Goal: Transaction & Acquisition: Purchase product/service

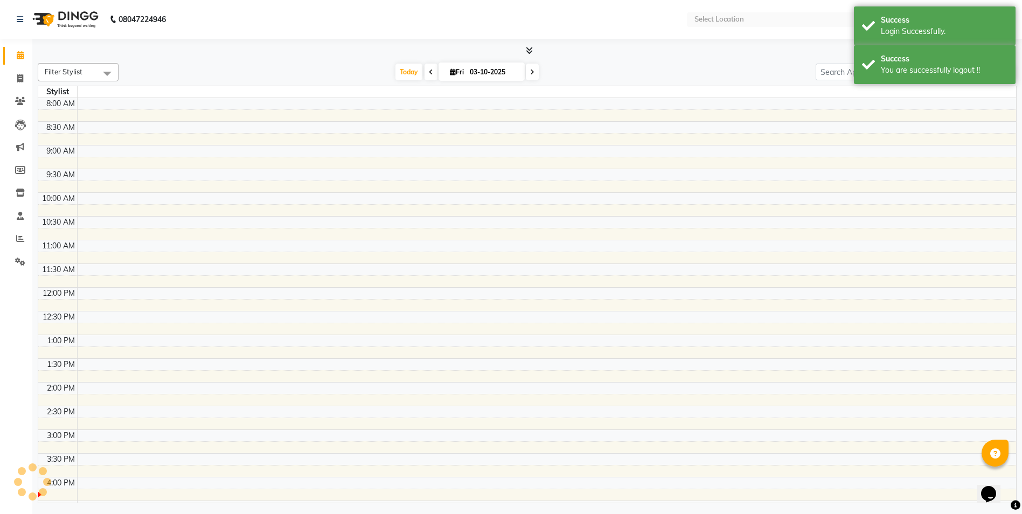
select select "en"
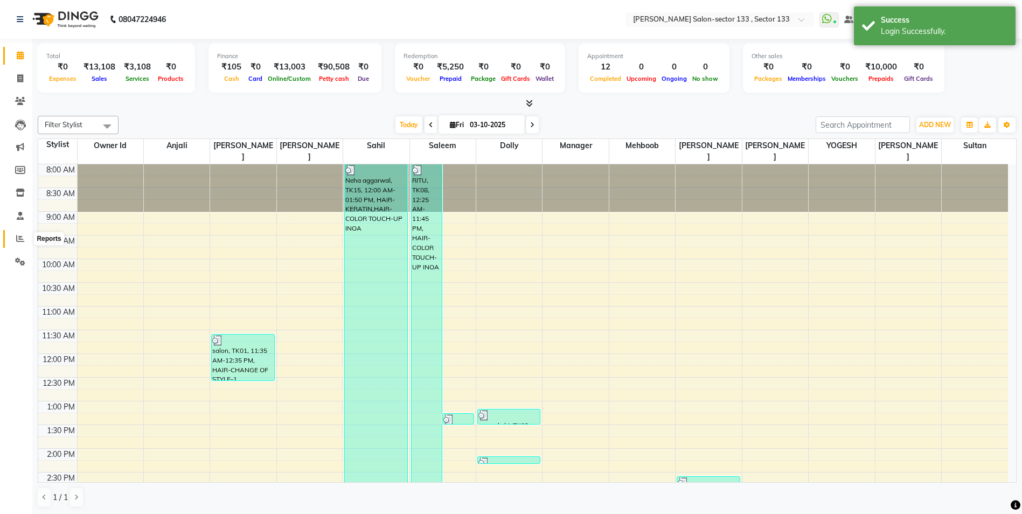
click at [20, 242] on icon at bounding box center [20, 238] width 8 height 8
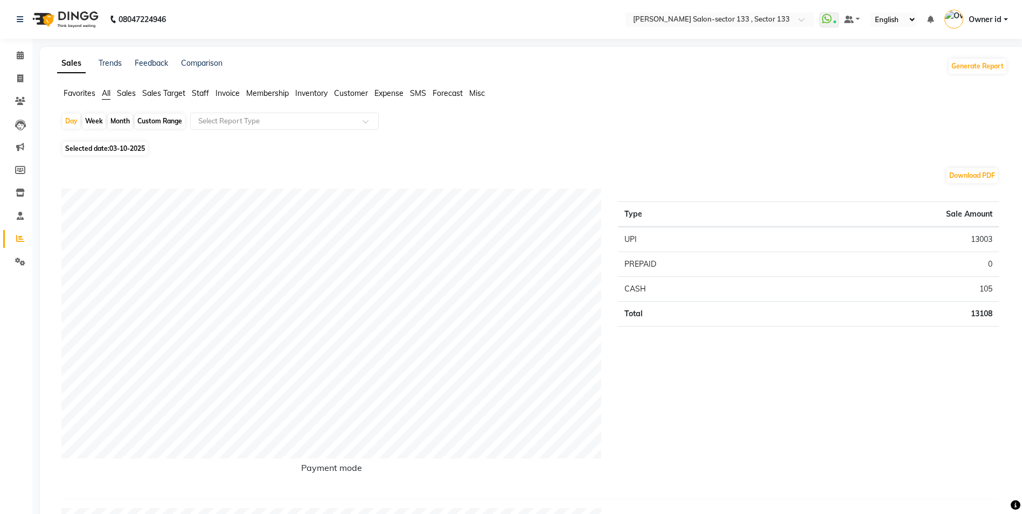
drag, startPoint x: 459, startPoint y: 169, endPoint x: 193, endPoint y: 90, distance: 277.1
click at [193, 90] on span "Staff" at bounding box center [200, 93] width 17 height 10
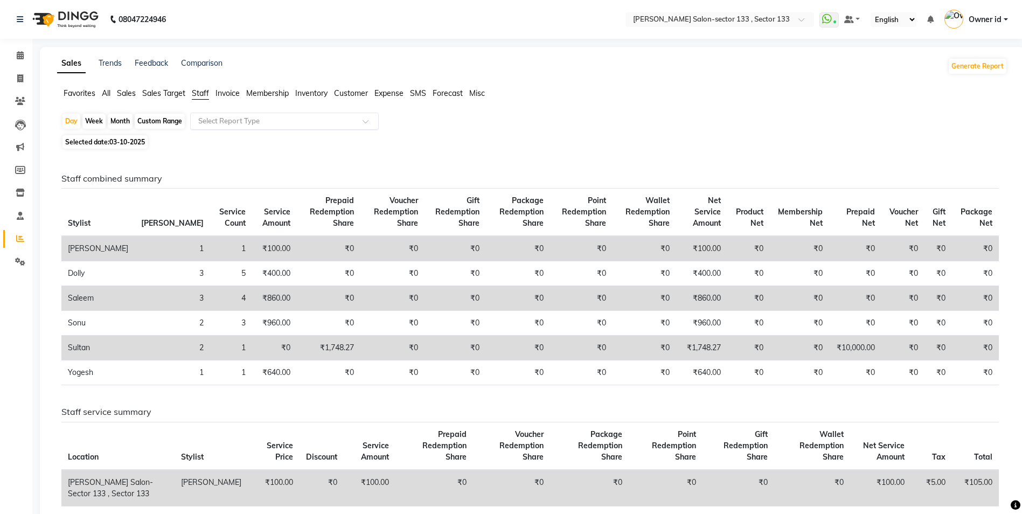
click at [206, 119] on input "text" at bounding box center [273, 121] width 155 height 11
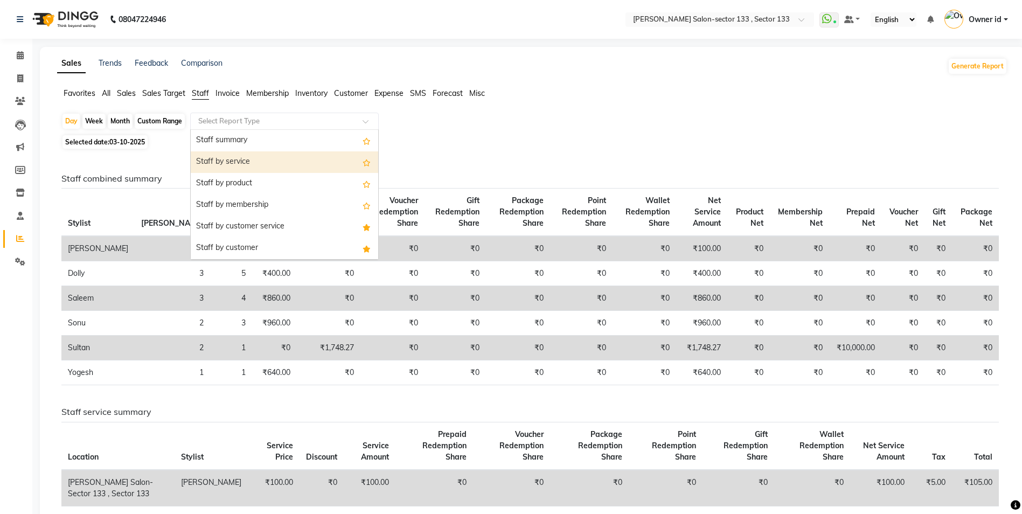
click at [225, 164] on div "Staff by service" at bounding box center [284, 162] width 187 height 22
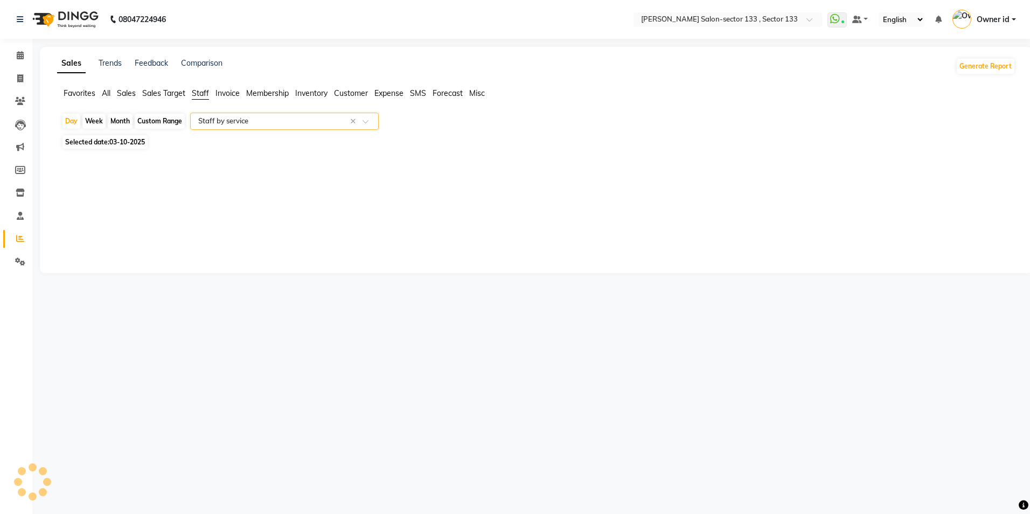
select select "filtered_report"
select select "csv"
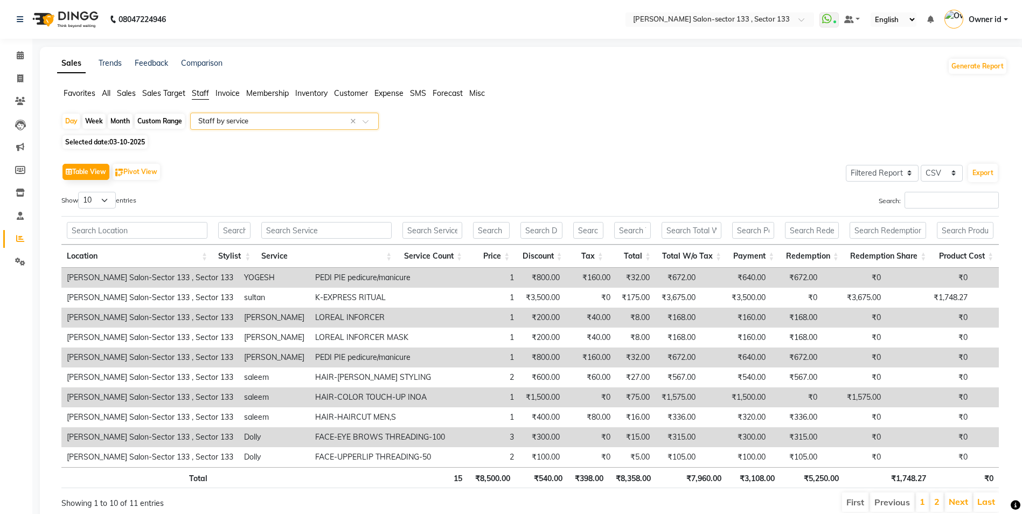
click at [120, 123] on div "Month" at bounding box center [120, 121] width 25 height 15
select select "10"
select select "2025"
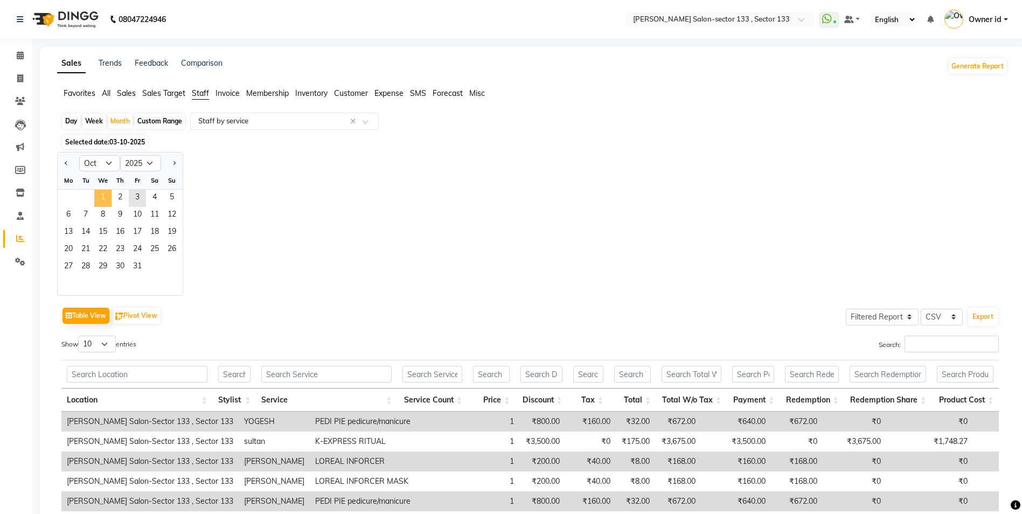
click at [104, 199] on span "1" at bounding box center [102, 198] width 17 height 17
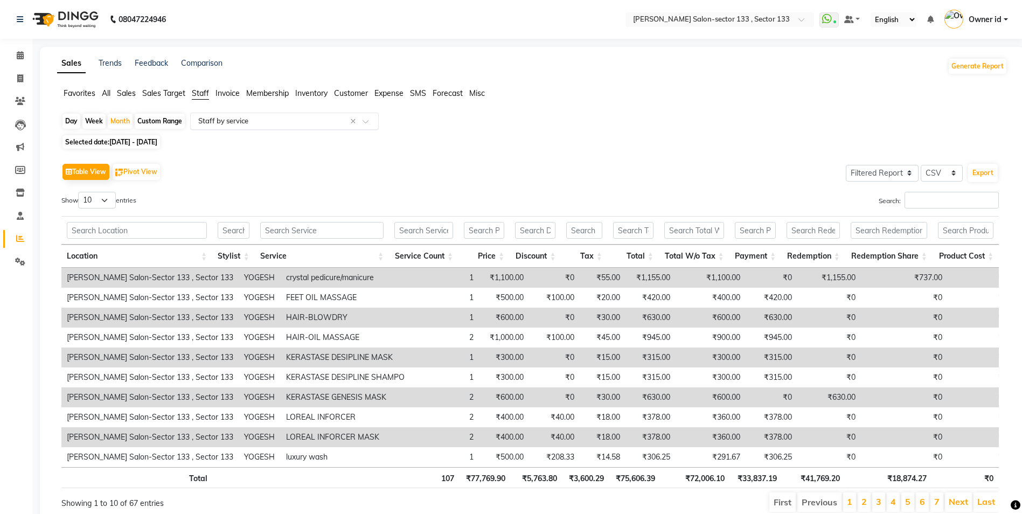
click at [305, 115] on div "Select Report Type × Staff by service ×" at bounding box center [284, 121] width 189 height 17
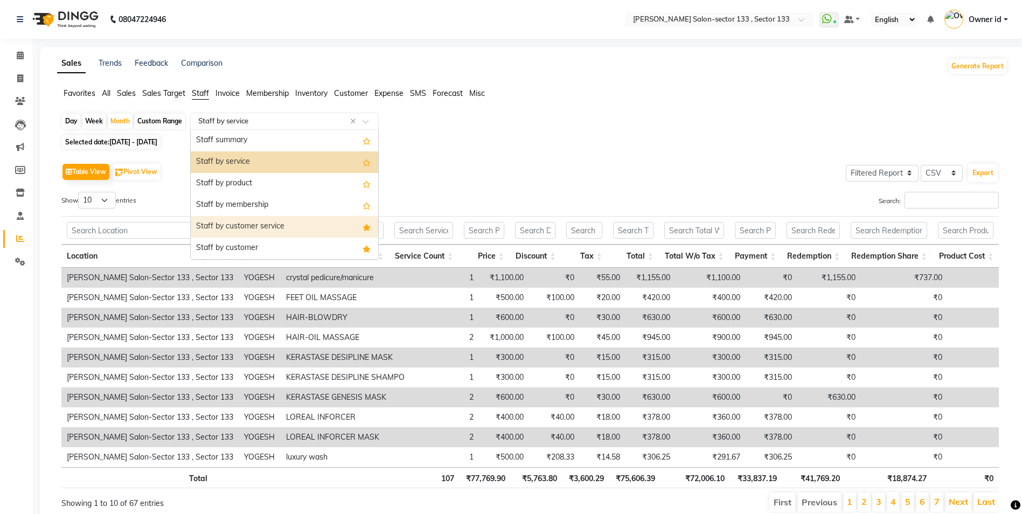
click at [263, 225] on div "Staff by customer service" at bounding box center [284, 227] width 187 height 22
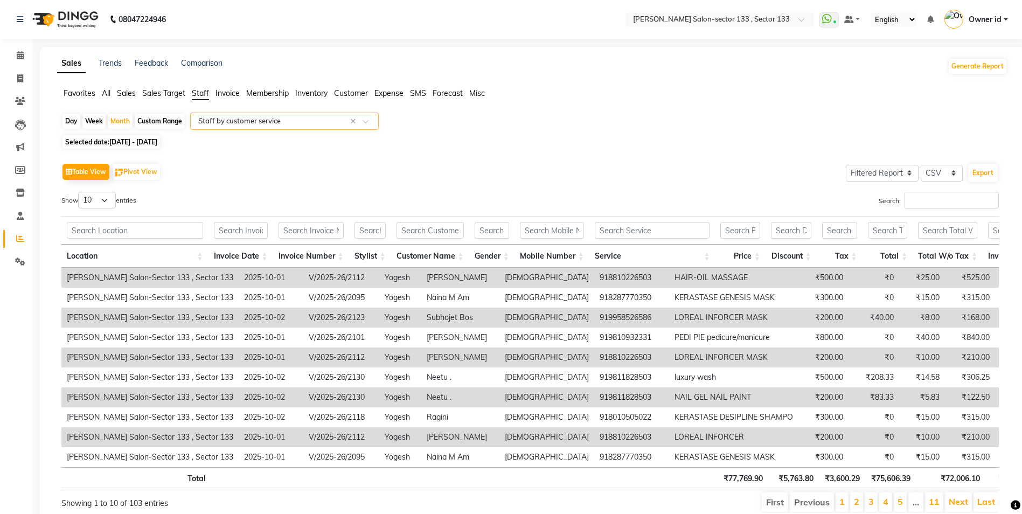
click at [131, 144] on span "01-10-2025 - 31-10-2025" at bounding box center [133, 142] width 48 height 8
select select "10"
select select "2025"
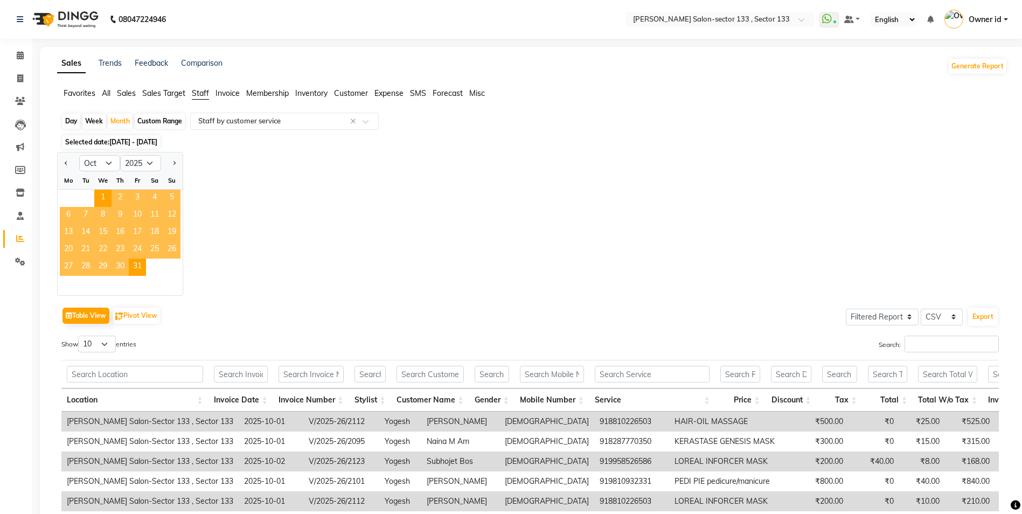
click at [105, 238] on span "15" at bounding box center [102, 232] width 17 height 17
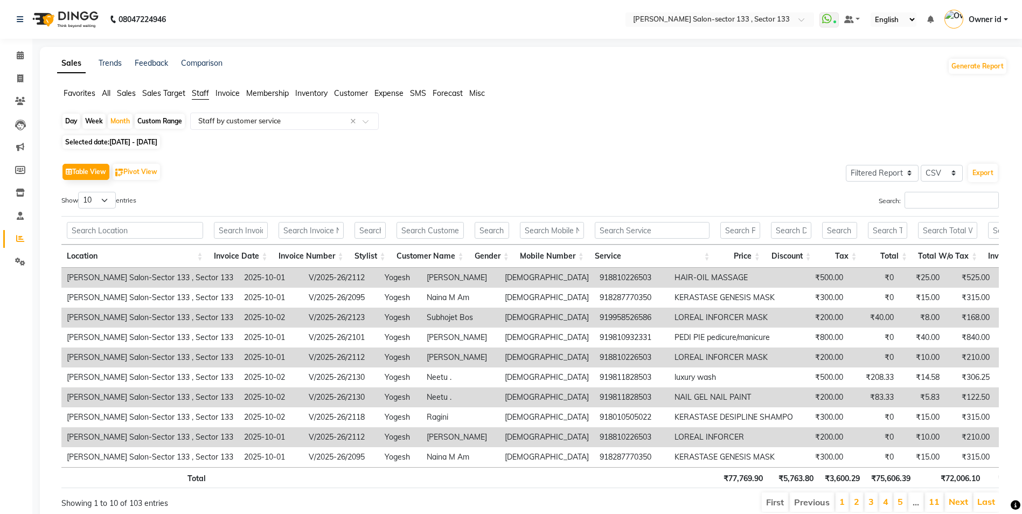
click at [171, 117] on div "Custom Range" at bounding box center [160, 121] width 50 height 15
select select "10"
select select "2025"
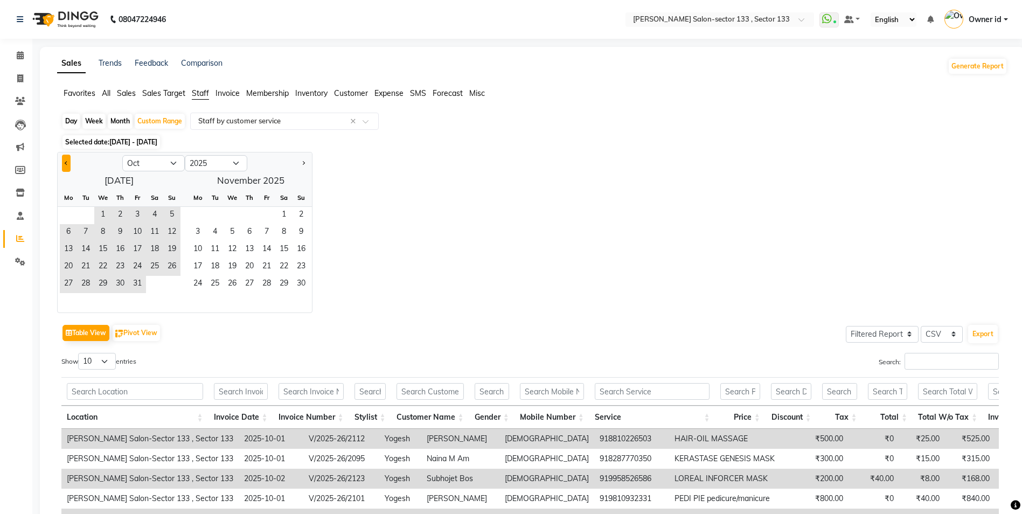
click at [67, 164] on span "Previous month" at bounding box center [67, 163] width 4 height 4
select select "9"
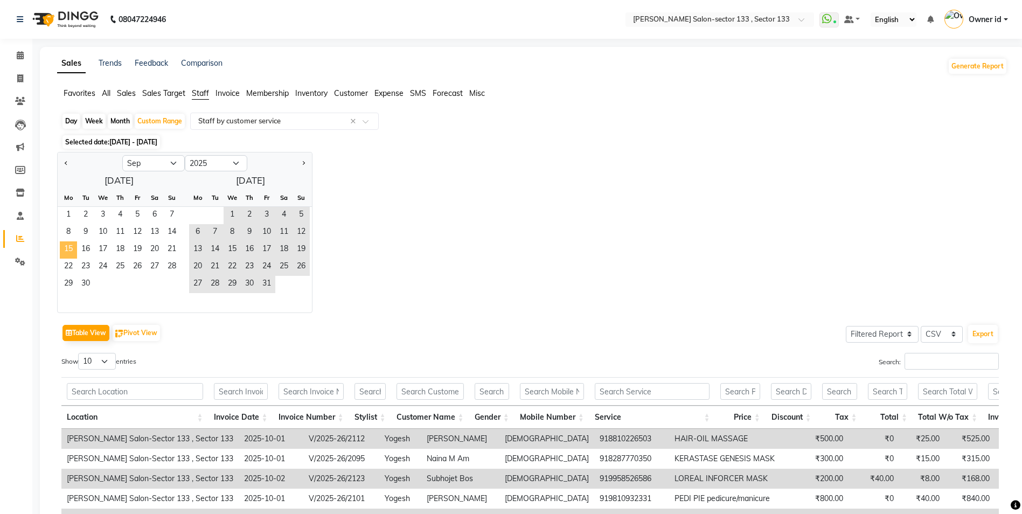
click at [75, 250] on span "15" at bounding box center [68, 249] width 17 height 17
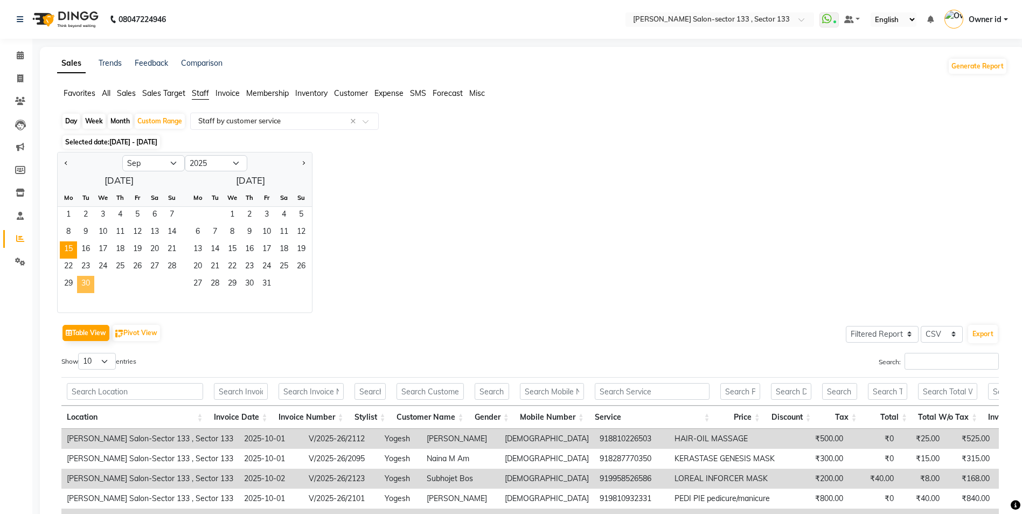
click at [81, 285] on span "30" at bounding box center [85, 284] width 17 height 17
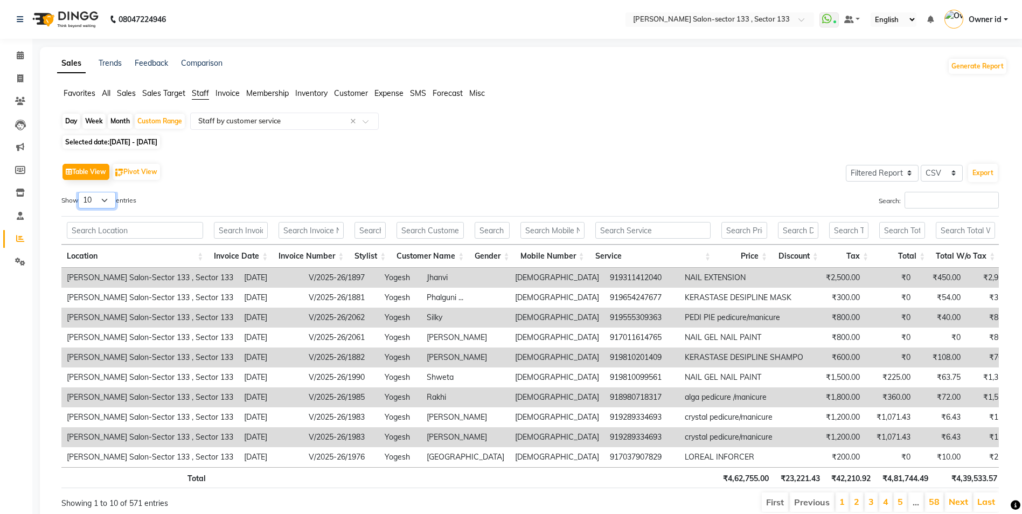
click at [113, 199] on select "10 25 50 100" at bounding box center [97, 200] width 38 height 17
select select "100"
click at [80, 192] on select "10 25 50 100" at bounding box center [97, 200] width 38 height 17
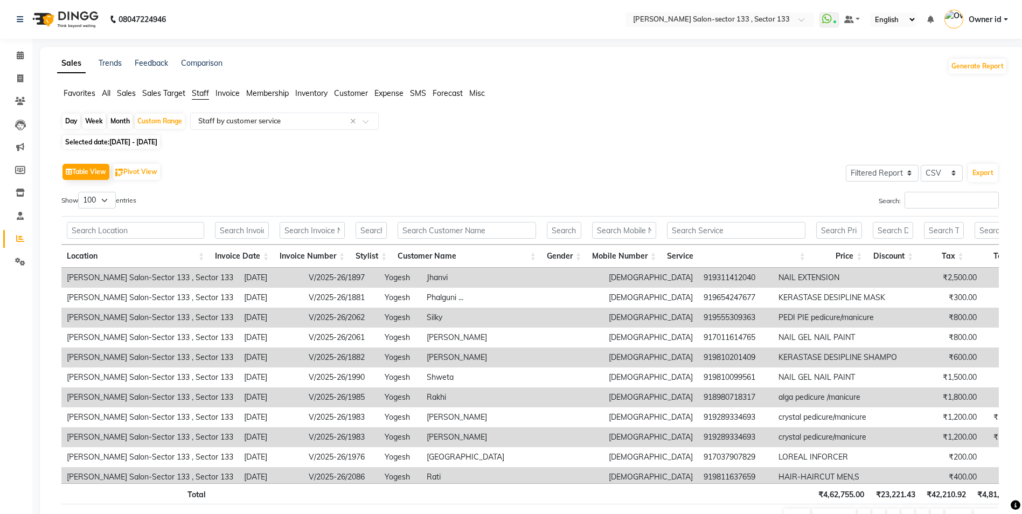
click at [998, 173] on div "Export" at bounding box center [983, 173] width 32 height 20
click at [992, 173] on button "Export" at bounding box center [983, 173] width 30 height 18
click at [239, 121] on input "text" at bounding box center [273, 121] width 155 height 11
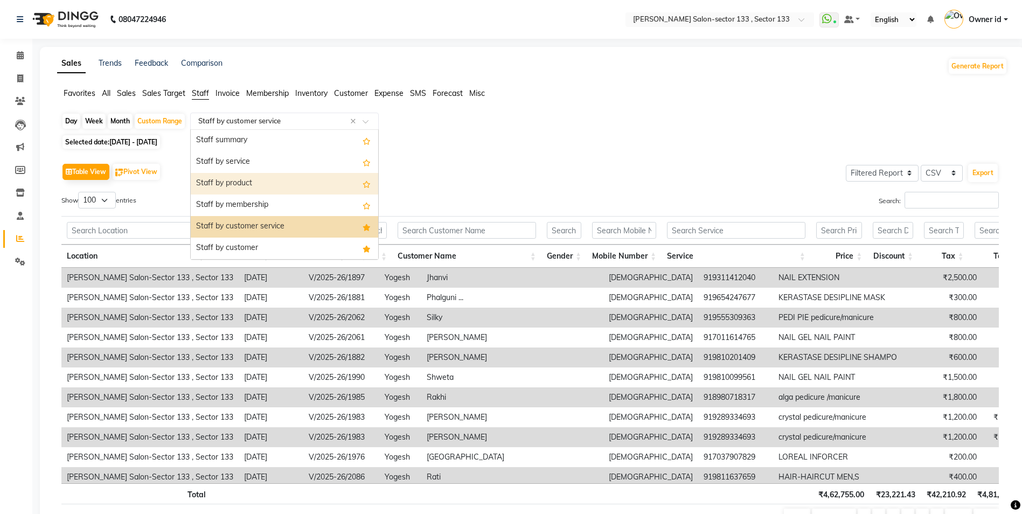
click at [241, 189] on div "Staff by product" at bounding box center [284, 184] width 187 height 22
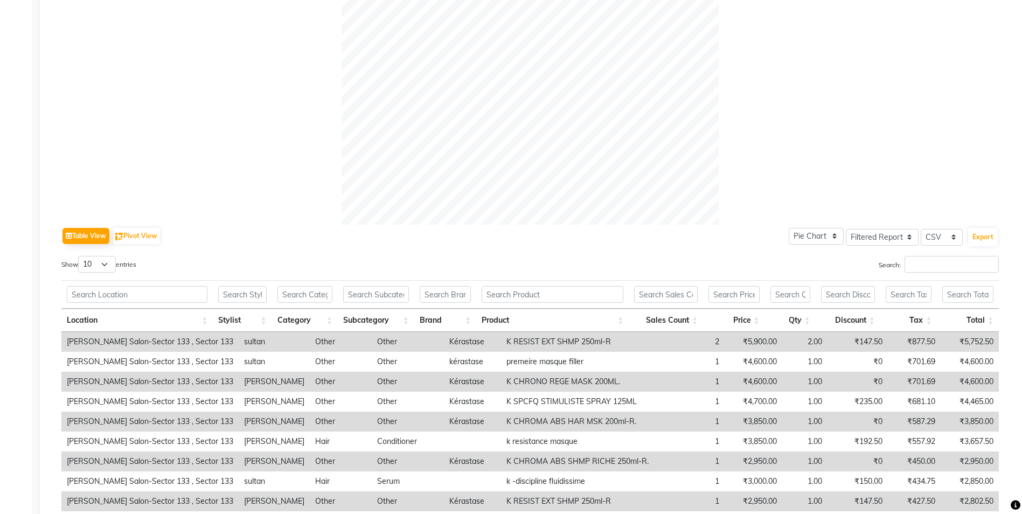
scroll to position [325, 0]
click at [86, 271] on select "10 25 50 100" at bounding box center [97, 265] width 38 height 17
select select "100"
click at [80, 257] on select "10 25 50 100" at bounding box center [97, 265] width 38 height 17
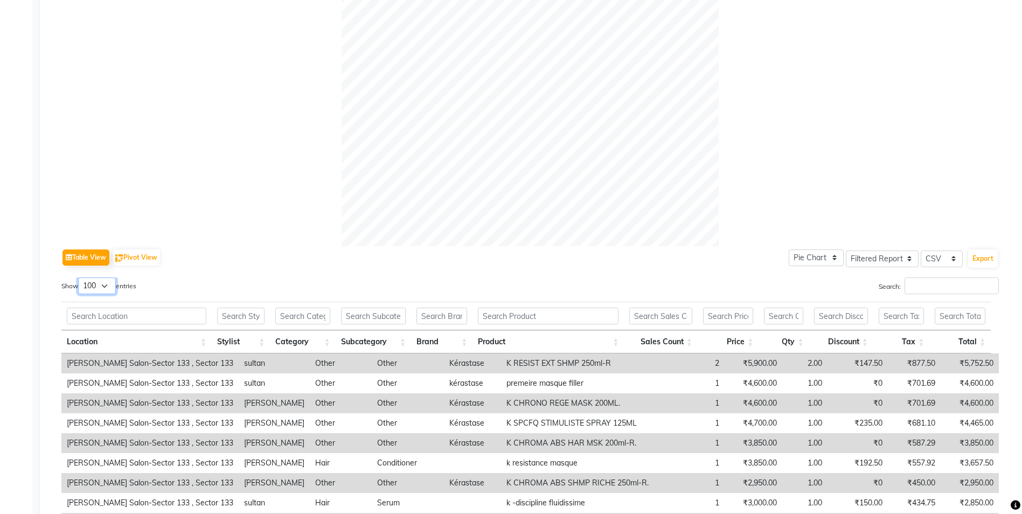
scroll to position [323, 0]
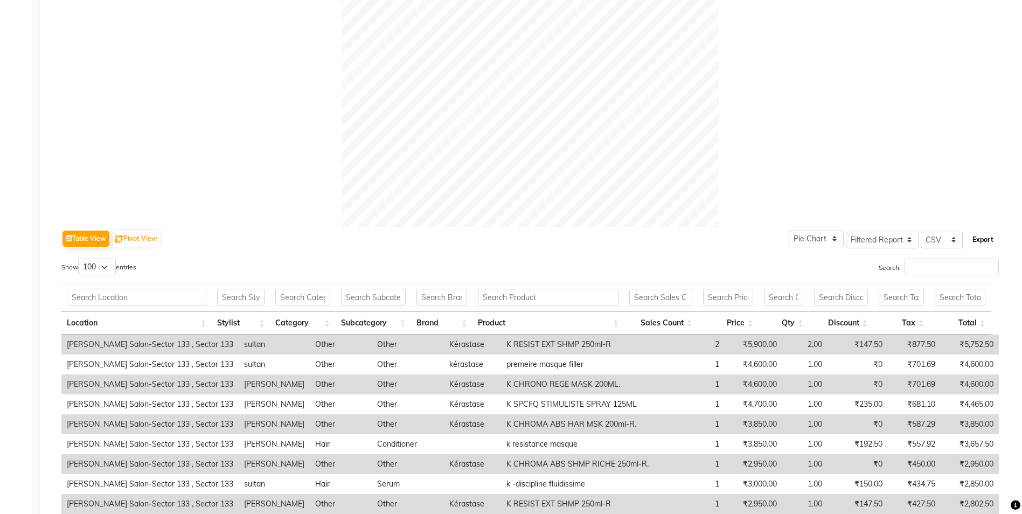
click at [973, 239] on button "Export" at bounding box center [983, 240] width 30 height 18
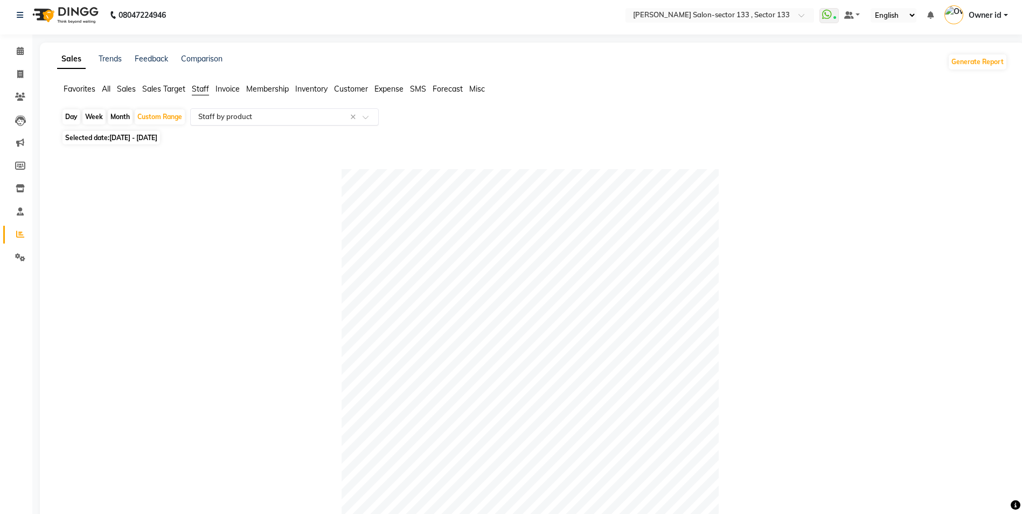
scroll to position [0, 0]
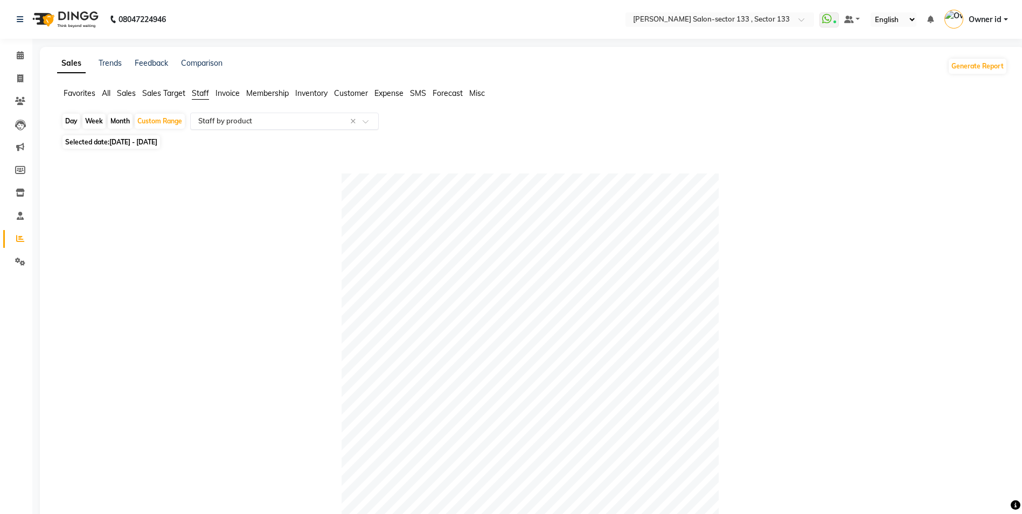
click at [232, 121] on input "text" at bounding box center [273, 121] width 155 height 11
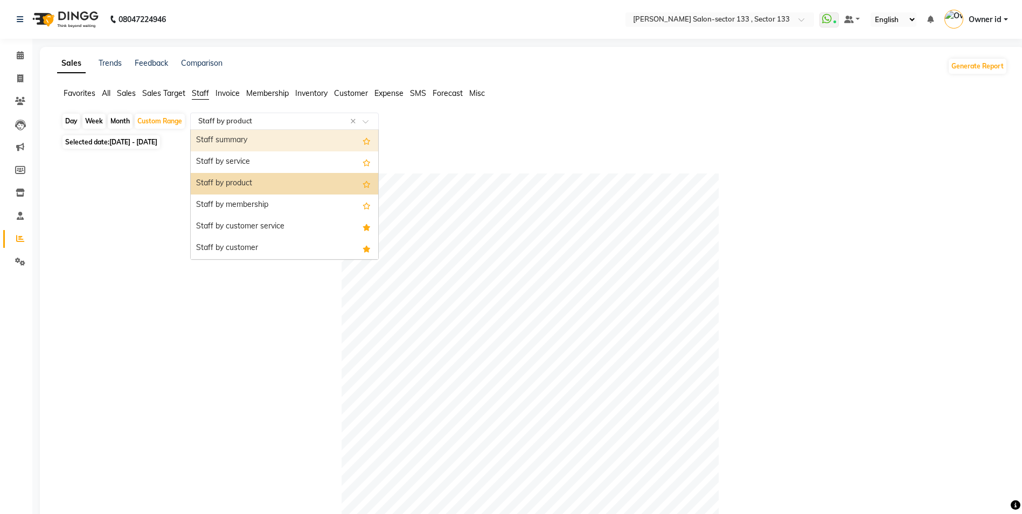
click at [238, 142] on div "Staff summary" at bounding box center [284, 141] width 187 height 22
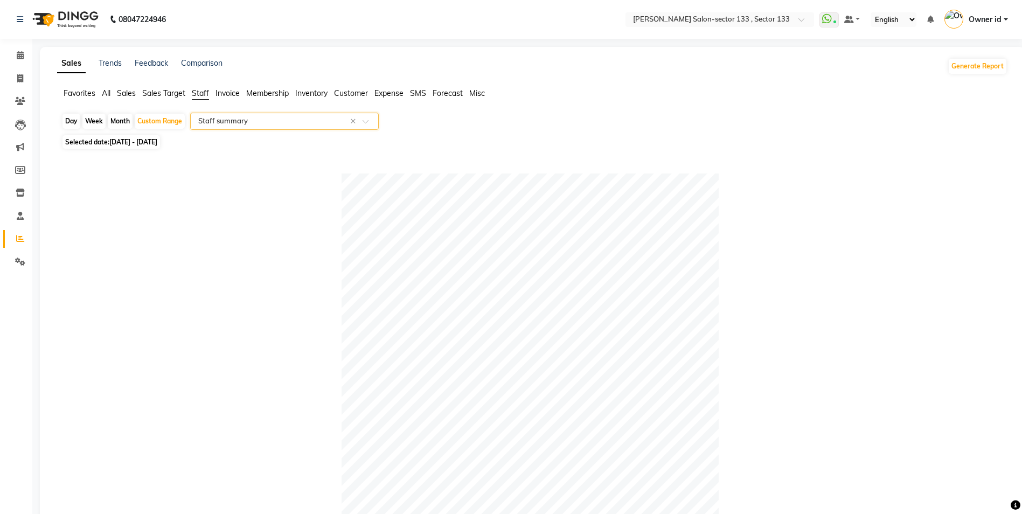
click at [130, 146] on span "Selected date: 15-09-2025 - 30-09-2025" at bounding box center [111, 141] width 98 height 13
select select "9"
select select "2025"
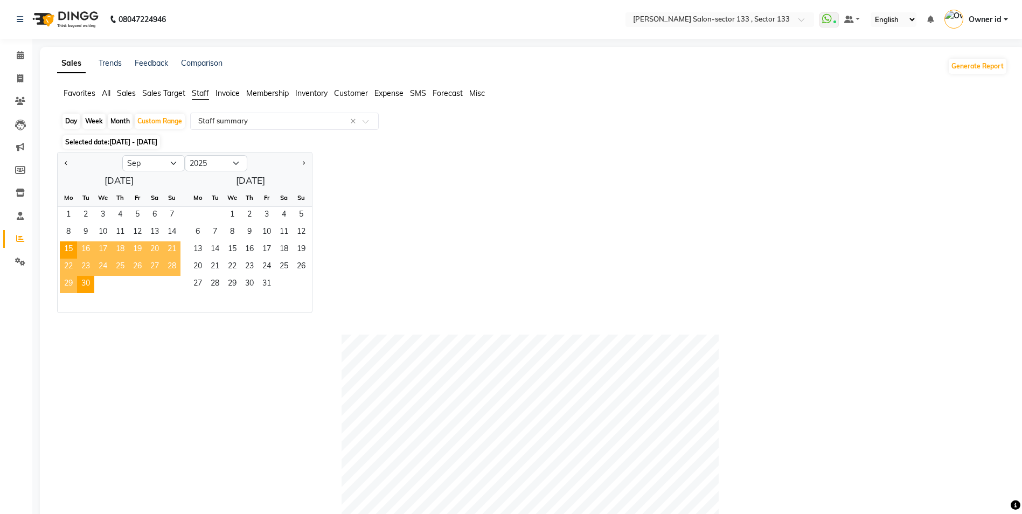
click at [121, 122] on div "Month" at bounding box center [120, 121] width 25 height 15
select select "9"
select select "2025"
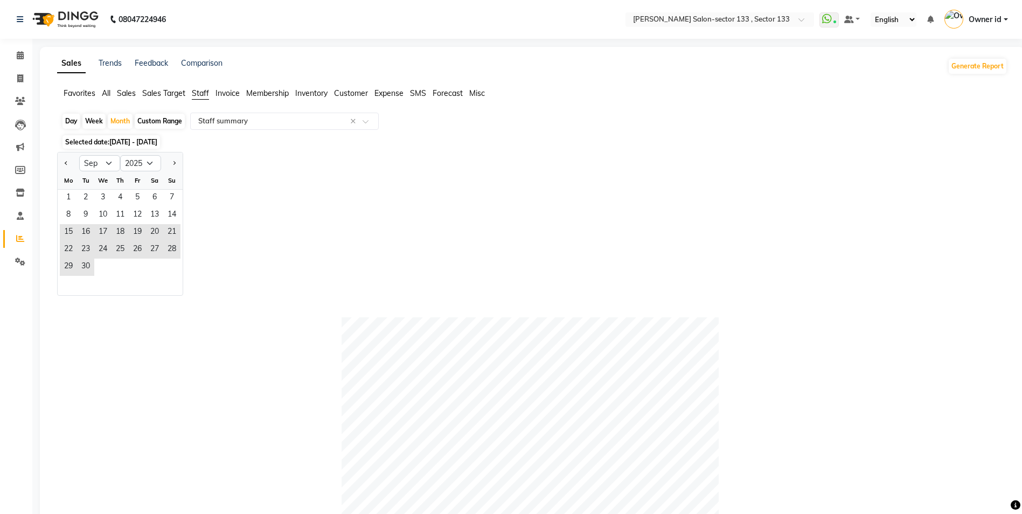
click at [59, 166] on div at bounding box center [69, 163] width 22 height 17
click at [60, 194] on span "1" at bounding box center [68, 198] width 17 height 17
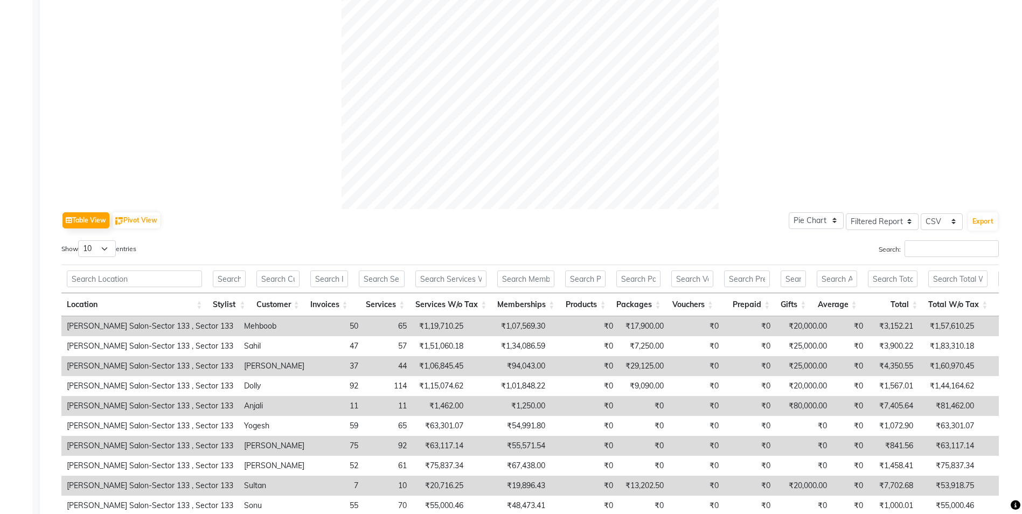
scroll to position [441, 0]
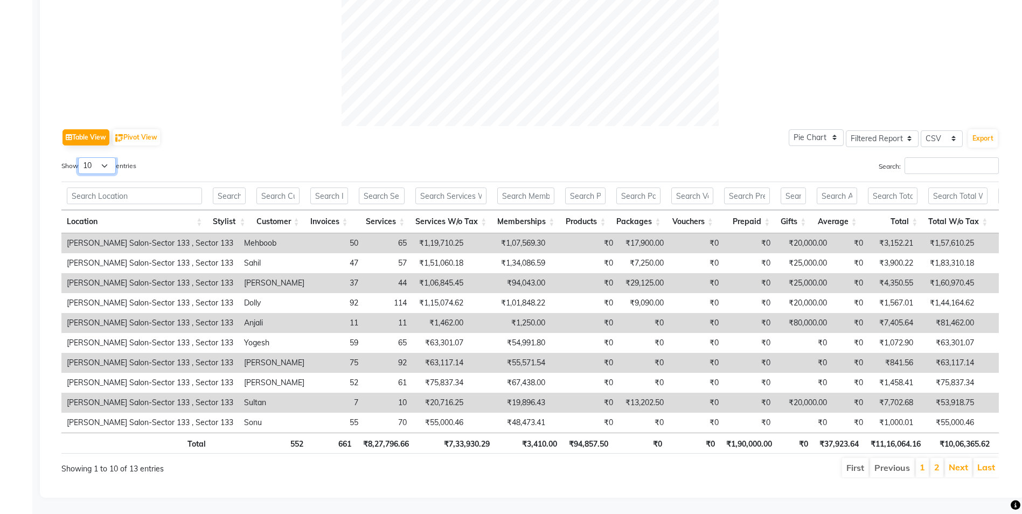
click at [112, 157] on select "10 25 50 100" at bounding box center [97, 165] width 38 height 17
select select "100"
click at [80, 157] on select "10 25 50 100" at bounding box center [97, 165] width 38 height 17
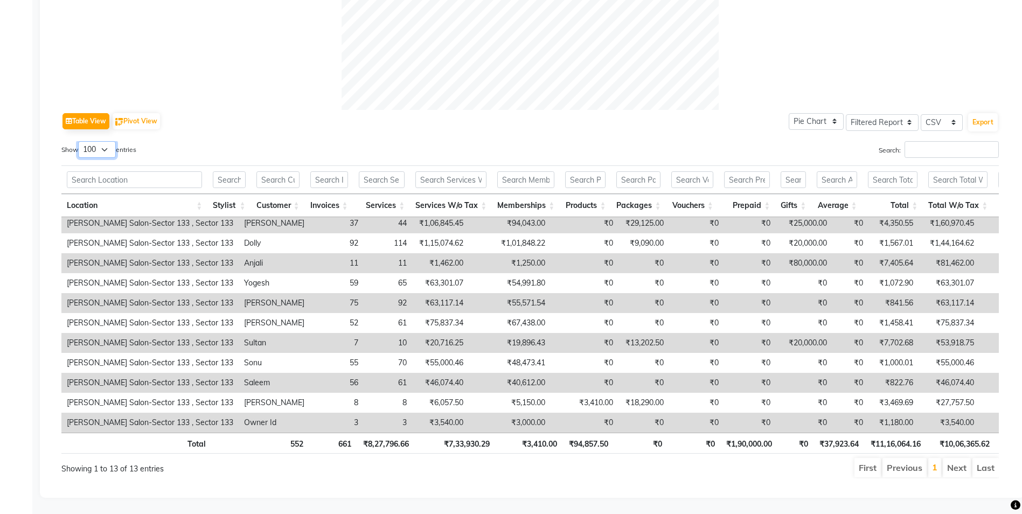
scroll to position [0, 0]
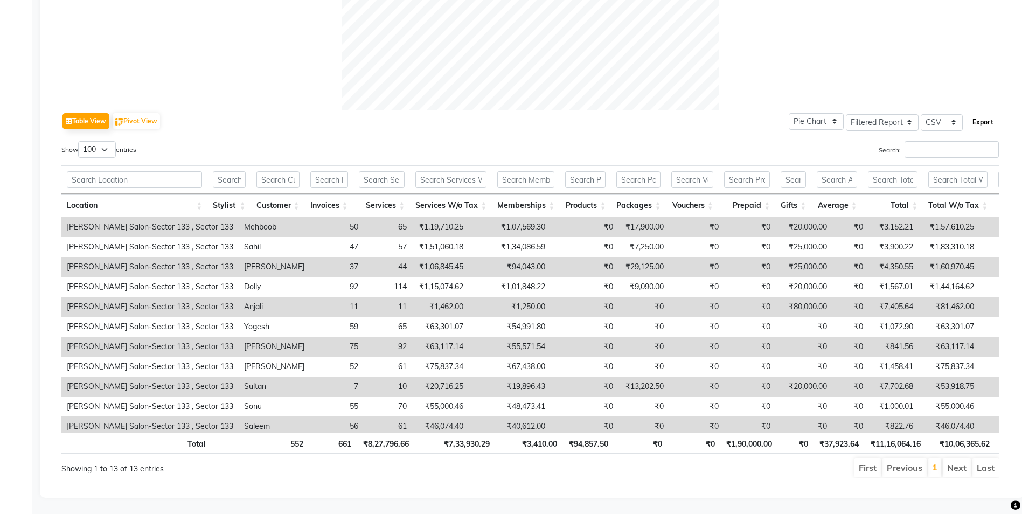
click at [984, 116] on button "Export" at bounding box center [983, 122] width 30 height 18
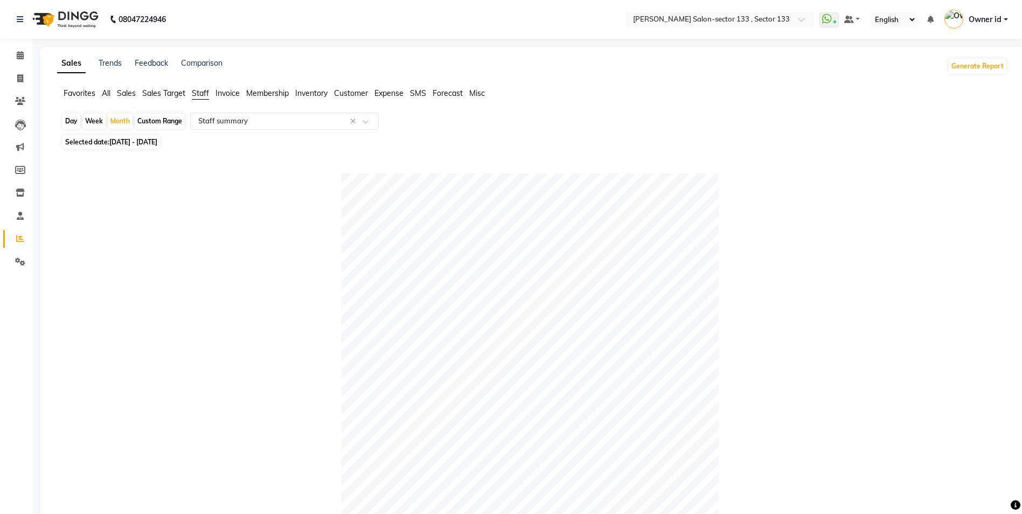
click at [127, 95] on span "Sales" at bounding box center [126, 93] width 19 height 10
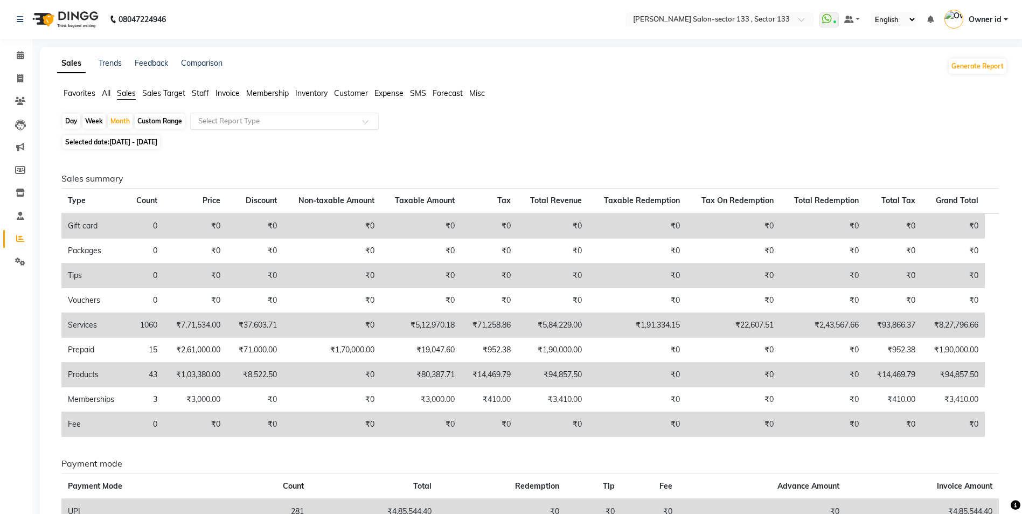
click at [257, 124] on input "text" at bounding box center [273, 121] width 155 height 11
click at [106, 93] on span "All" at bounding box center [106, 93] width 9 height 10
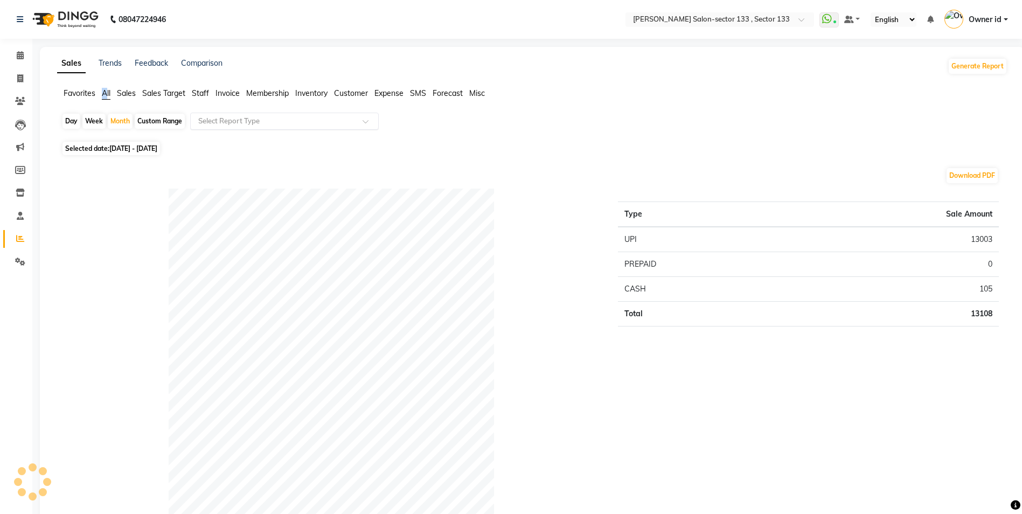
click at [261, 127] on div "Select Report Type" at bounding box center [284, 121] width 189 height 17
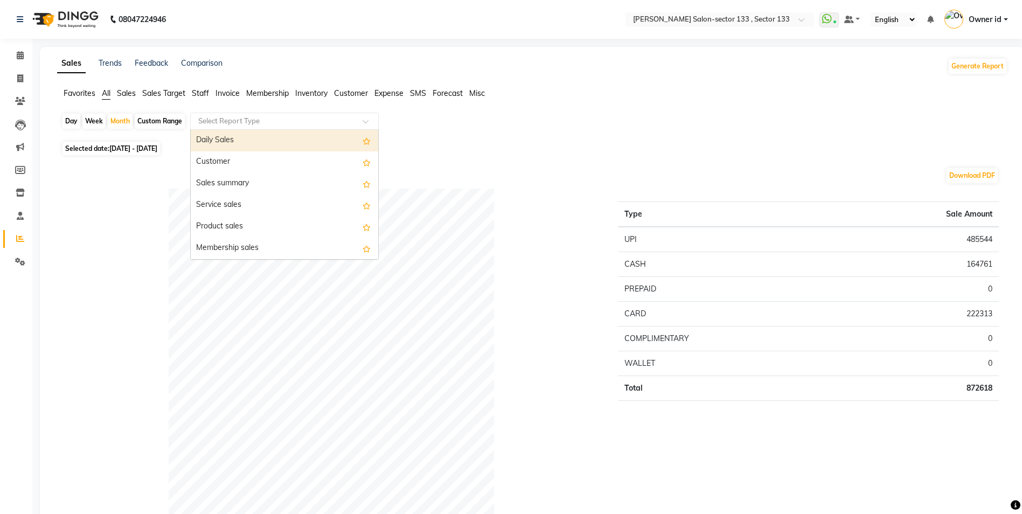
click at [255, 142] on div "Daily Sales" at bounding box center [284, 141] width 187 height 22
select select "filtered_report"
select select "csv"
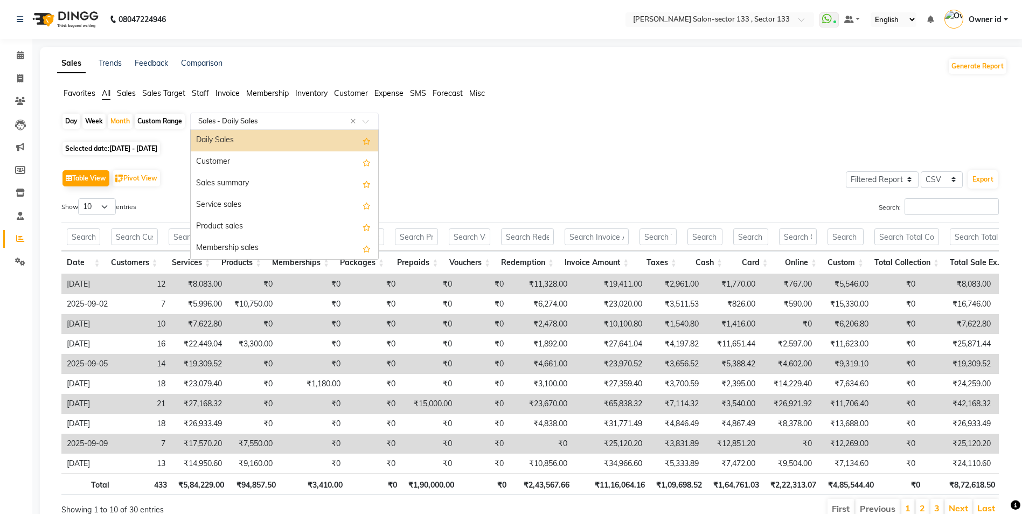
click at [248, 115] on div "Select Report Type × Sales - Daily Sales ×" at bounding box center [284, 121] width 189 height 17
click at [243, 158] on div "Customer" at bounding box center [284, 162] width 187 height 22
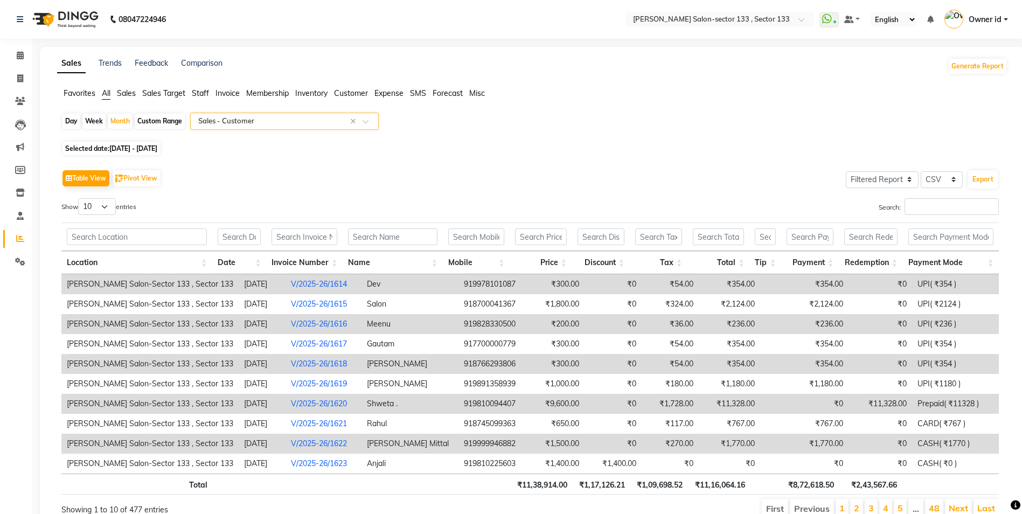
click at [290, 133] on div "Day Week Month Custom Range Select Report Type × Sales - Customer ×" at bounding box center [532, 126] width 942 height 26
click at [289, 122] on input "text" at bounding box center [273, 121] width 155 height 11
click at [125, 96] on span "Sales" at bounding box center [126, 93] width 19 height 10
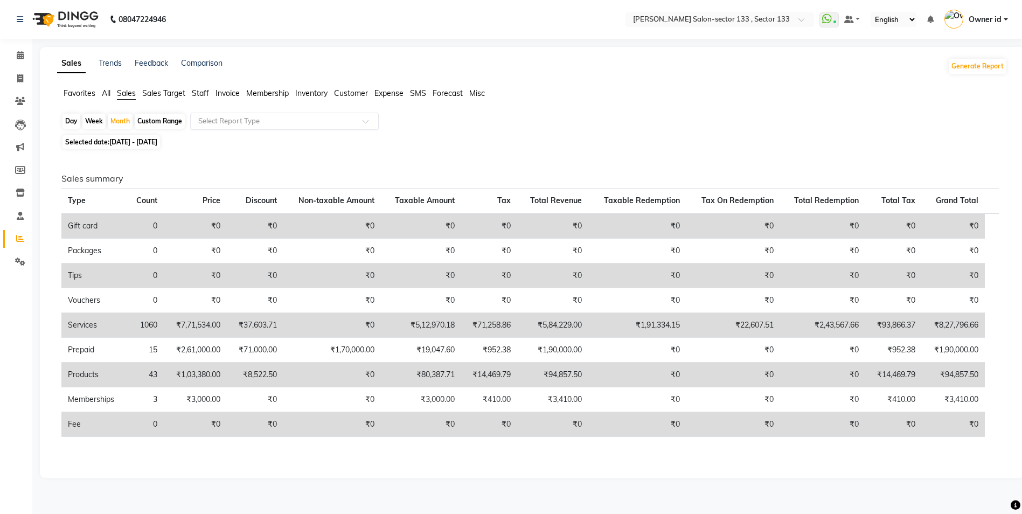
click at [254, 119] on input "text" at bounding box center [273, 121] width 155 height 11
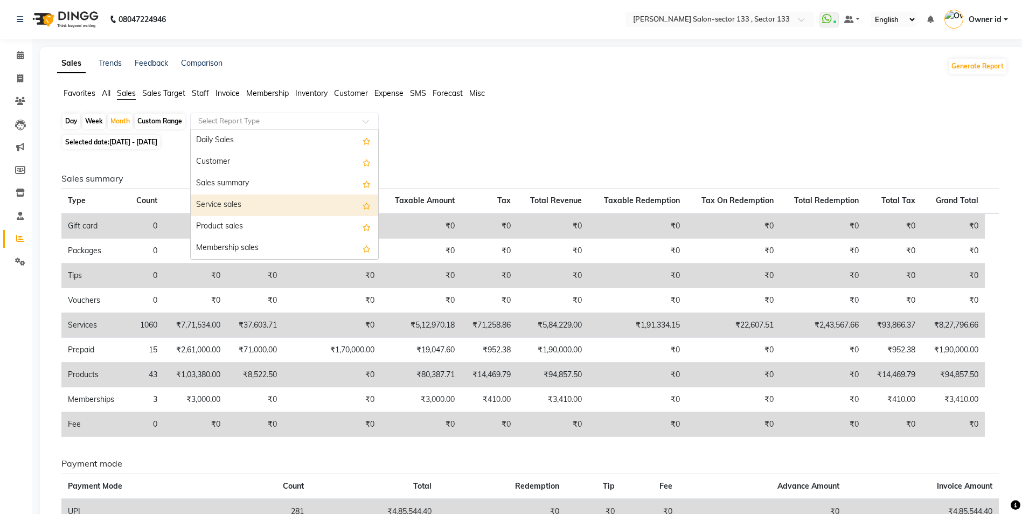
click at [228, 203] on div "Service sales" at bounding box center [284, 205] width 187 height 22
select select "filtered_report"
select select "csv"
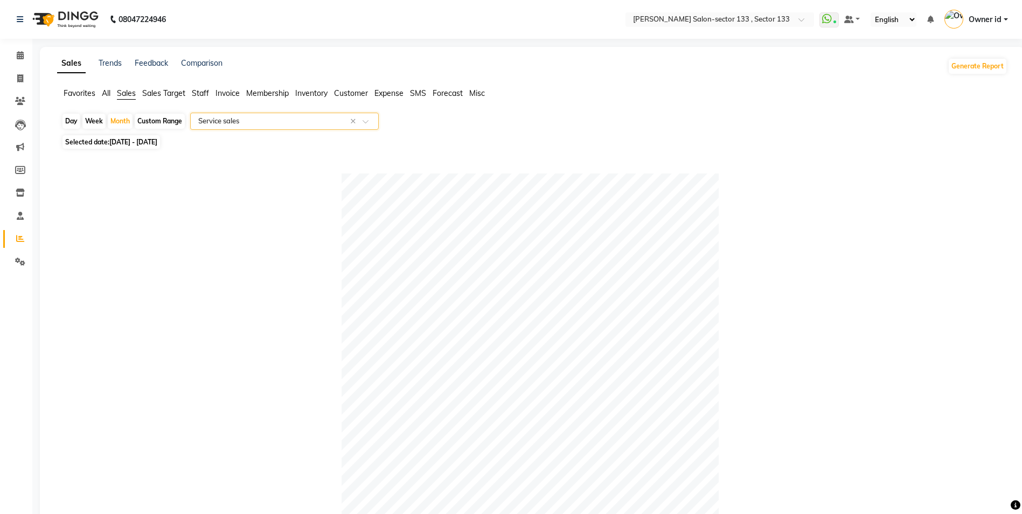
click at [104, 97] on span "All" at bounding box center [106, 93] width 9 height 10
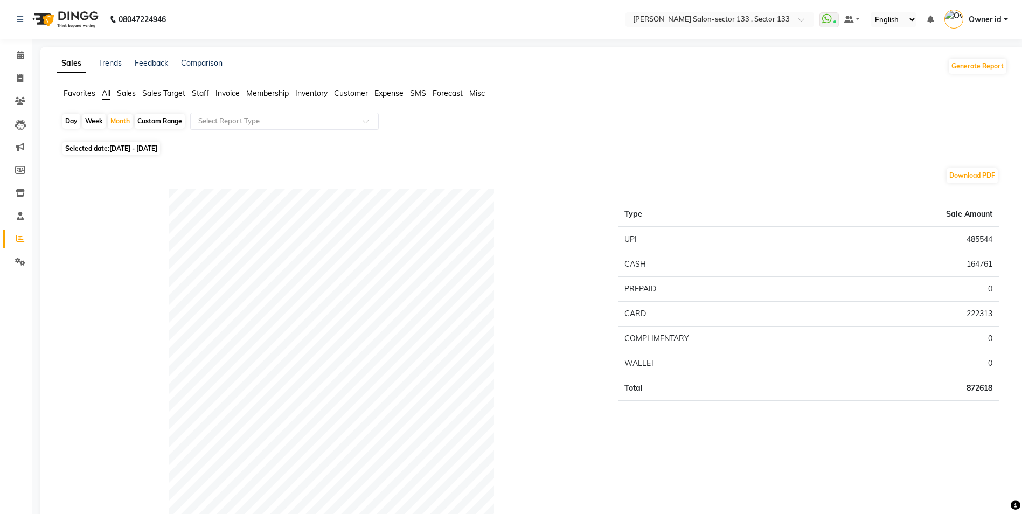
click at [205, 119] on input "text" at bounding box center [273, 121] width 155 height 11
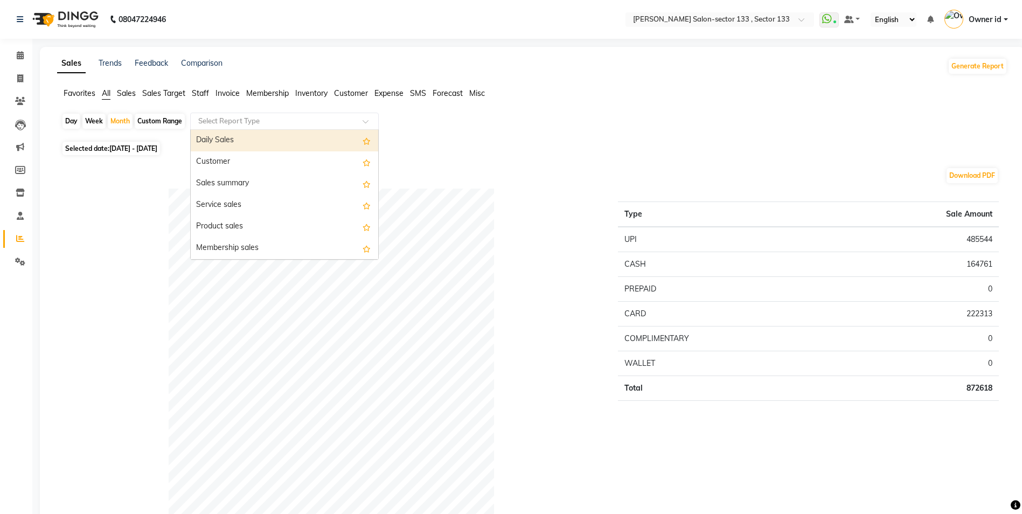
click at [214, 142] on div "Daily Sales" at bounding box center [284, 141] width 187 height 22
select select "filtered_report"
select select "csv"
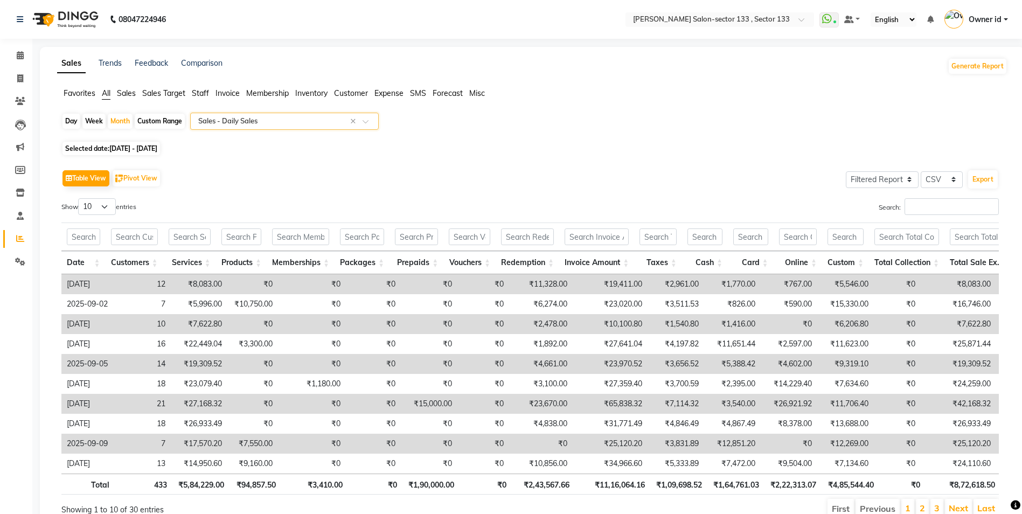
click at [204, 93] on span "Staff" at bounding box center [200, 93] width 17 height 10
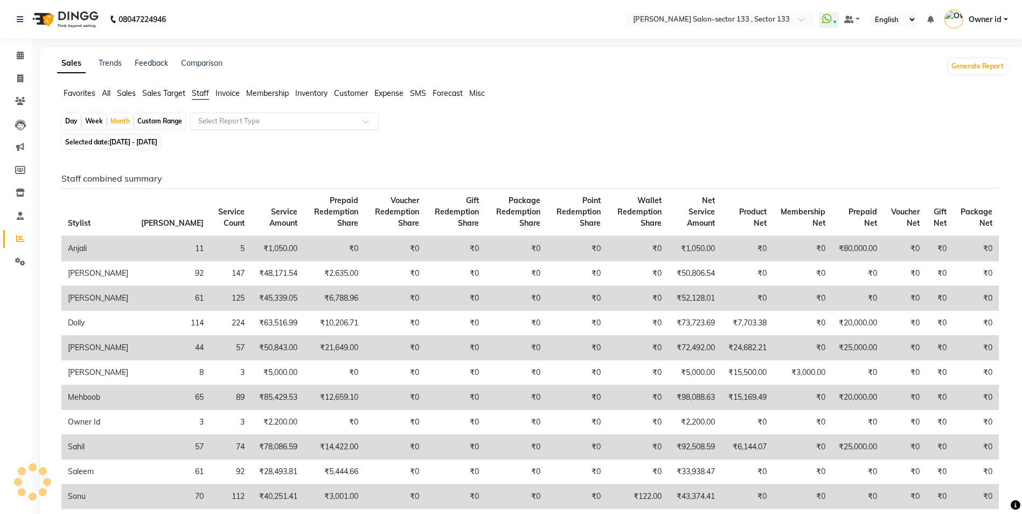
click at [231, 115] on div "Select Report Type" at bounding box center [284, 121] width 189 height 17
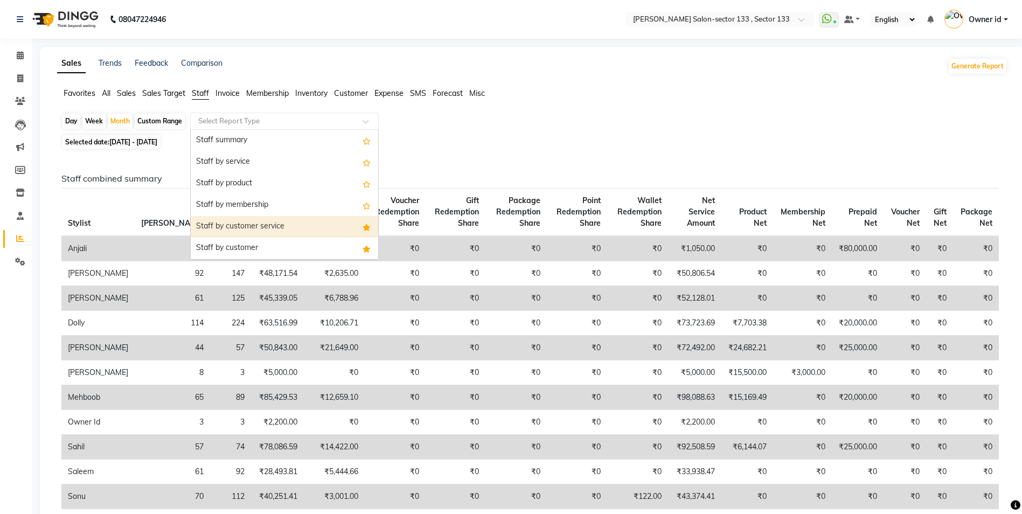
click at [246, 222] on div "Staff by customer service" at bounding box center [284, 227] width 187 height 22
select select "filtered_report"
select select "csv"
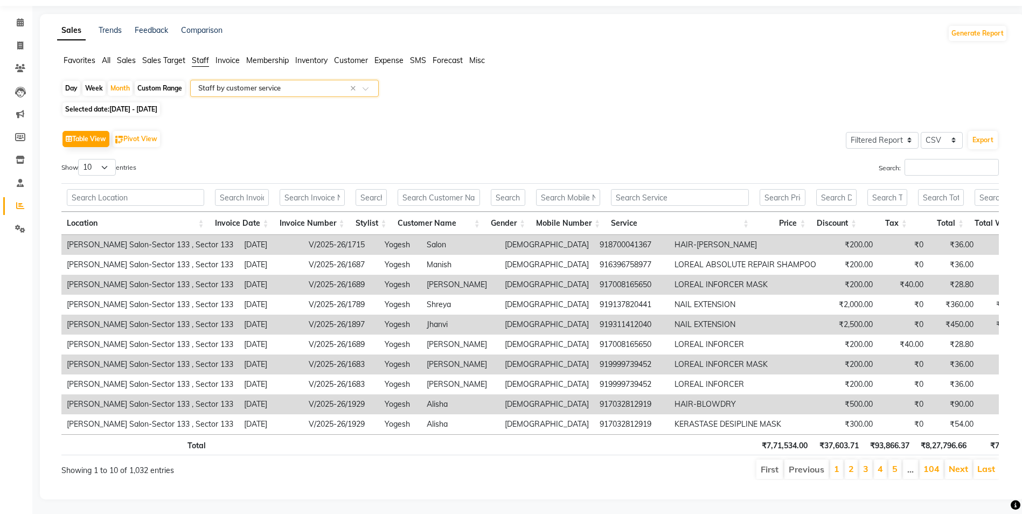
scroll to position [51, 0]
click at [985, 129] on button "Export" at bounding box center [983, 138] width 30 height 18
click at [547, 117] on div "Table View Pivot View Select Full Report Filtered Report Select CSV PDF Export …" at bounding box center [530, 302] width 955 height 370
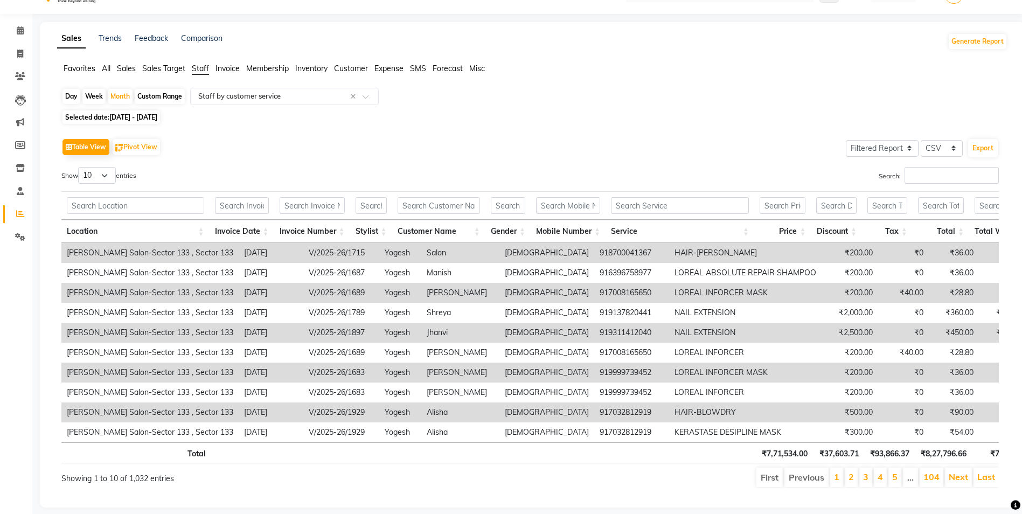
scroll to position [0, 0]
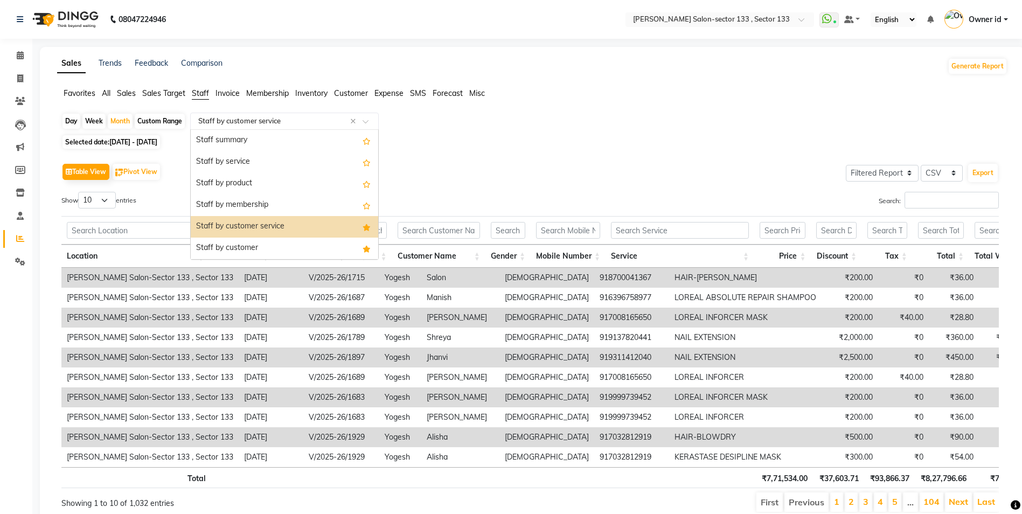
click at [226, 127] on div "Select Report Type × Staff by customer service ×" at bounding box center [284, 121] width 189 height 17
click at [263, 224] on div "Staff by customer service" at bounding box center [284, 227] width 187 height 22
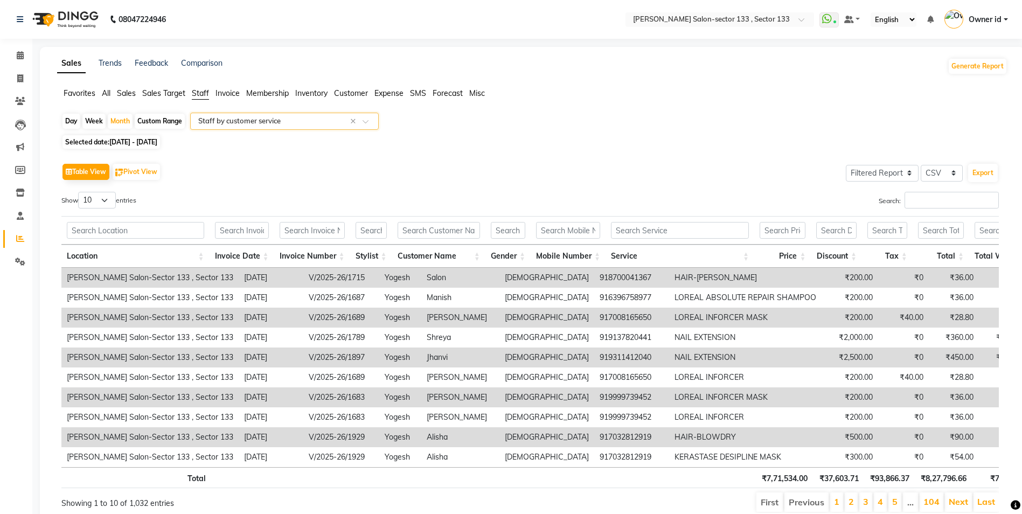
click at [148, 148] on span "Selected date: 01-09-2025 - 30-09-2025" at bounding box center [111, 141] width 98 height 13
select select "9"
select select "2025"
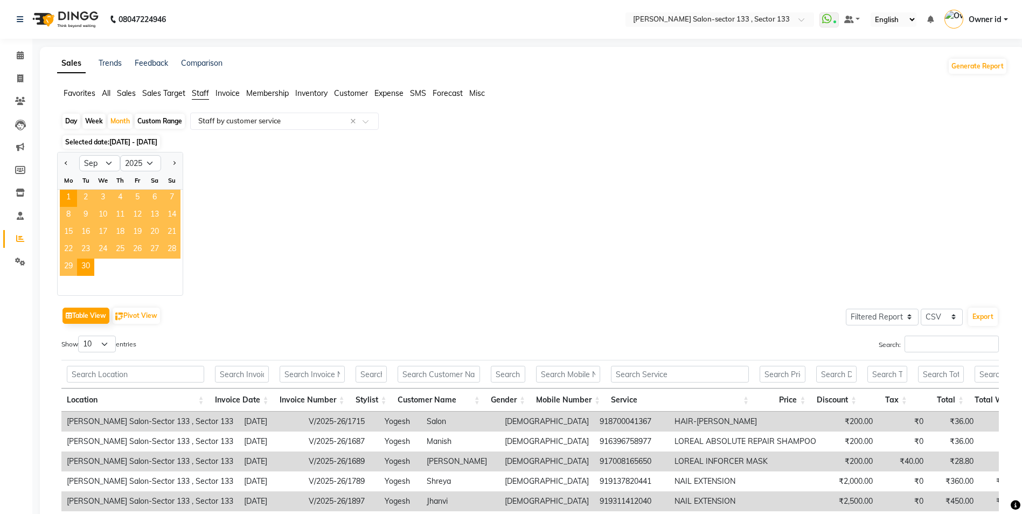
click at [71, 233] on span "15" at bounding box center [68, 232] width 17 height 17
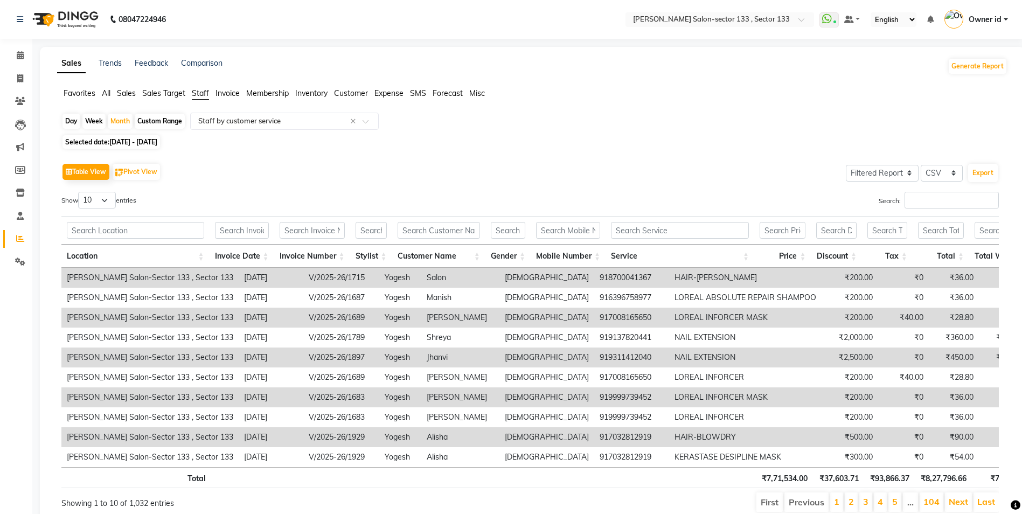
click at [158, 121] on div "Custom Range" at bounding box center [160, 121] width 50 height 15
select select "9"
select select "2025"
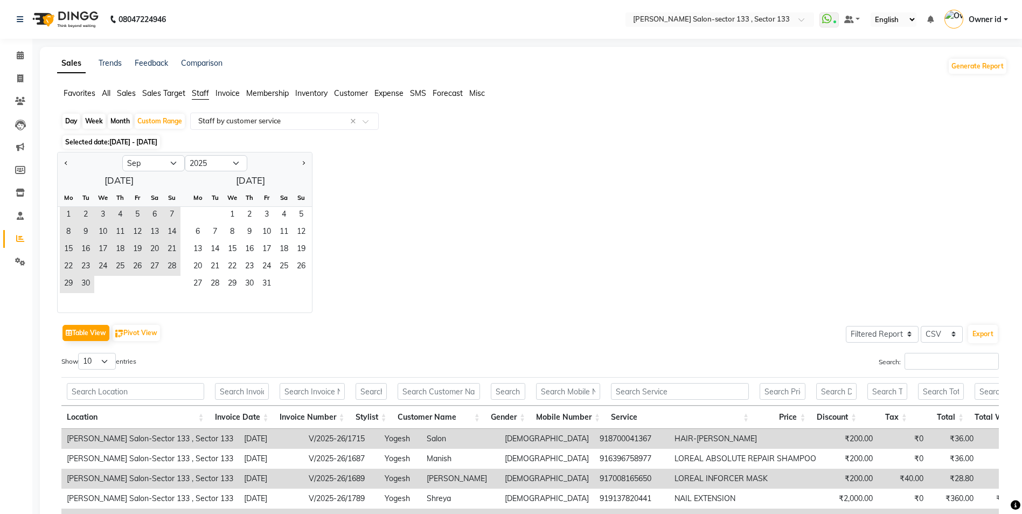
click at [155, 142] on span "[DATE] - [DATE]" at bounding box center [133, 142] width 48 height 8
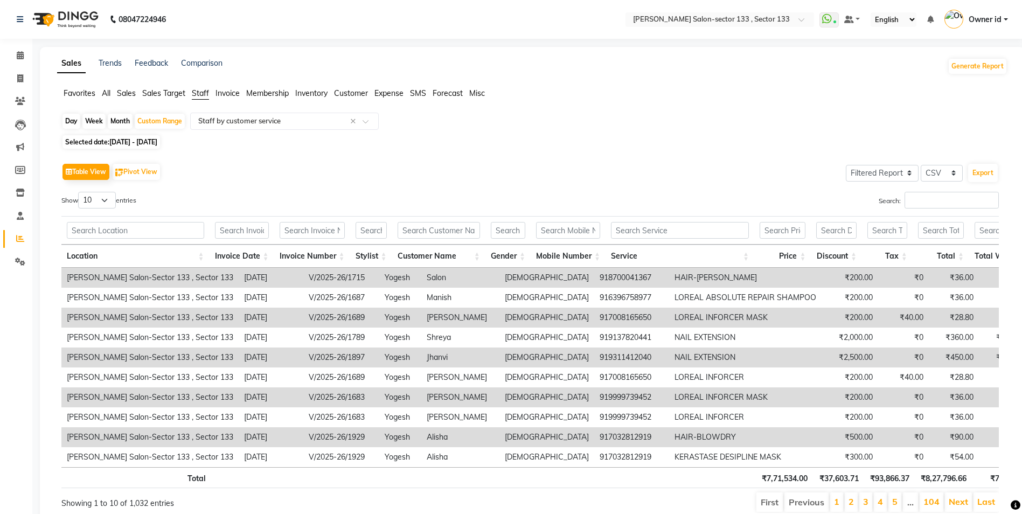
click at [153, 144] on span "[DATE] - [DATE]" at bounding box center [133, 142] width 48 height 8
select select "9"
select select "2025"
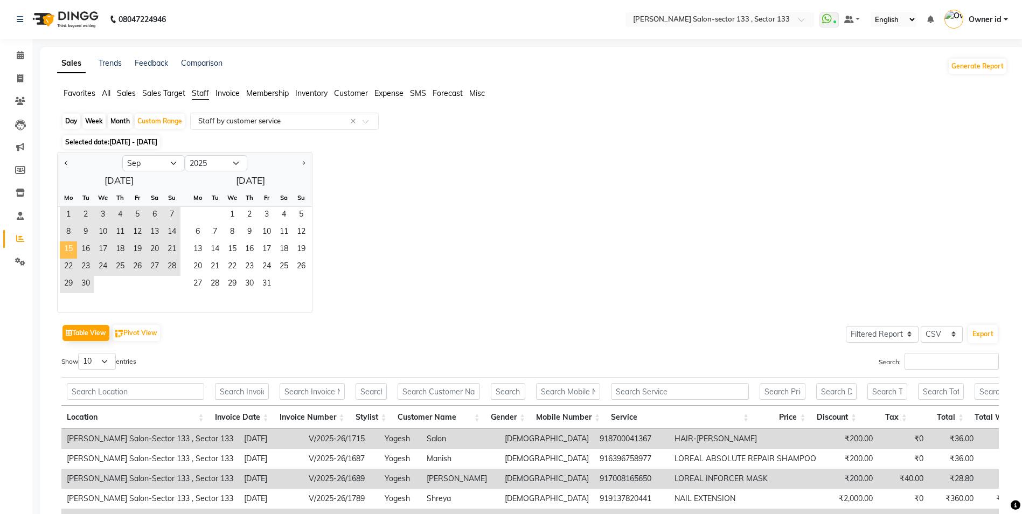
click at [73, 247] on span "15" at bounding box center [68, 249] width 17 height 17
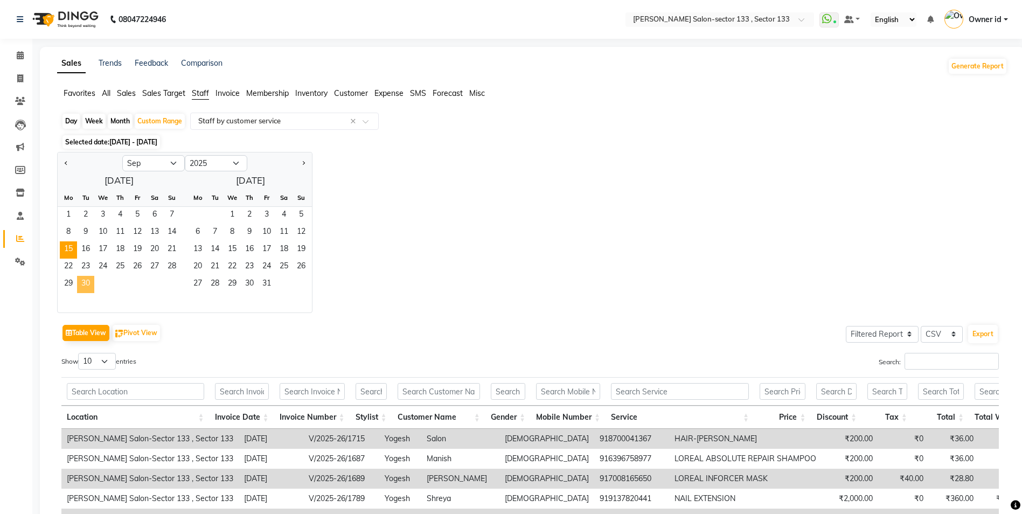
click at [80, 282] on span "30" at bounding box center [85, 284] width 17 height 17
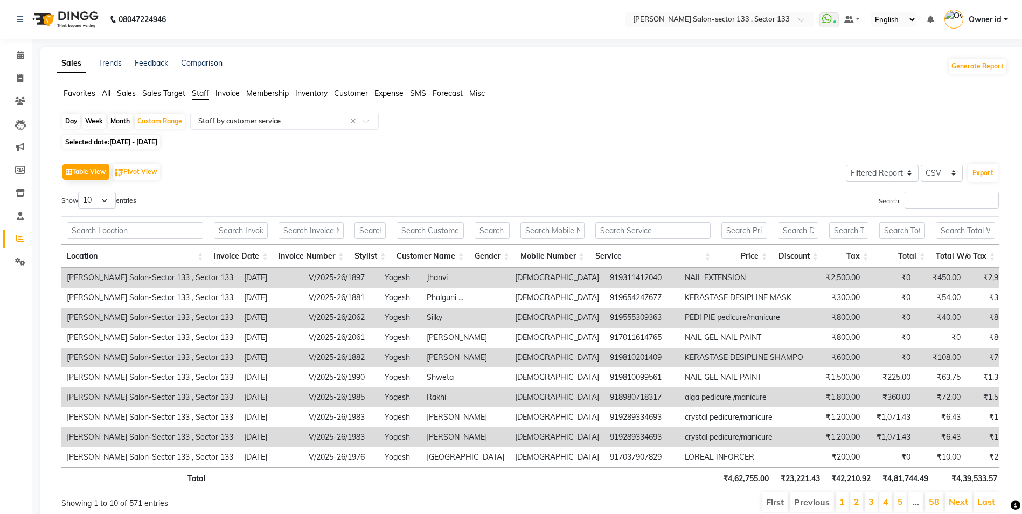
click at [453, 152] on div "Table View Pivot View Select Full Report Filtered Report Select CSV PDF Export …" at bounding box center [530, 337] width 955 height 370
click at [112, 197] on select "10 25 50 100" at bounding box center [97, 200] width 38 height 17
click at [79, 259] on th "Location" at bounding box center [134, 256] width 147 height 23
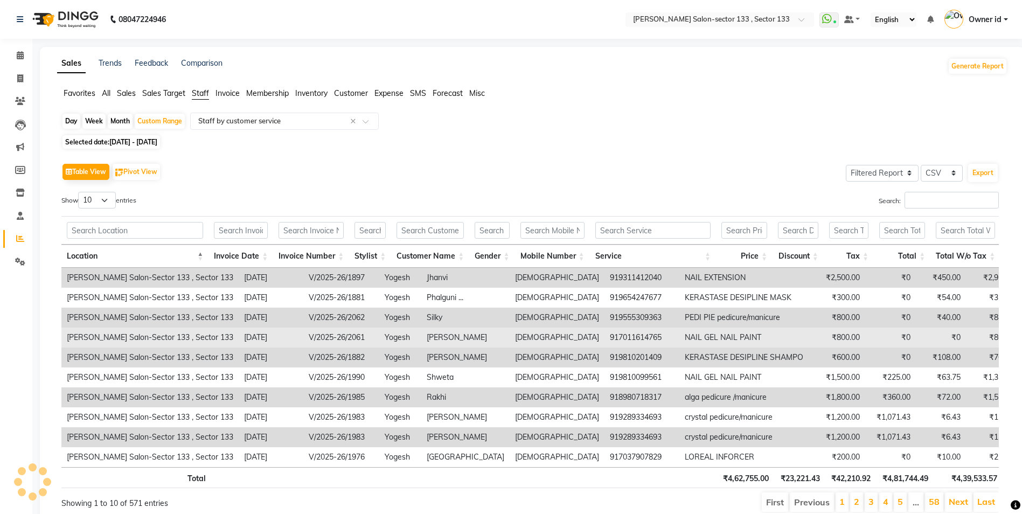
scroll to position [51, 0]
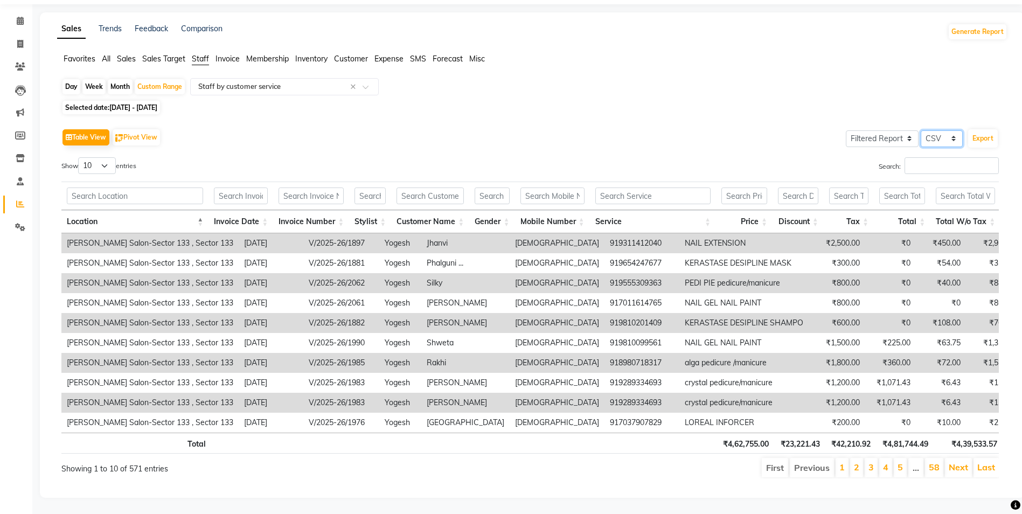
click at [955, 130] on select "Select CSV PDF" at bounding box center [942, 138] width 42 height 17
click at [843, 102] on div "Selected date: 15-09-2025 - 30-09-2025" at bounding box center [534, 107] width 946 height 11
click at [889, 130] on select "Select Full Report Filtered Report" at bounding box center [882, 138] width 73 height 17
select select "full_report"
click at [846, 130] on select "Select Full Report Filtered Report" at bounding box center [882, 138] width 73 height 17
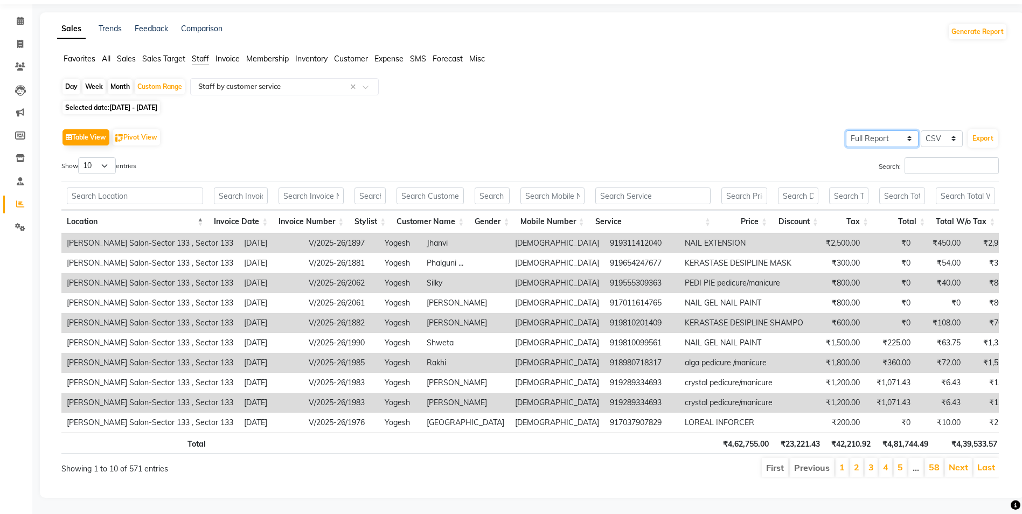
click at [875, 130] on select "Select Full Report Filtered Report" at bounding box center [882, 138] width 73 height 17
click at [993, 129] on button "Export" at bounding box center [983, 138] width 30 height 18
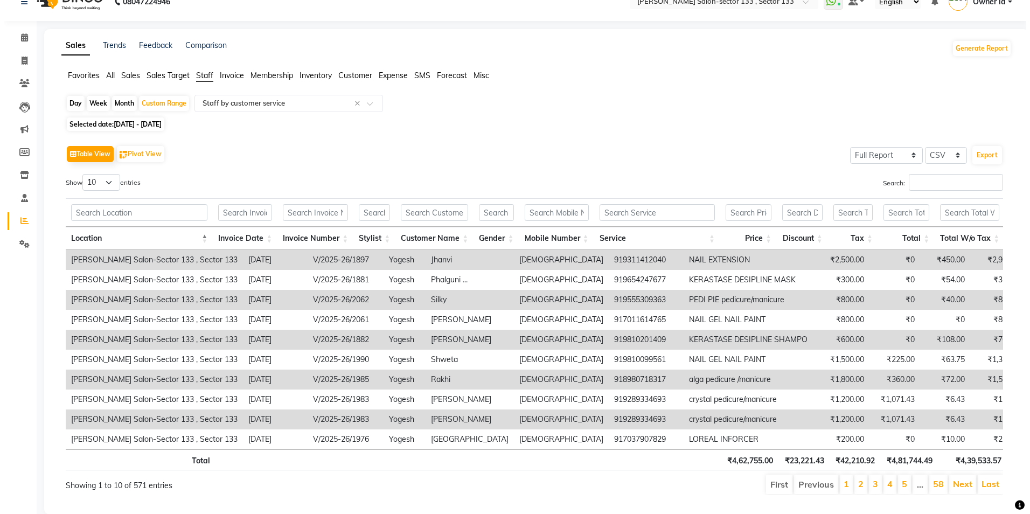
scroll to position [0, 0]
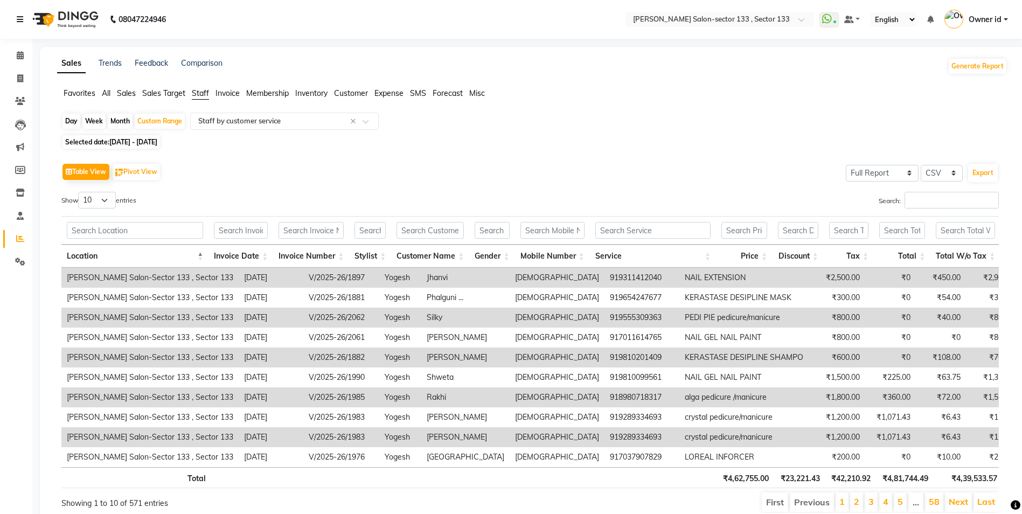
click at [17, 30] on link at bounding box center [22, 19] width 11 height 30
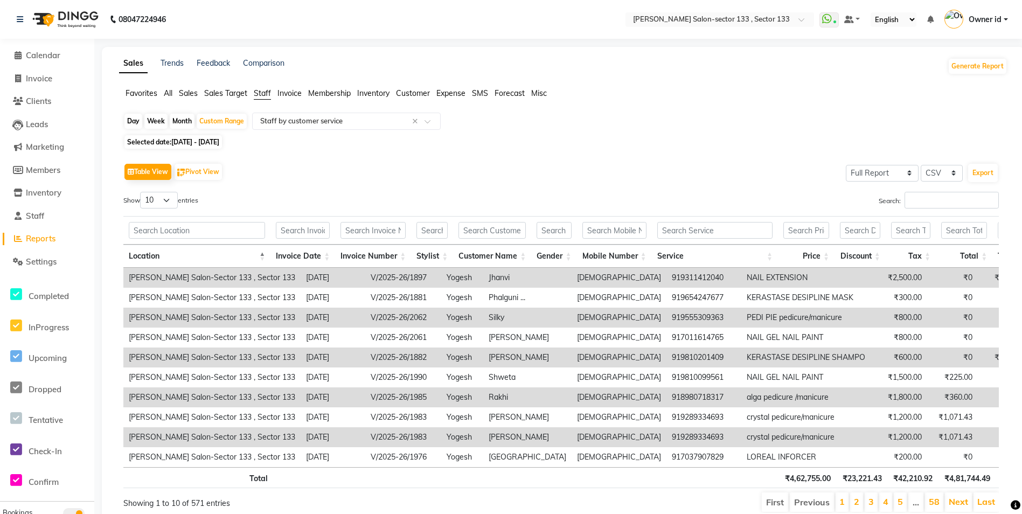
click at [53, 85] on li "Invoice" at bounding box center [47, 78] width 94 height 23
click at [41, 74] on span "Invoice" at bounding box center [39, 78] width 26 height 10
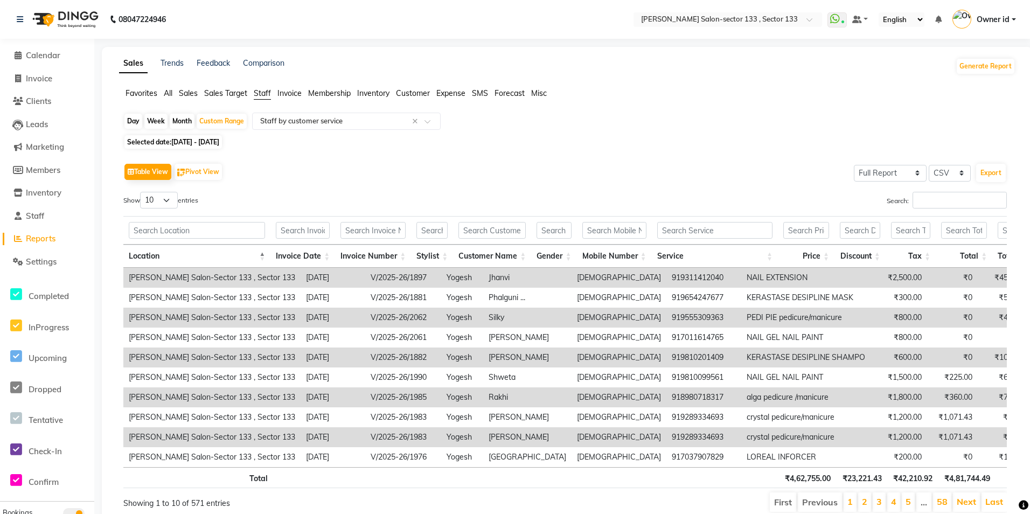
select select "service"
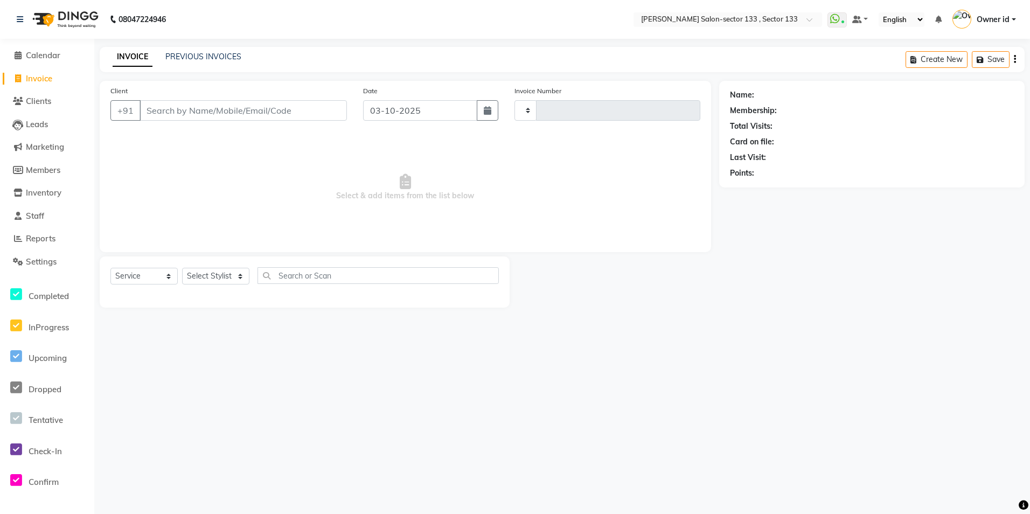
click at [190, 288] on div "Select Service Product Membership Package Voucher Prepaid Gift Card Select Styl…" at bounding box center [304, 279] width 388 height 25
click at [196, 278] on select "Select Stylist" at bounding box center [215, 276] width 67 height 17
click at [201, 276] on select "Select Stylist" at bounding box center [215, 276] width 67 height 17
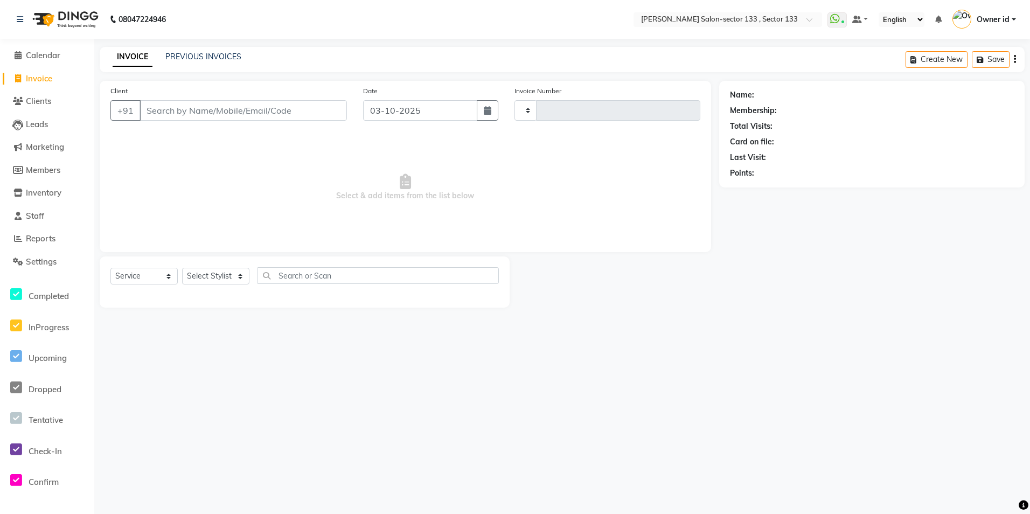
click at [226, 266] on div "Select Service Product Membership Package Voucher Prepaid Gift Card Select Styl…" at bounding box center [305, 281] width 410 height 51
click at [236, 272] on select "Select Stylist" at bounding box center [215, 276] width 67 height 17
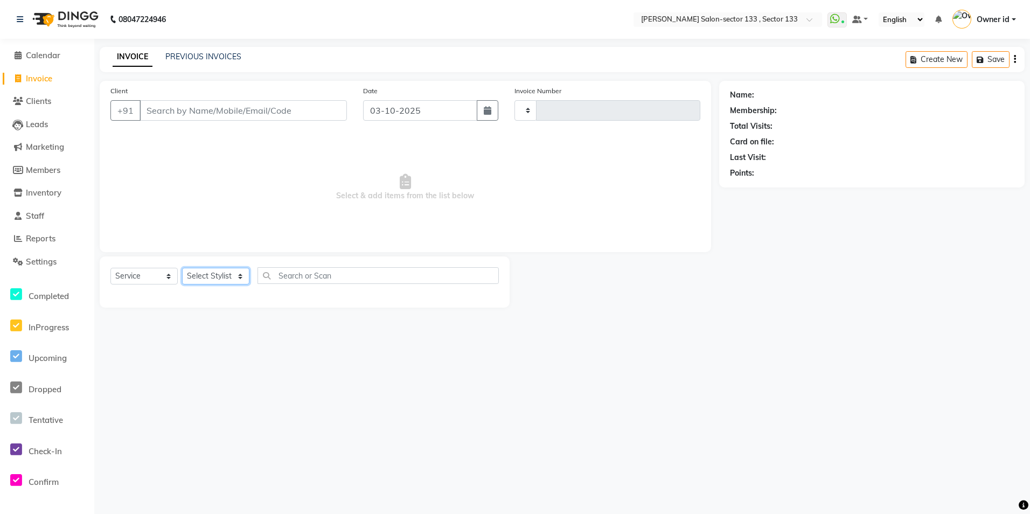
click at [236, 272] on select "Select Stylist" at bounding box center [215, 276] width 67 height 17
drag, startPoint x: 778, startPoint y: 383, endPoint x: 737, endPoint y: 383, distance: 40.9
click at [778, 383] on div "08047224946 Select Location × Madonna Salon-sector 133 , Sector 133 WhatsApp St…" at bounding box center [515, 257] width 1030 height 514
click at [36, 95] on link "Clients" at bounding box center [47, 101] width 89 height 12
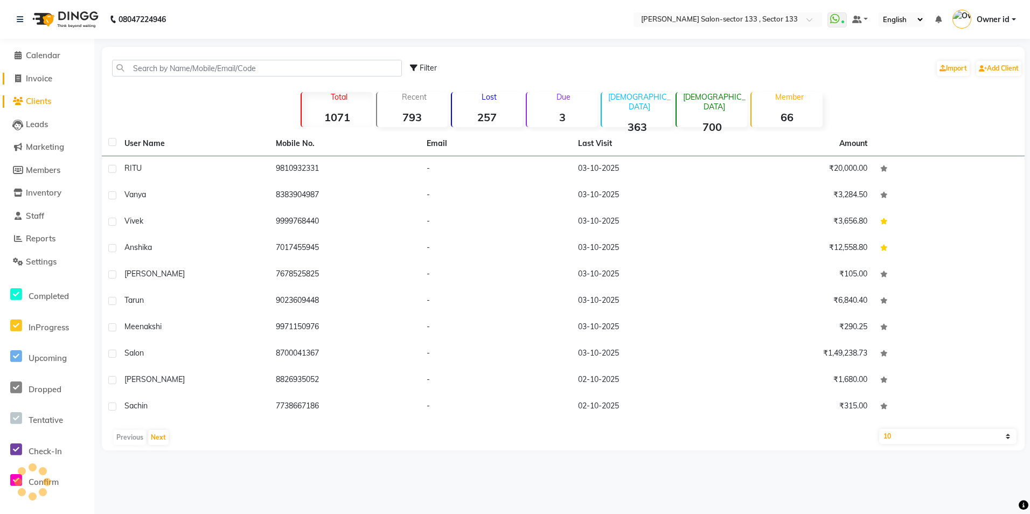
click at [57, 79] on link "Invoice" at bounding box center [47, 79] width 89 height 12
select select "8302"
select select "service"
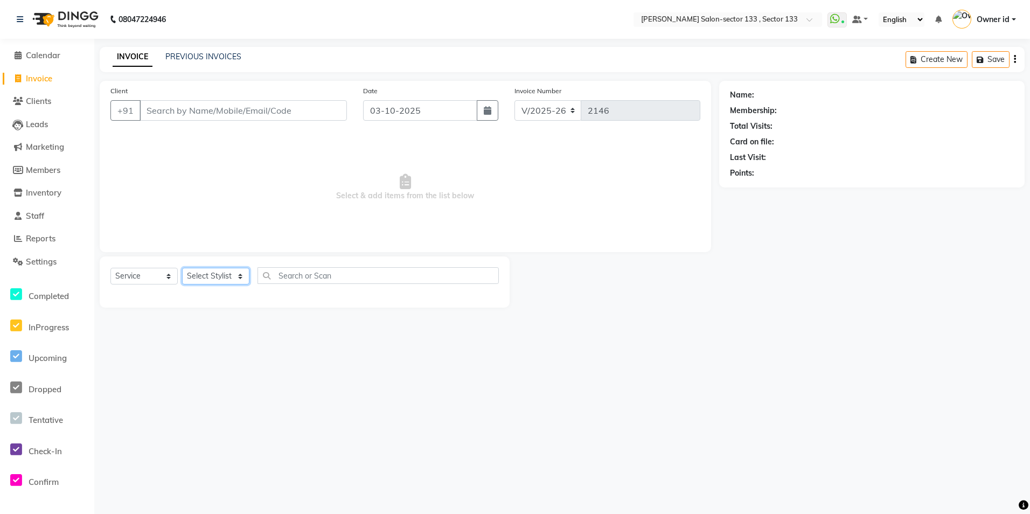
click at [196, 275] on select "Select Stylist Anjali Anwar BUSHRA Dolly jaspal KIRTI Manager Mehboob Owner id …" at bounding box center [215, 276] width 67 height 17
select select "80214"
click at [182, 268] on select "Select Stylist Anjali Anwar BUSHRA Dolly jaspal KIRTI Manager Mehboob Owner id …" at bounding box center [215, 276] width 67 height 17
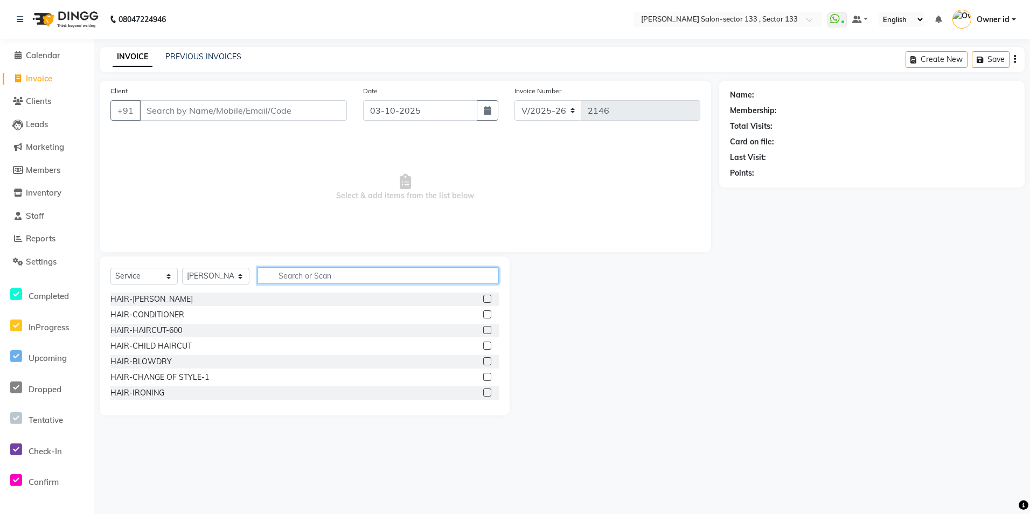
click at [299, 277] on input "text" at bounding box center [377, 275] width 241 height 17
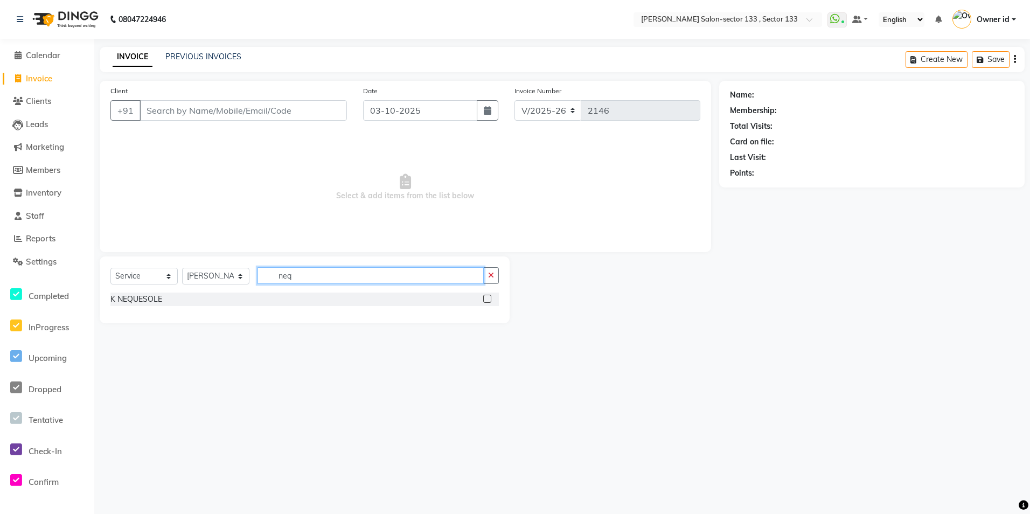
type input "neq"
click at [484, 297] on label at bounding box center [487, 299] width 8 height 8
click at [484, 297] on input "checkbox" at bounding box center [486, 299] width 7 height 7
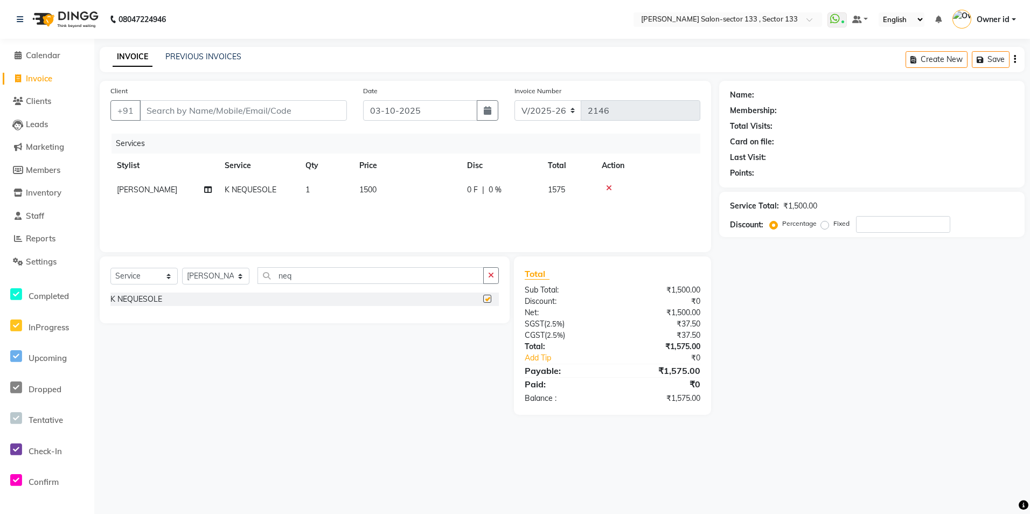
checkbox input "false"
click at [207, 281] on select "Select Stylist Anjali Anwar BUSHRA Dolly jaspal KIRTI Manager Mehboob Owner id …" at bounding box center [215, 276] width 67 height 17
select select "90535"
click at [182, 268] on select "Select Stylist Anjali Anwar BUSHRA Dolly jaspal KIRTI Manager Mehboob Owner id …" at bounding box center [215, 276] width 67 height 17
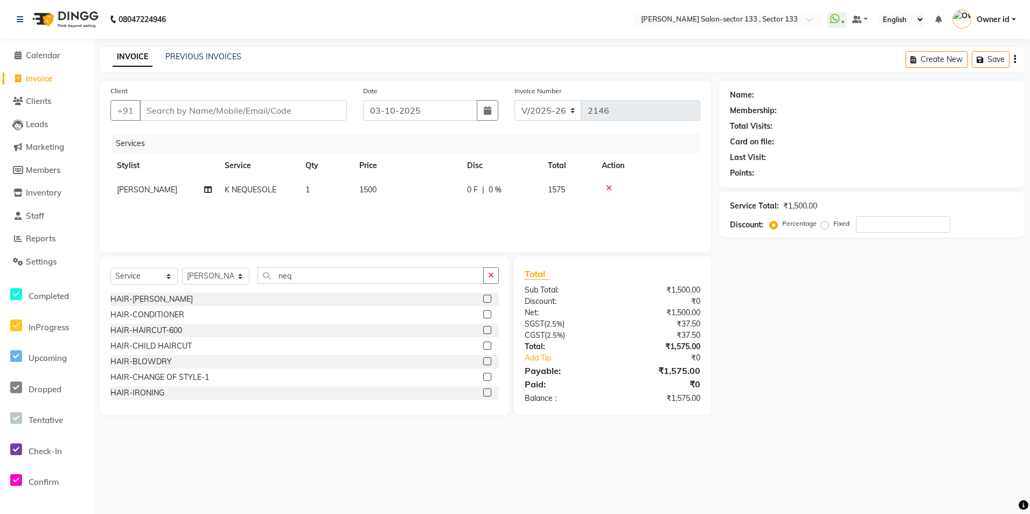
click at [381, 287] on div "Select Service Product Membership Package Voucher Prepaid Gift Card Select Styl…" at bounding box center [304, 279] width 388 height 25
click at [382, 275] on input "neq" at bounding box center [370, 275] width 226 height 17
type input "n"
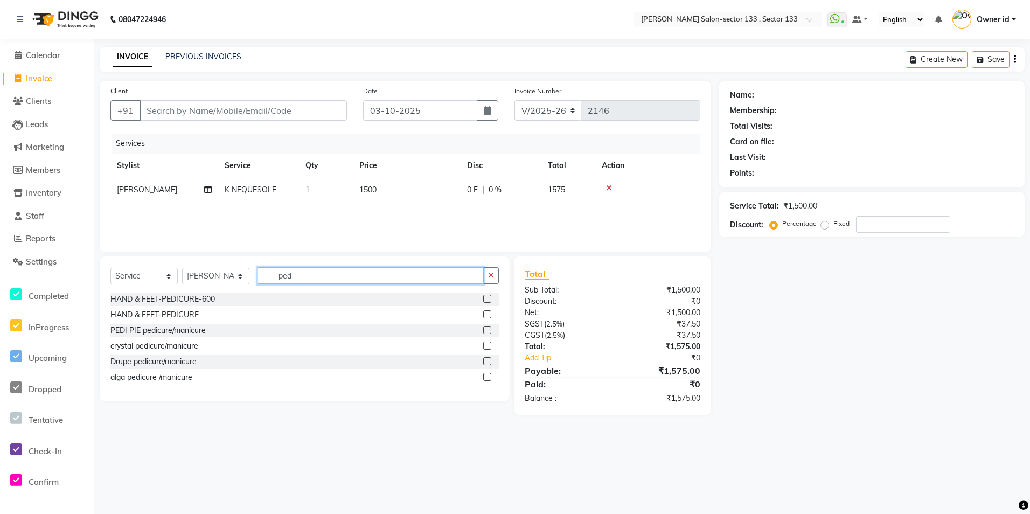
type input "ped"
click at [490, 326] on label at bounding box center [487, 330] width 8 height 8
click at [490, 327] on input "checkbox" at bounding box center [486, 330] width 7 height 7
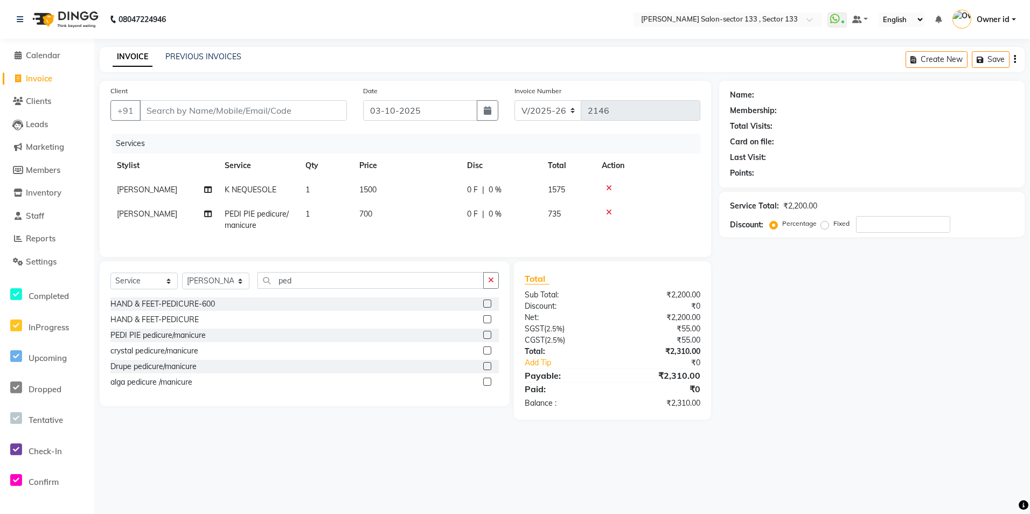
click at [488, 339] on label at bounding box center [487, 335] width 8 height 8
click at [488, 339] on input "checkbox" at bounding box center [486, 335] width 7 height 7
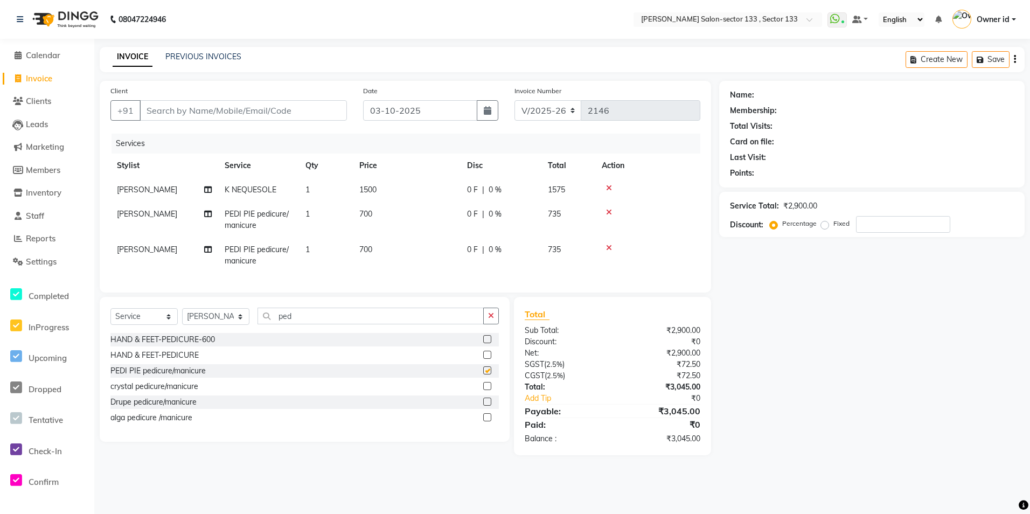
checkbox input "false"
click at [371, 215] on span "700" at bounding box center [365, 214] width 13 height 10
select select "90535"
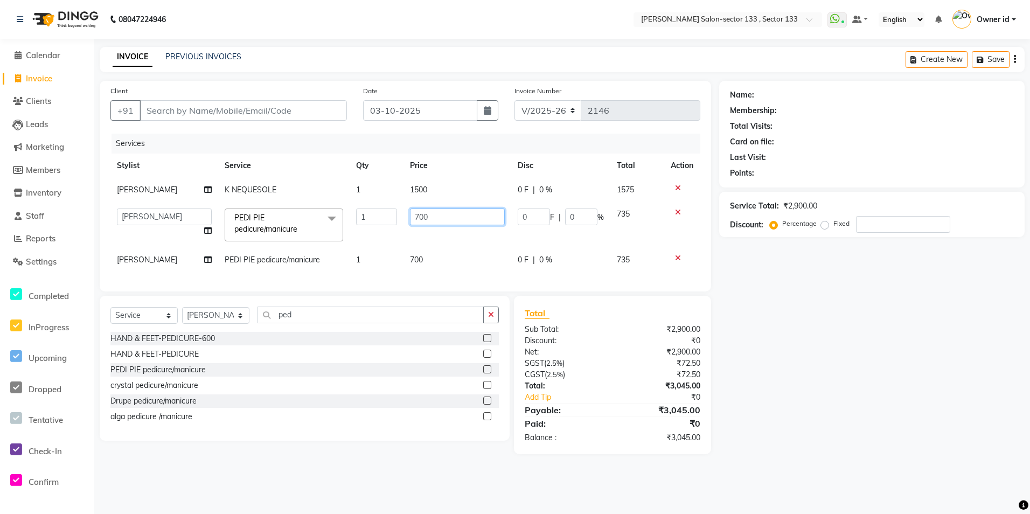
click at [438, 219] on input "700" at bounding box center [457, 216] width 95 height 17
type input "800"
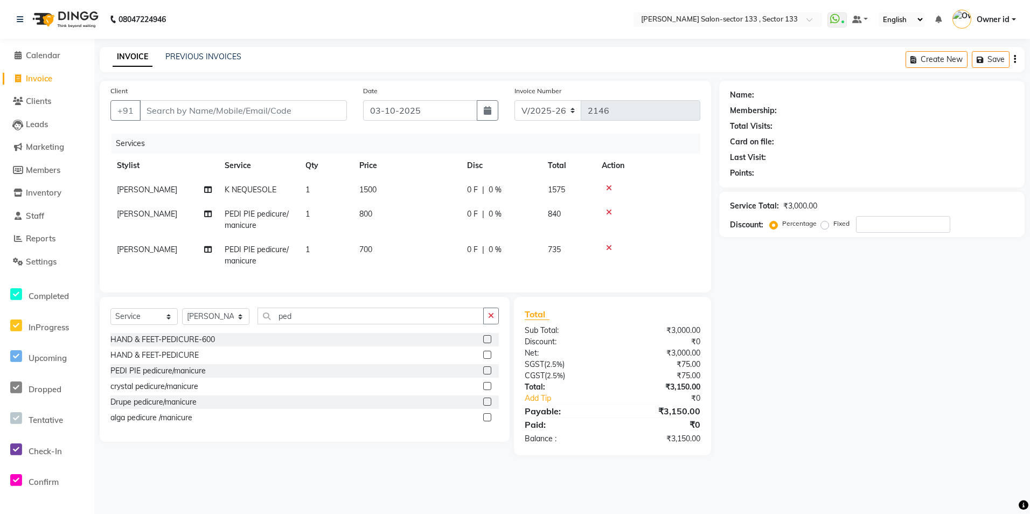
click at [429, 257] on td "700" at bounding box center [407, 256] width 108 height 36
select select "90535"
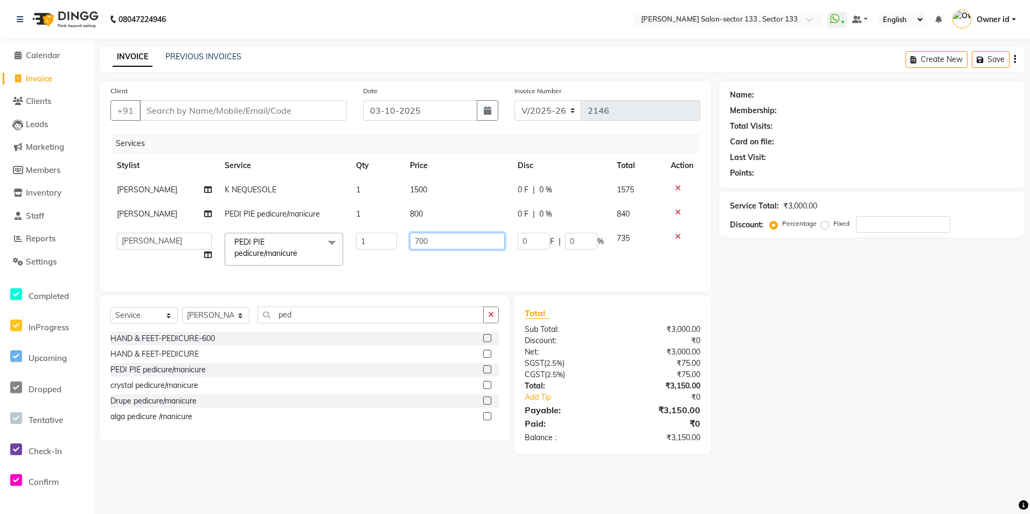
click at [447, 248] on input "700" at bounding box center [457, 241] width 95 height 17
type input "800"
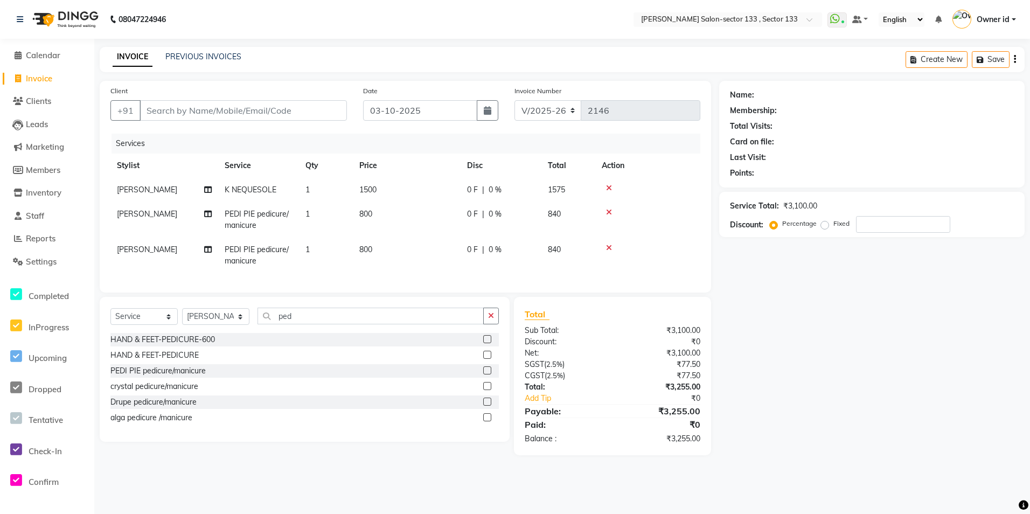
click at [137, 243] on td "SONU" at bounding box center [164, 256] width 108 height 36
select select "90535"
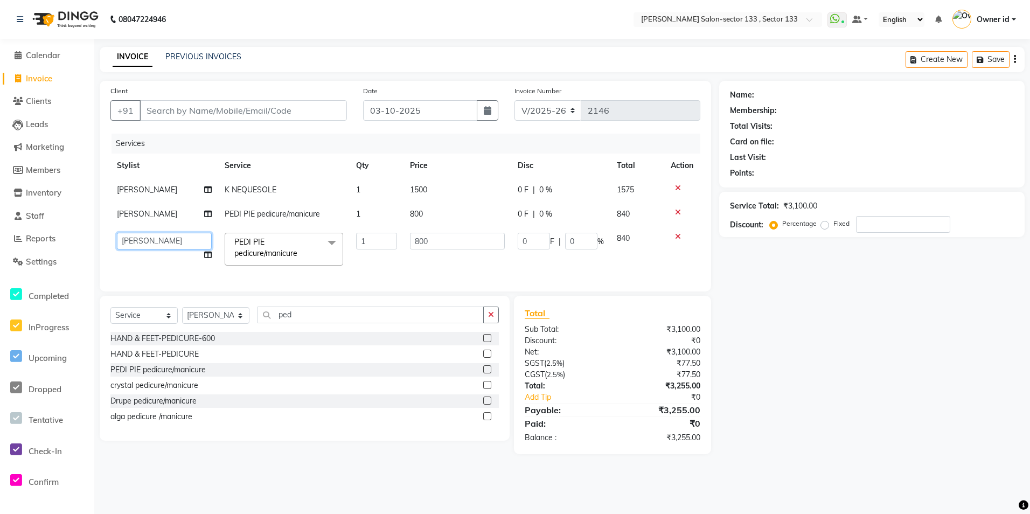
click at [143, 240] on select "Anjali Anwar BUSHRA Dolly jaspal KIRTI Manager Mehboob Owner id sahil saleem SO…" at bounding box center [164, 241] width 95 height 17
select select "90931"
click at [430, 265] on td "800" at bounding box center [457, 249] width 108 height 46
click at [164, 105] on input "Client" at bounding box center [243, 110] width 207 height 20
click at [164, 107] on input "Client" at bounding box center [243, 110] width 207 height 20
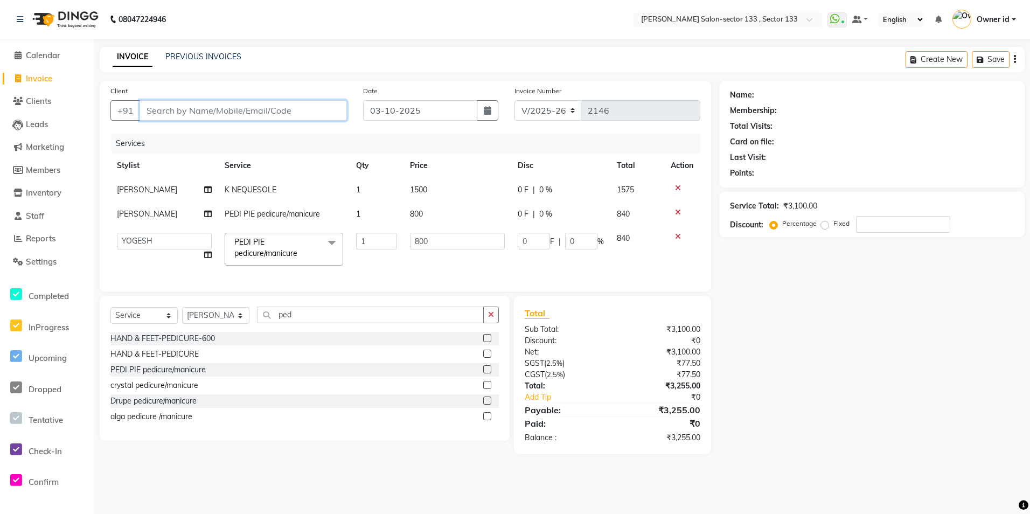
click at [166, 108] on input "Client" at bounding box center [243, 110] width 207 height 20
drag, startPoint x: 202, startPoint y: 106, endPoint x: 177, endPoint y: 110, distance: 25.2
click at [177, 110] on input "Client" at bounding box center [243, 110] width 207 height 20
type input "7"
type input "0"
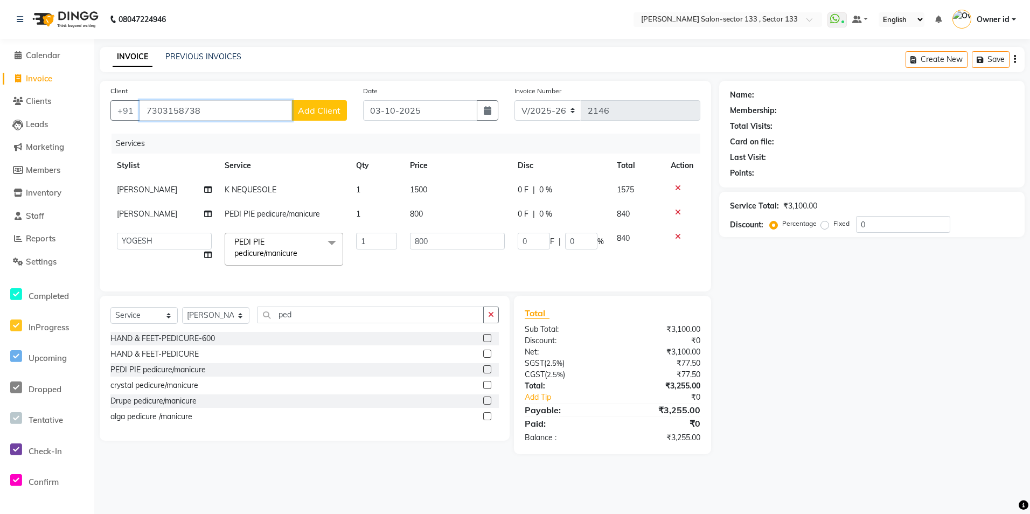
type input "7303158738"
click at [321, 105] on button "Add Client" at bounding box center [318, 110] width 55 height 20
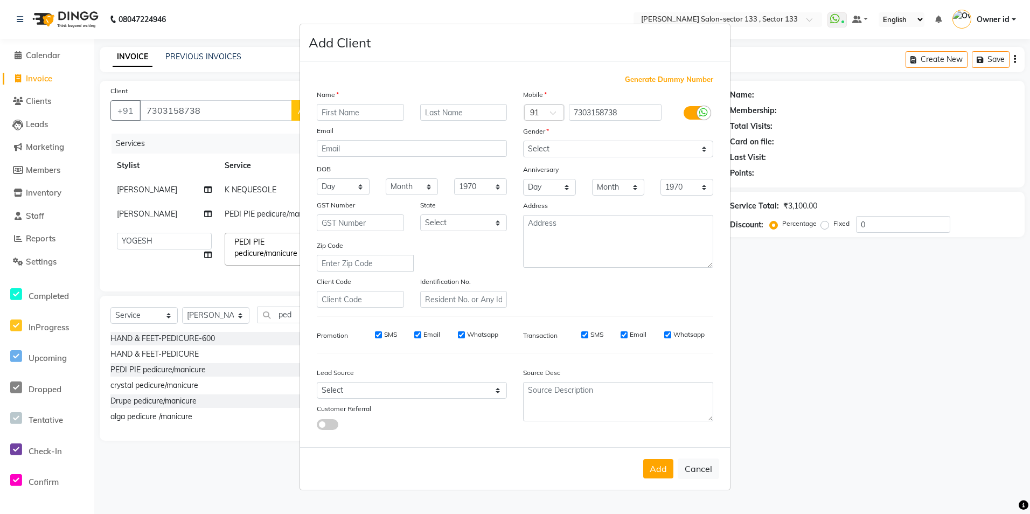
click at [327, 114] on input "text" at bounding box center [360, 112] width 87 height 17
type input "sunny"
click at [582, 147] on select "Select Male Female Other Prefer Not To Say" at bounding box center [618, 149] width 190 height 17
select select "[DEMOGRAPHIC_DATA]"
click at [523, 141] on select "Select Male Female Other Prefer Not To Say" at bounding box center [618, 149] width 190 height 17
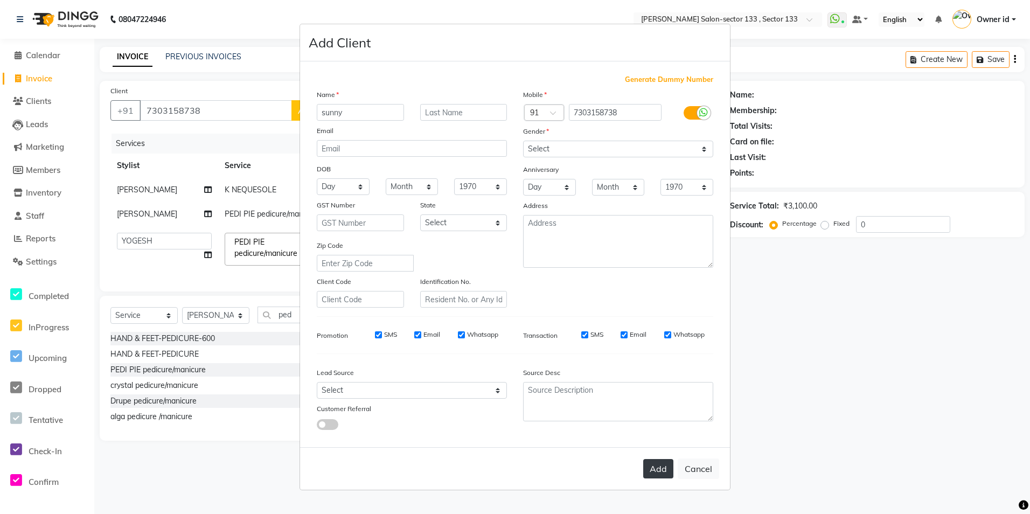
click at [659, 470] on button "Add" at bounding box center [658, 468] width 30 height 19
select select
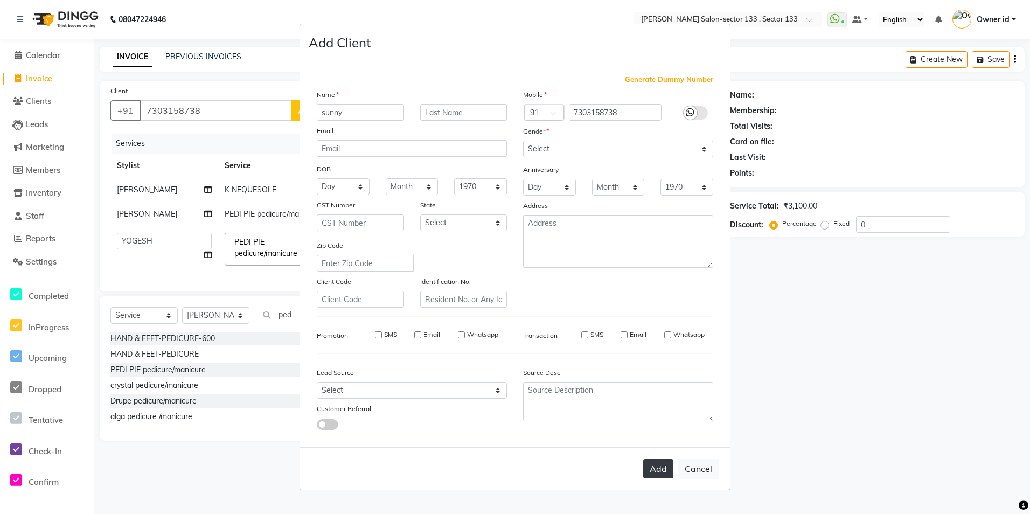
select select
checkbox input "false"
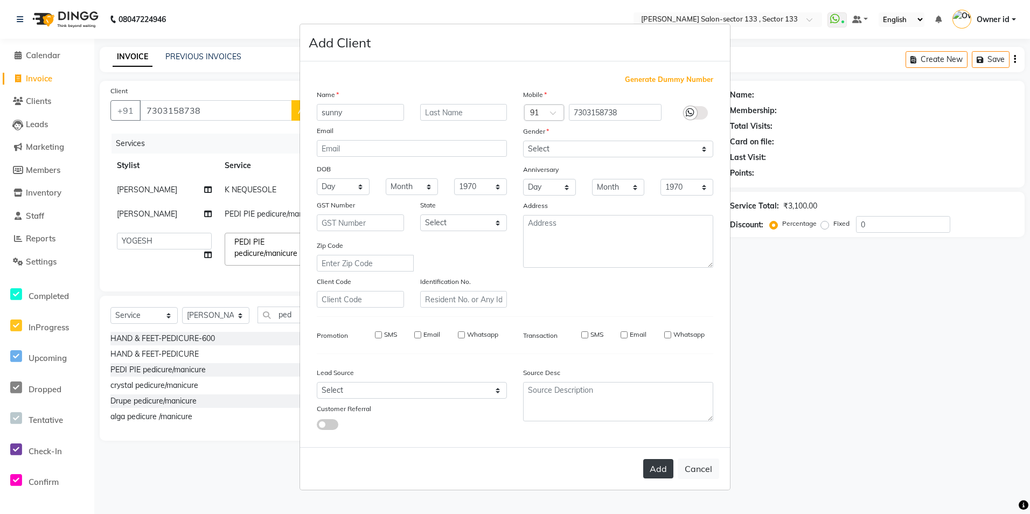
checkbox input "false"
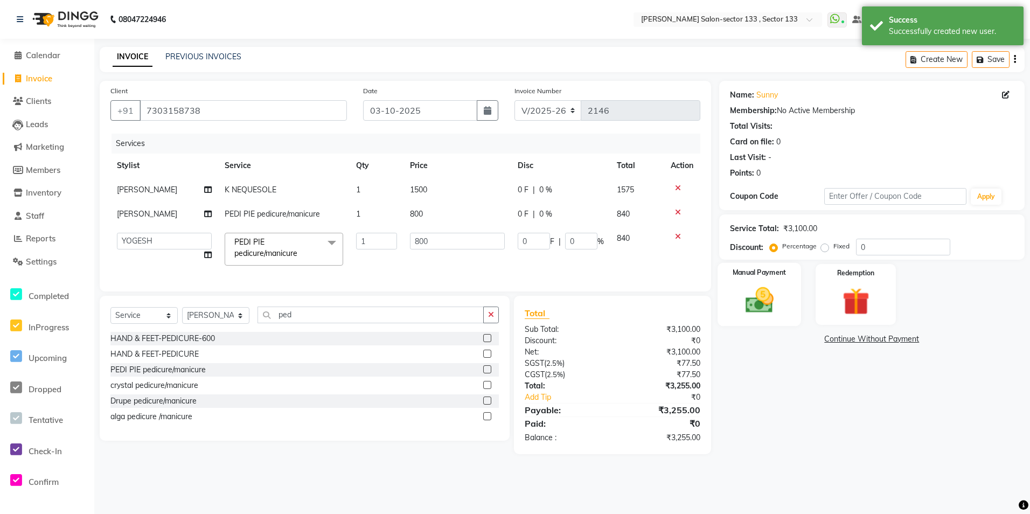
click at [758, 302] on img at bounding box center [759, 300] width 46 height 32
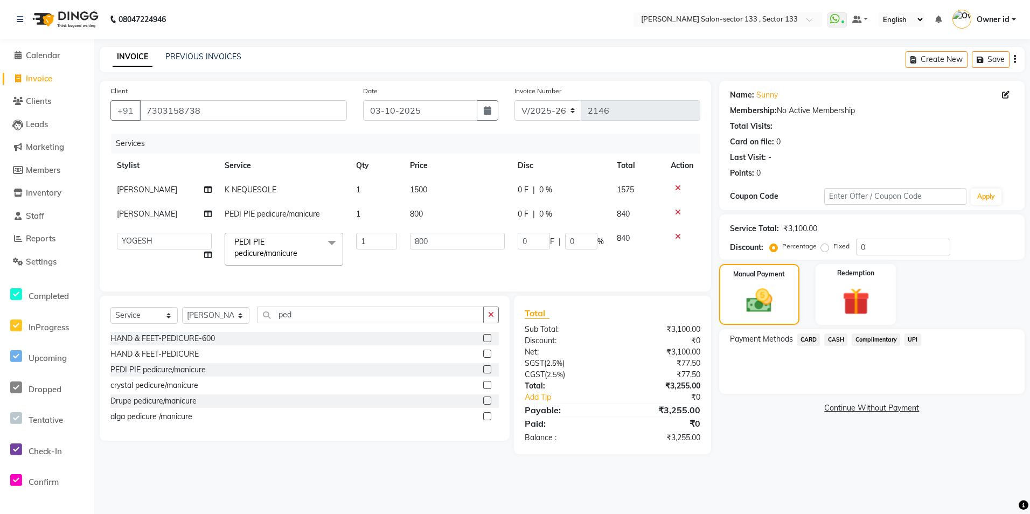
click at [831, 337] on span "CASH" at bounding box center [835, 339] width 23 height 12
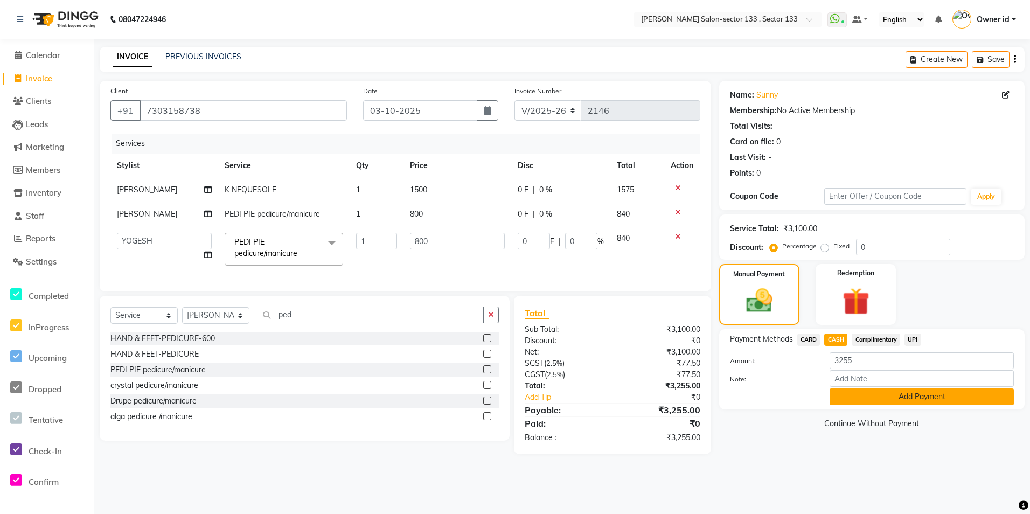
click at [848, 395] on button "Add Payment" at bounding box center [922, 396] width 184 height 17
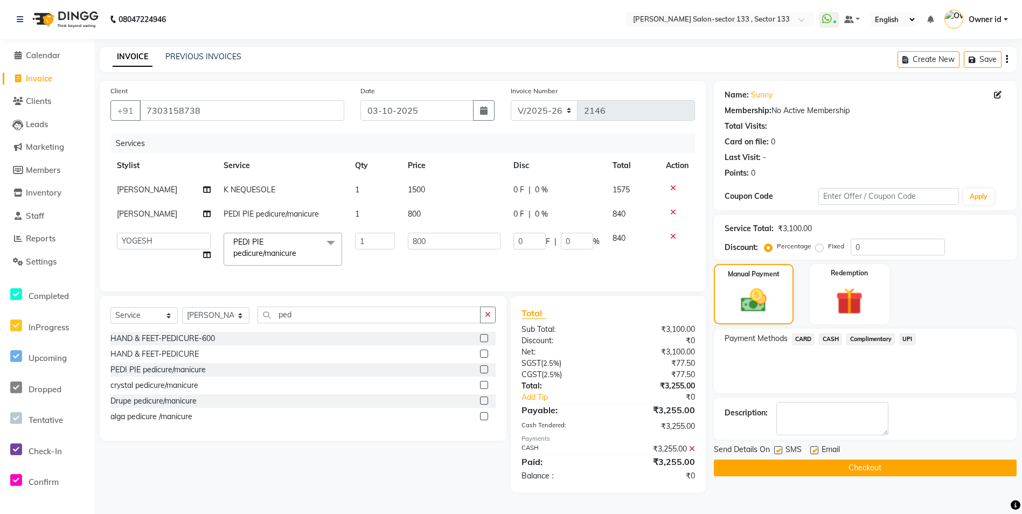
click at [774, 474] on button "Checkout" at bounding box center [865, 467] width 303 height 17
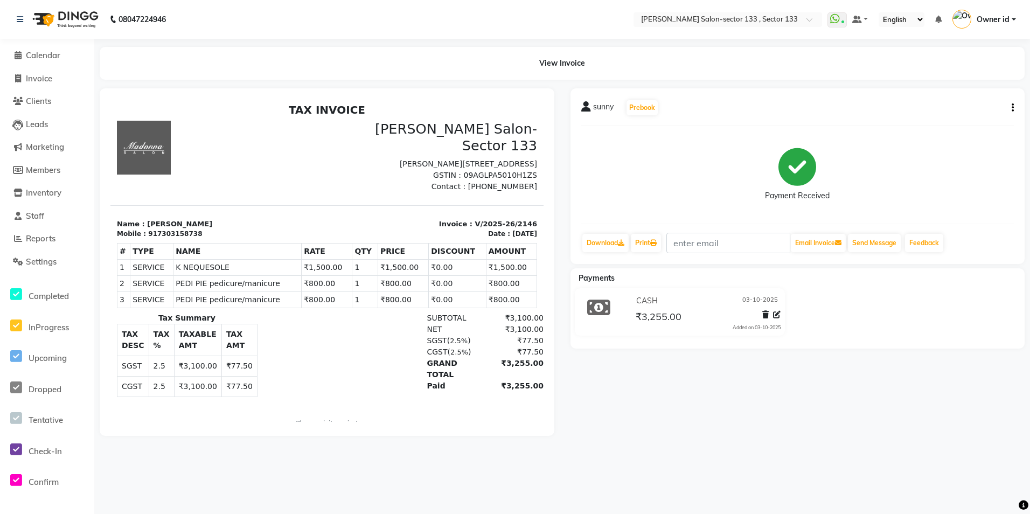
click at [742, 27] on nav "08047224946 Select Location × Madonna Salon-sector 133 , Sector 133 WhatsApp St…" at bounding box center [515, 19] width 1030 height 39
click at [45, 241] on span "Reports" at bounding box center [41, 238] width 30 height 10
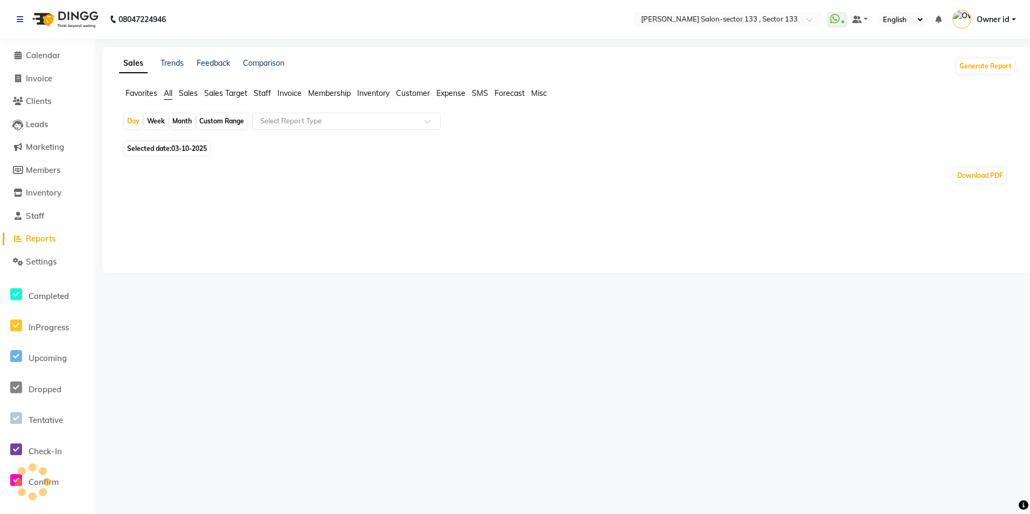
click at [262, 93] on span "Staff" at bounding box center [262, 93] width 17 height 10
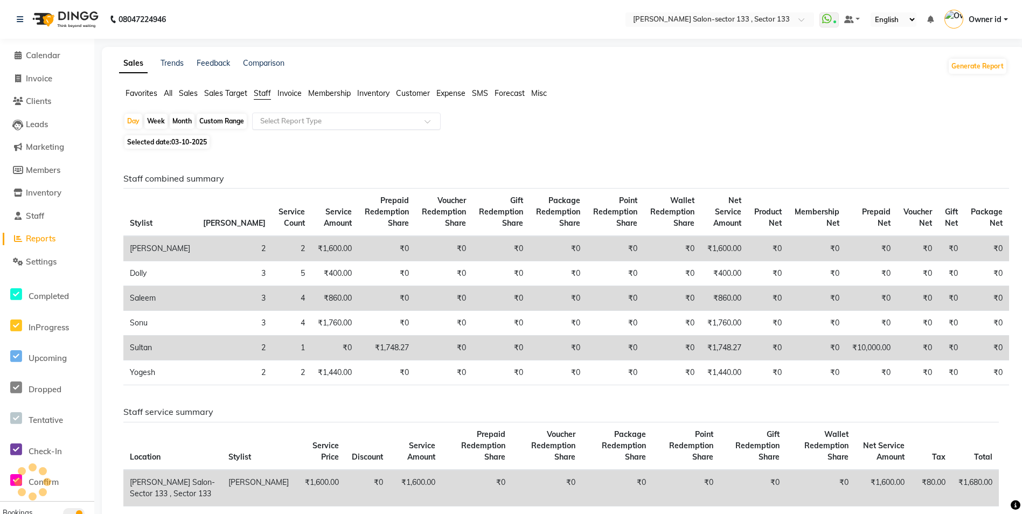
click at [304, 120] on input "text" at bounding box center [335, 121] width 155 height 11
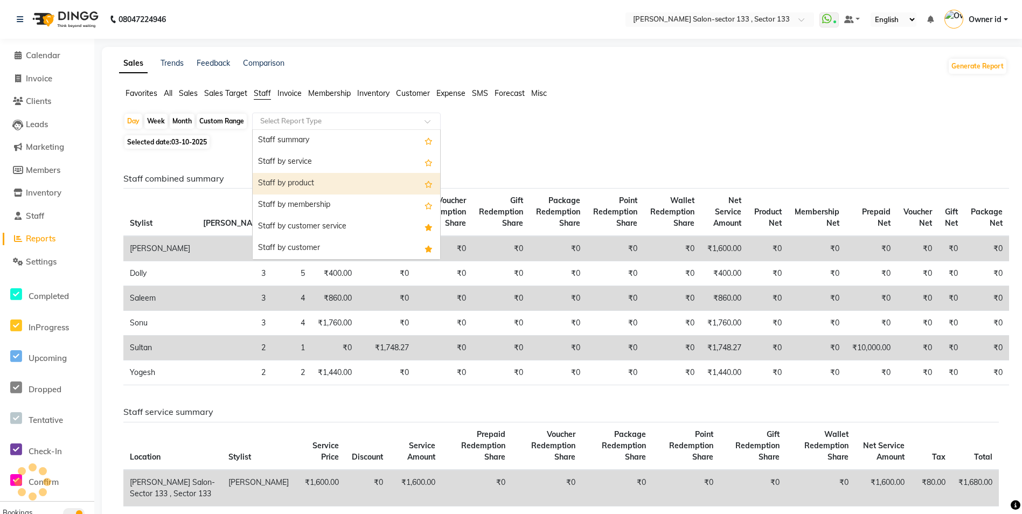
click at [337, 191] on div "Staff by product" at bounding box center [346, 184] width 187 height 22
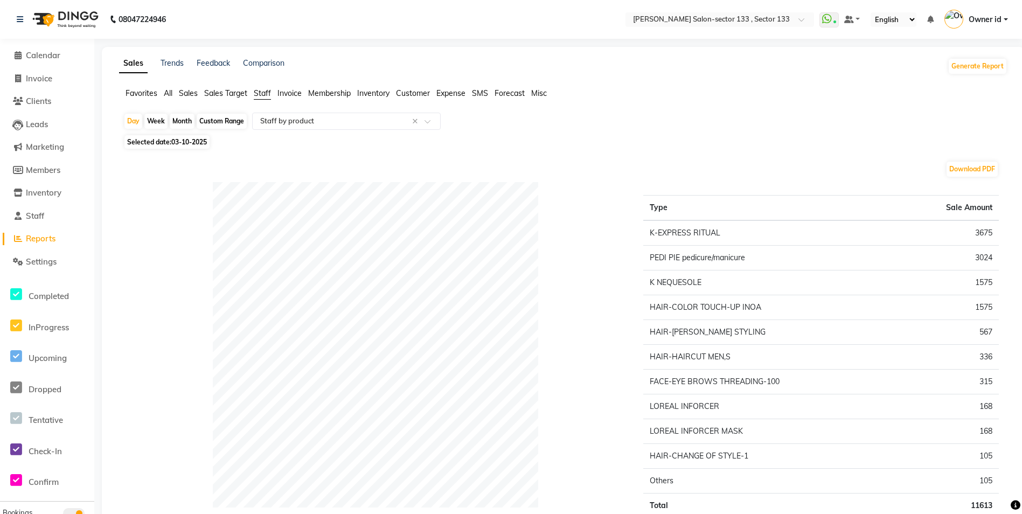
click at [179, 117] on div "Month" at bounding box center [182, 121] width 25 height 15
select select "10"
select select "2025"
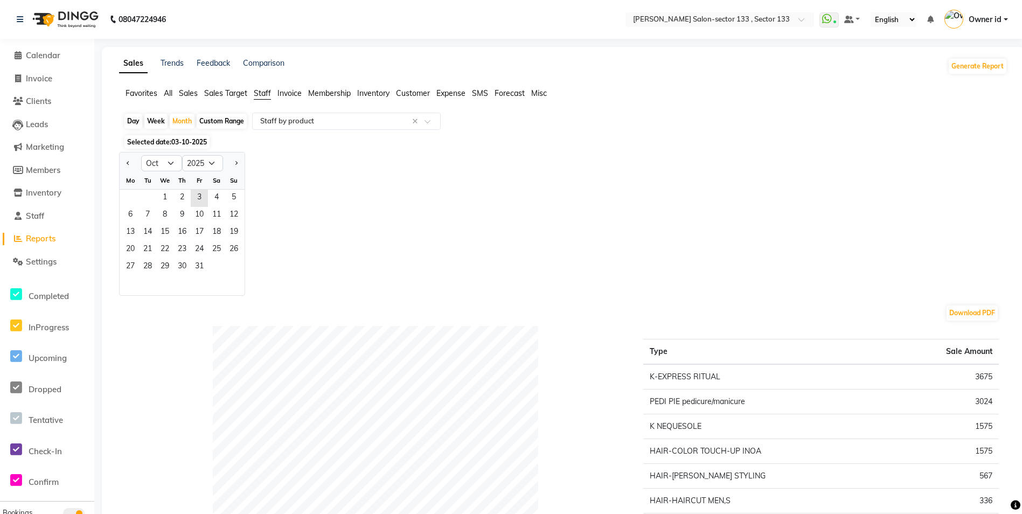
click at [235, 124] on div "Custom Range" at bounding box center [222, 121] width 50 height 15
select select "10"
select select "2025"
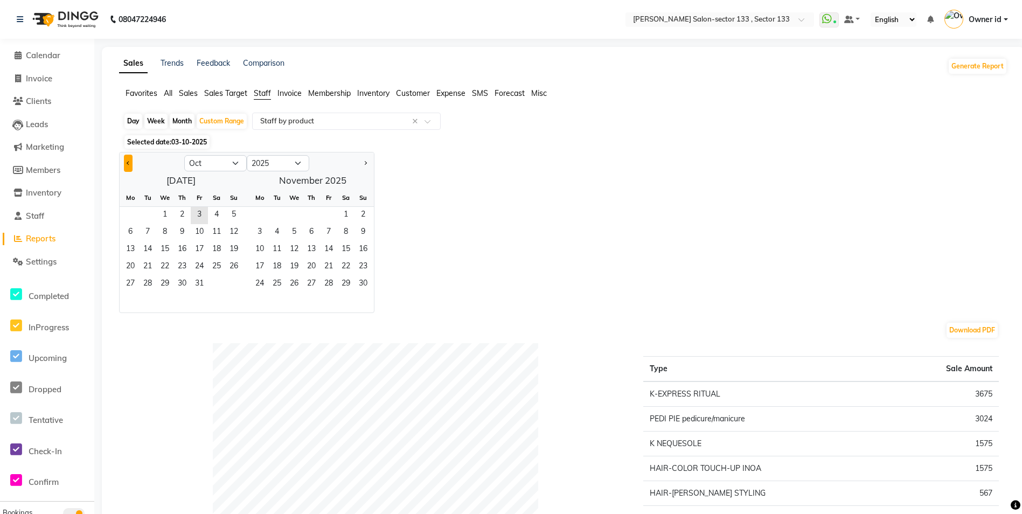
click at [128, 160] on button "Previous month" at bounding box center [128, 163] width 9 height 17
select select "9"
click at [131, 246] on span "15" at bounding box center [130, 249] width 17 height 17
click at [144, 278] on span "30" at bounding box center [147, 284] width 17 height 17
select select "full_report"
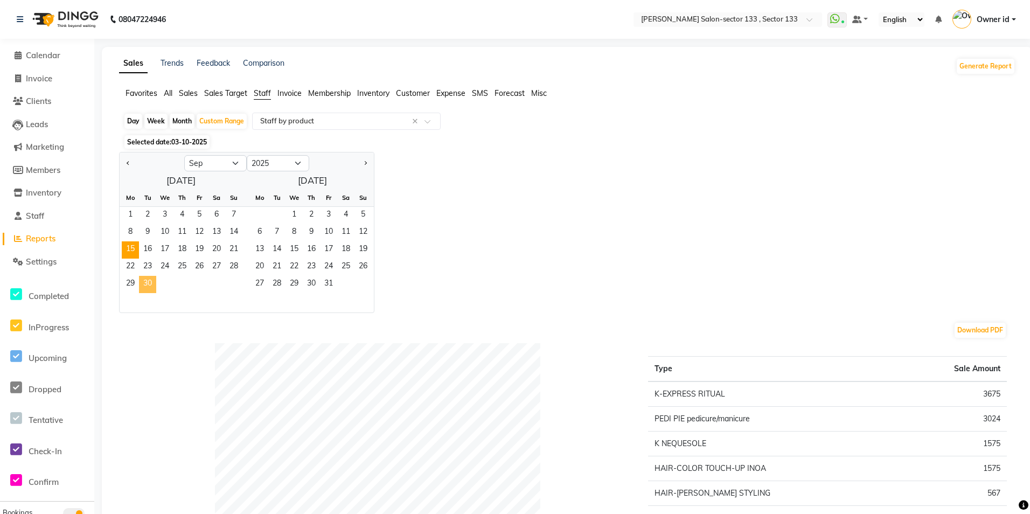
select select "csv"
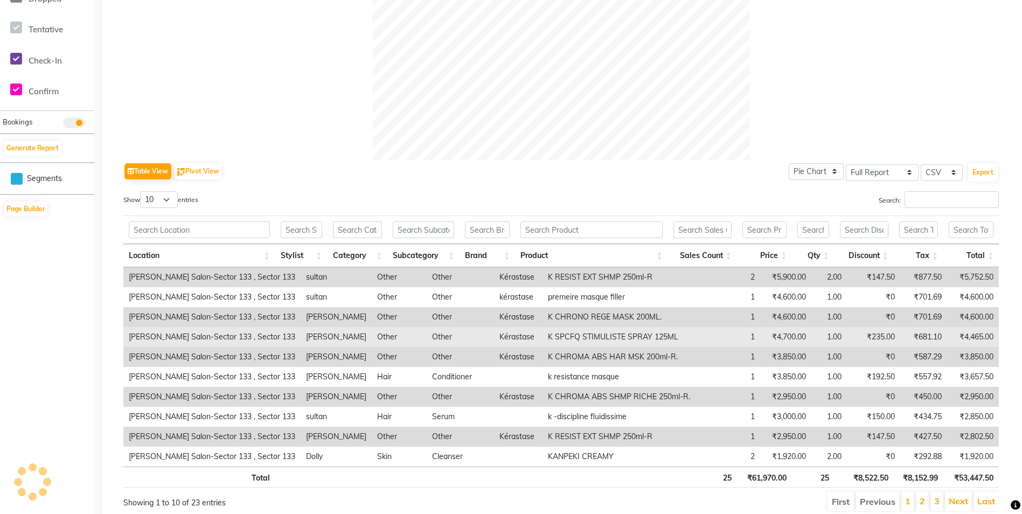
scroll to position [431, 0]
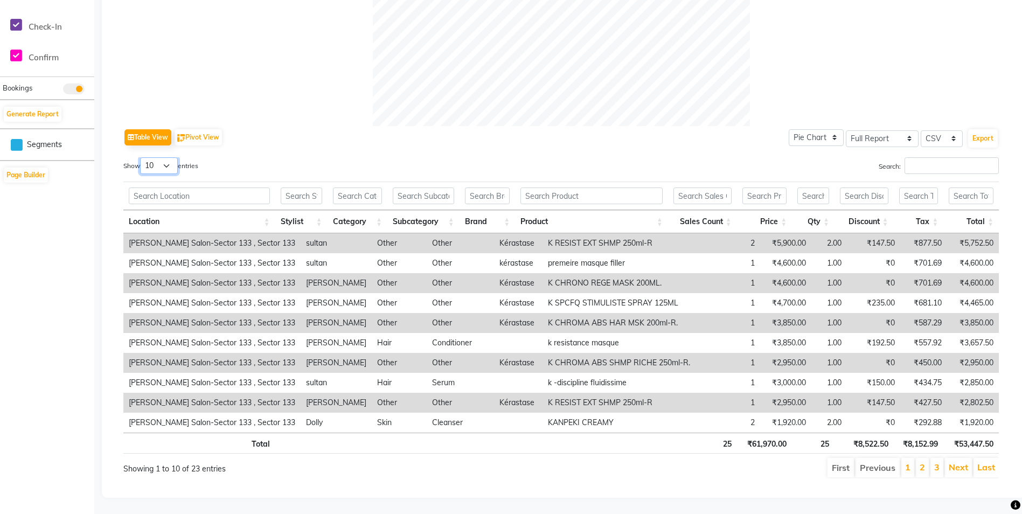
click at [172, 161] on select "10 25 50 100" at bounding box center [159, 165] width 38 height 17
select select "100"
click at [142, 157] on select "10 25 50 100" at bounding box center [159, 165] width 38 height 17
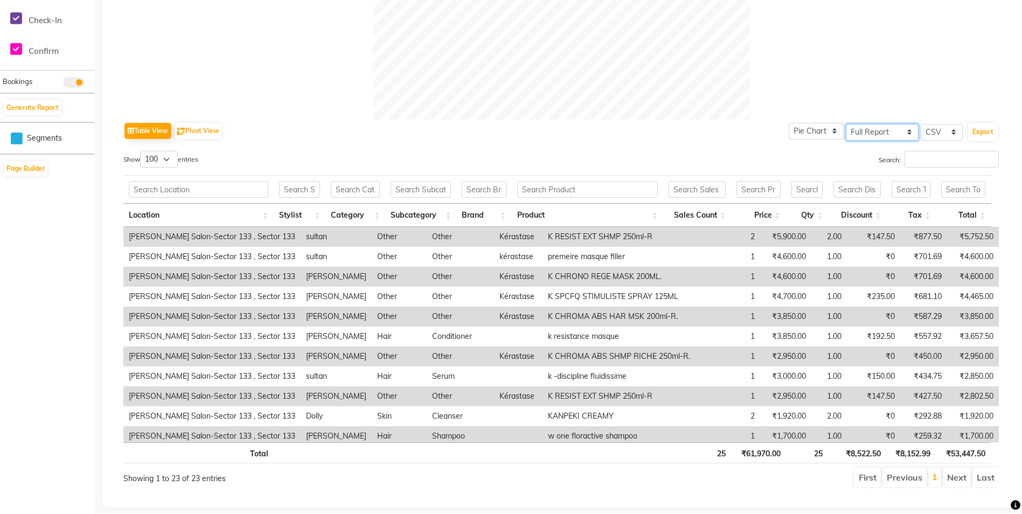
click at [863, 131] on select "Select Full Report Filtered Report" at bounding box center [882, 132] width 73 height 17
click at [846, 124] on select "Select Full Report Filtered Report" at bounding box center [882, 132] width 73 height 17
click at [969, 129] on button "Export" at bounding box center [983, 132] width 30 height 18
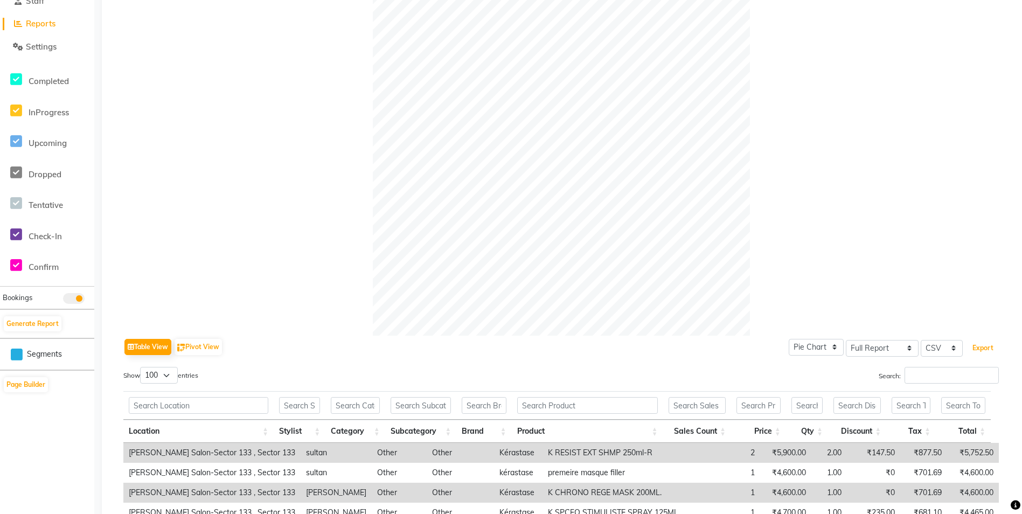
scroll to position [0, 0]
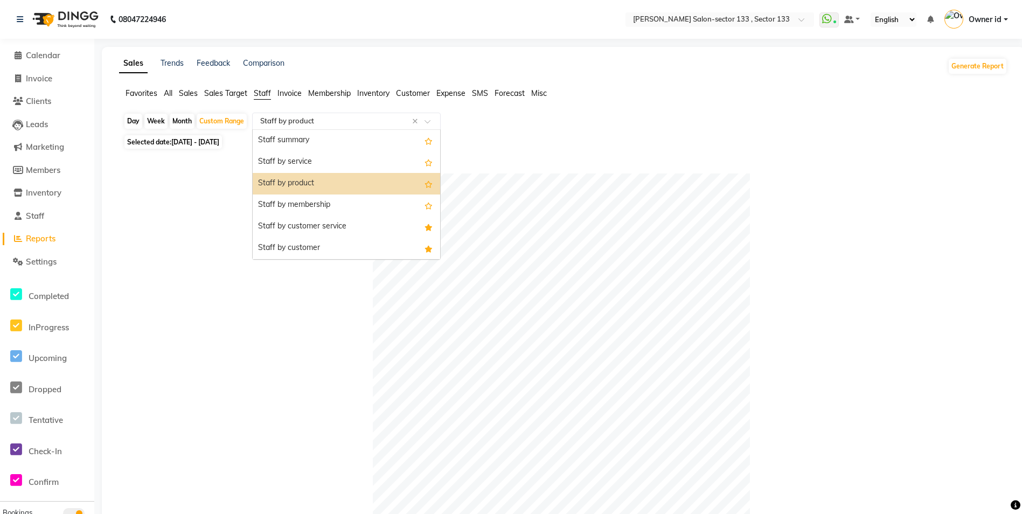
click at [322, 119] on input "text" at bounding box center [335, 121] width 155 height 11
click at [325, 140] on div "Staff summary" at bounding box center [346, 141] width 187 height 22
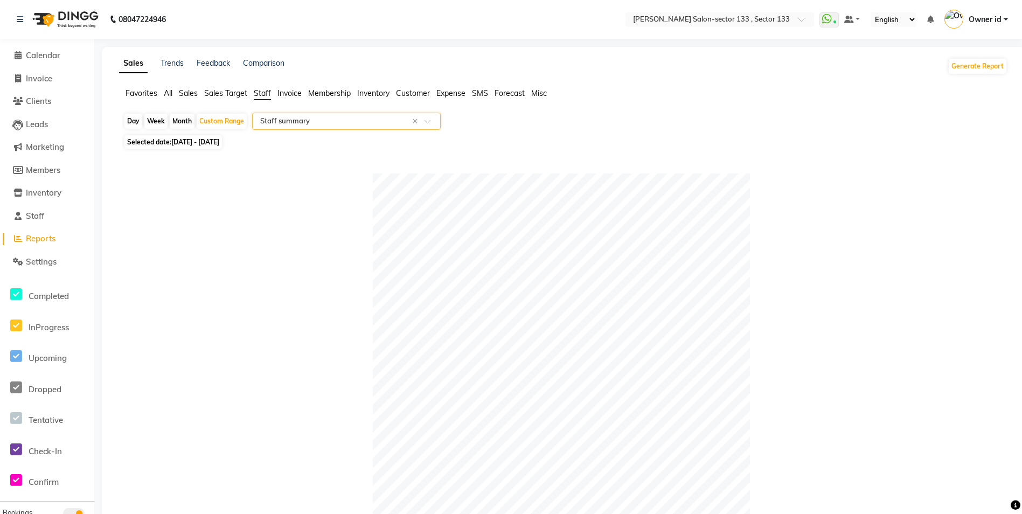
click at [179, 120] on div "Month" at bounding box center [182, 121] width 25 height 15
select select "9"
select select "2025"
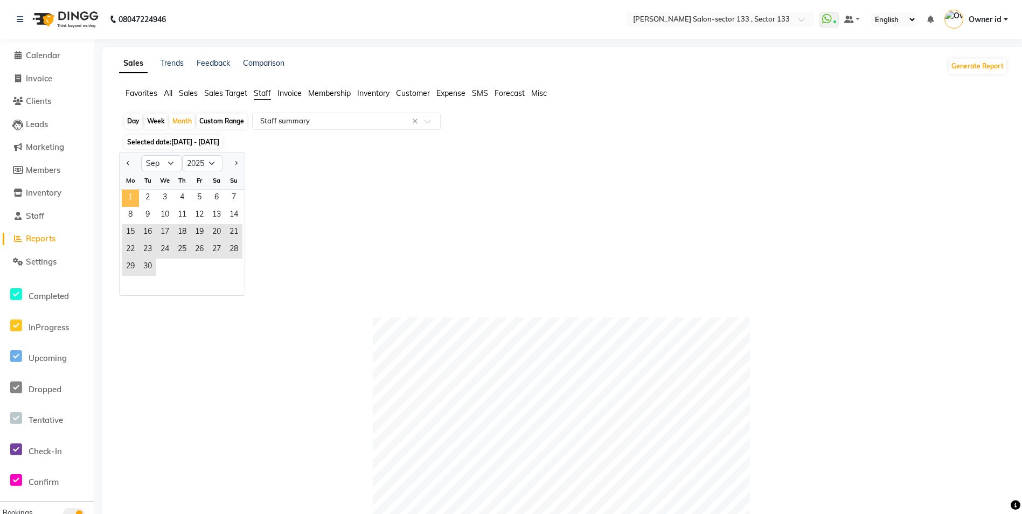
click at [130, 198] on span "1" at bounding box center [130, 198] width 17 height 17
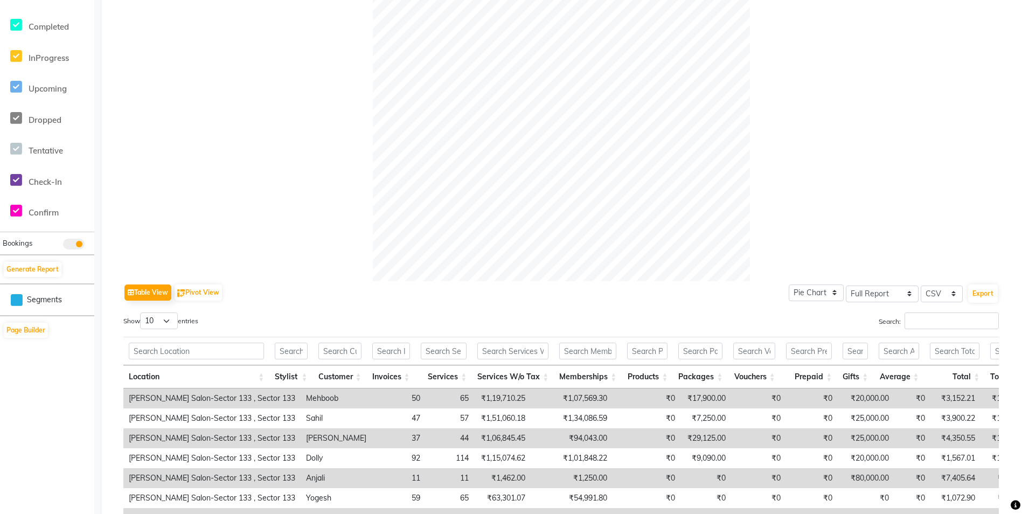
scroll to position [441, 0]
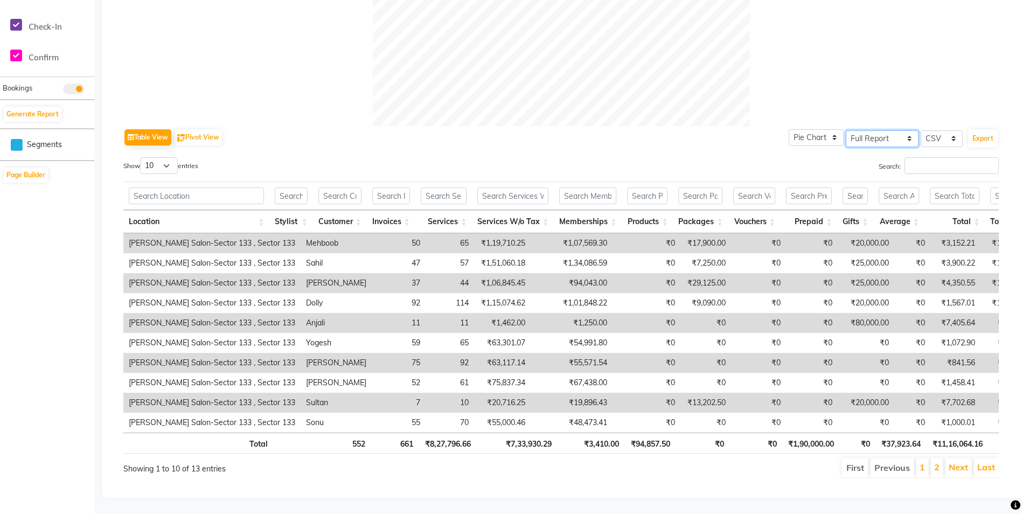
click at [902, 130] on select "Select Full Report Filtered Report" at bounding box center [882, 138] width 73 height 17
click at [846, 130] on select "Select Full Report Filtered Report" at bounding box center [882, 138] width 73 height 17
click at [161, 157] on select "10 25 50 100" at bounding box center [159, 165] width 38 height 17
select select "100"
click at [142, 157] on select "10 25 50 100" at bounding box center [159, 165] width 38 height 17
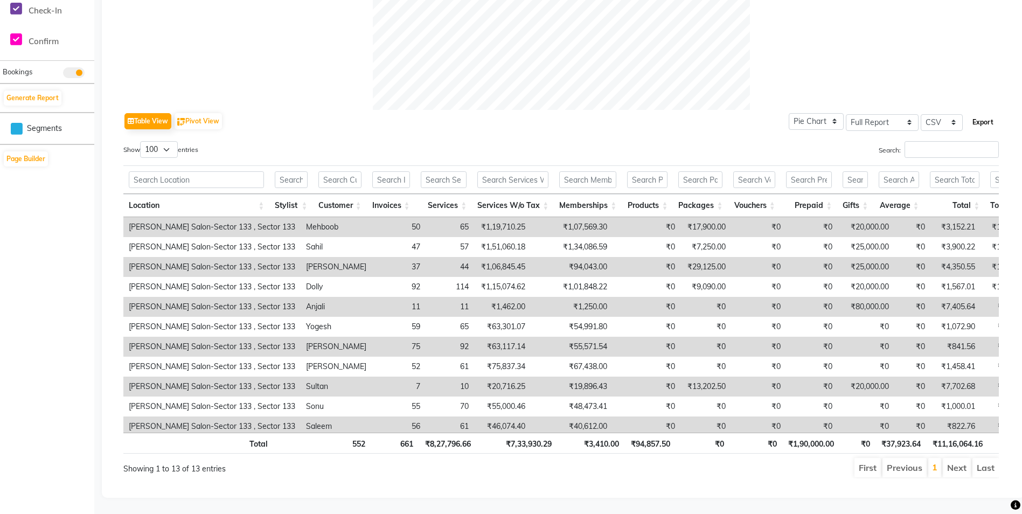
click at [986, 125] on button "Export" at bounding box center [983, 122] width 30 height 18
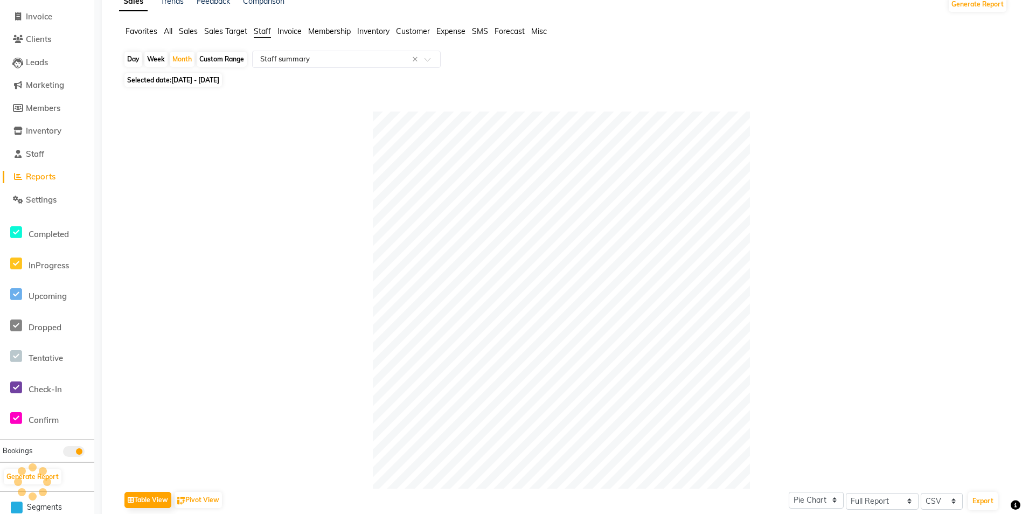
scroll to position [10, 0]
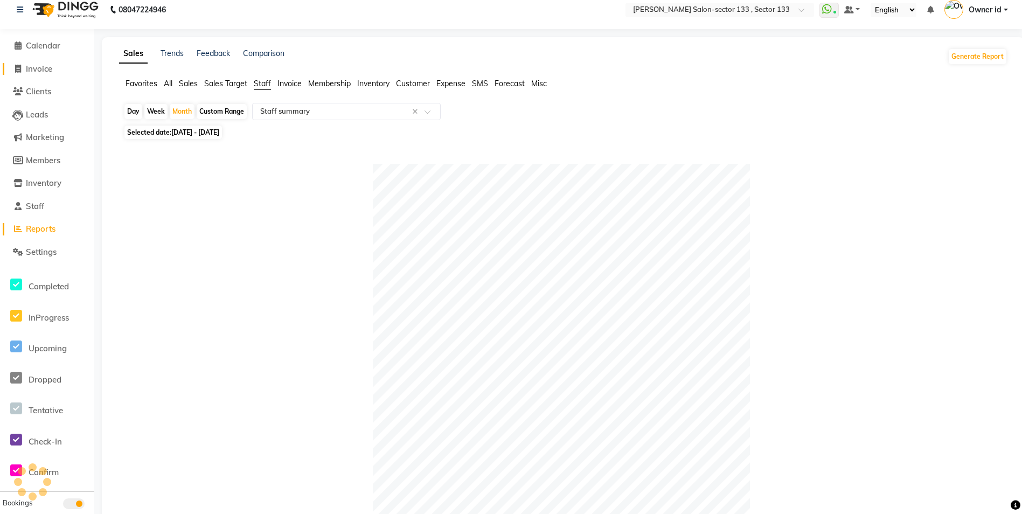
click at [41, 72] on span "Invoice" at bounding box center [39, 69] width 26 height 10
select select "service"
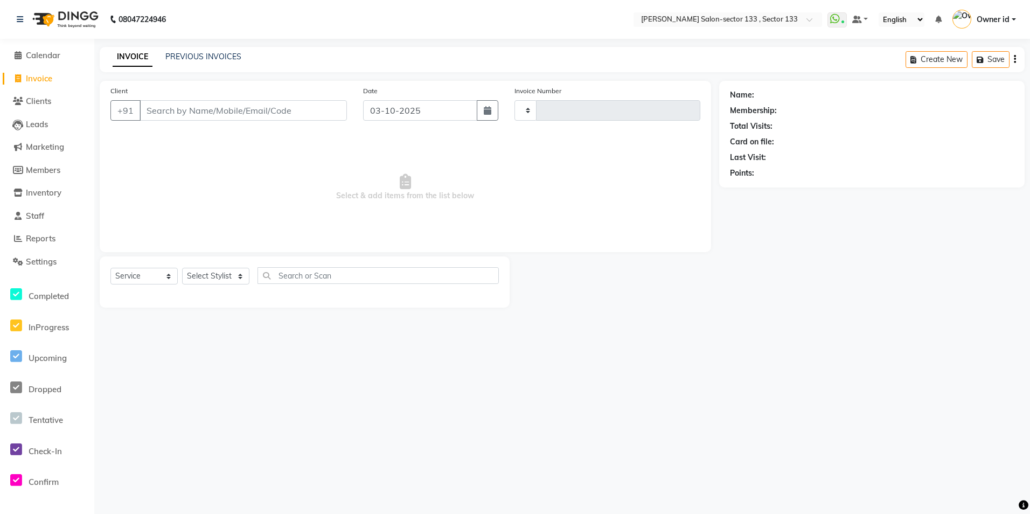
click at [168, 118] on input "Client" at bounding box center [243, 110] width 207 height 20
type input "98733"
type input "2147"
select select "8302"
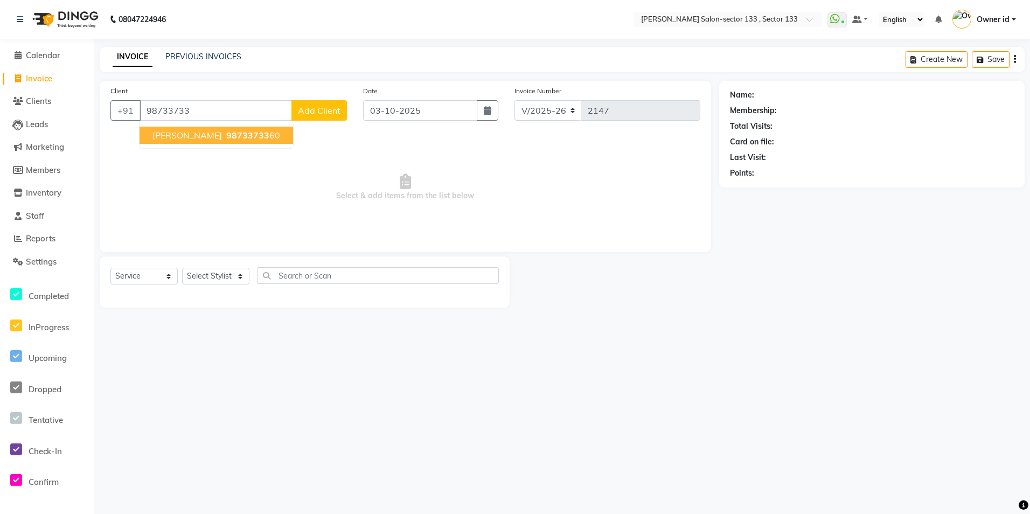
click at [192, 131] on span "Madhu gupta" at bounding box center [186, 135] width 69 height 11
type input "9873373360"
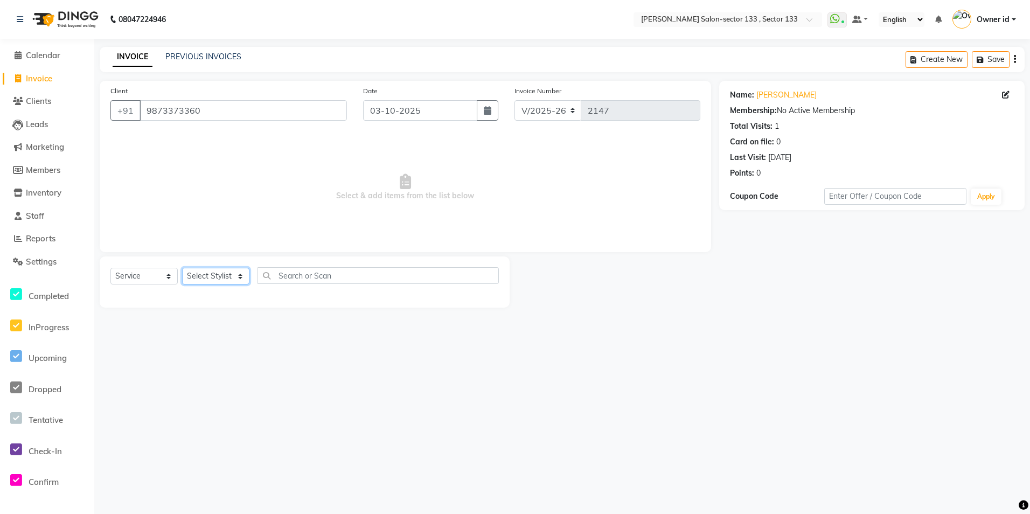
click at [226, 268] on select "Select Stylist Anjali Anwar BUSHRA Dolly jaspal KIRTI Manager Mehboob Owner id …" at bounding box center [215, 276] width 67 height 17
select select "83256"
click at [182, 268] on select "Select Stylist Anjali Anwar BUSHRA Dolly jaspal KIRTI Manager Mehboob Owner id …" at bounding box center [215, 276] width 67 height 17
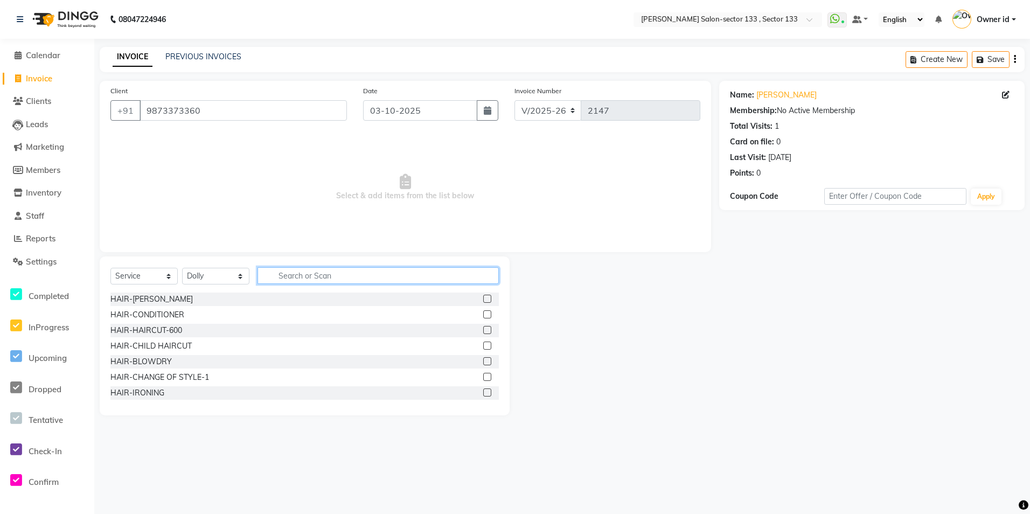
click at [327, 278] on input "text" at bounding box center [377, 275] width 241 height 17
type input "eye"
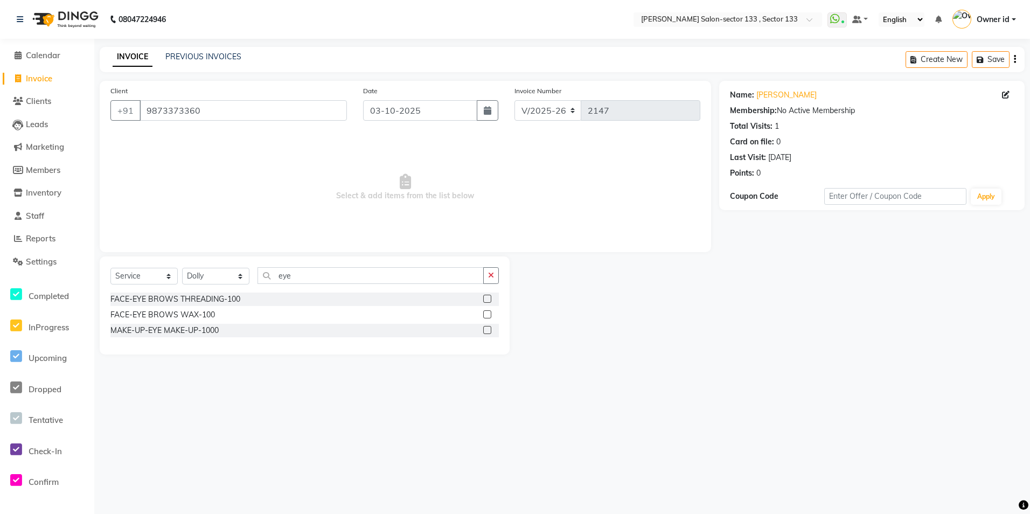
click at [489, 314] on label at bounding box center [487, 314] width 8 height 8
click at [489, 314] on input "checkbox" at bounding box center [486, 314] width 7 height 7
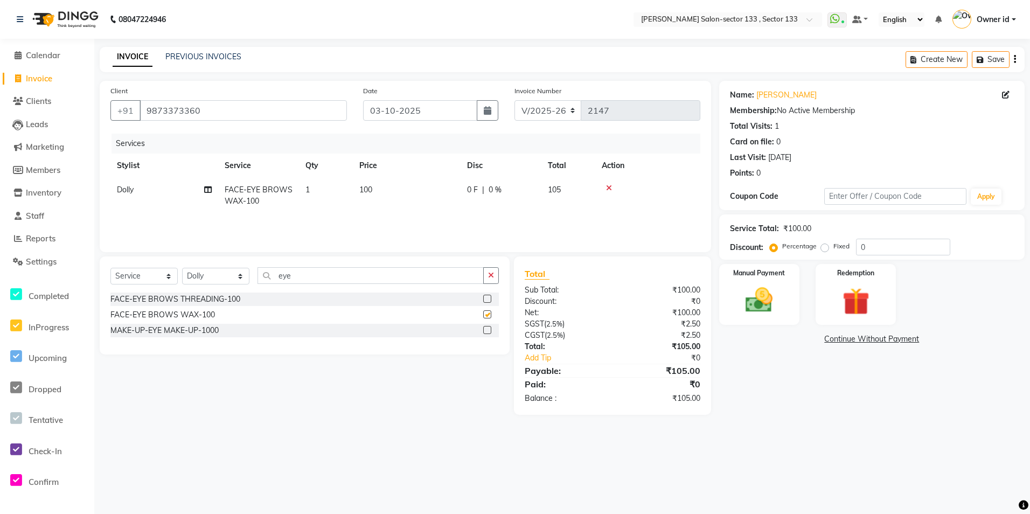
checkbox input "false"
click at [313, 281] on input "eye" at bounding box center [370, 275] width 226 height 17
type input "e"
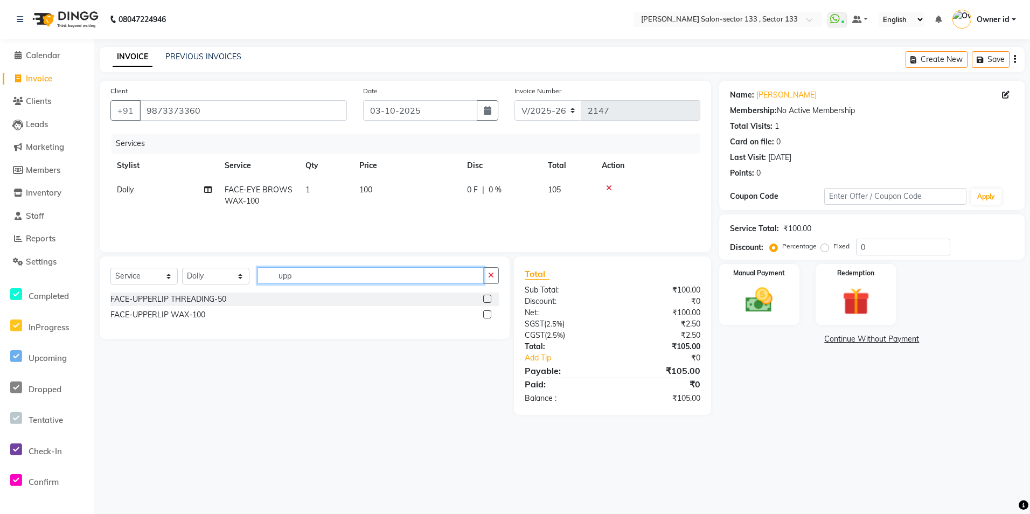
type input "upp"
click at [481, 305] on div "FACE-UPPERLIP THREADING-50" at bounding box center [304, 299] width 388 height 13
click at [488, 300] on label at bounding box center [487, 299] width 8 height 8
click at [488, 300] on input "checkbox" at bounding box center [486, 299] width 7 height 7
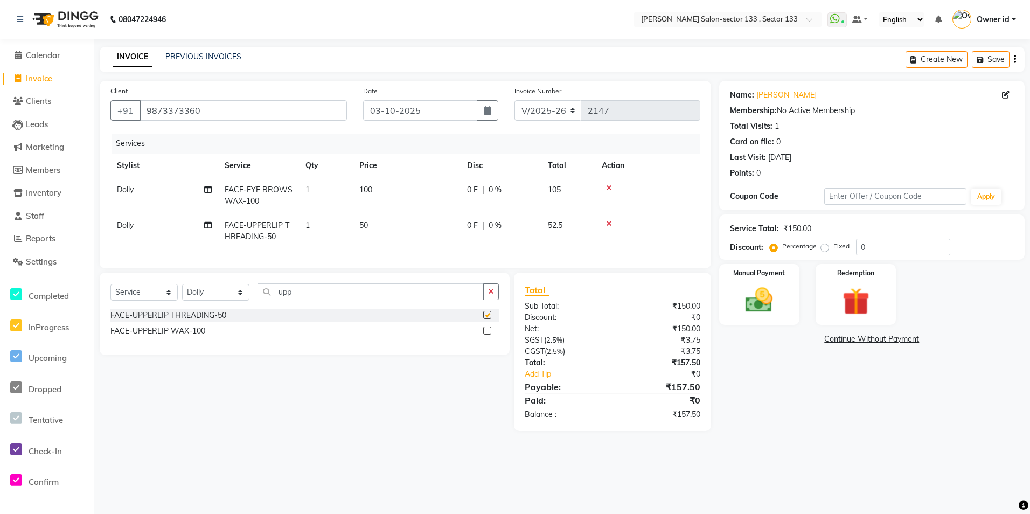
checkbox input "false"
click at [757, 297] on img at bounding box center [759, 300] width 46 height 32
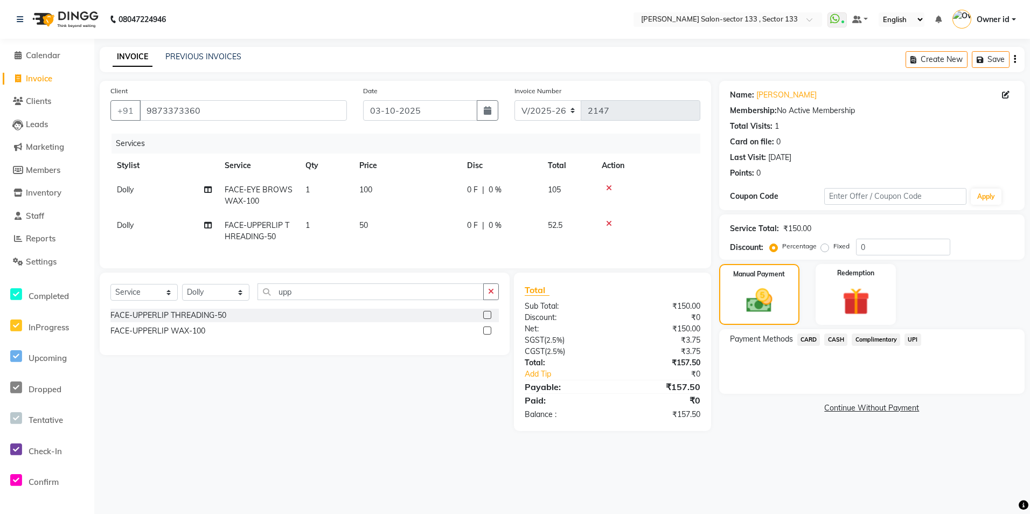
click at [838, 339] on span "CASH" at bounding box center [835, 339] width 23 height 12
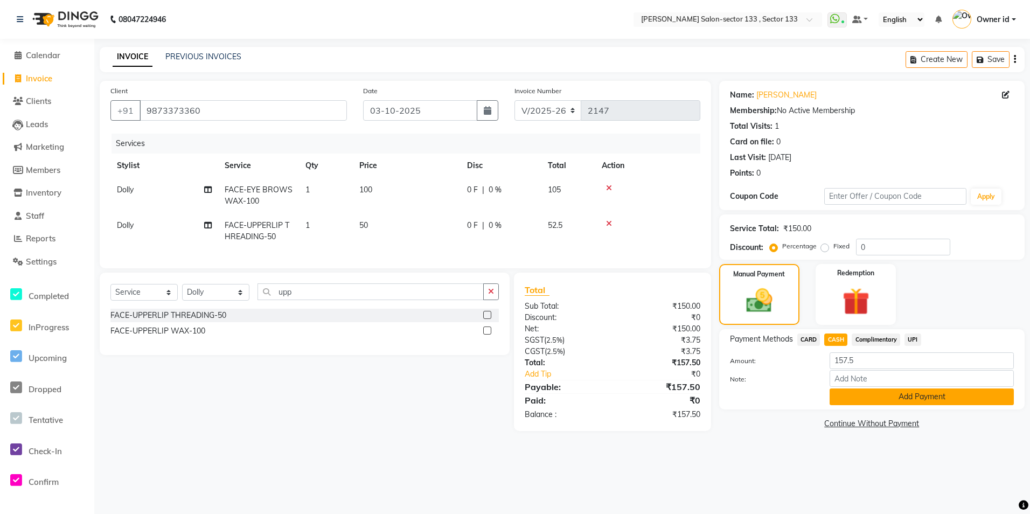
click at [859, 390] on button "Add Payment" at bounding box center [922, 396] width 184 height 17
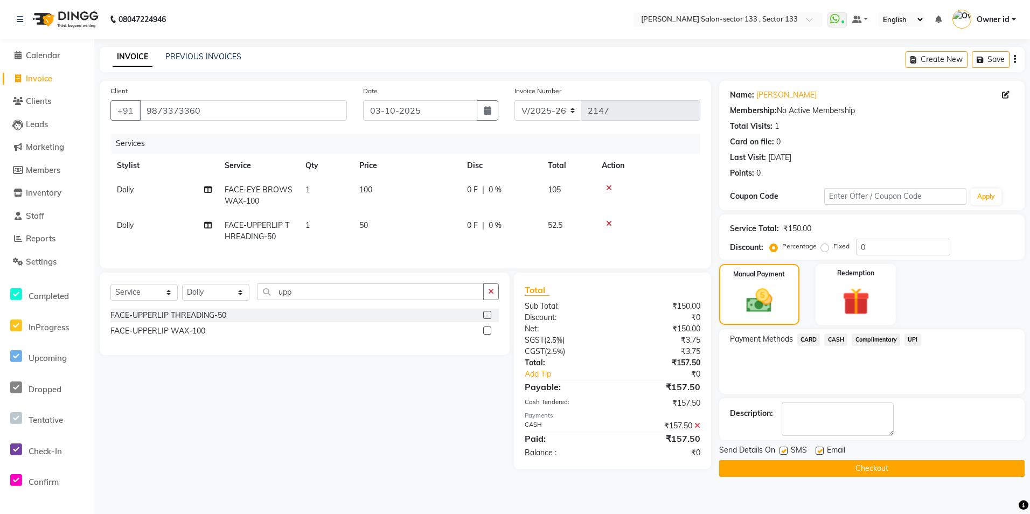
click at [769, 470] on button "Checkout" at bounding box center [871, 468] width 305 height 17
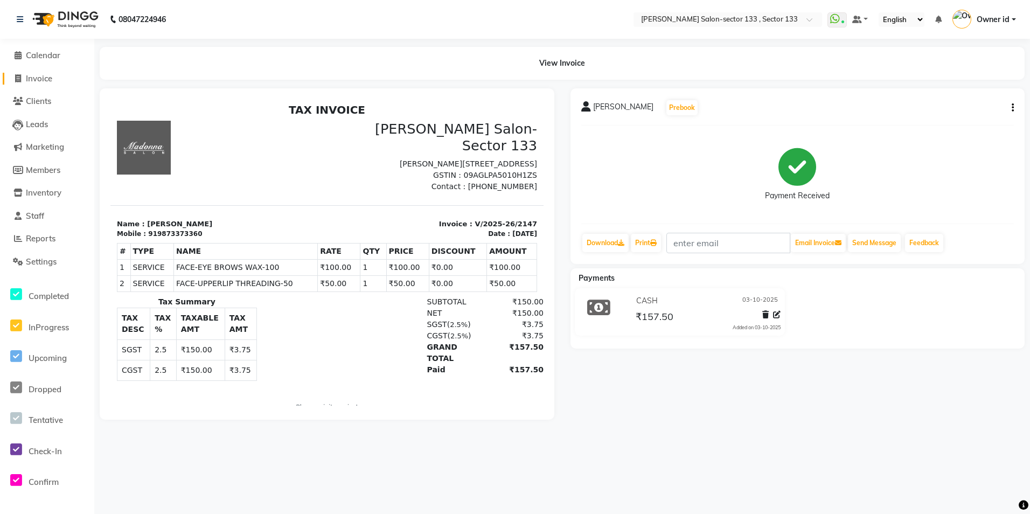
click at [40, 82] on span "Invoice" at bounding box center [39, 78] width 26 height 10
select select "8302"
select select "service"
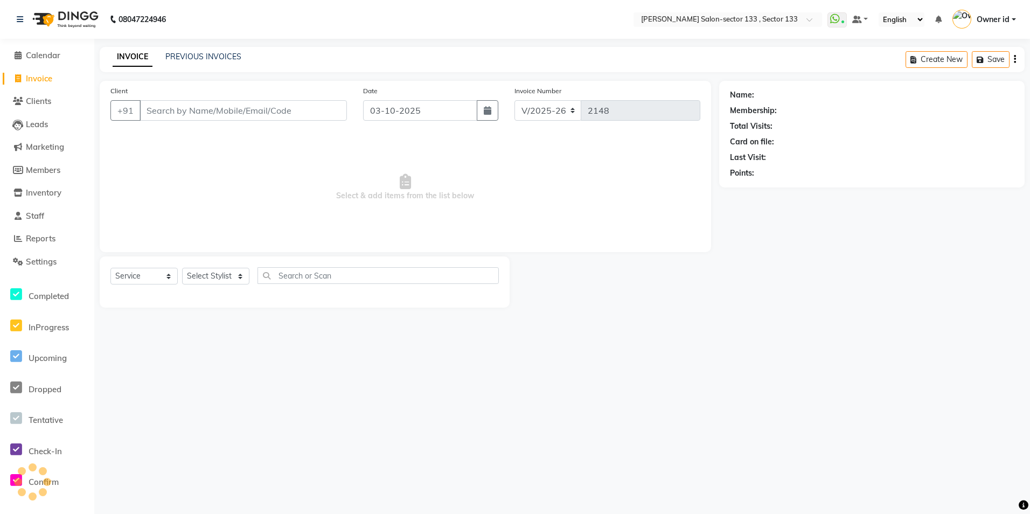
click at [206, 112] on input "Client" at bounding box center [243, 110] width 207 height 20
click at [218, 109] on input "9716533135" at bounding box center [216, 110] width 152 height 20
type input "9716533145"
click at [351, 117] on div "Client +91 9716533145 Add Client" at bounding box center [228, 107] width 253 height 44
click at [328, 120] on button "Add Client" at bounding box center [318, 110] width 55 height 20
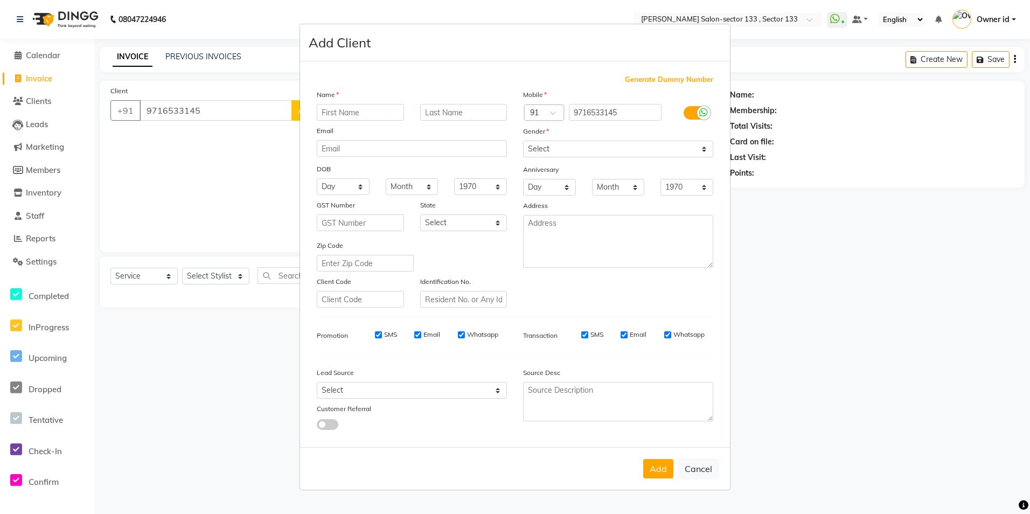
click at [372, 115] on input "text" at bounding box center [360, 112] width 87 height 17
type input "[PERSON_NAME]"
click at [580, 143] on select "Select Male Female Other Prefer Not To Say" at bounding box center [618, 149] width 190 height 17
select select "[DEMOGRAPHIC_DATA]"
click at [523, 141] on select "Select Male Female Other Prefer Not To Say" at bounding box center [618, 149] width 190 height 17
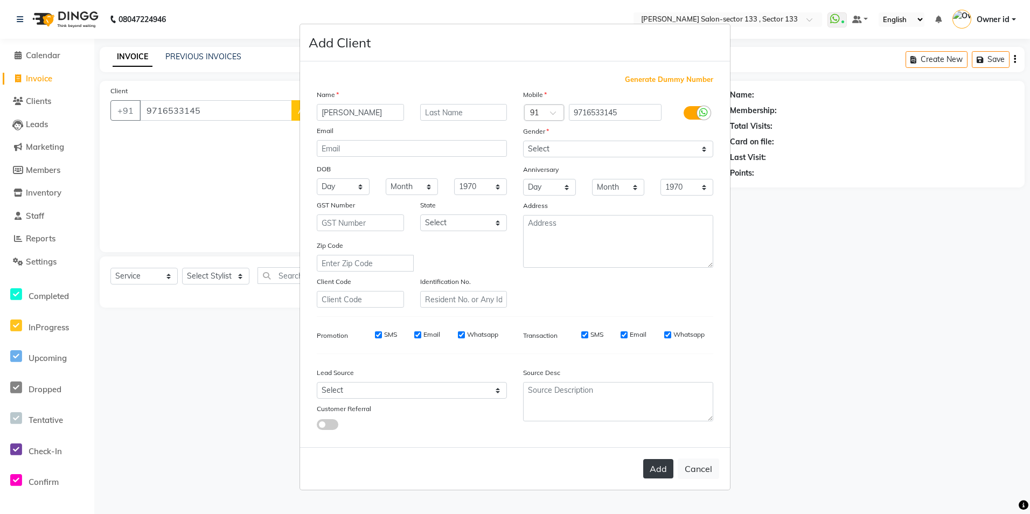
click at [658, 466] on button "Add" at bounding box center [658, 468] width 30 height 19
select select
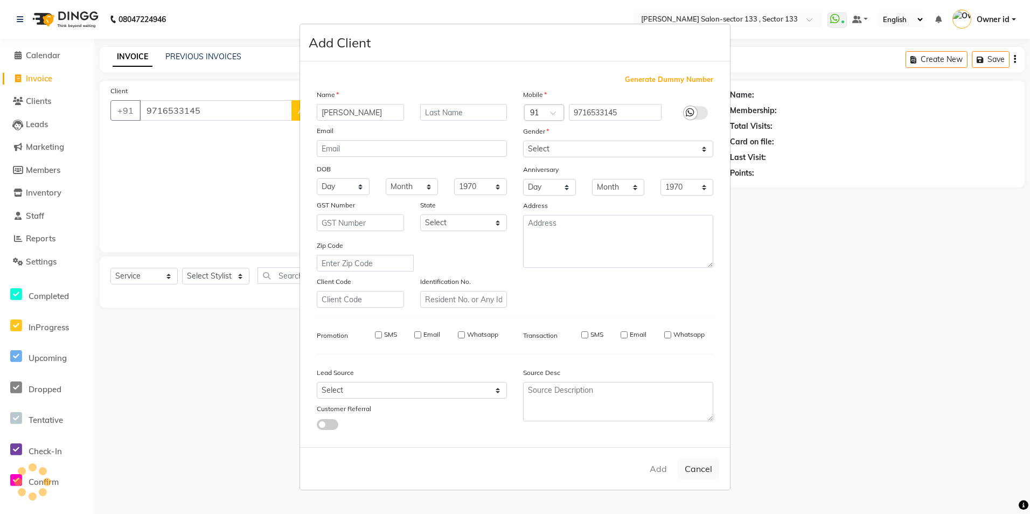
select select
checkbox input "false"
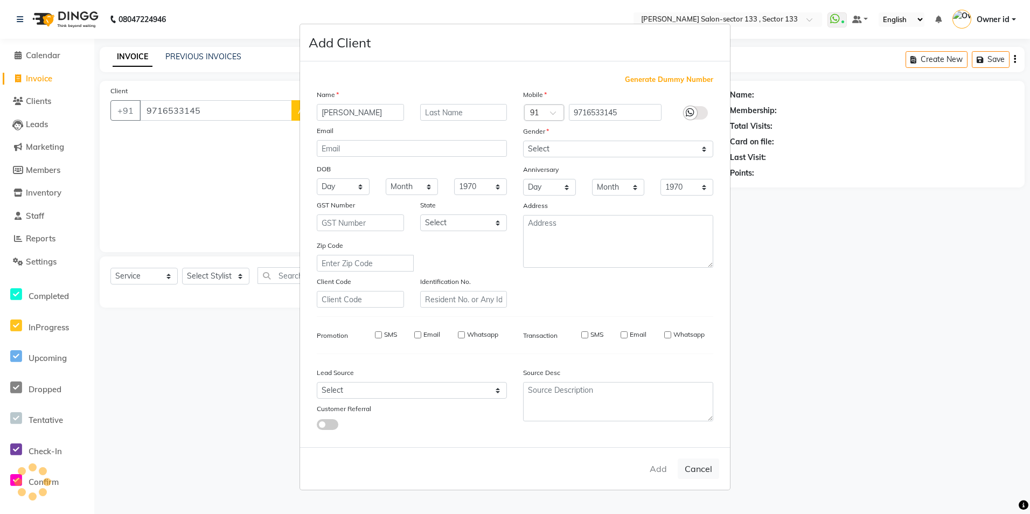
checkbox input "false"
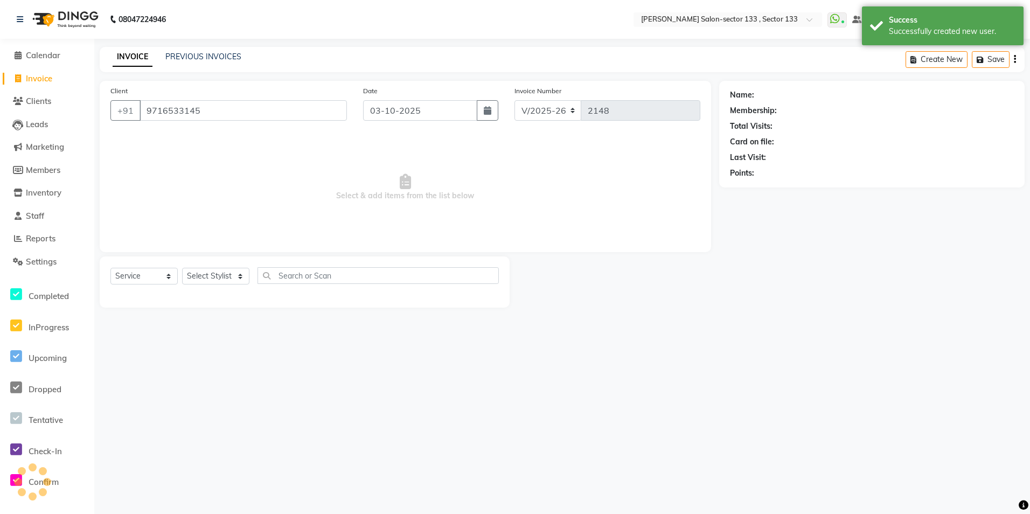
click at [252, 271] on div "Select Service Product Membership Package Voucher Prepaid Gift Card Select Styl…" at bounding box center [304, 279] width 388 height 25
click at [214, 282] on select "Select Stylist Anjali Anwar BUSHRA Dolly jaspal KIRTI Manager Mehboob Owner id …" at bounding box center [215, 276] width 67 height 17
select select "90932"
click at [182, 268] on select "Select Stylist Anjali Anwar BUSHRA Dolly jaspal KIRTI Manager Mehboob Owner id …" at bounding box center [215, 276] width 67 height 17
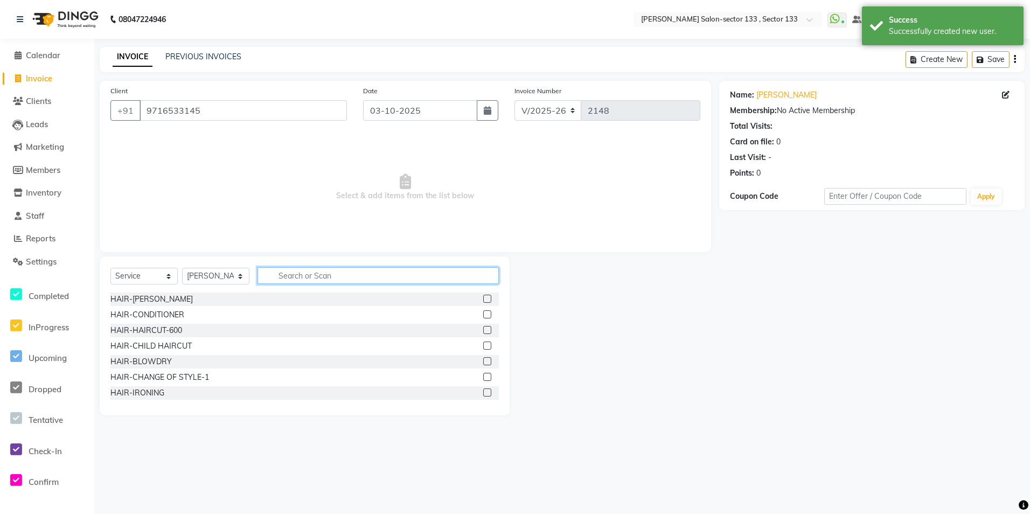
click at [296, 270] on input "text" at bounding box center [377, 275] width 241 height 17
type input "eye"
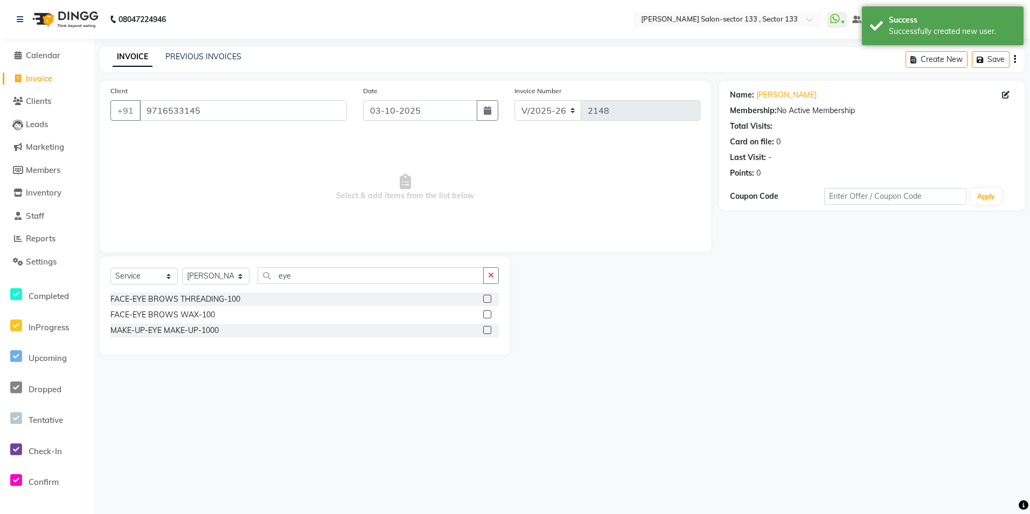
click at [486, 294] on div at bounding box center [491, 299] width 16 height 13
drag, startPoint x: 485, startPoint y: 297, endPoint x: 460, endPoint y: 298, distance: 25.3
click at [486, 297] on label at bounding box center [487, 299] width 8 height 8
click at [486, 297] on input "checkbox" at bounding box center [486, 299] width 7 height 7
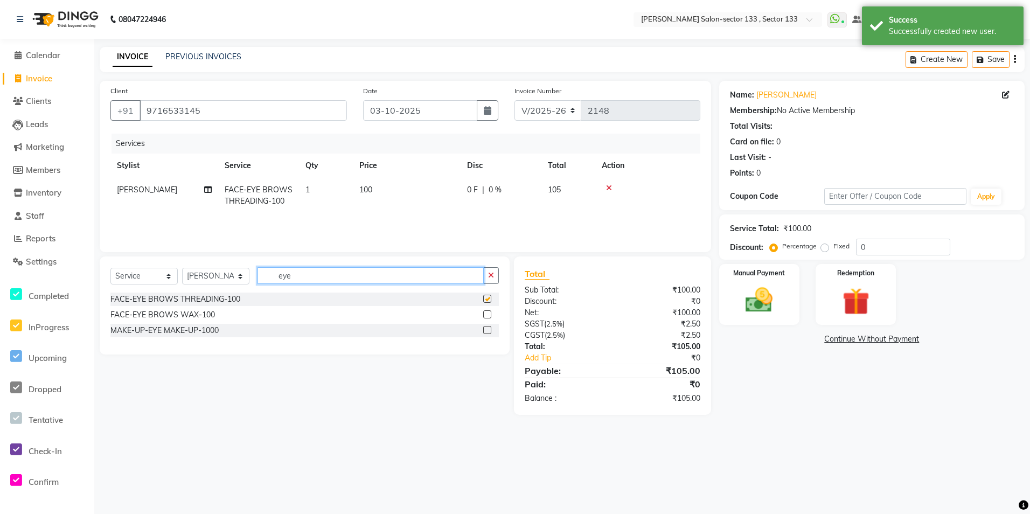
click at [383, 272] on input "eye" at bounding box center [370, 275] width 226 height 17
checkbox input "false"
type input "e"
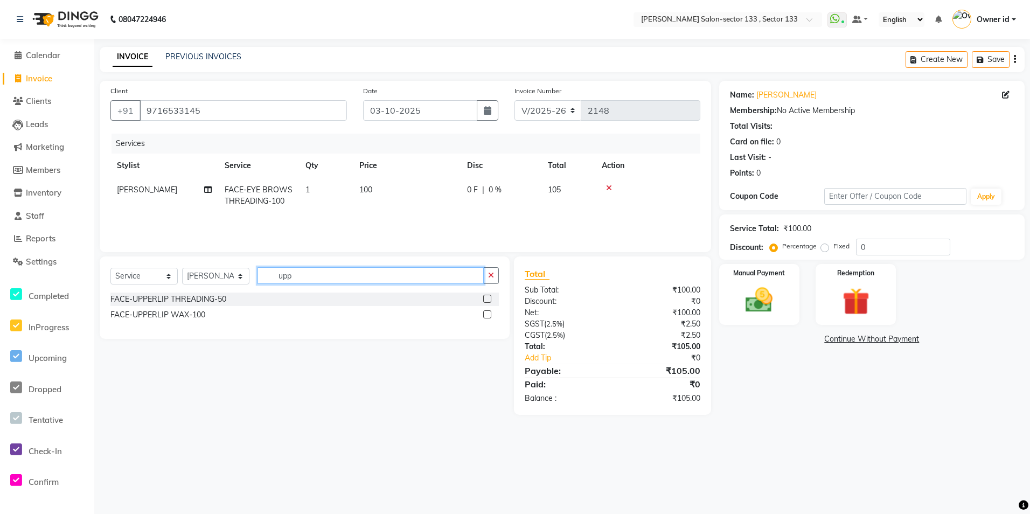
type input "upp"
click at [487, 312] on label at bounding box center [487, 314] width 8 height 8
click at [487, 312] on input "checkbox" at bounding box center [486, 314] width 7 height 7
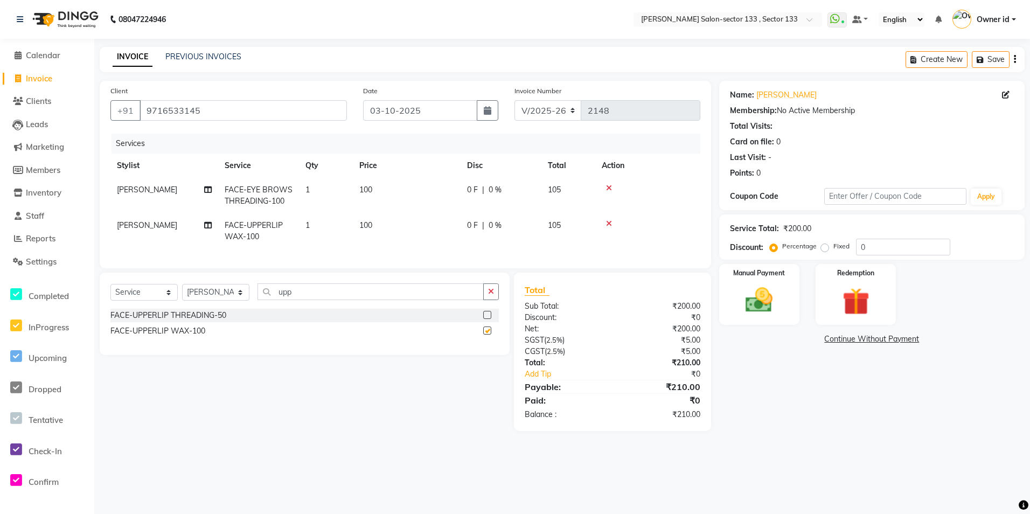
click at [414, 290] on div "Select Service Product Membership Package Voucher Prepaid Gift Card Select Styl…" at bounding box center [305, 314] width 410 height 82
checkbox input "false"
click at [414, 298] on input "upp" at bounding box center [370, 291] width 226 height 17
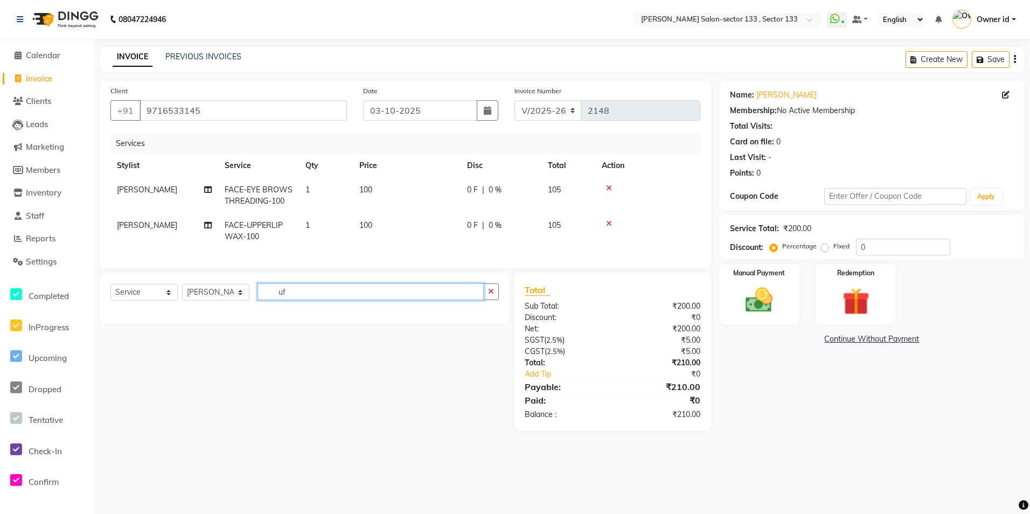
type input "u"
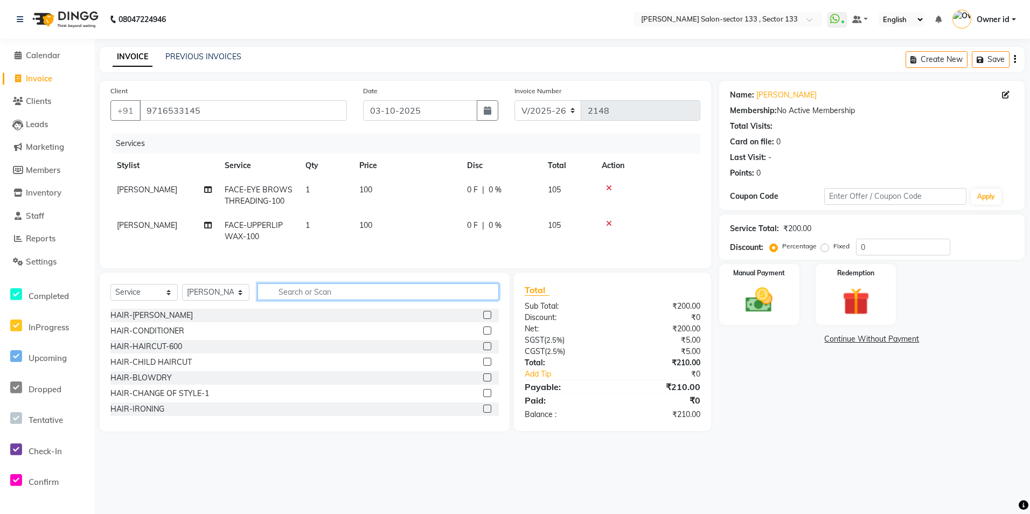
type input "d"
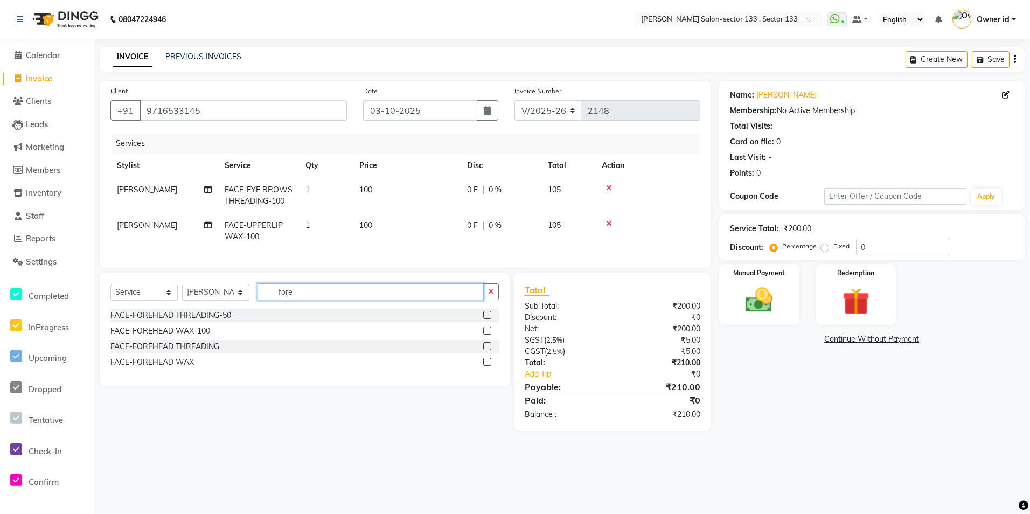
type input "fore"
click at [485, 319] on label at bounding box center [487, 315] width 8 height 8
click at [485, 319] on input "checkbox" at bounding box center [486, 315] width 7 height 7
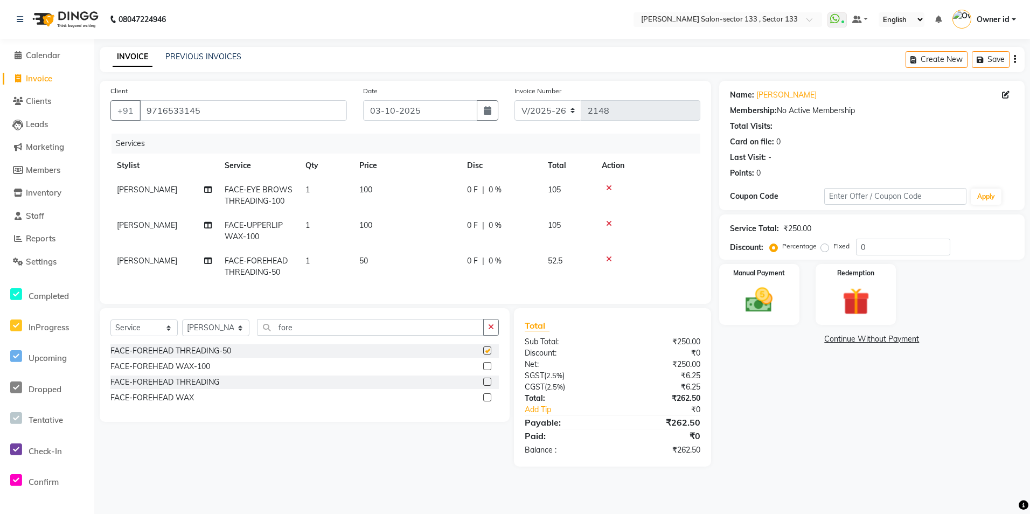
checkbox input "false"
click at [421, 330] on input "fore" at bounding box center [370, 327] width 226 height 17
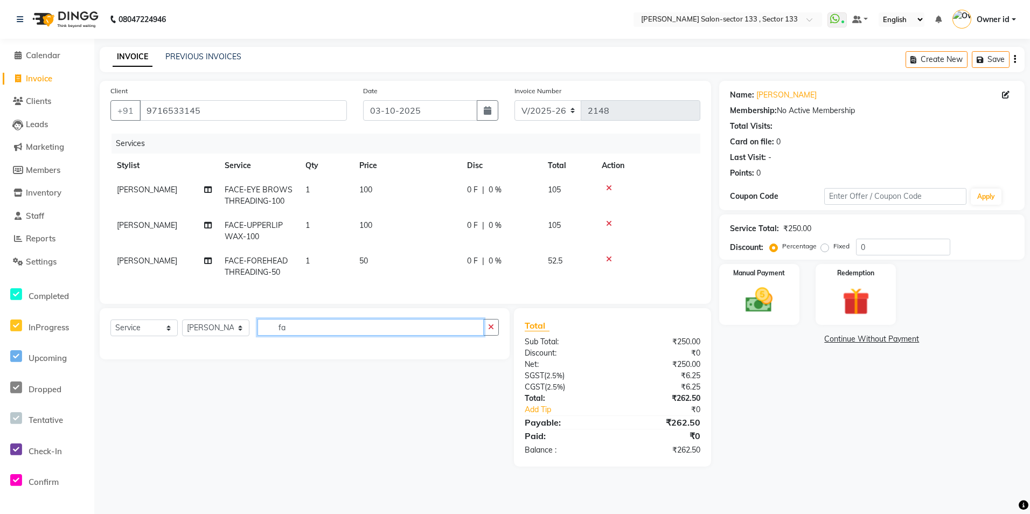
type input "f"
type input "arm"
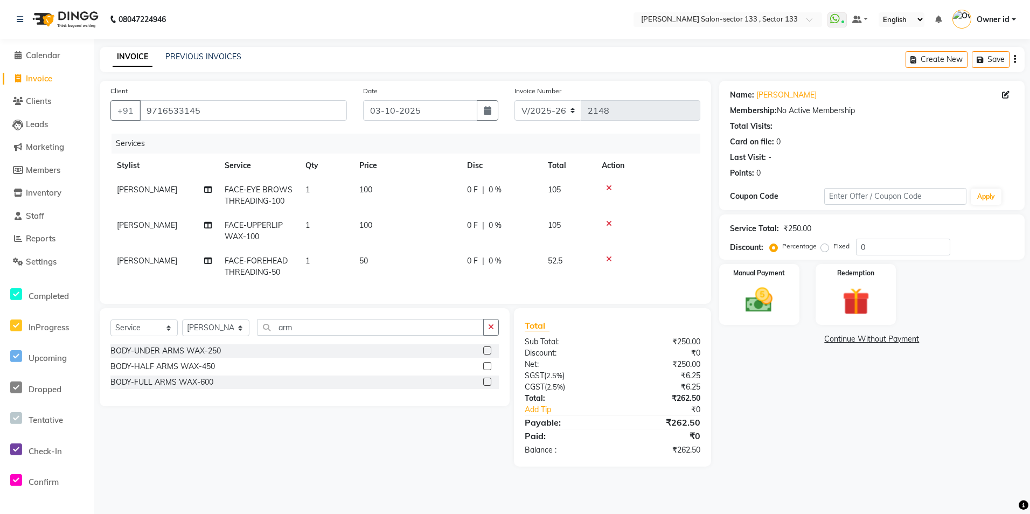
click at [486, 386] on label at bounding box center [487, 382] width 8 height 8
click at [486, 386] on input "checkbox" at bounding box center [486, 382] width 7 height 7
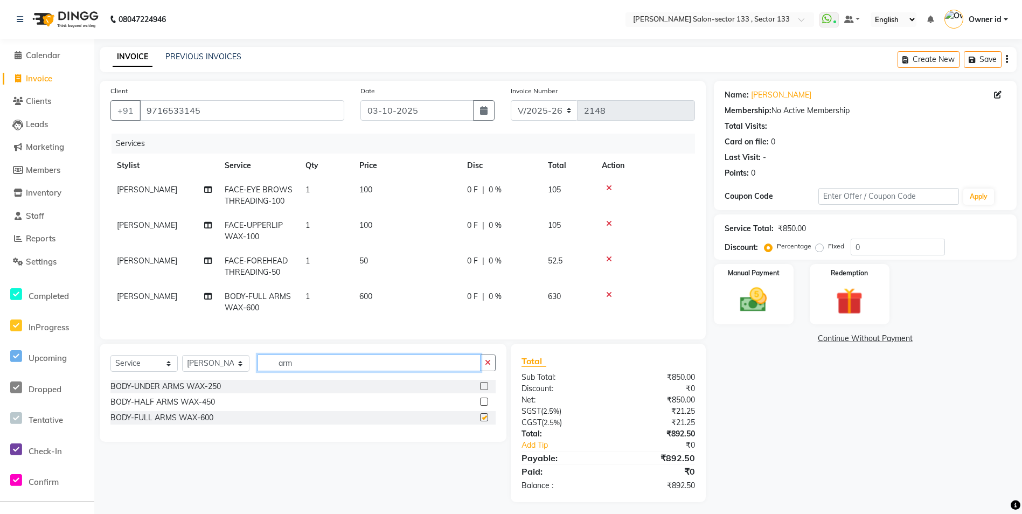
checkbox input "false"
click at [385, 369] on input "arm" at bounding box center [368, 362] width 223 height 17
type input "a"
type input "leg"
click at [482, 406] on label at bounding box center [484, 402] width 8 height 8
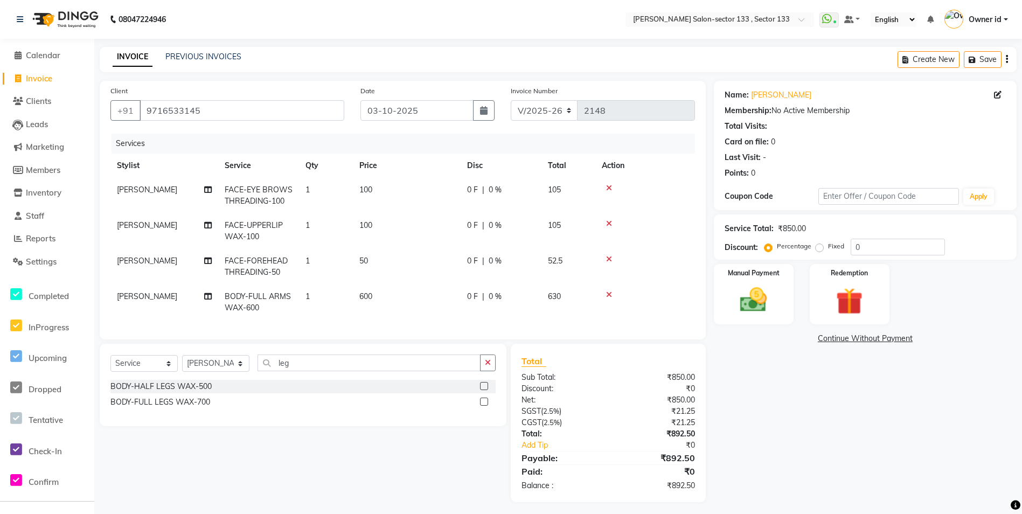
click at [482, 406] on input "checkbox" at bounding box center [483, 402] width 7 height 7
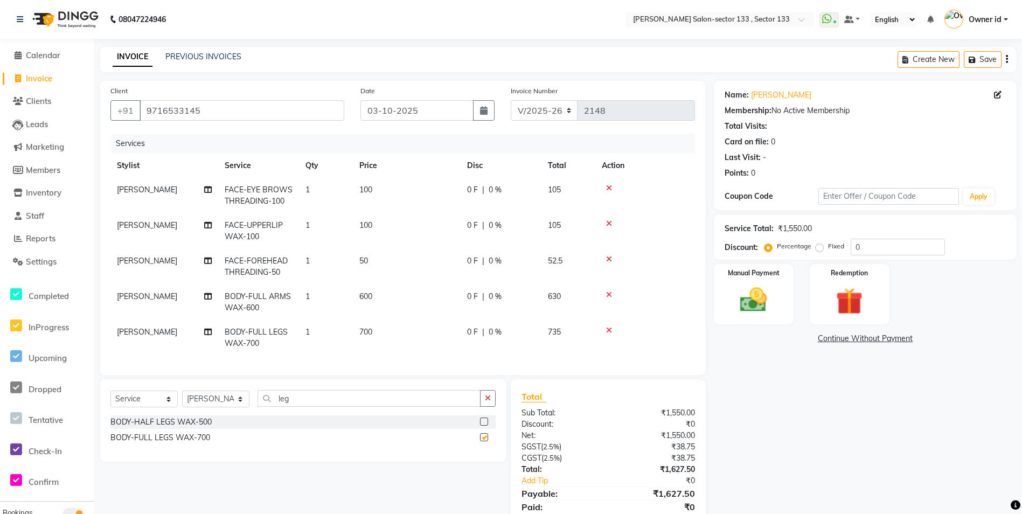
checkbox input "false"
click at [380, 298] on td "600" at bounding box center [407, 302] width 108 height 36
select select "90932"
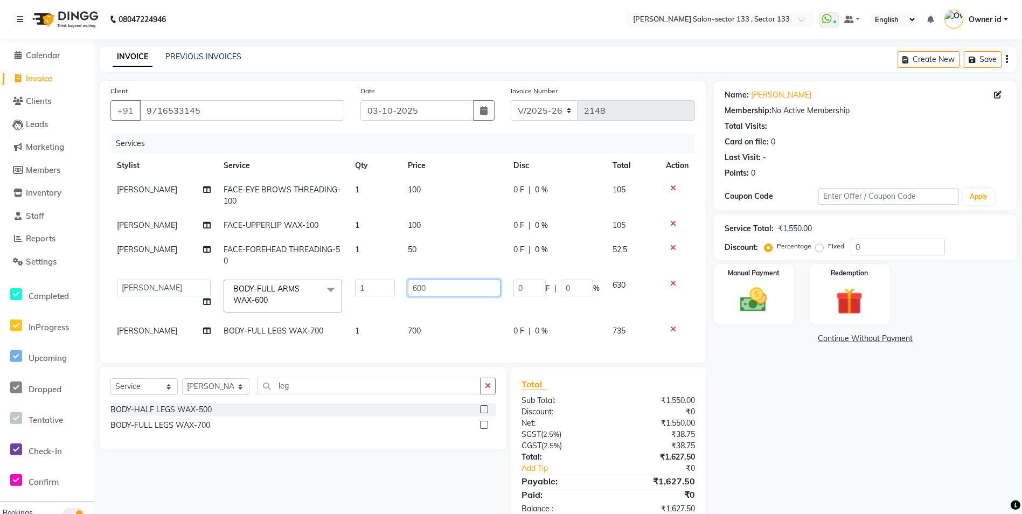
click at [445, 293] on input "600" at bounding box center [454, 288] width 93 height 17
click at [444, 291] on input "600" at bounding box center [454, 288] width 93 height 17
click at [442, 290] on input "600" at bounding box center [454, 288] width 93 height 17
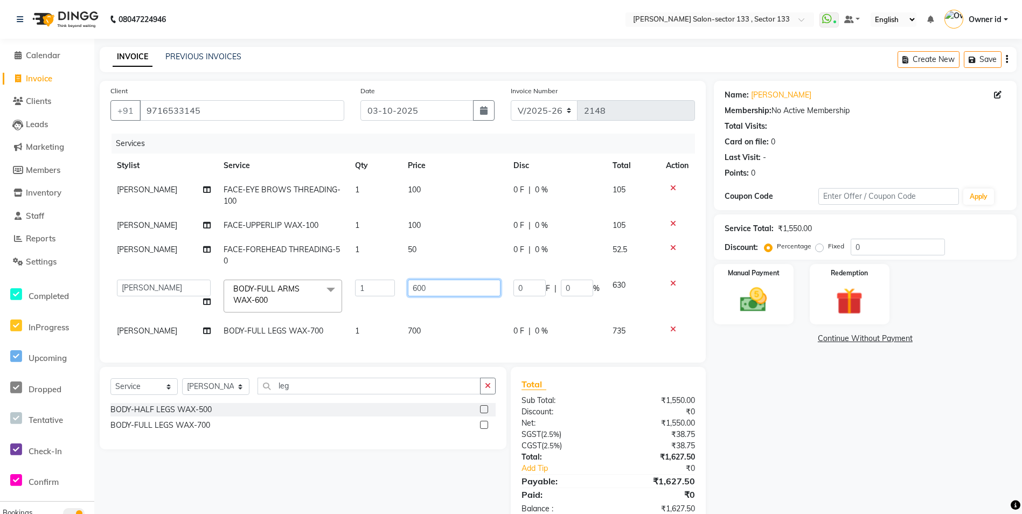
click at [442, 290] on input "600" at bounding box center [454, 288] width 93 height 17
type input "800"
click at [436, 324] on td "700" at bounding box center [454, 331] width 106 height 24
select select "90932"
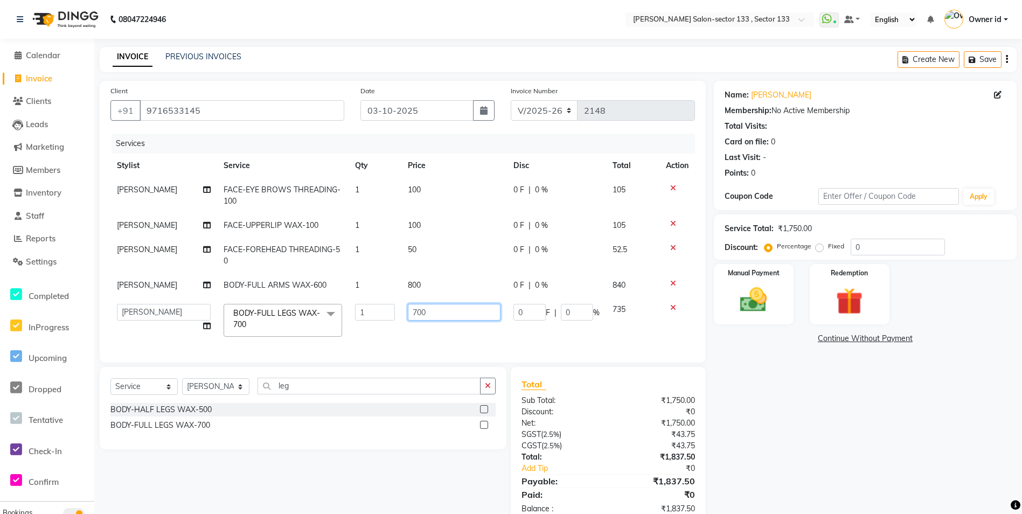
click at [437, 311] on input "700" at bounding box center [454, 312] width 93 height 17
type input "800"
click at [442, 333] on td "800" at bounding box center [454, 320] width 106 height 46
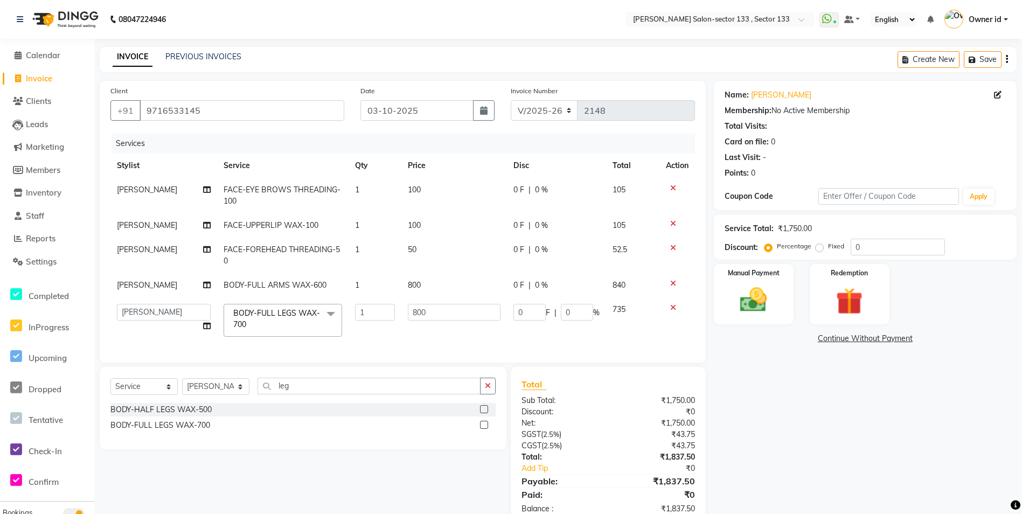
select select "90932"
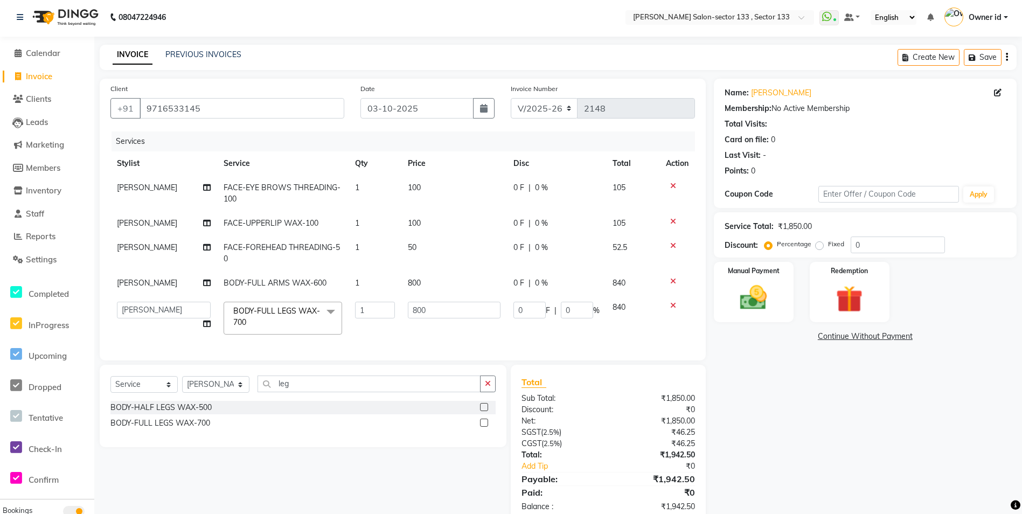
scroll to position [36, 0]
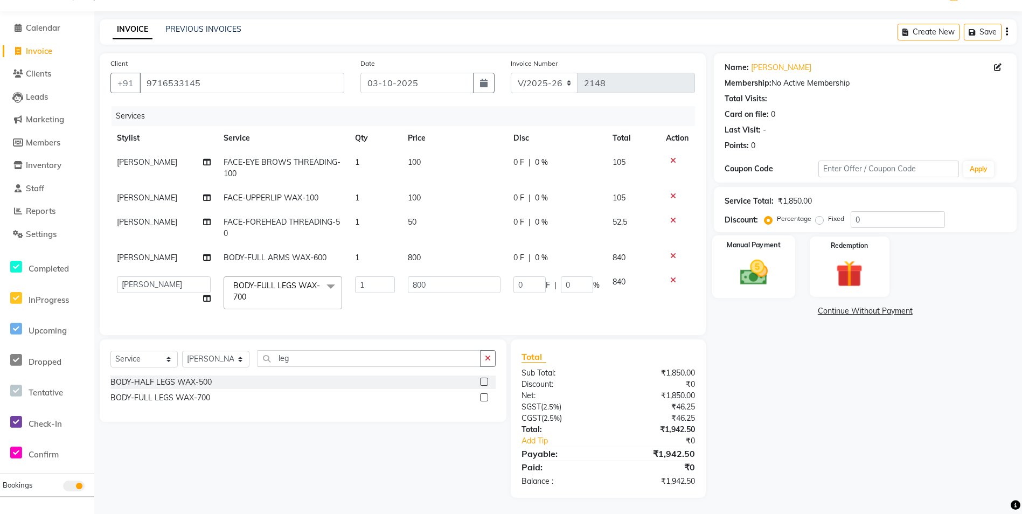
click at [772, 263] on img at bounding box center [753, 272] width 45 height 32
click at [906, 305] on span "UPI" at bounding box center [907, 311] width 17 height 12
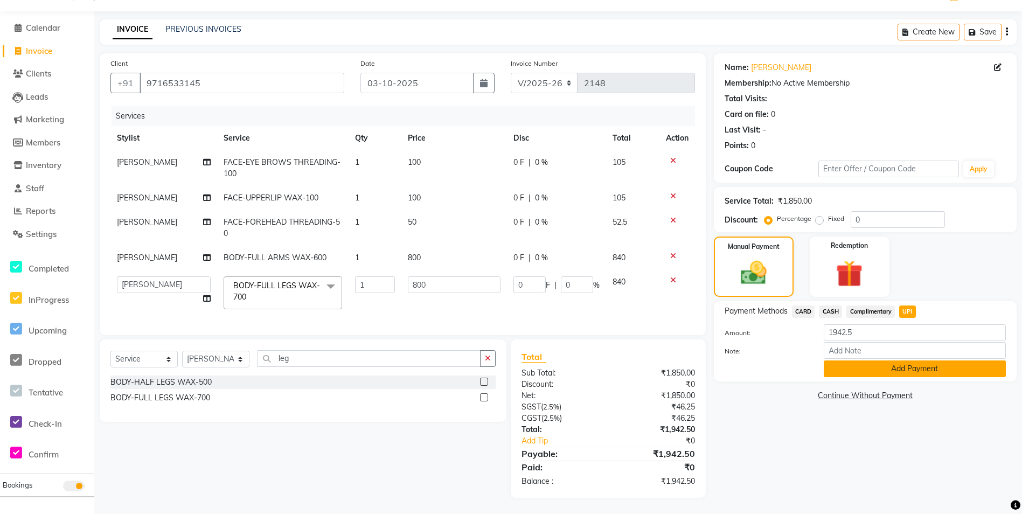
click at [910, 365] on button "Add Payment" at bounding box center [915, 368] width 182 height 17
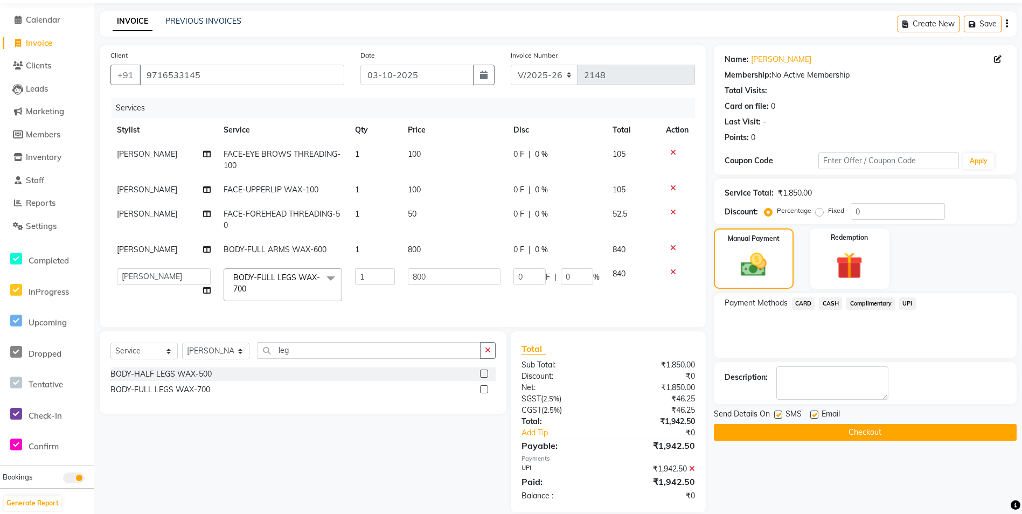
click at [792, 431] on button "Checkout" at bounding box center [865, 432] width 303 height 17
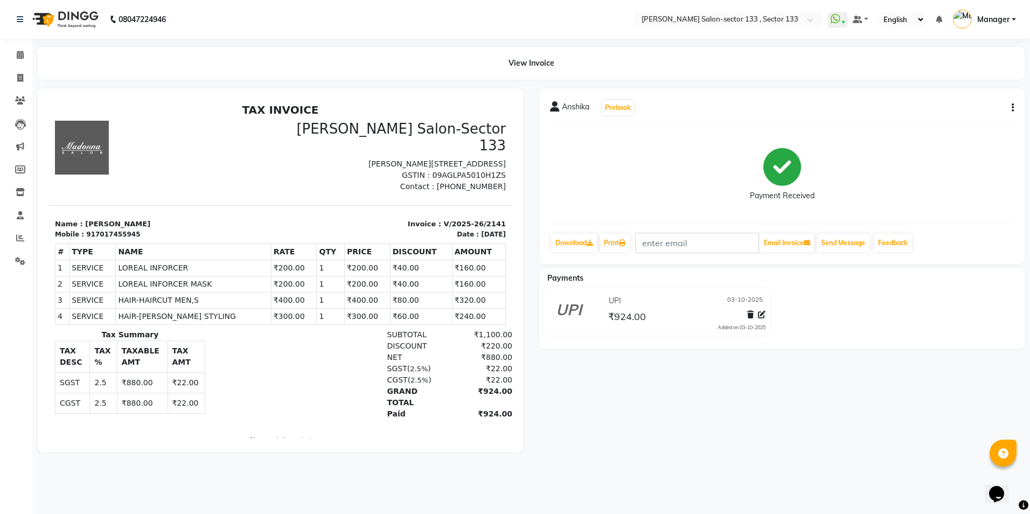
click at [1006, 19] on span "Manager" at bounding box center [993, 19] width 32 height 11
click at [27, 72] on span at bounding box center [20, 78] width 19 height 12
select select "service"
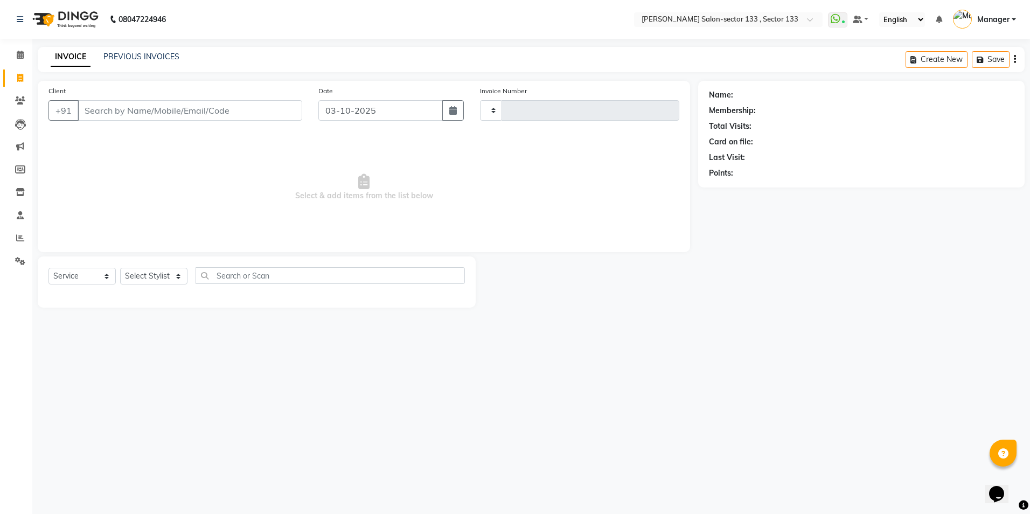
type input "2148"
select select "8302"
click at [119, 113] on input "Client" at bounding box center [190, 110] width 225 height 20
click at [157, 282] on select "Select Stylist Anjali Anwar BUSHRA Dolly jaspal KIRTI Manager Mehboob Owner id …" at bounding box center [153, 276] width 67 height 17
select select "83256"
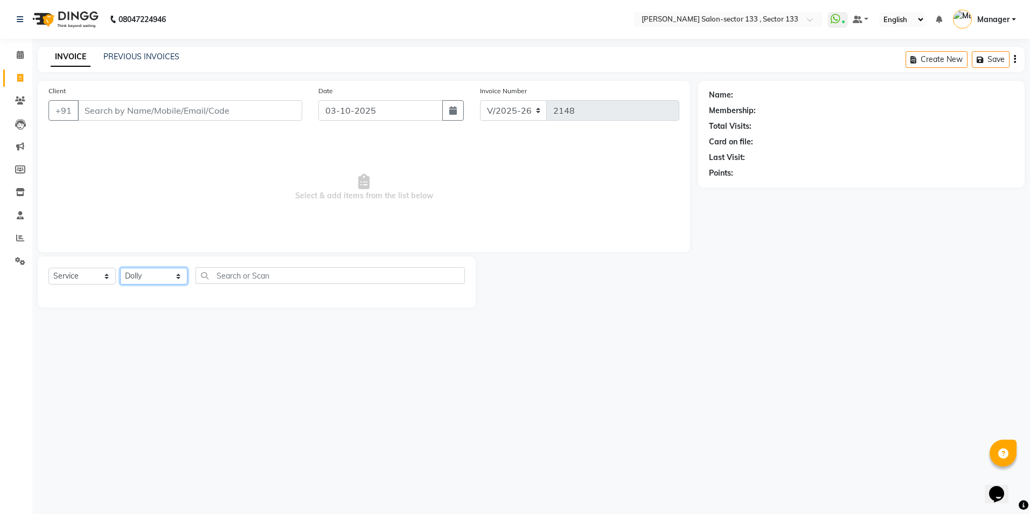
click at [120, 268] on select "Select Stylist Anjali Anwar BUSHRA Dolly jaspal KIRTI Manager Mehboob Owner id …" at bounding box center [153, 276] width 67 height 17
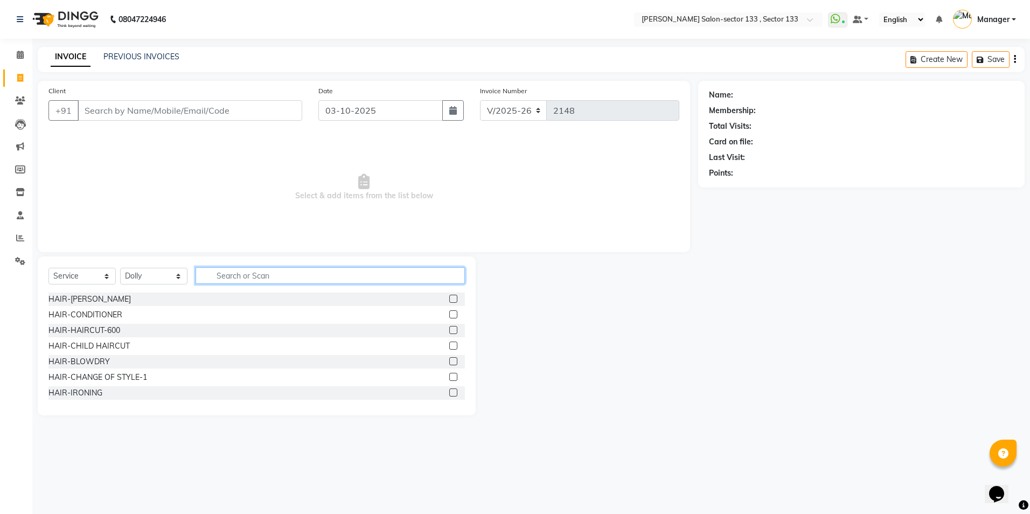
click at [278, 278] on input "text" at bounding box center [330, 275] width 269 height 17
type input "eye"
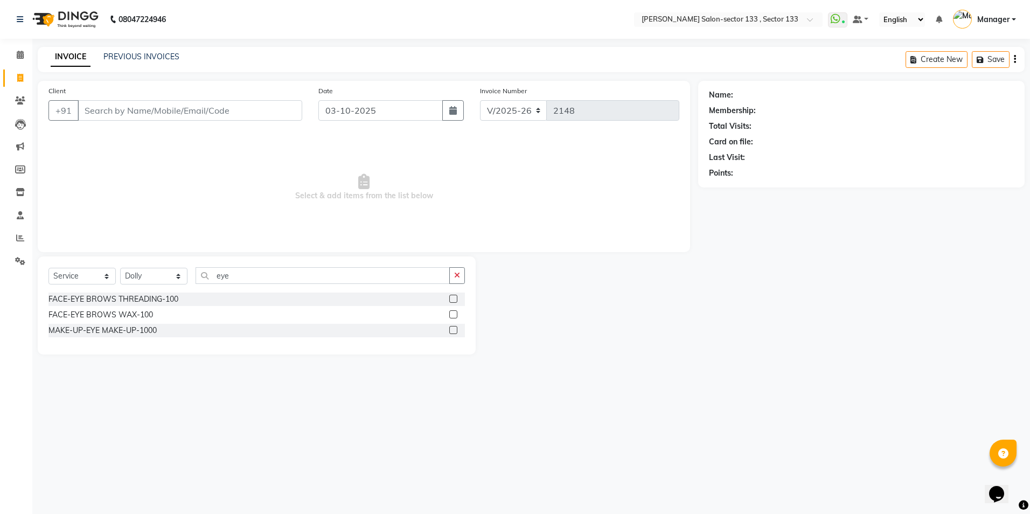
click at [451, 299] on label at bounding box center [453, 299] width 8 height 8
click at [451, 299] on input "checkbox" at bounding box center [452, 299] width 7 height 7
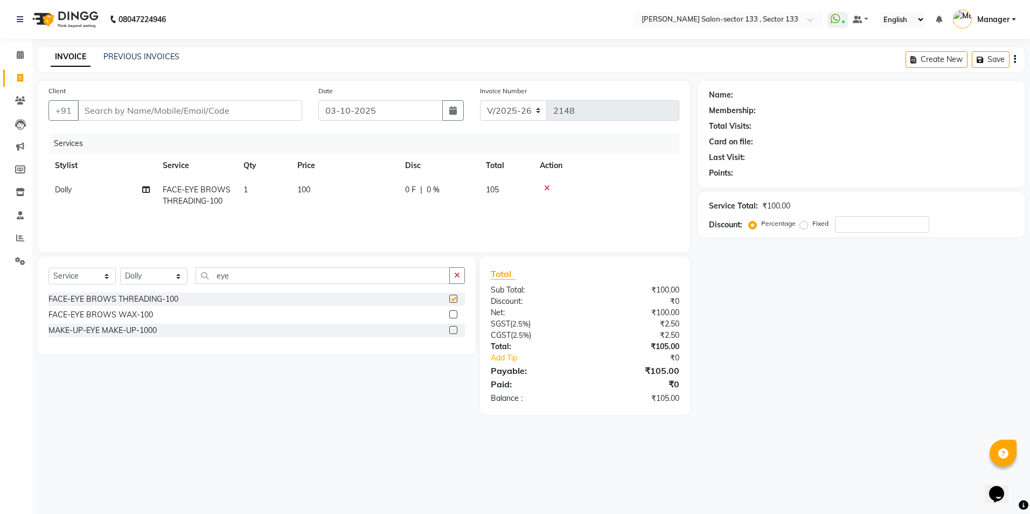
checkbox input "false"
click at [325, 275] on input "eye" at bounding box center [323, 275] width 254 height 17
type input "e"
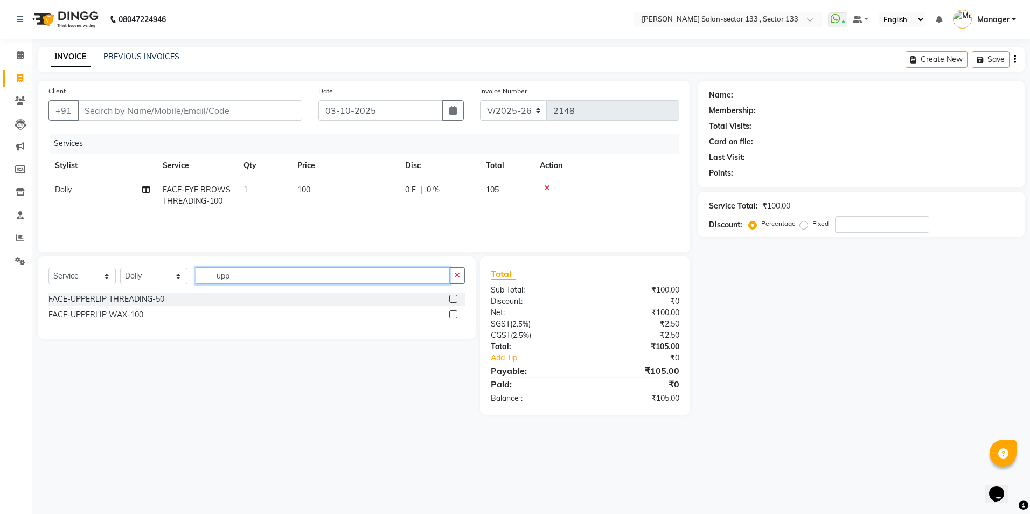
type input "upp"
click at [451, 299] on label at bounding box center [453, 299] width 8 height 8
click at [451, 299] on input "checkbox" at bounding box center [452, 299] width 7 height 7
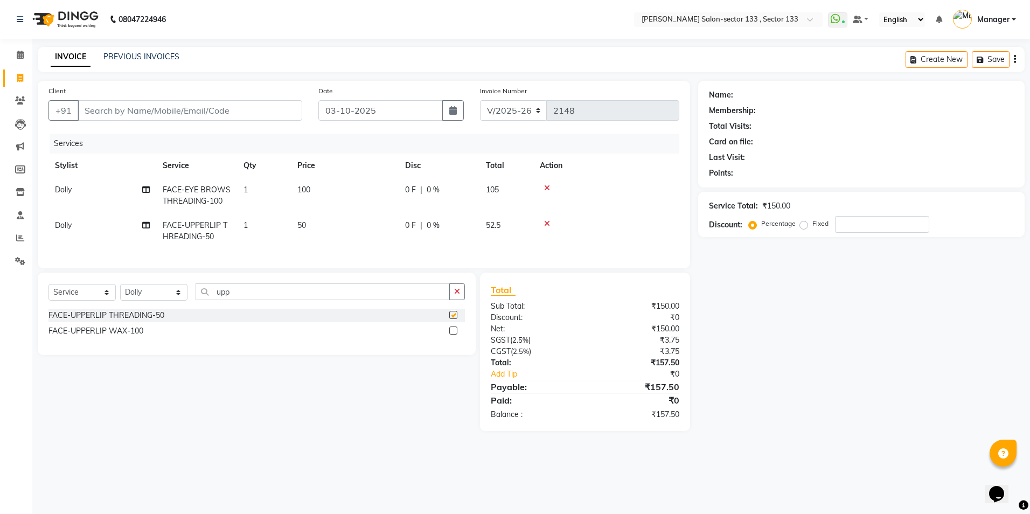
checkbox input "false"
click at [256, 300] on input "upp" at bounding box center [323, 291] width 254 height 17
type input "u"
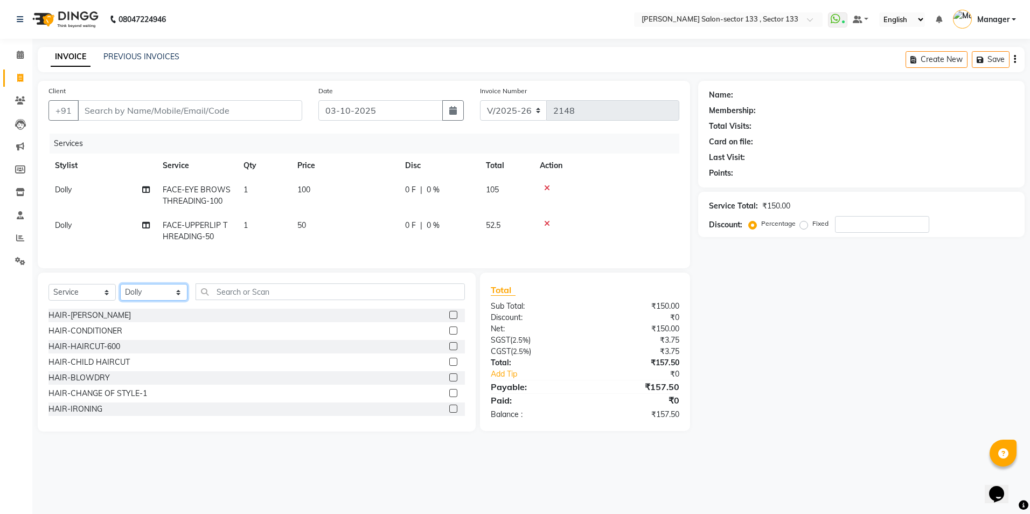
click at [156, 297] on select "Select Stylist Anjali Anwar BUSHRA Dolly jaspal KIRTI Manager Mehboob Owner id …" at bounding box center [153, 292] width 67 height 17
select select "92684"
click at [120, 292] on select "Select Stylist Anjali Anwar BUSHRA Dolly jaspal KIRTI Manager Mehboob Owner id …" at bounding box center [153, 292] width 67 height 17
click at [259, 295] on input "text" at bounding box center [330, 291] width 269 height 17
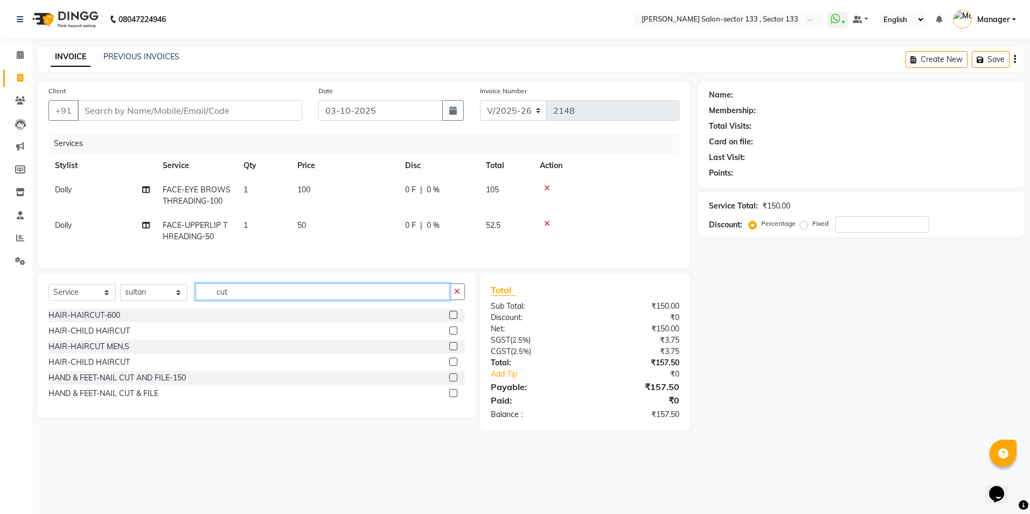
type input "cut"
click at [455, 319] on label at bounding box center [453, 315] width 8 height 8
click at [455, 319] on input "checkbox" at bounding box center [452, 315] width 7 height 7
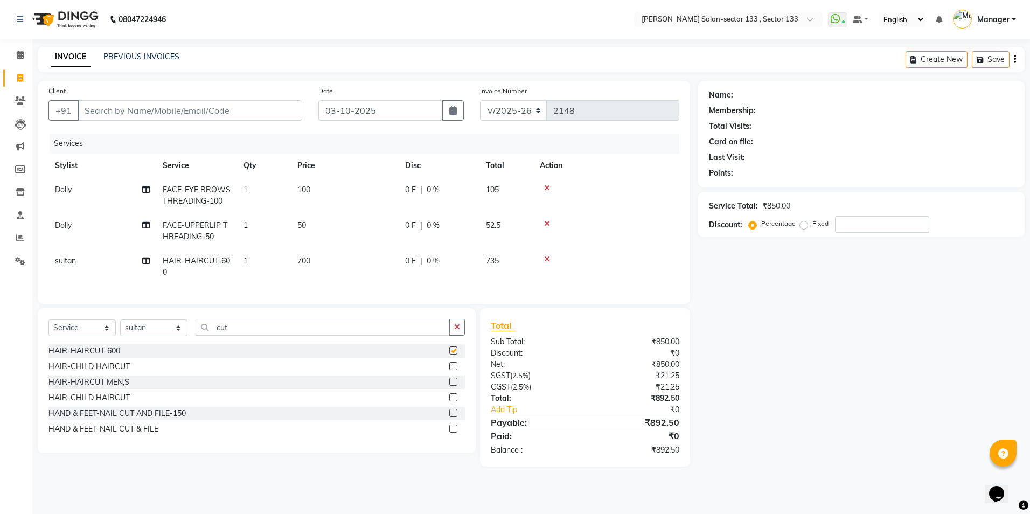
checkbox input "false"
click at [247, 113] on input "Client" at bounding box center [190, 110] width 225 height 20
click at [221, 110] on input "Client" at bounding box center [190, 110] width 225 height 20
type input "9"
type input "0"
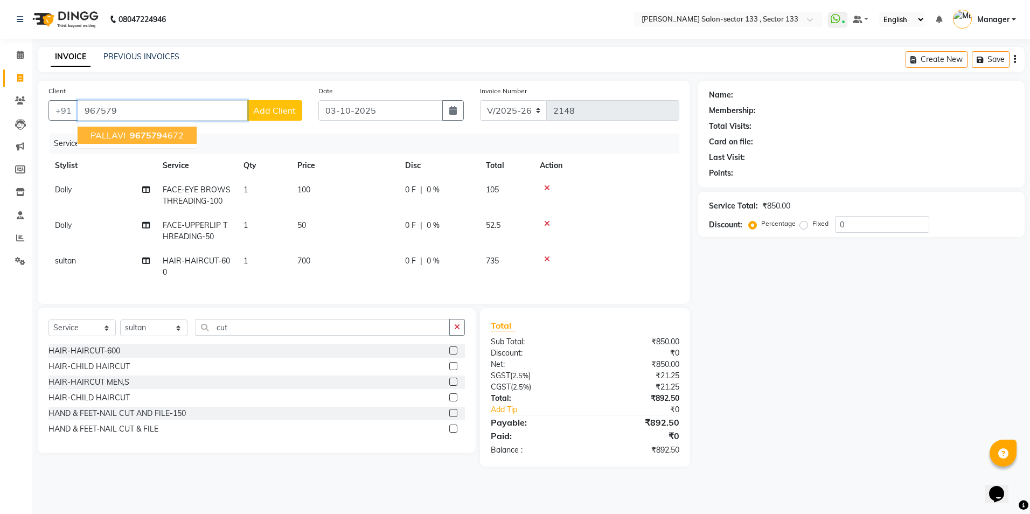
click at [148, 129] on button "PALLAVI 967579 4672" at bounding box center [137, 135] width 119 height 17
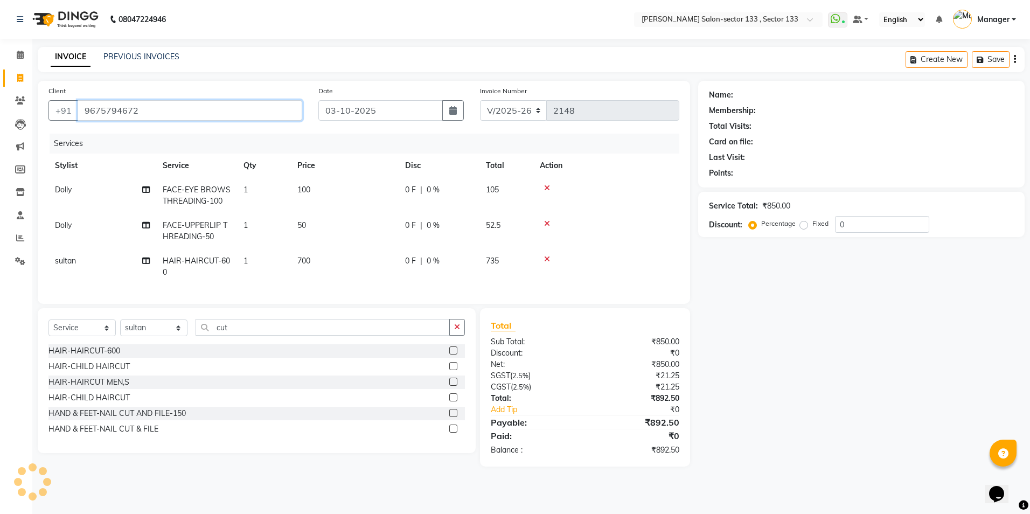
type input "9675794672"
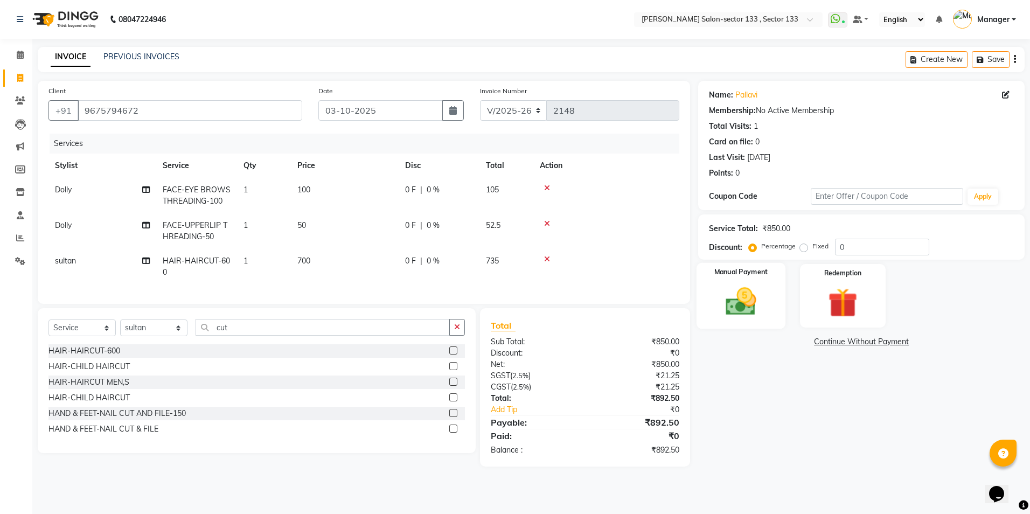
click at [761, 319] on img at bounding box center [741, 302] width 50 height 36
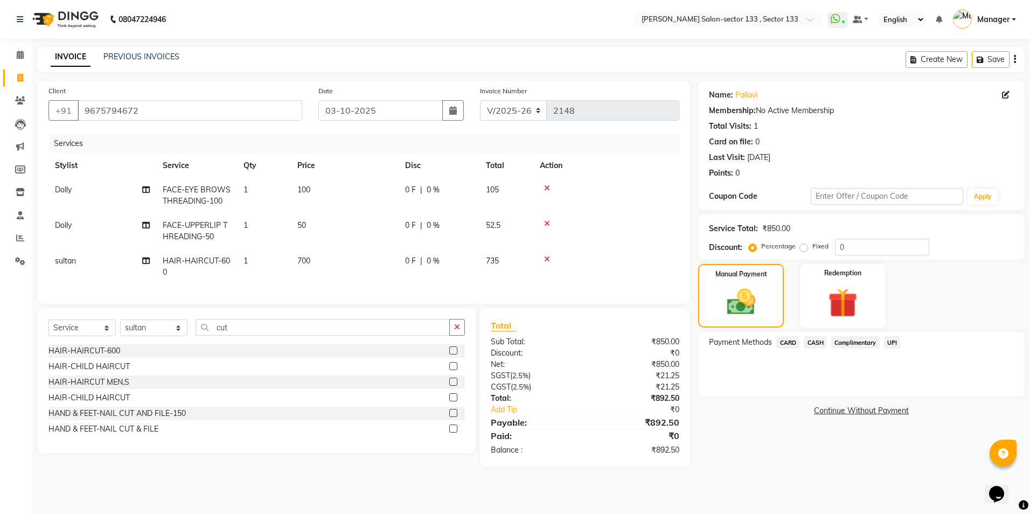
click at [877, 343] on span "Complimentary" at bounding box center [855, 342] width 48 height 12
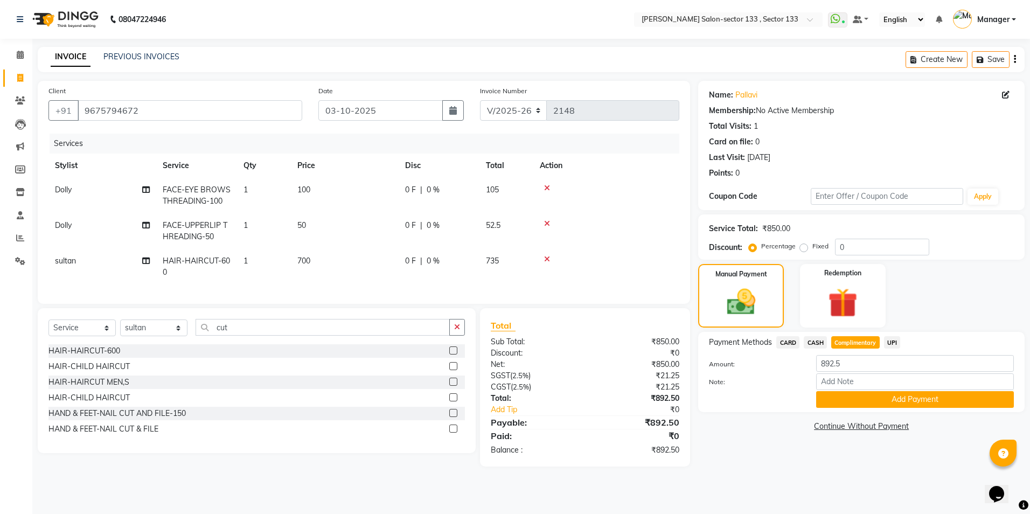
click at [894, 345] on span "UPI" at bounding box center [892, 342] width 17 height 12
click at [857, 399] on button "Add Payment" at bounding box center [915, 399] width 198 height 17
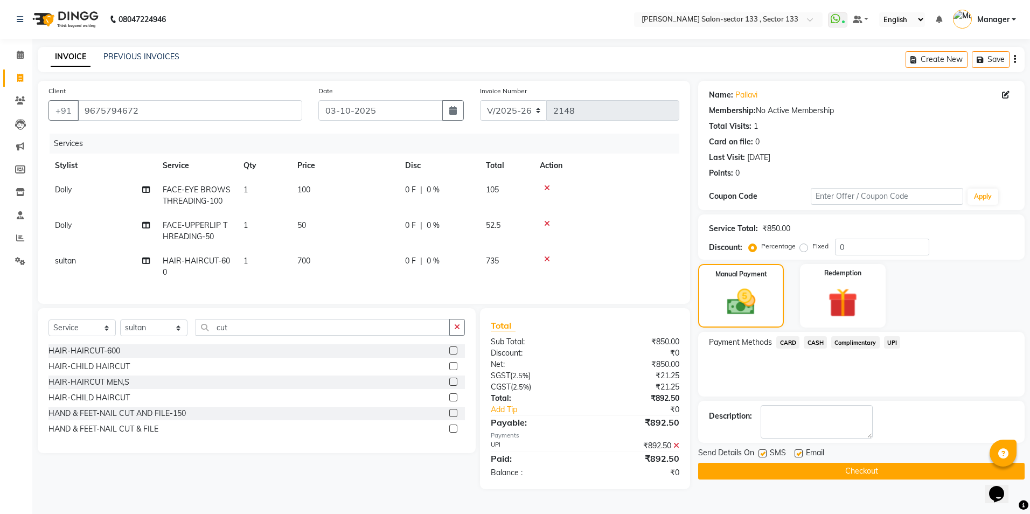
click at [785, 466] on button "Checkout" at bounding box center [861, 471] width 326 height 17
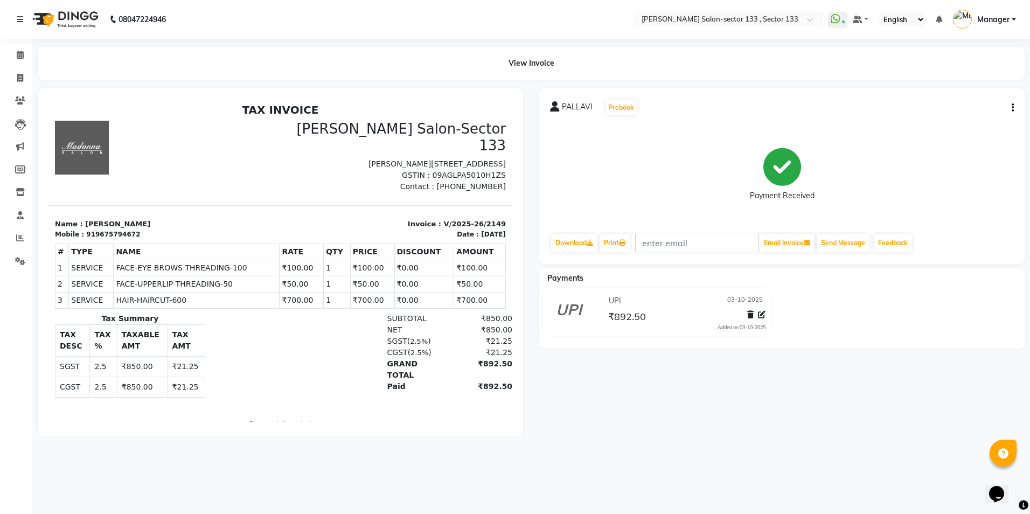
click at [32, 80] on li "Invoice" at bounding box center [16, 78] width 32 height 23
click at [22, 77] on icon at bounding box center [20, 78] width 6 height 8
select select "8302"
select select "service"
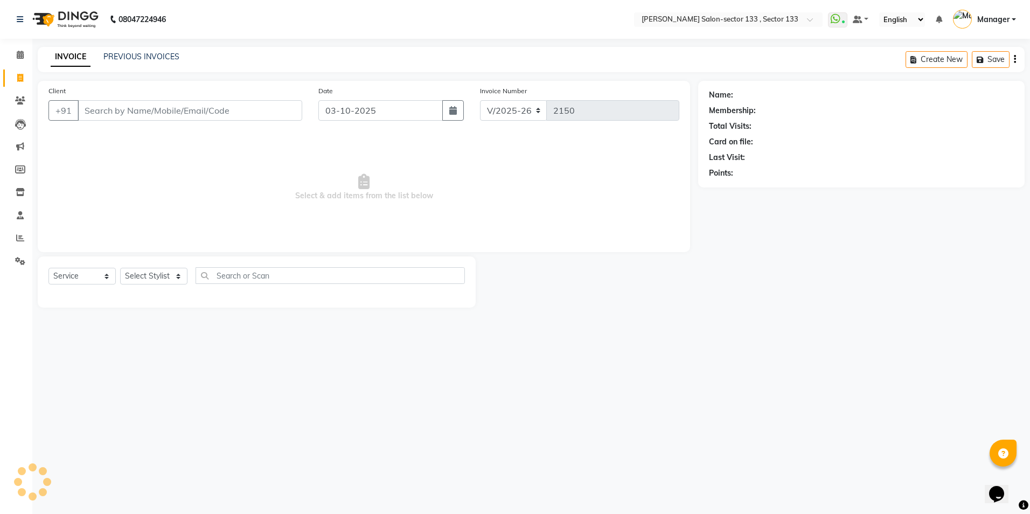
click at [121, 110] on input "Client" at bounding box center [190, 110] width 225 height 20
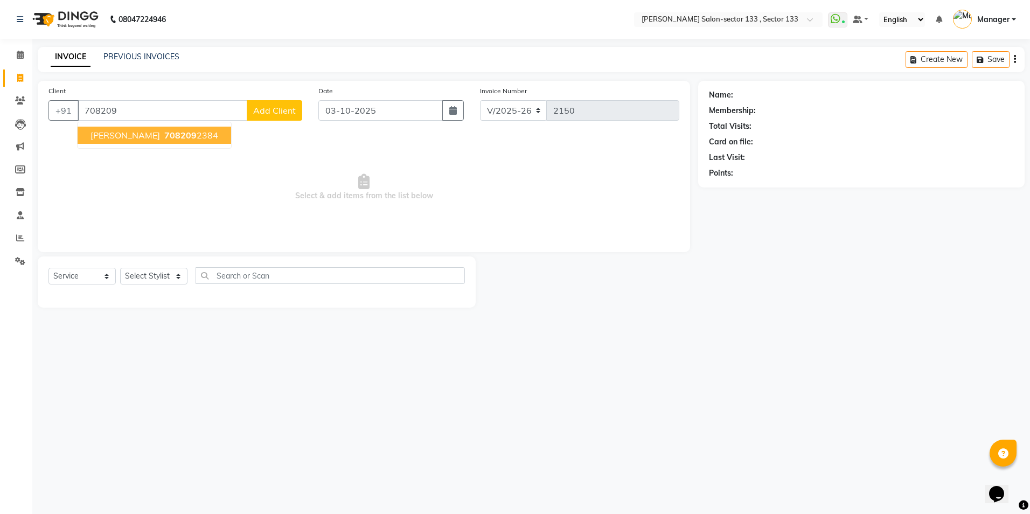
click at [164, 138] on span "708209" at bounding box center [180, 135] width 32 height 11
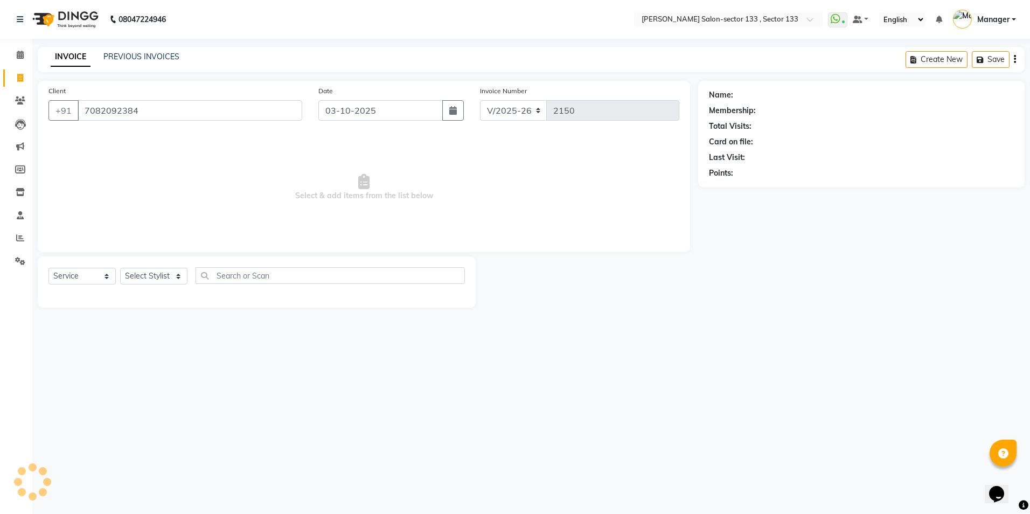
type input "7082092384"
select select "1: Object"
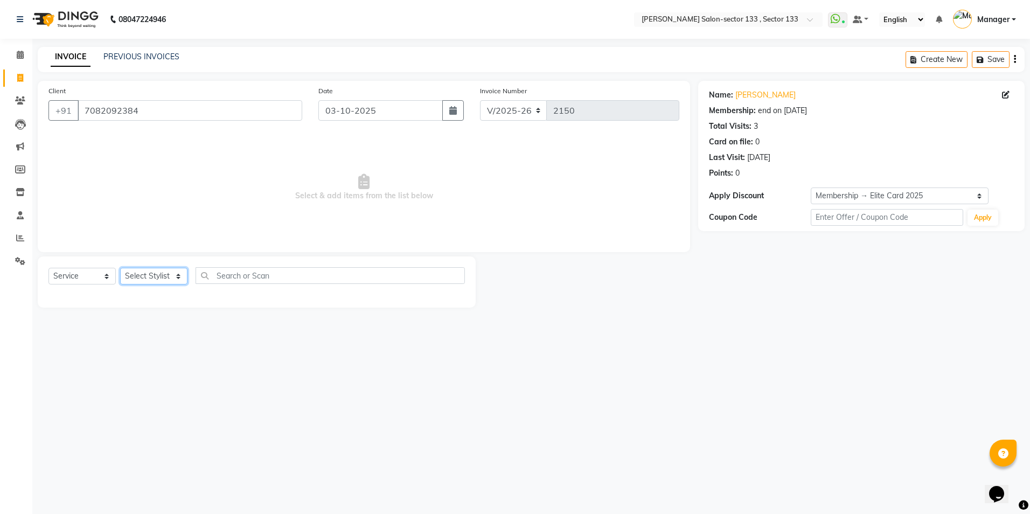
click at [156, 274] on select "Select Stylist Anjali Anwar BUSHRA Dolly jaspal KIRTI Manager Mehboob Owner id …" at bounding box center [153, 276] width 67 height 17
click at [96, 276] on select "Select Service Product Membership Package Voucher Prepaid Gift Card" at bounding box center [81, 276] width 67 height 17
select select "product"
click at [48, 268] on select "Select Service Product Membership Package Voucher Prepaid Gift Card" at bounding box center [81, 276] width 67 height 17
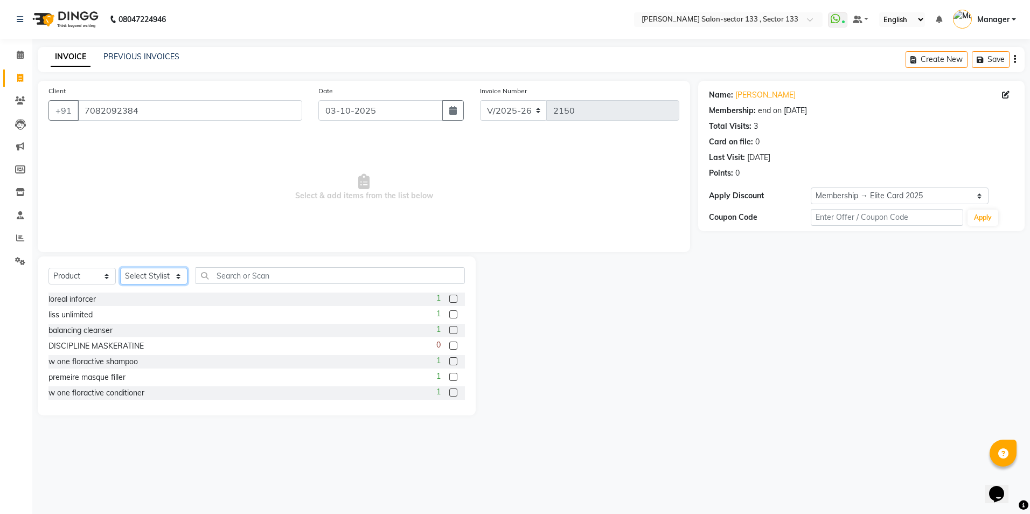
click at [180, 275] on select "Select Stylist Anjali Anwar BUSHRA Dolly jaspal KIRTI Manager Mehboob Owner id …" at bounding box center [153, 276] width 67 height 17
select select "84597"
click at [120, 268] on select "Select Stylist Anjali Anwar BUSHRA Dolly jaspal KIRTI Manager Mehboob Owner id …" at bounding box center [153, 276] width 67 height 17
click at [235, 278] on input "text" at bounding box center [330, 275] width 269 height 17
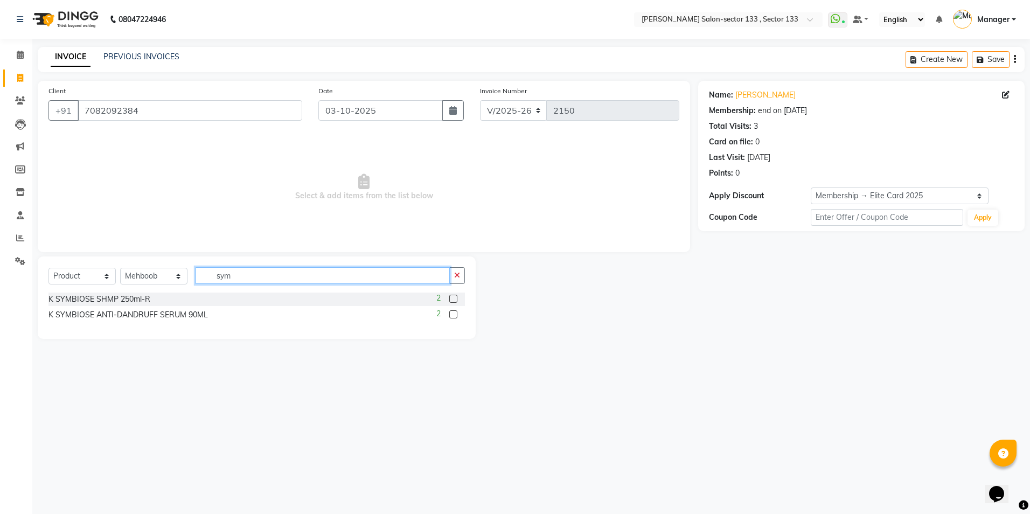
type input "sym"
click at [449, 300] on label at bounding box center [453, 299] width 8 height 8
click at [449, 300] on input "checkbox" at bounding box center [452, 299] width 7 height 7
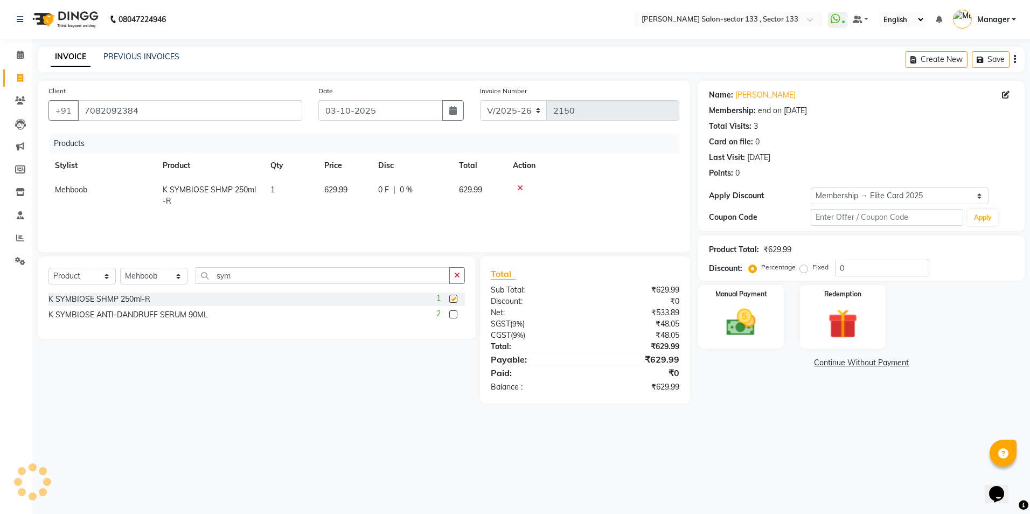
checkbox input "false"
click at [356, 201] on td "629.99" at bounding box center [345, 196] width 54 height 36
select select "84597"
click at [368, 191] on td "629.99" at bounding box center [345, 193] width 54 height 31
click at [363, 194] on input "629.99" at bounding box center [344, 192] width 41 height 17
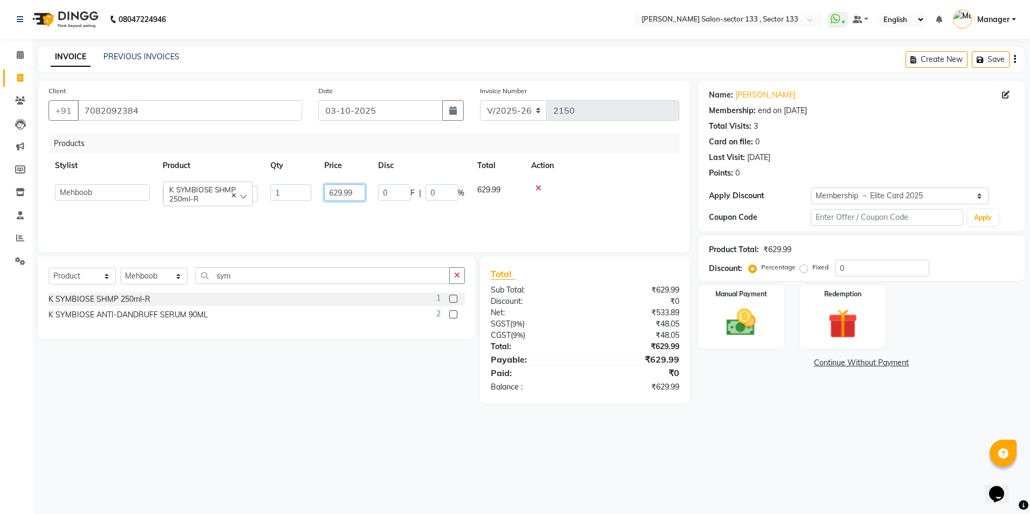
click at [363, 194] on input "629.99" at bounding box center [344, 192] width 41 height 17
type input "2950"
click at [302, 217] on div "Products Stylist Product Qty Price Disc Total Action Anjali Anwar BUSHRA Dolly …" at bounding box center [363, 188] width 631 height 108
click at [96, 275] on select "Select Service Product Membership Package Voucher Prepaid Gift Card" at bounding box center [81, 276] width 67 height 17
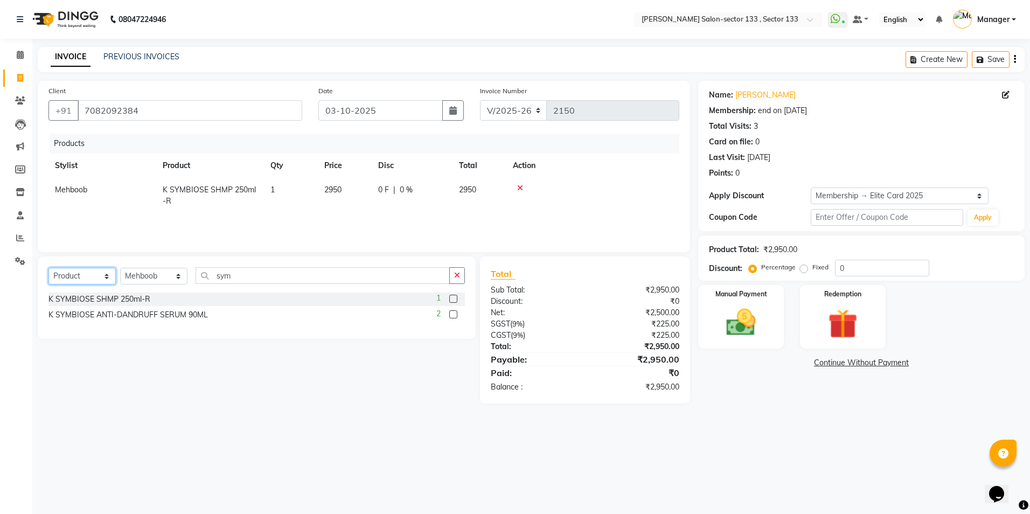
select select "service"
click at [48, 268] on select "Select Service Product Membership Package Voucher Prepaid Gift Card" at bounding box center [81, 276] width 67 height 17
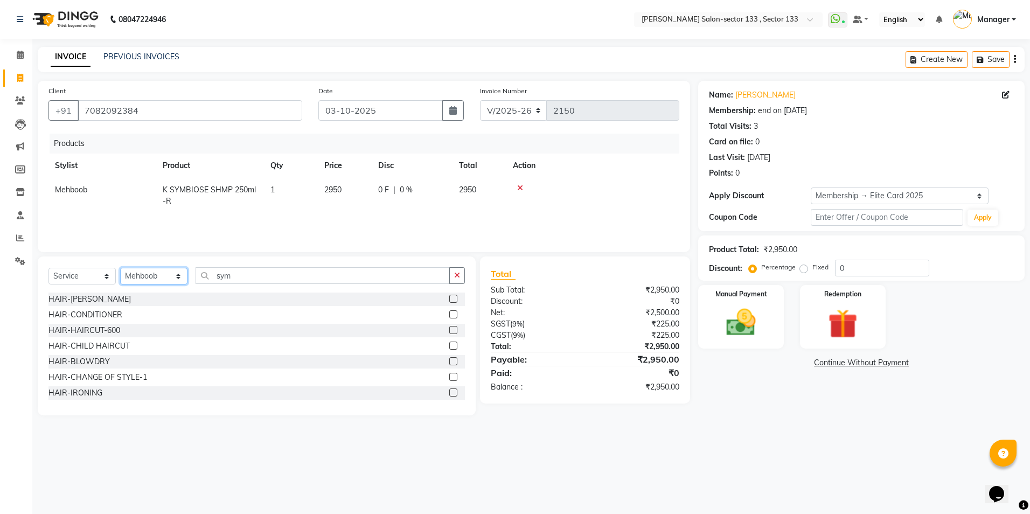
click at [164, 279] on select "Select Stylist Anjali Anwar BUSHRA Dolly jaspal KIRTI Manager Mehboob Owner id …" at bounding box center [153, 276] width 67 height 17
click at [250, 276] on input "sym" at bounding box center [323, 275] width 254 height 17
type input "s"
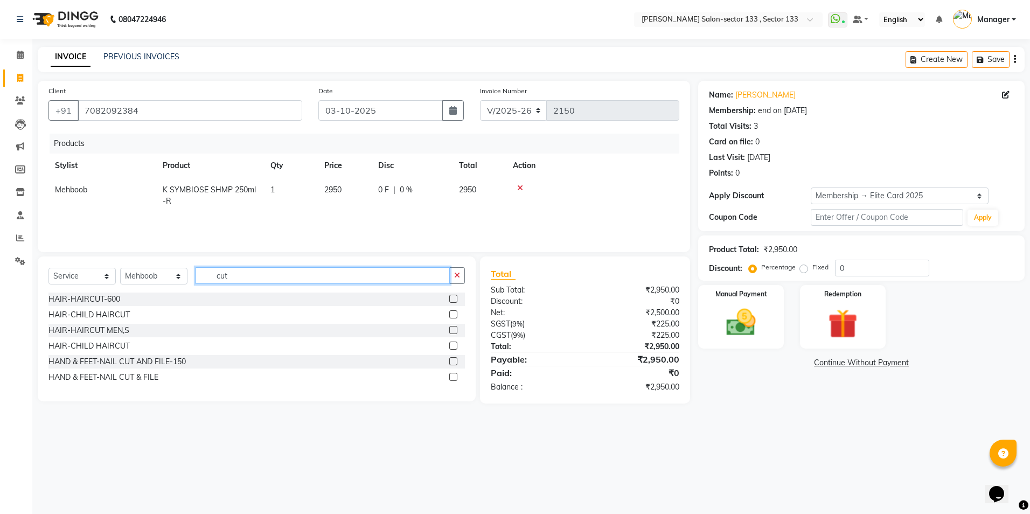
type input "cut"
click at [455, 331] on label at bounding box center [453, 330] width 8 height 8
click at [455, 331] on input "checkbox" at bounding box center [452, 330] width 7 height 7
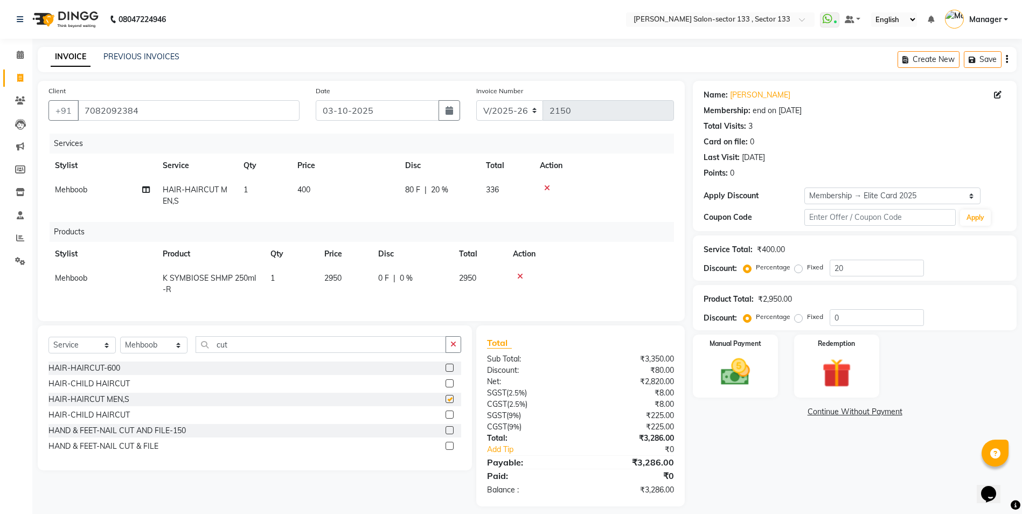
checkbox input "false"
click at [296, 345] on input "cut" at bounding box center [321, 344] width 250 height 17
type input "c"
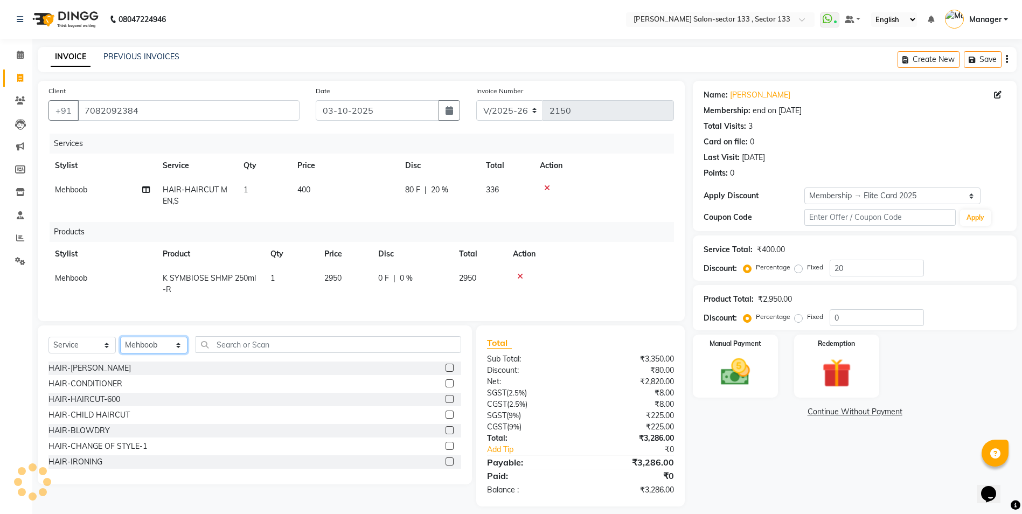
click at [146, 353] on select "Select Stylist Anjali Anwar BUSHRA Dolly jaspal KIRTI Manager Mehboob Owner id …" at bounding box center [153, 345] width 67 height 17
select select "90535"
click at [120, 345] on select "Select Stylist Anjali Anwar BUSHRA Dolly jaspal KIRTI Manager Mehboob Owner id …" at bounding box center [153, 345] width 67 height 17
click at [260, 351] on input "text" at bounding box center [329, 344] width 266 height 17
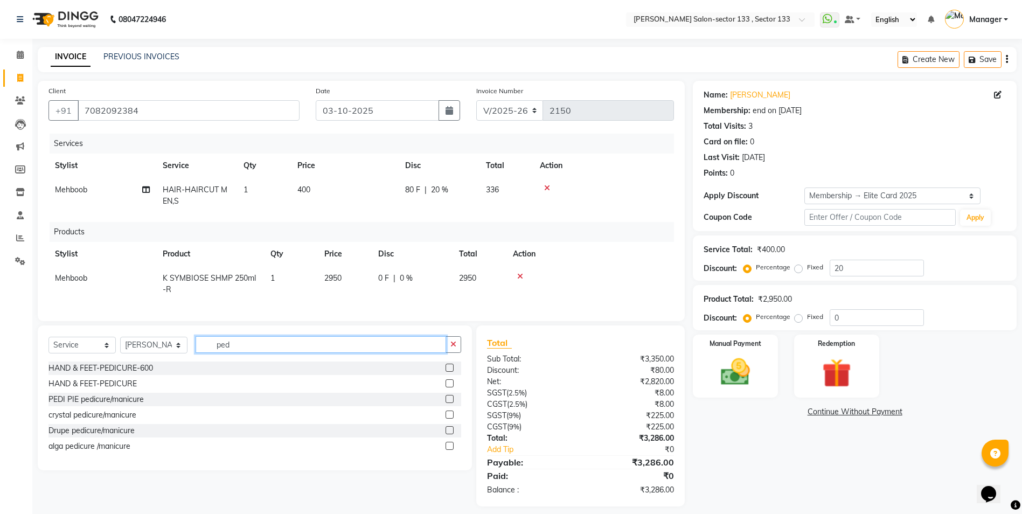
type input "ped"
click at [450, 403] on label at bounding box center [449, 399] width 8 height 8
click at [450, 403] on input "checkbox" at bounding box center [448, 399] width 7 height 7
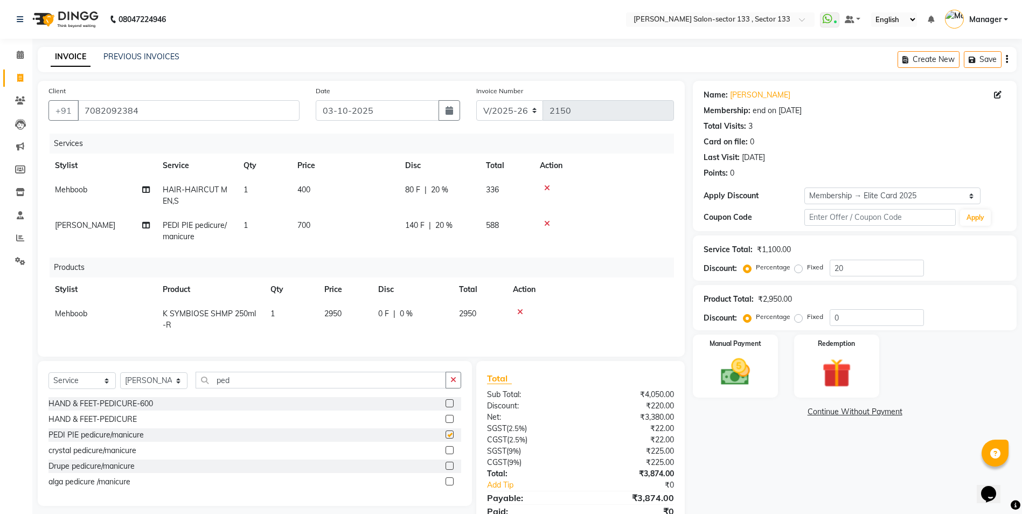
checkbox input "false"
click at [322, 224] on td "700" at bounding box center [345, 231] width 108 height 36
select select "90535"
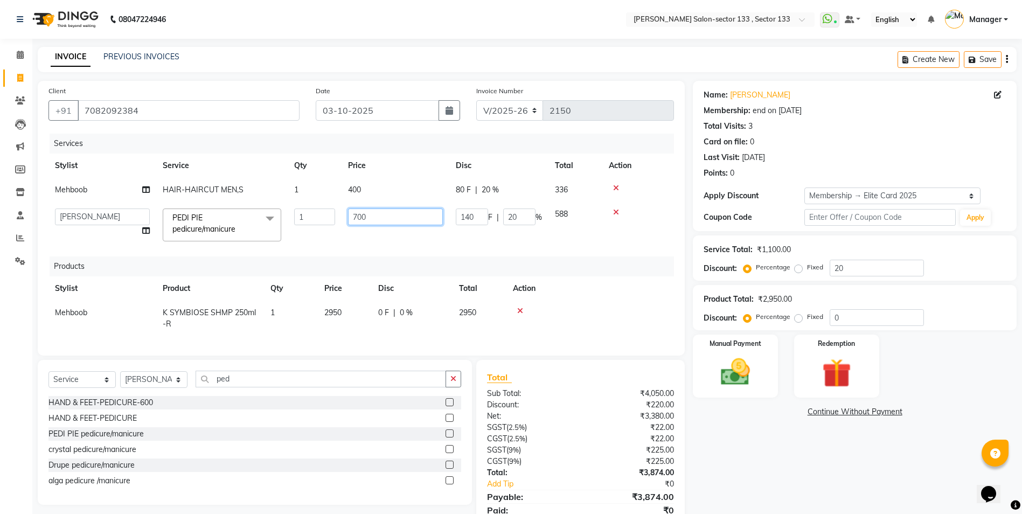
click at [385, 220] on input "700" at bounding box center [395, 216] width 95 height 17
type input "800"
click at [330, 232] on tr "Anjali Anwar BUSHRA Dolly jaspal KIRTI Manager Mehboob Owner id sahil saleem SO…" at bounding box center [360, 225] width 625 height 46
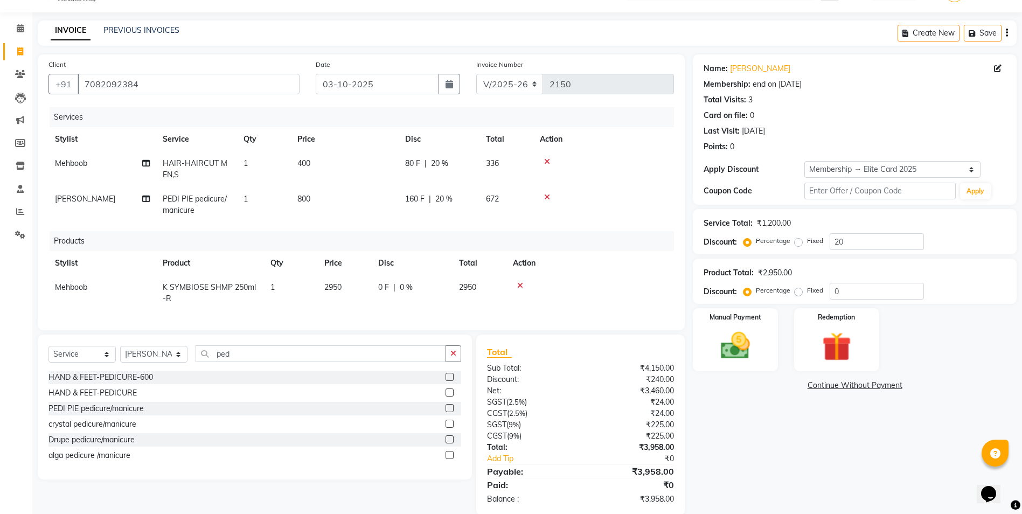
scroll to position [52, 0]
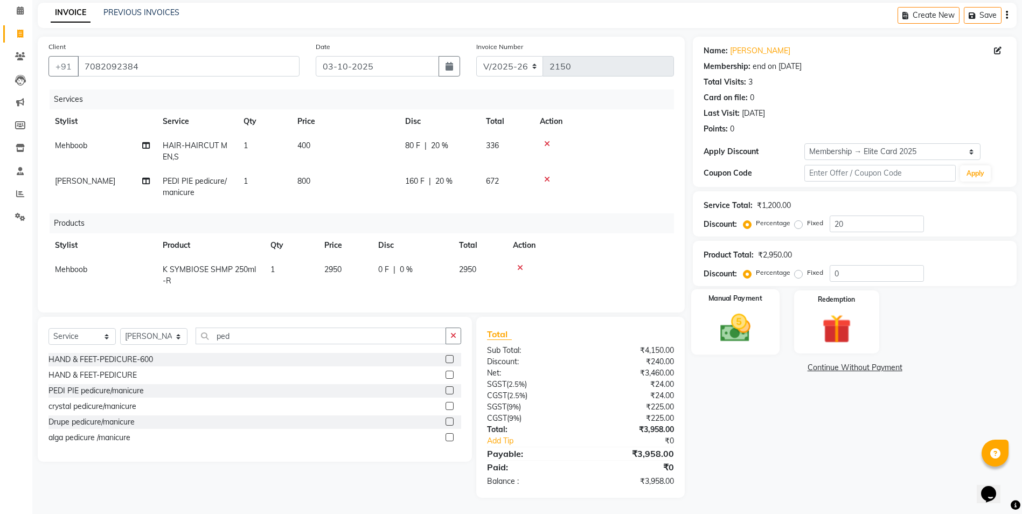
click at [748, 321] on img at bounding box center [736, 327] width 50 height 35
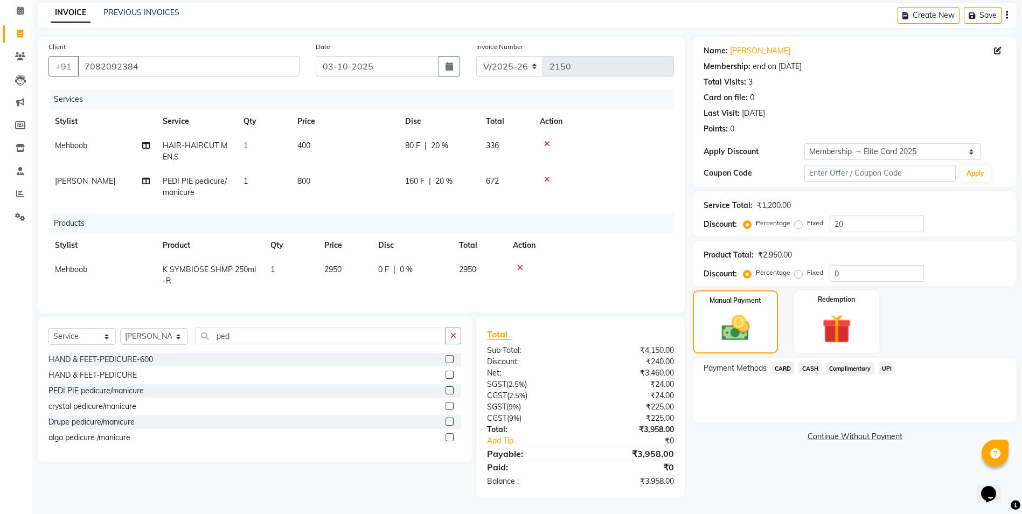
click at [894, 363] on span "UPI" at bounding box center [887, 368] width 17 height 12
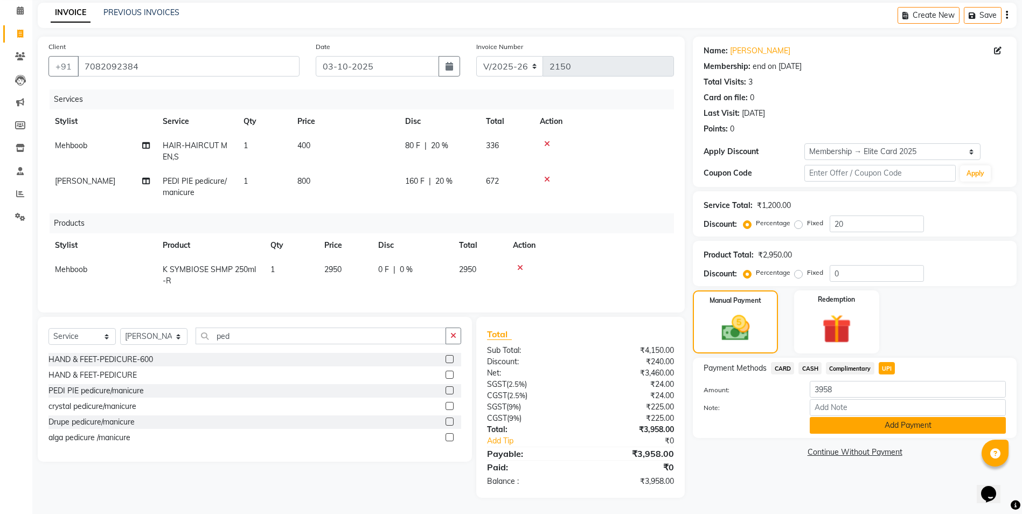
click at [885, 421] on button "Add Payment" at bounding box center [908, 425] width 196 height 17
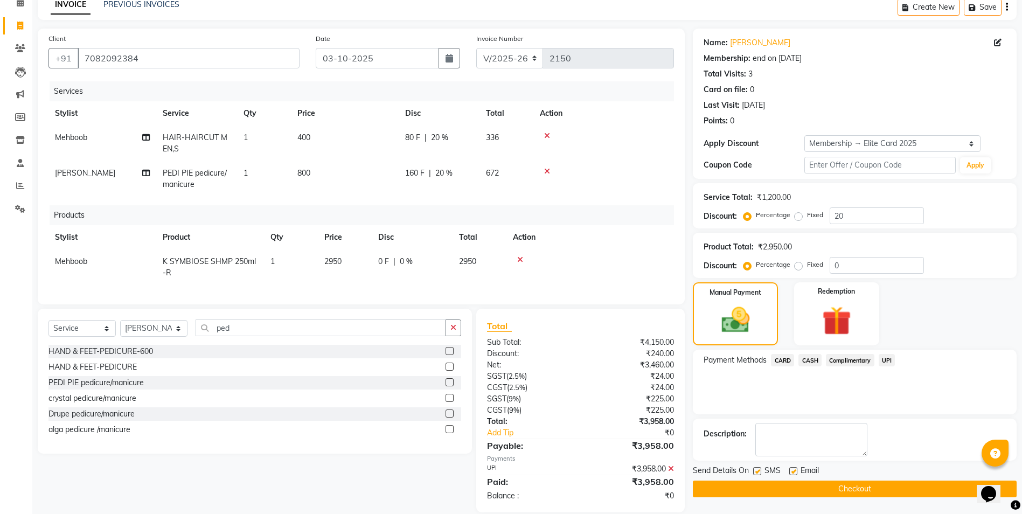
scroll to position [75, 0]
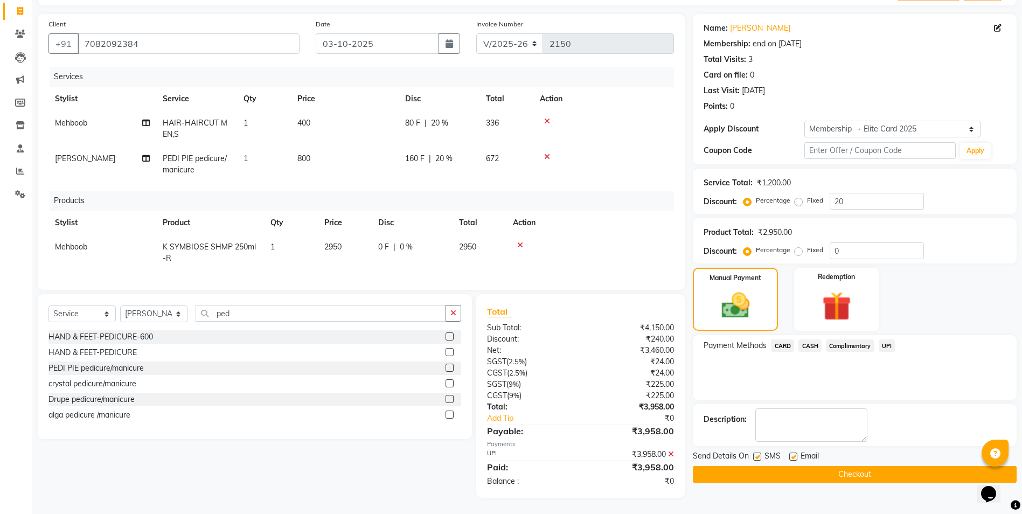
click at [782, 466] on button "Checkout" at bounding box center [855, 474] width 324 height 17
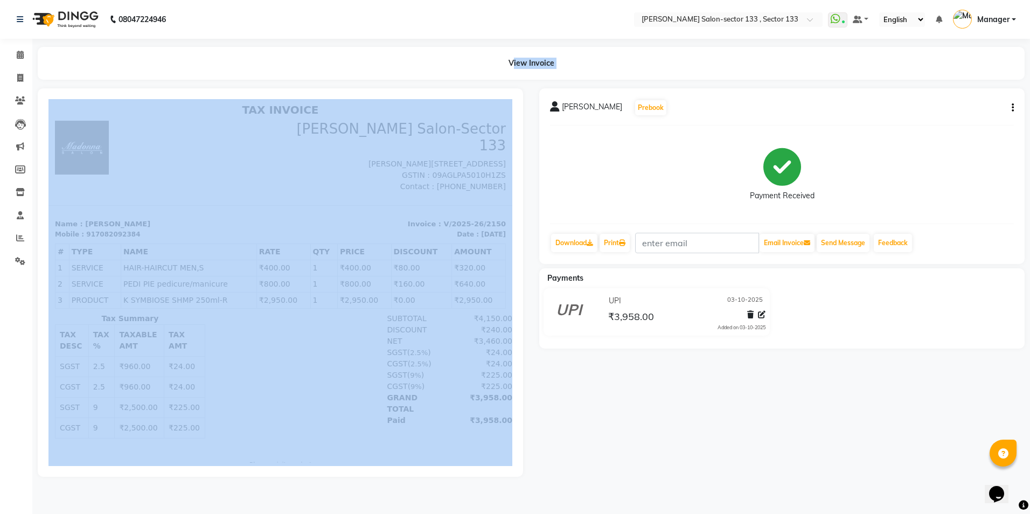
click at [93, 502] on div "08047224946 Select Location × Madonna Salon-sector 133 , Sector 133 WhatsApp St…" at bounding box center [515, 257] width 1030 height 514
click at [22, 54] on icon at bounding box center [20, 55] width 7 height 8
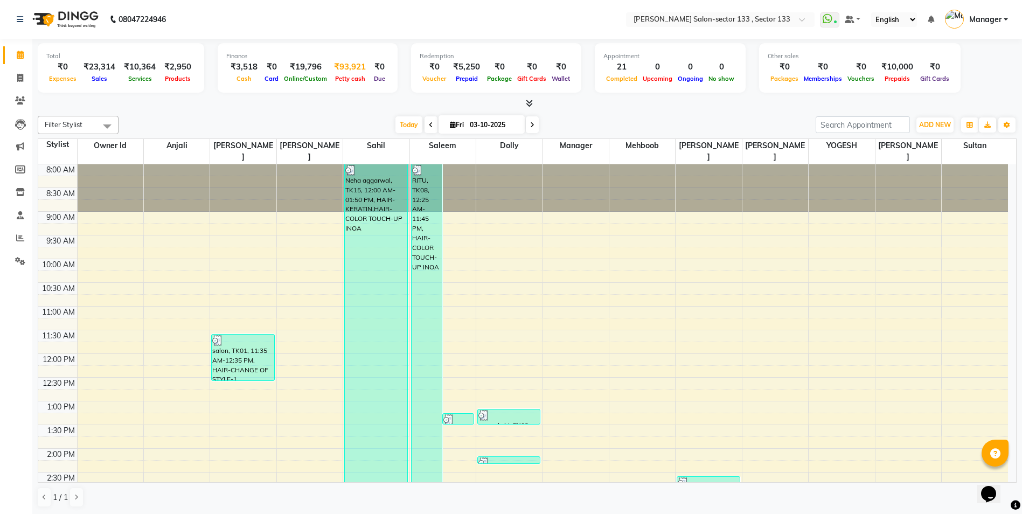
click at [332, 80] on span "Petty cash" at bounding box center [350, 79] width 36 height 8
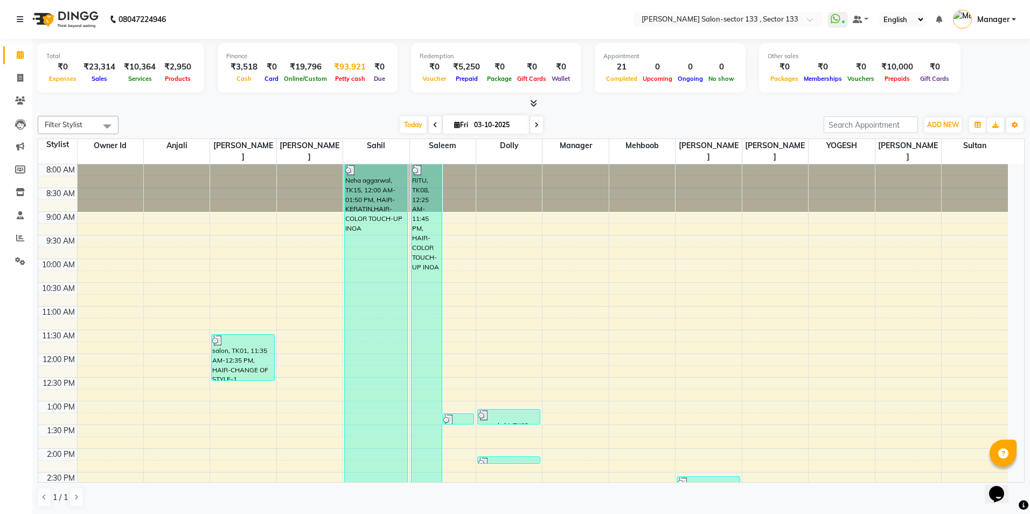
select select "7429"
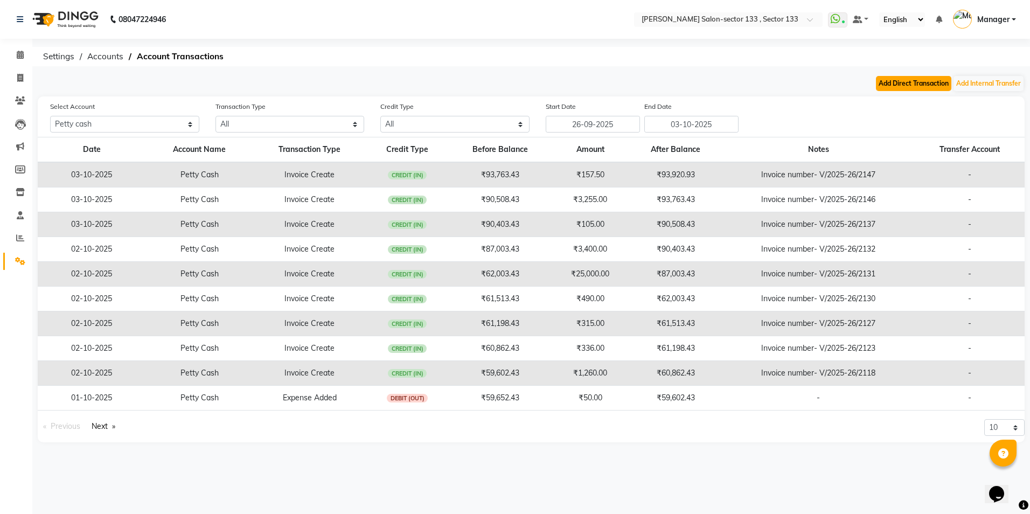
click at [911, 85] on button "Add Direct Transaction" at bounding box center [913, 83] width 75 height 15
select select "direct"
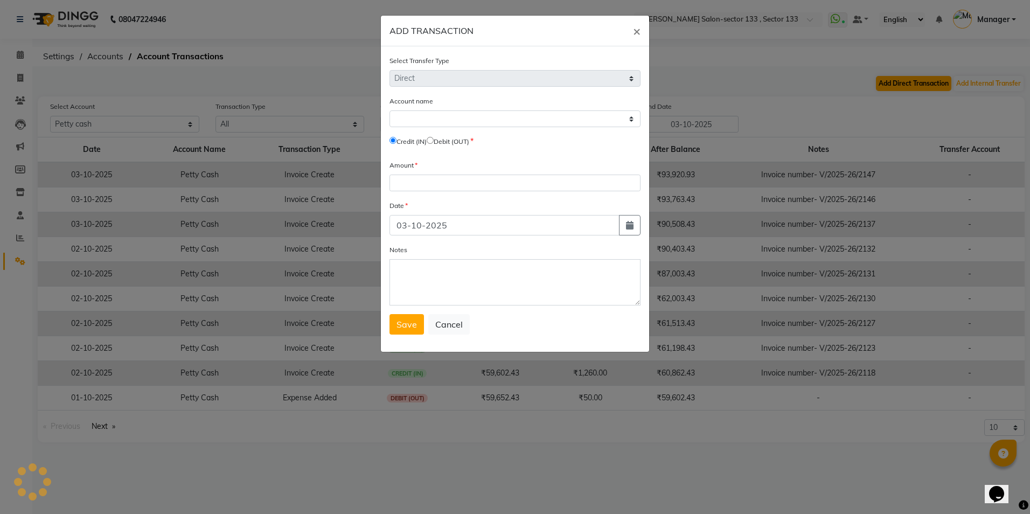
select select "7429"
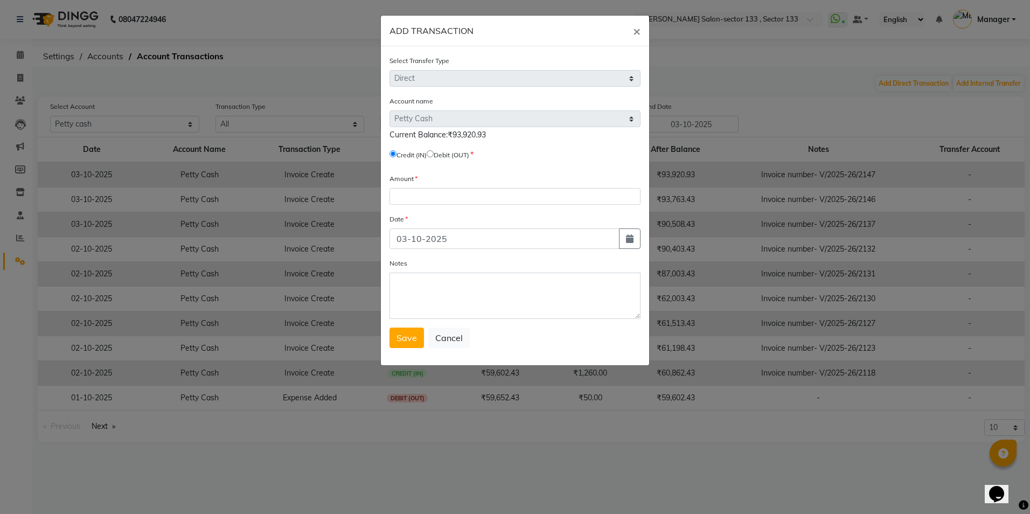
drag, startPoint x: 920, startPoint y: 40, endPoint x: 825, endPoint y: 46, distance: 95.5
click at [920, 41] on ngb-modal-window "ADD TRANSACTION × Select Transfer Type Select Direct Internal Account name Sele…" at bounding box center [515, 257] width 1030 height 514
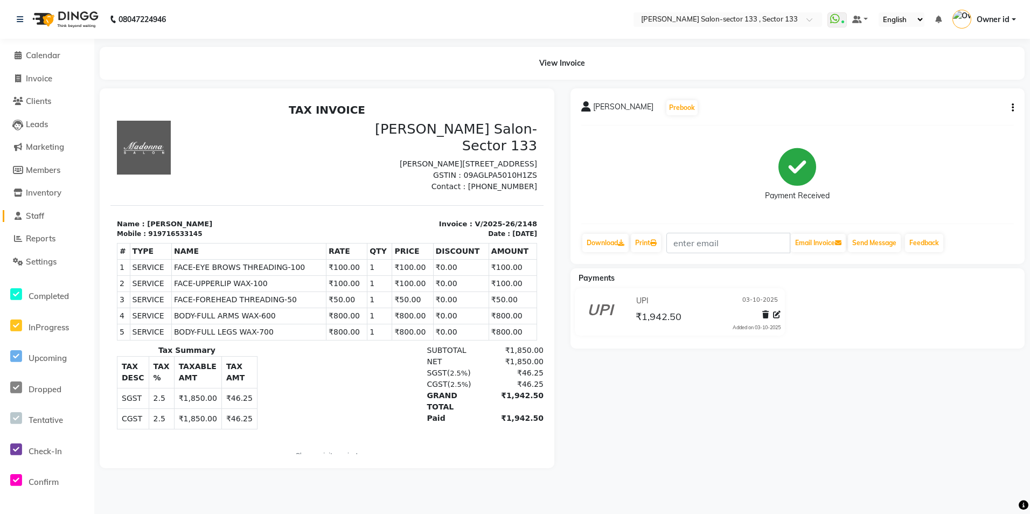
click at [32, 212] on span "Staff" at bounding box center [35, 216] width 18 height 10
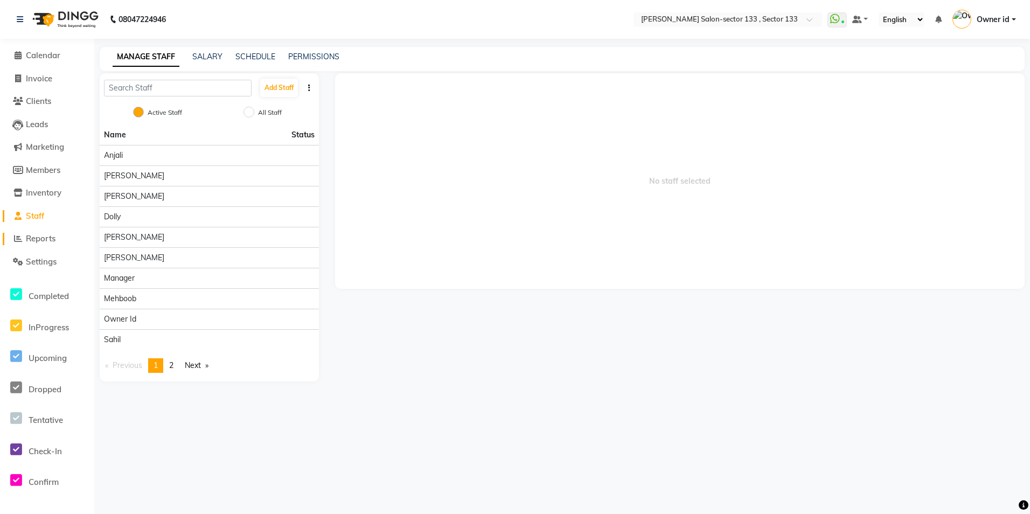
click at [32, 234] on span "Reports" at bounding box center [41, 238] width 30 height 10
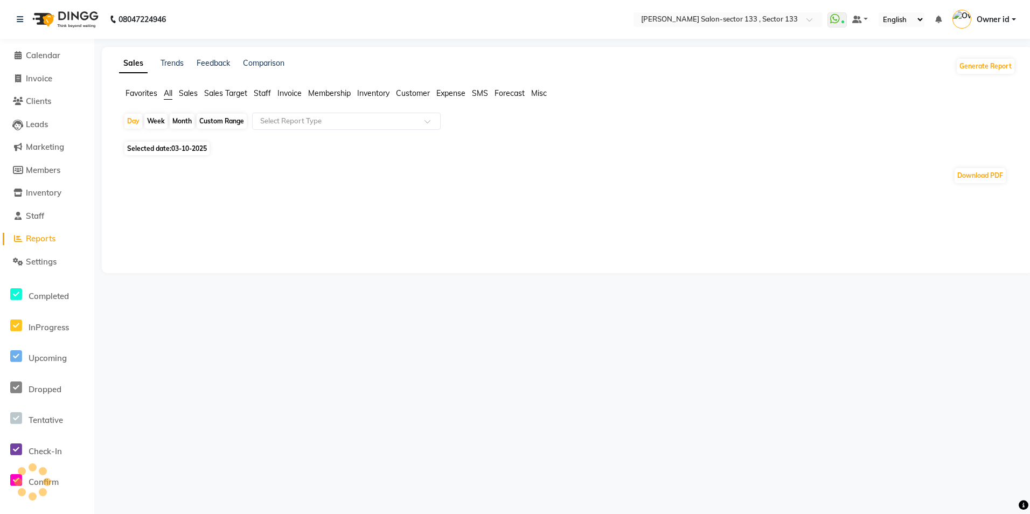
click at [257, 95] on span "Staff" at bounding box center [262, 93] width 17 height 10
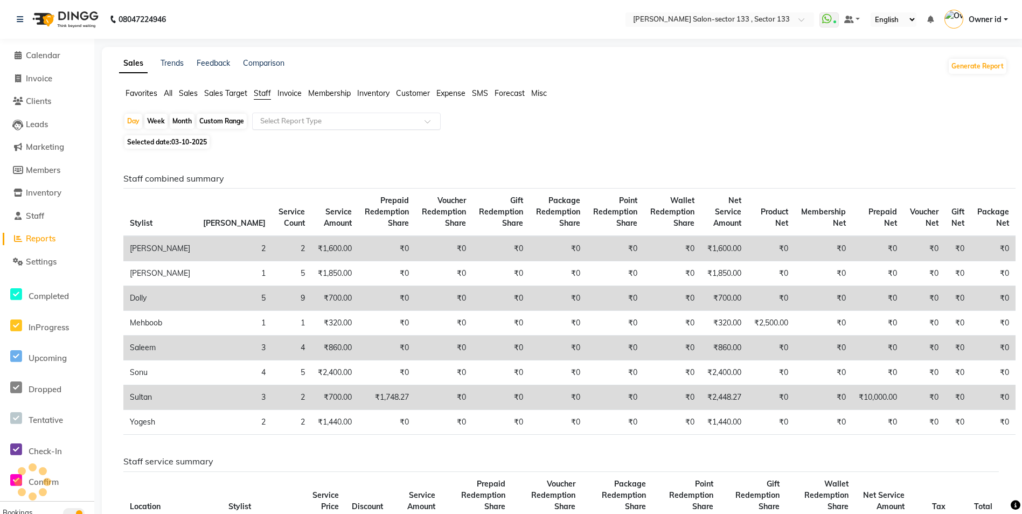
click at [296, 122] on input "text" at bounding box center [335, 121] width 155 height 11
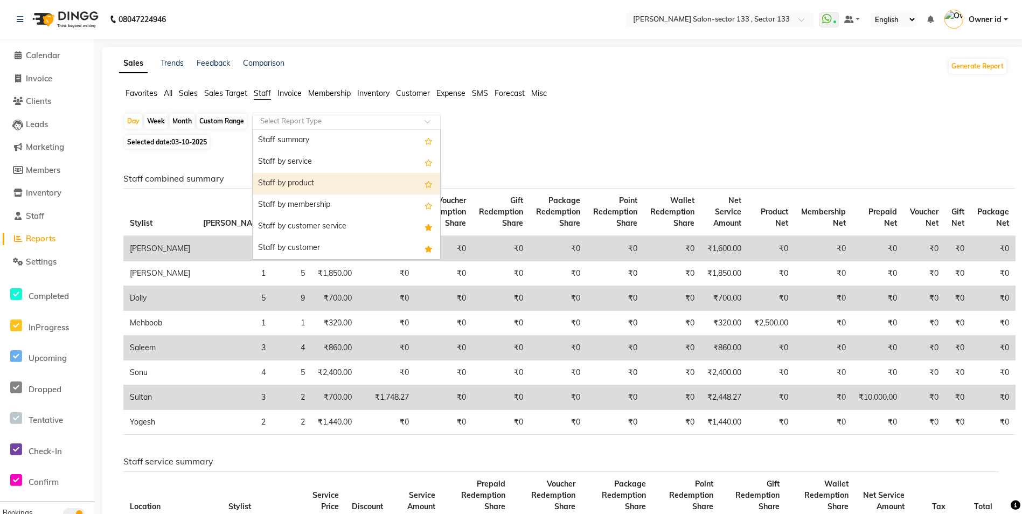
click at [308, 189] on div "Staff by product" at bounding box center [346, 184] width 187 height 22
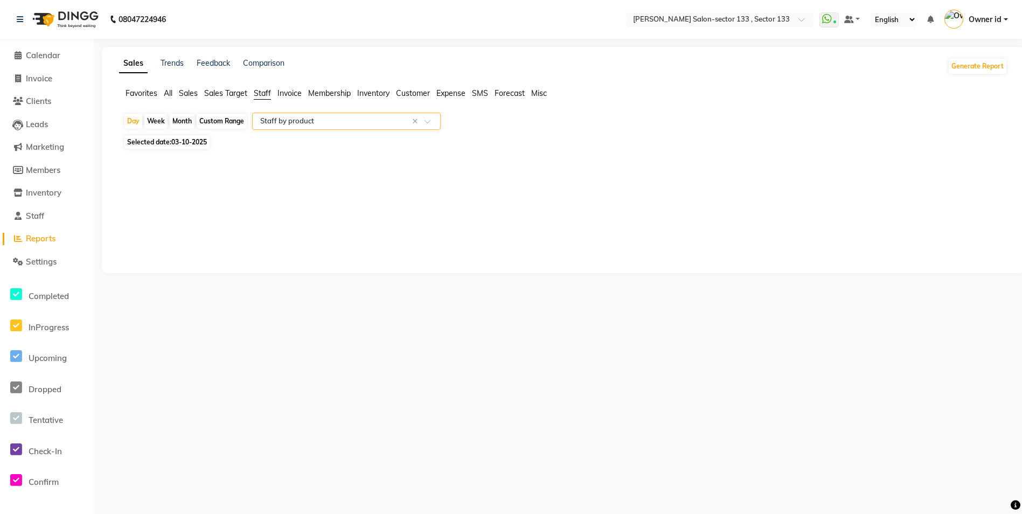
select select "full_report"
select select "csv"
click at [188, 118] on div "Month" at bounding box center [182, 121] width 25 height 15
select select "10"
select select "2025"
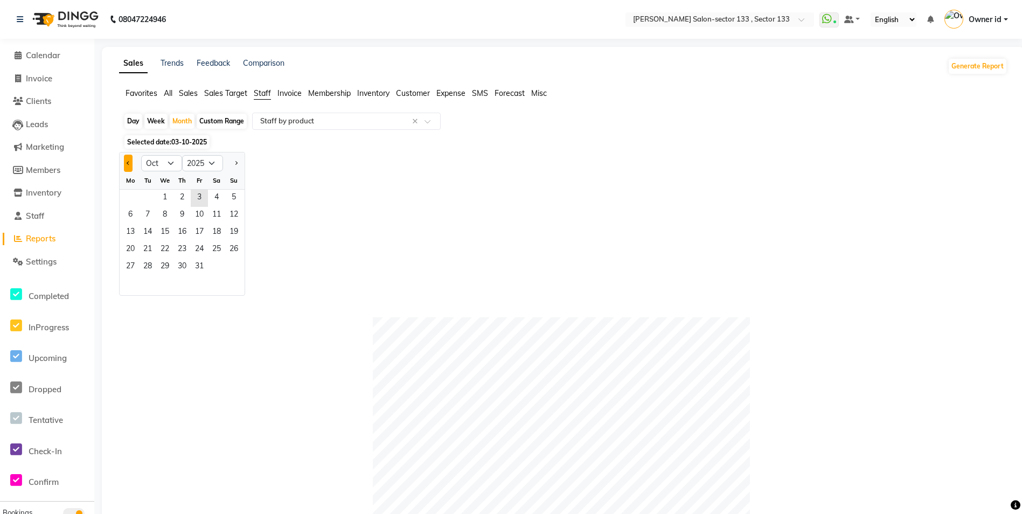
click at [126, 165] on button "Previous month" at bounding box center [128, 163] width 9 height 17
select select "9"
click at [132, 226] on span "15" at bounding box center [130, 232] width 17 height 17
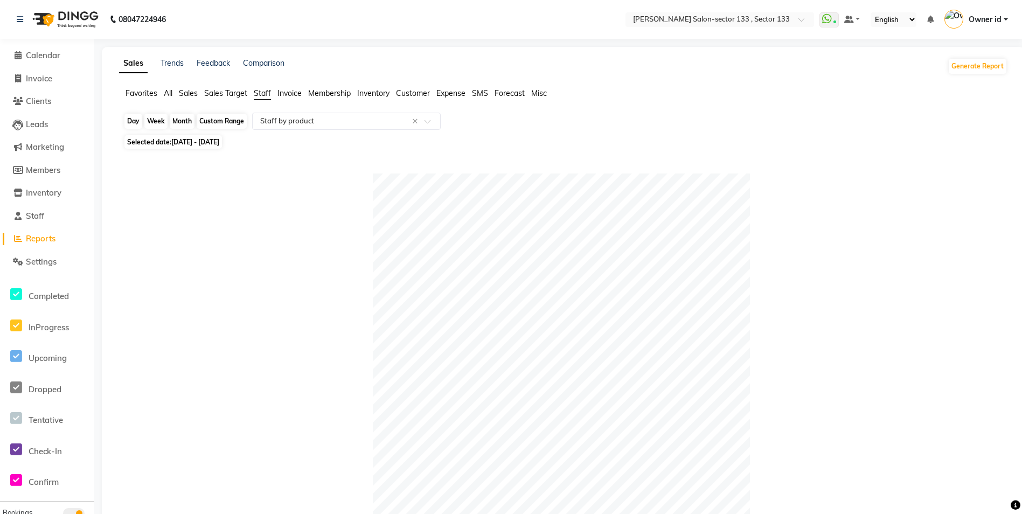
click at [183, 121] on div "Month" at bounding box center [182, 121] width 25 height 15
select select "9"
select select "2025"
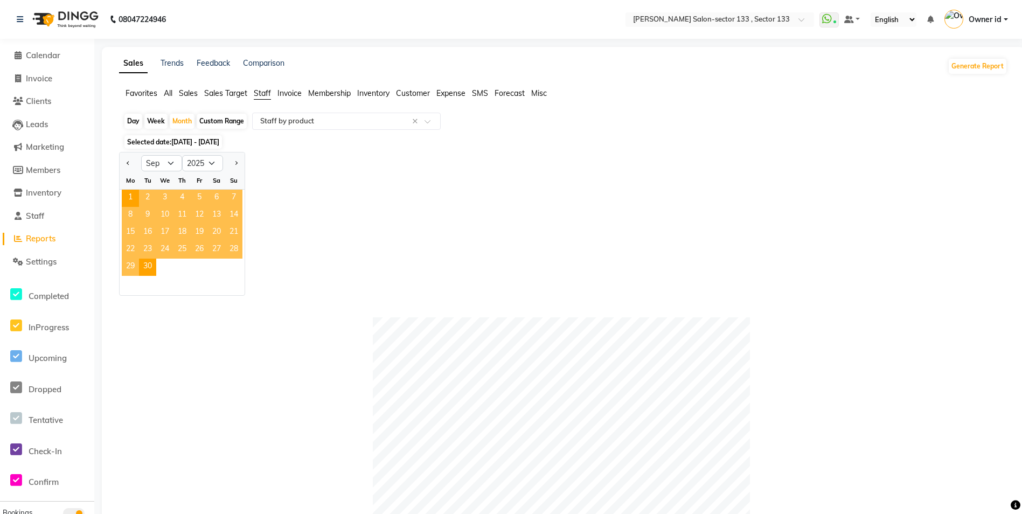
click at [211, 122] on div "Custom Range" at bounding box center [222, 121] width 50 height 15
select select "9"
select select "2025"
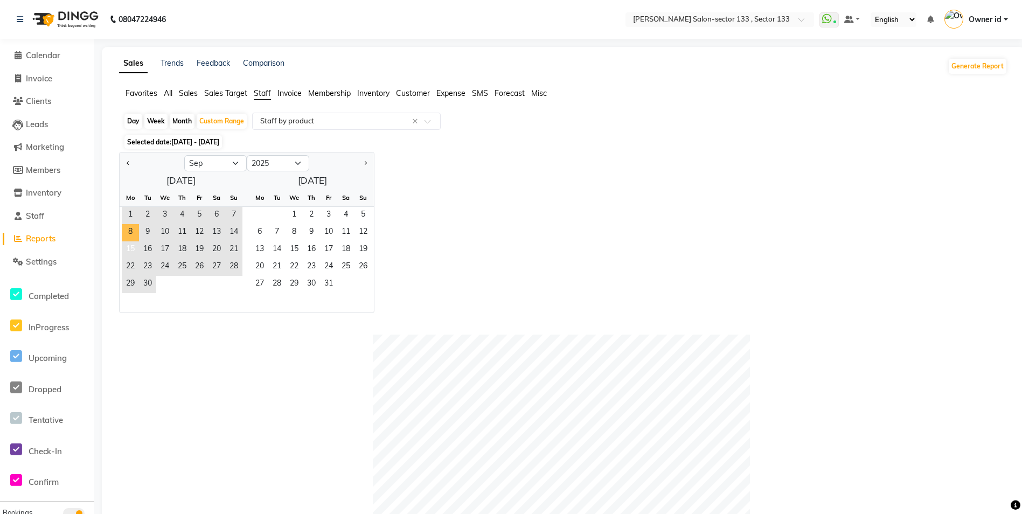
click at [133, 247] on span "15" at bounding box center [130, 249] width 17 height 17
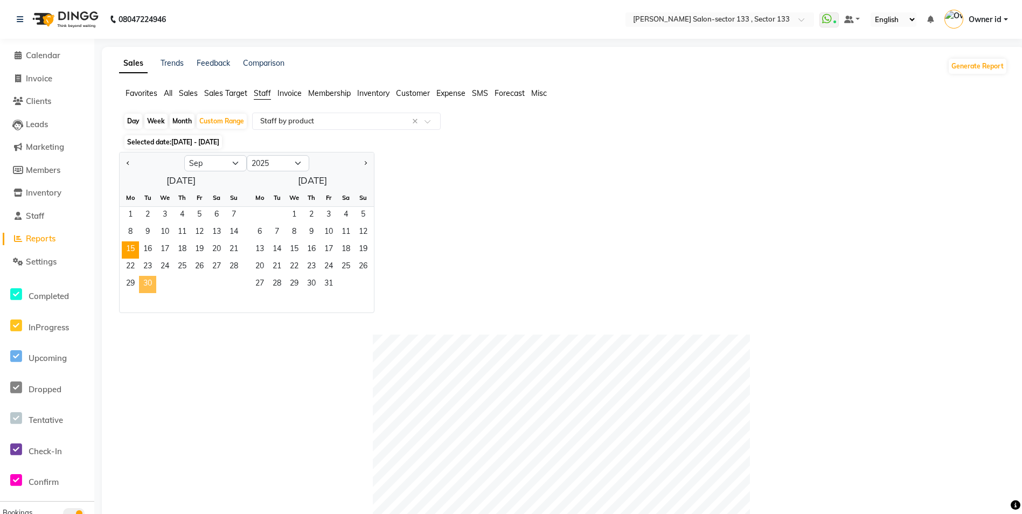
click at [145, 284] on span "30" at bounding box center [147, 284] width 17 height 17
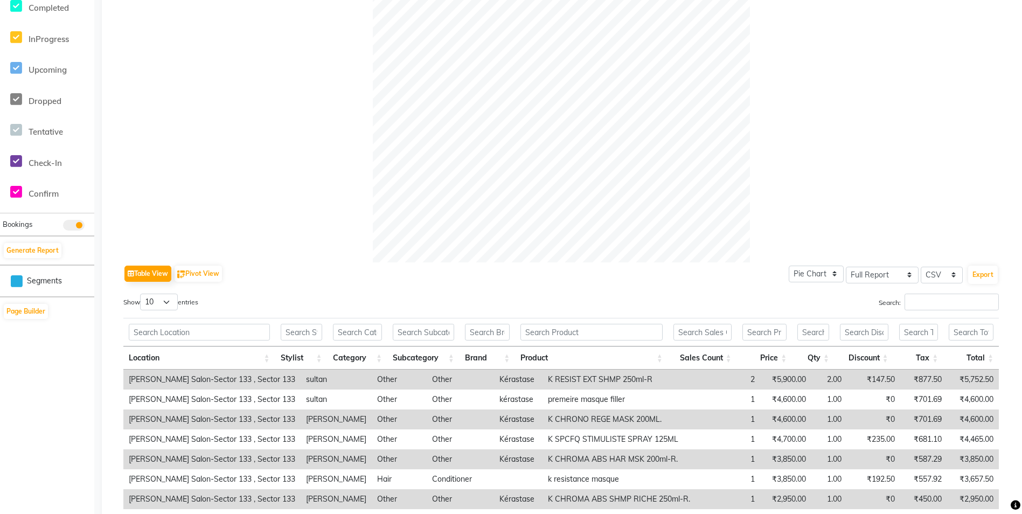
scroll to position [325, 0]
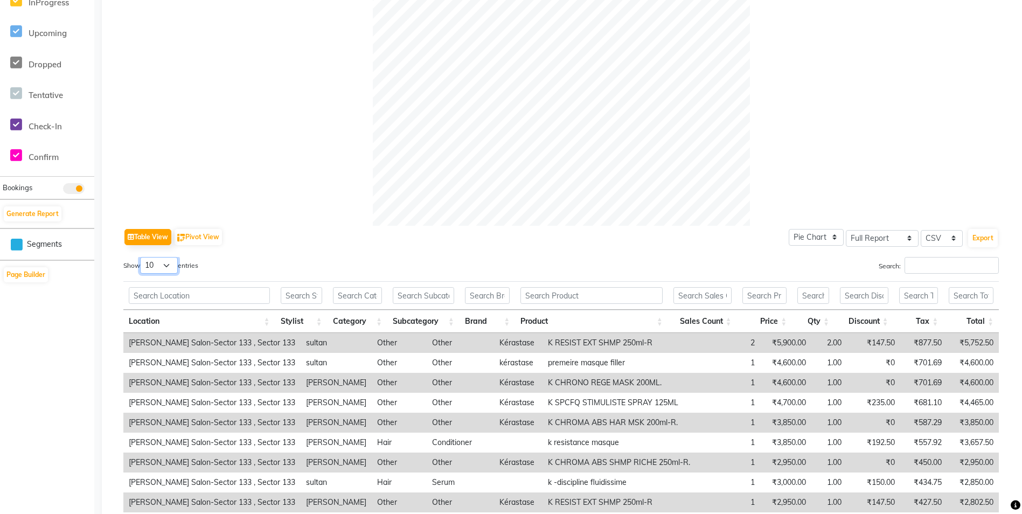
click at [171, 263] on select "10 25 50 100" at bounding box center [159, 265] width 38 height 17
select select "100"
click at [142, 257] on select "10 25 50 100" at bounding box center [159, 265] width 38 height 17
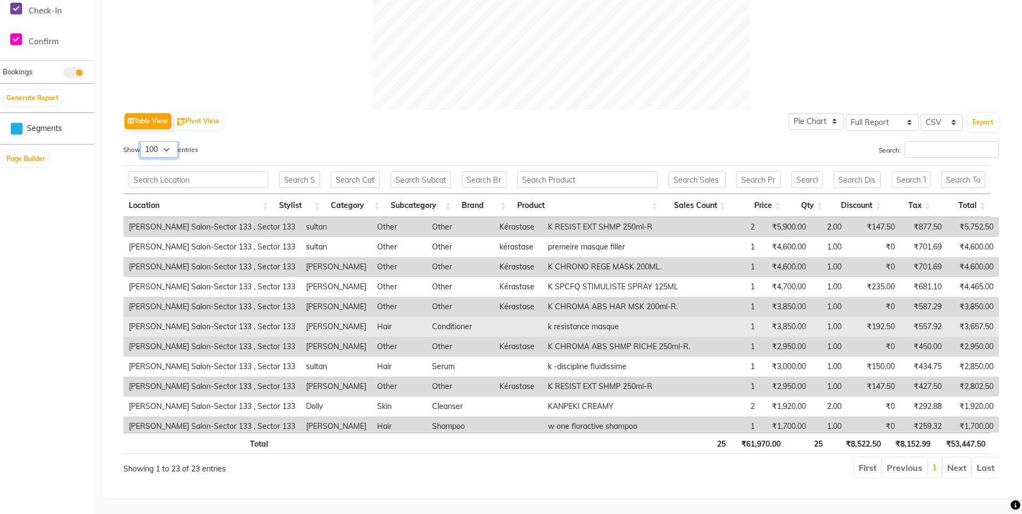
scroll to position [449, 0]
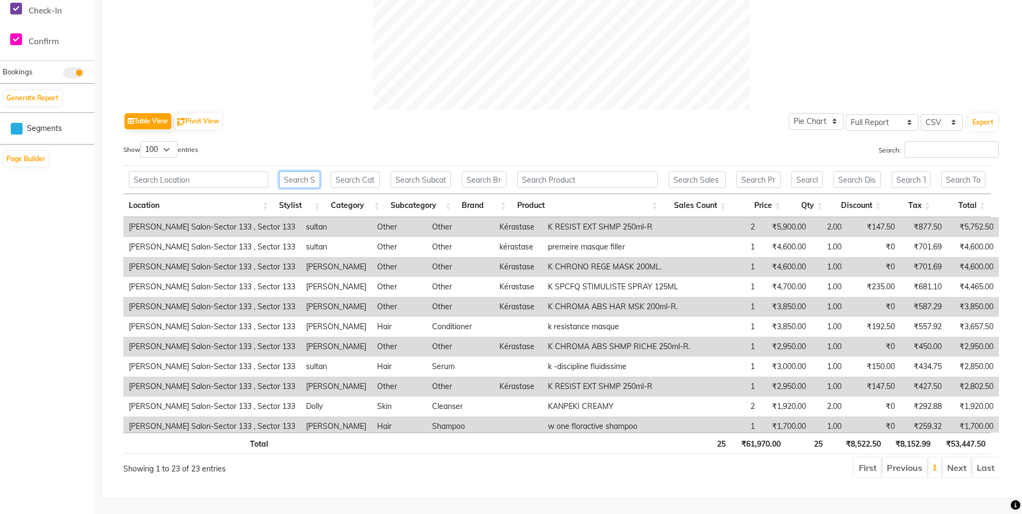
click at [299, 171] on input "text" at bounding box center [299, 179] width 41 height 17
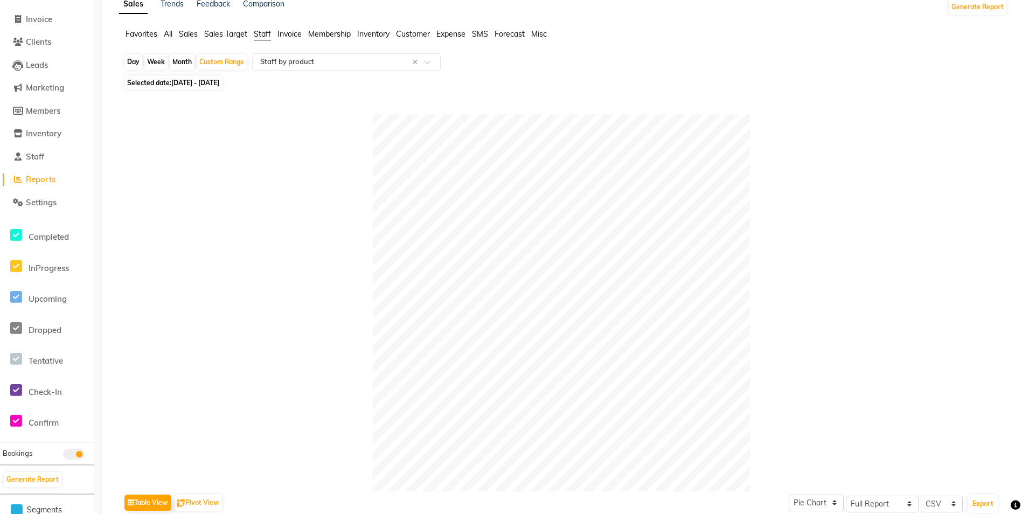
scroll to position [0, 0]
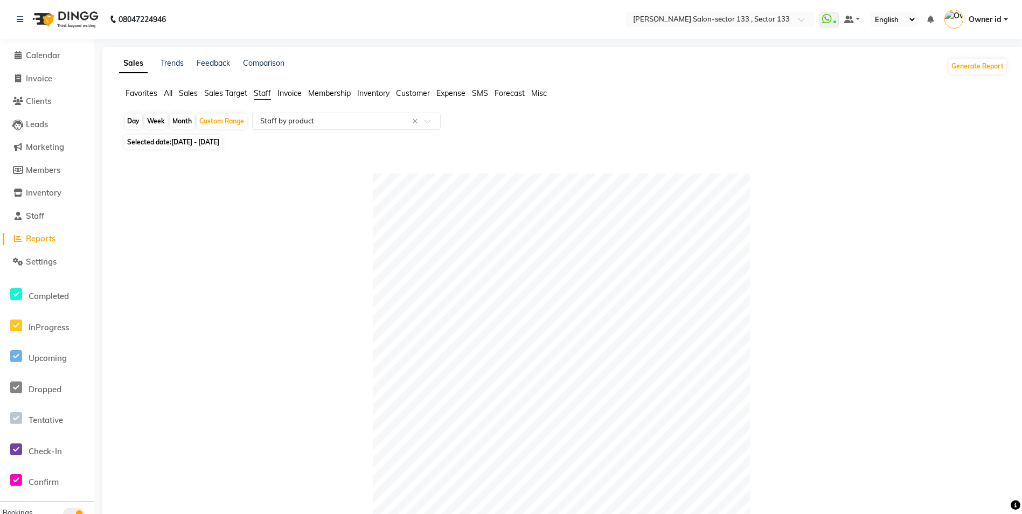
type input "me"
click at [203, 142] on span "[DATE] - [DATE]" at bounding box center [195, 142] width 48 height 8
select select "9"
select select "2025"
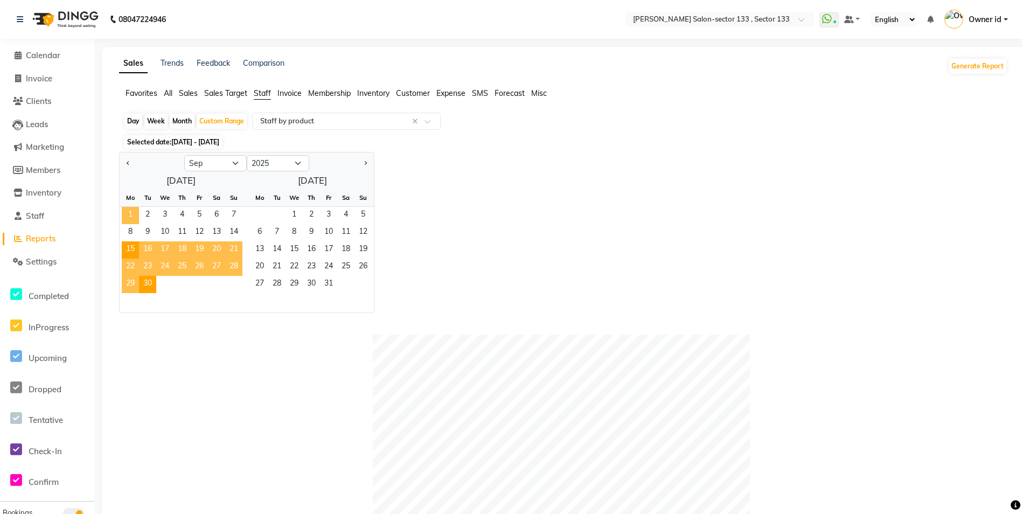
click at [129, 212] on span "1" at bounding box center [130, 215] width 17 height 17
click at [240, 228] on span "14" at bounding box center [233, 232] width 17 height 17
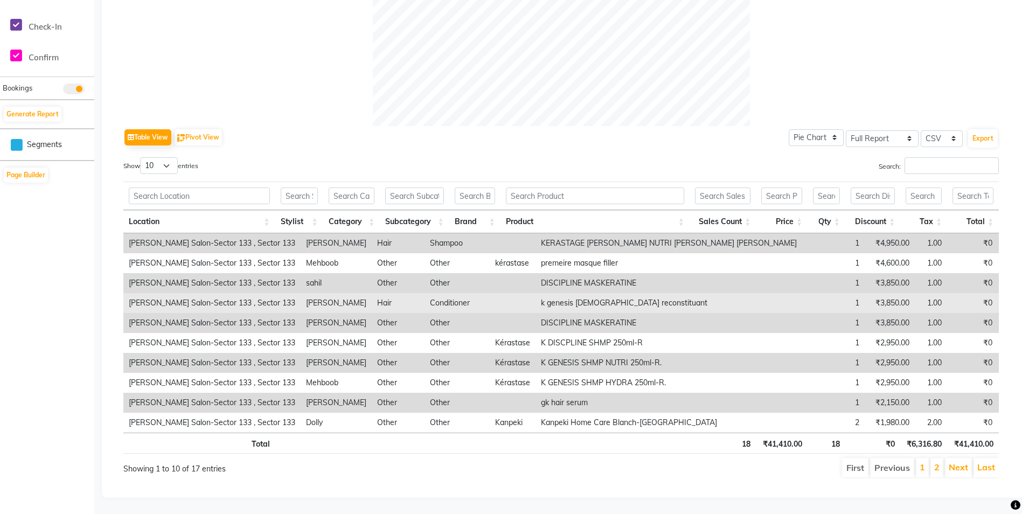
scroll to position [433, 0]
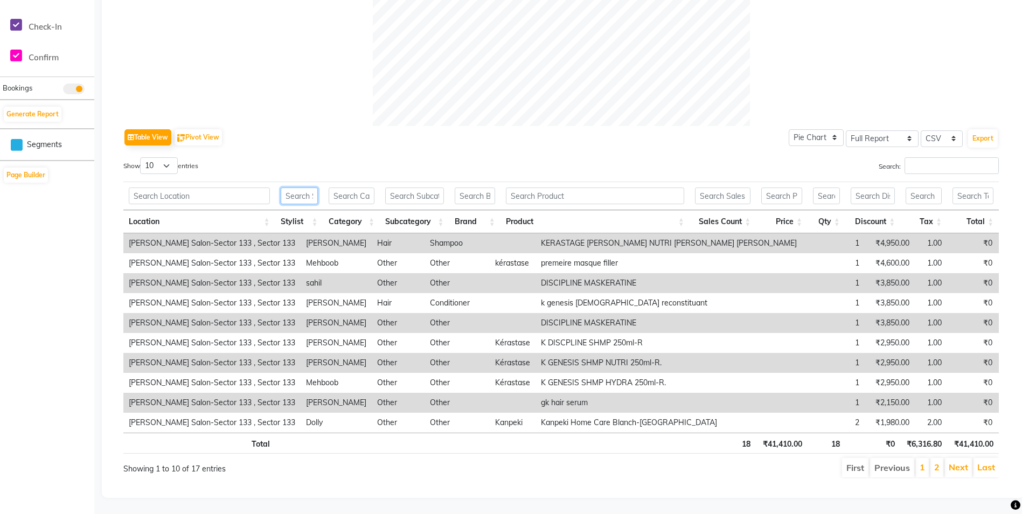
click at [304, 187] on input "text" at bounding box center [299, 195] width 37 height 17
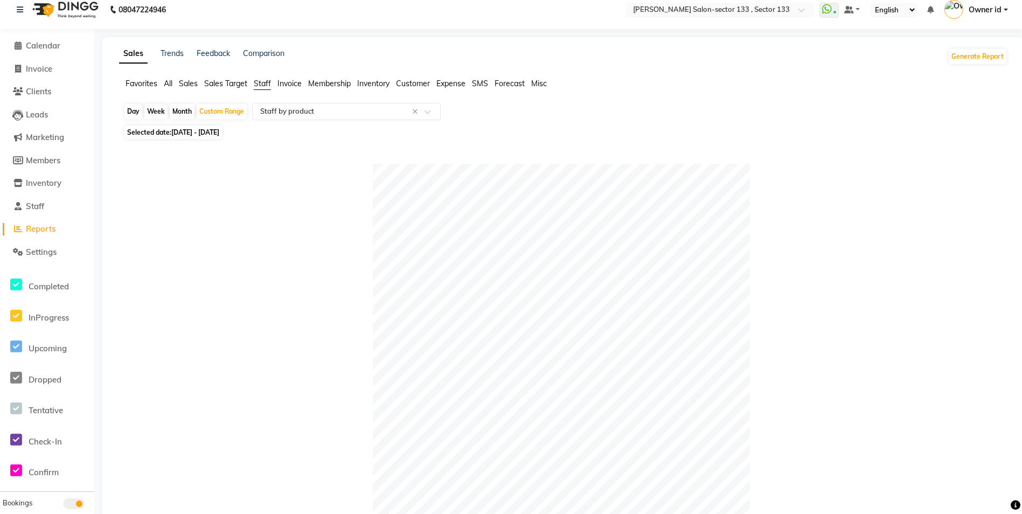
scroll to position [0, 0]
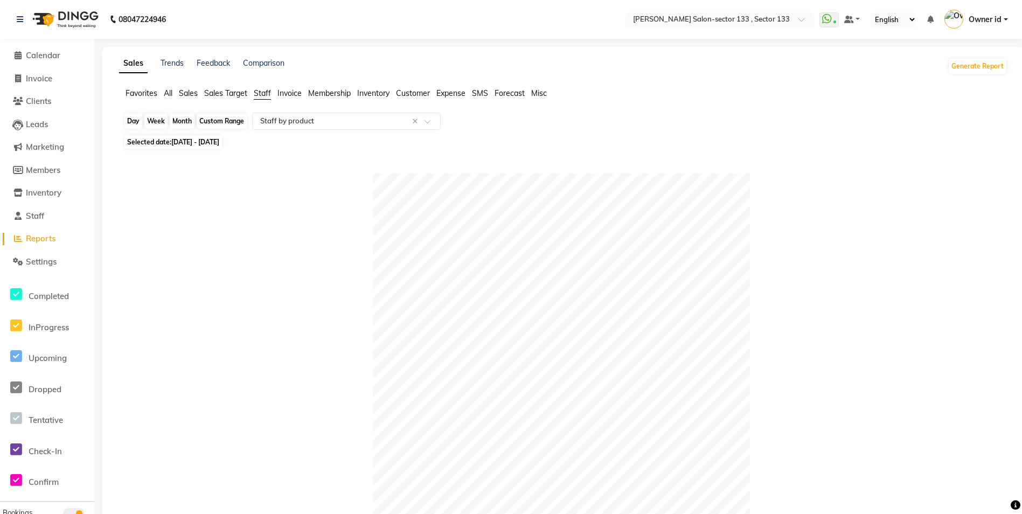
type input "me"
click at [211, 123] on div "Custom Range" at bounding box center [222, 121] width 50 height 15
select select "9"
select select "2025"
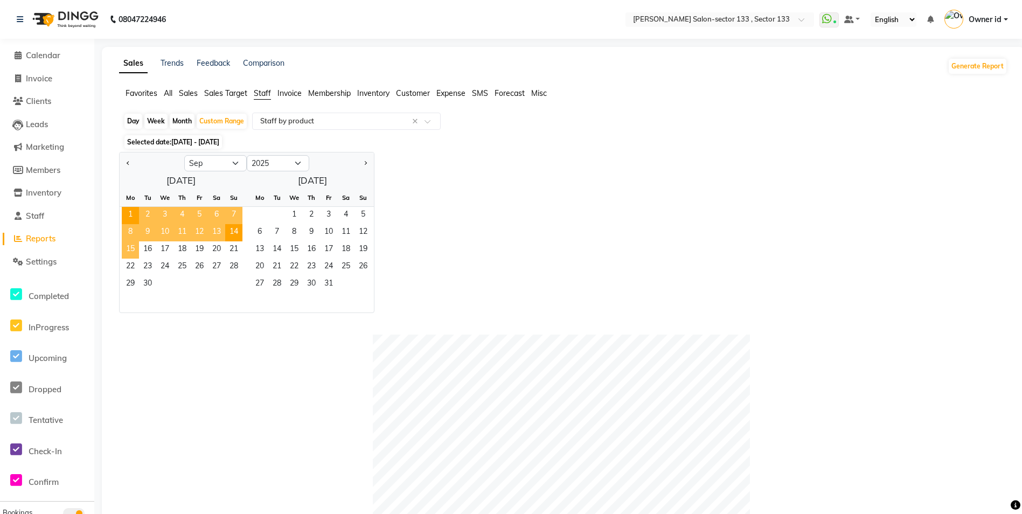
click at [128, 246] on span "15" at bounding box center [130, 249] width 17 height 17
click at [144, 278] on span "30" at bounding box center [147, 284] width 17 height 17
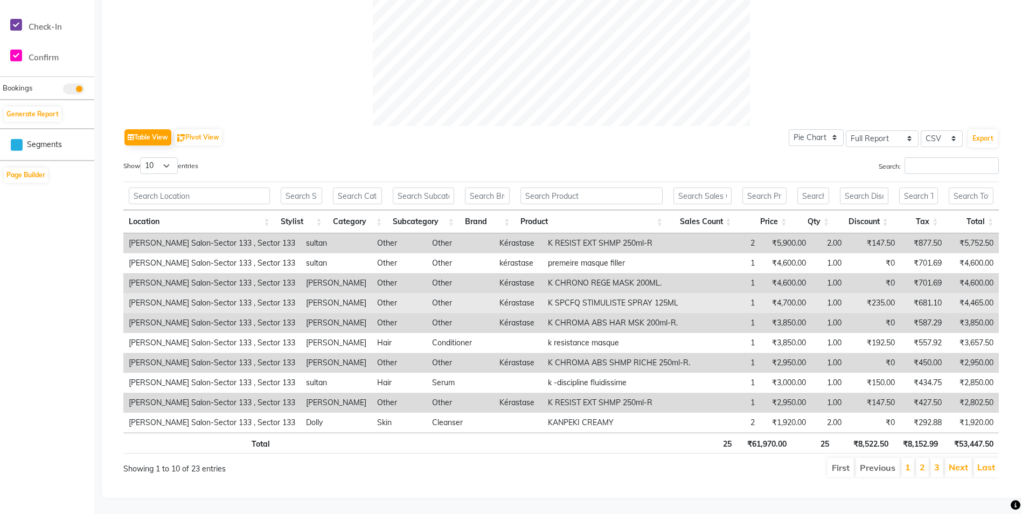
scroll to position [433, 0]
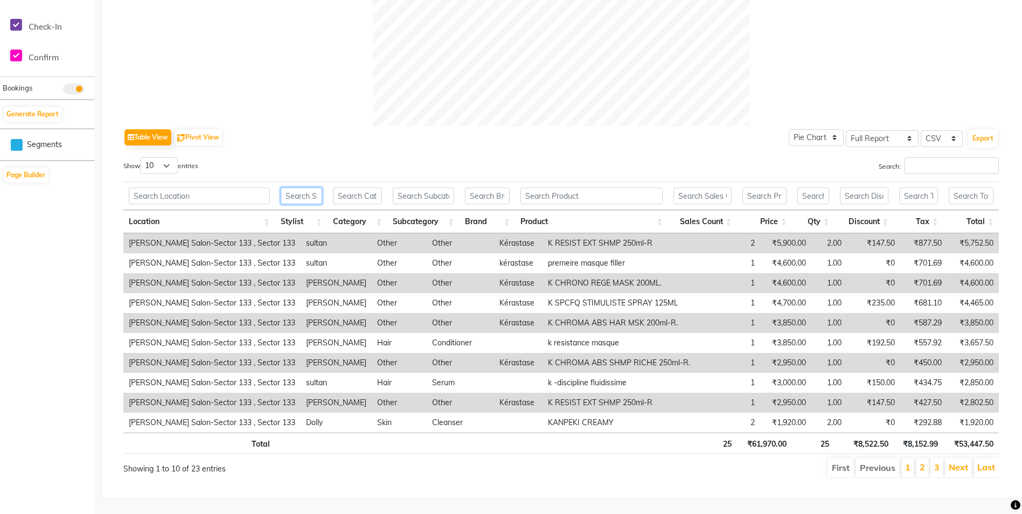
click at [296, 190] on input "text" at bounding box center [301, 195] width 41 height 17
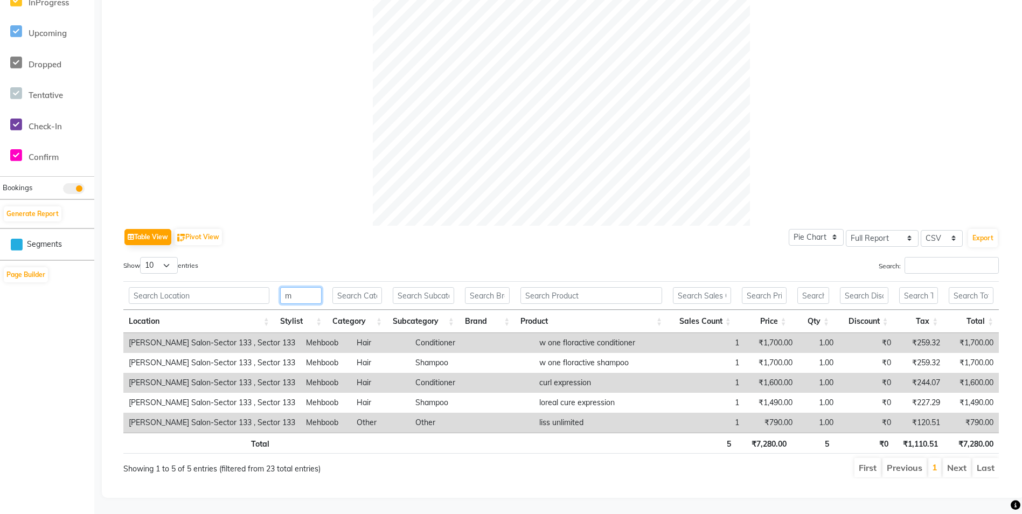
scroll to position [333, 0]
type input "m"
click at [159, 258] on select "10 25 50 100" at bounding box center [159, 265] width 38 height 17
select select "100"
click at [142, 257] on select "10 25 50 100" at bounding box center [159, 265] width 38 height 17
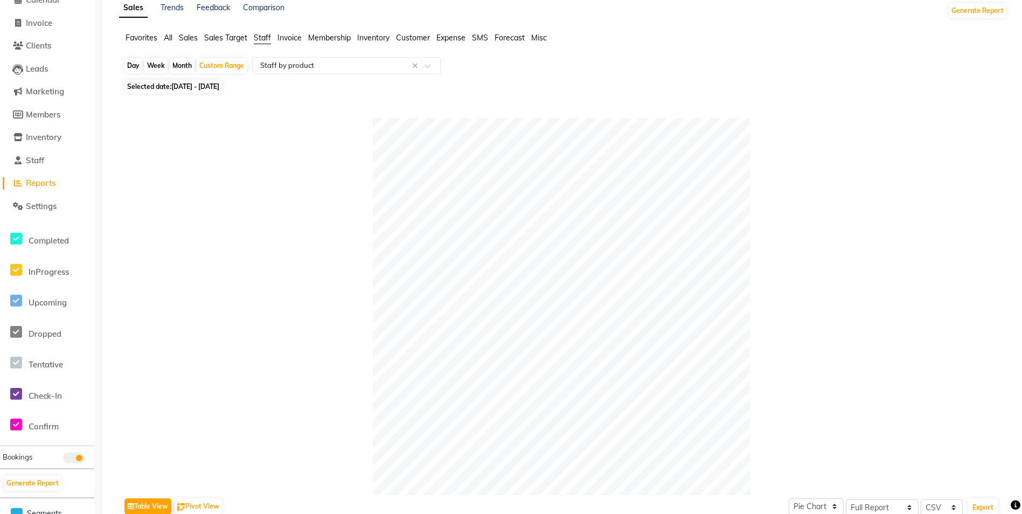
scroll to position [0, 0]
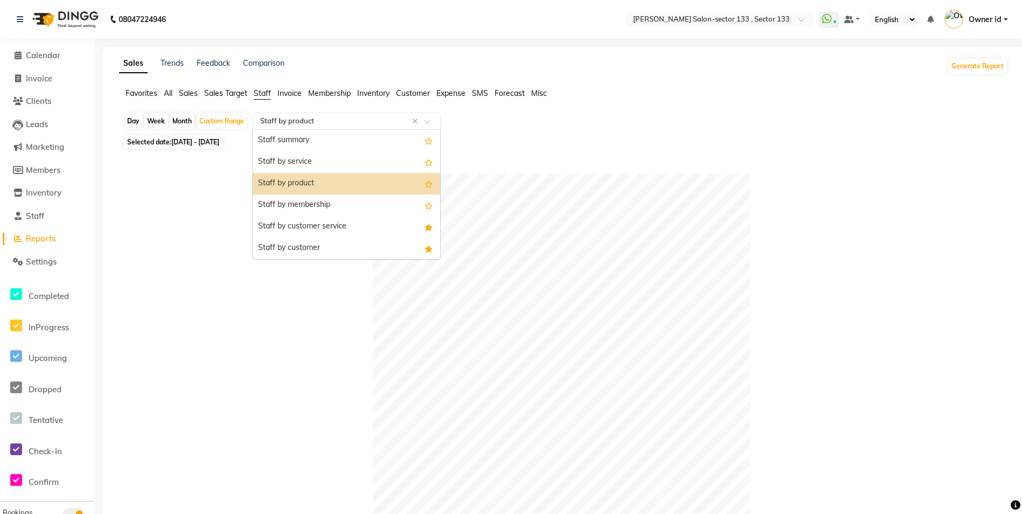
click at [282, 125] on input "text" at bounding box center [335, 121] width 155 height 11
click at [267, 95] on span "Staff" at bounding box center [262, 93] width 17 height 10
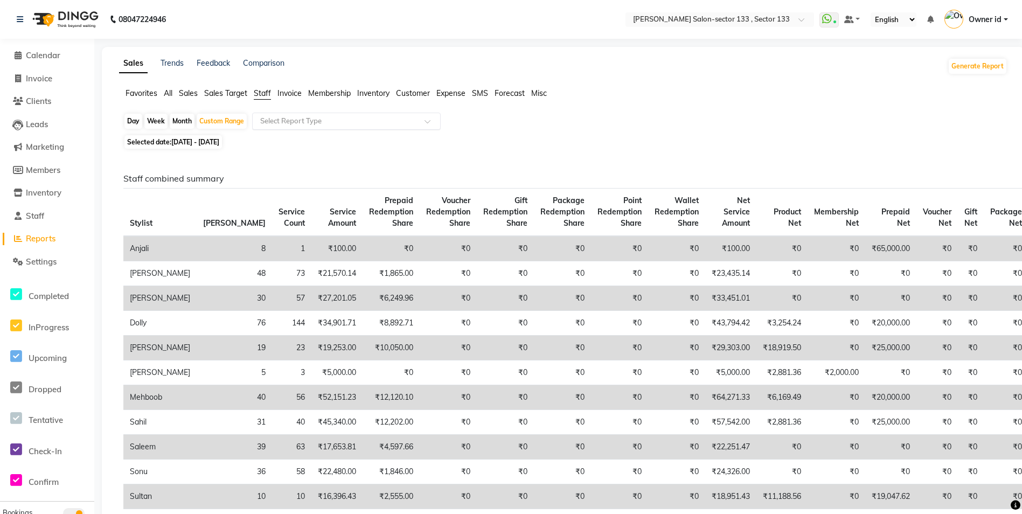
click at [274, 114] on div "Select Report Type" at bounding box center [346, 121] width 189 height 17
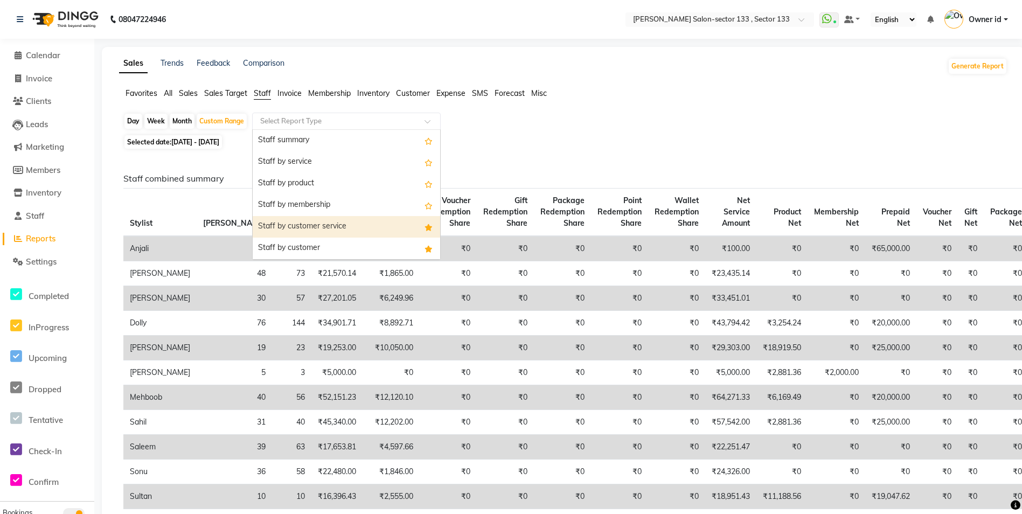
click at [301, 232] on div "Staff by customer service" at bounding box center [346, 227] width 187 height 22
select select "full_report"
select select "csv"
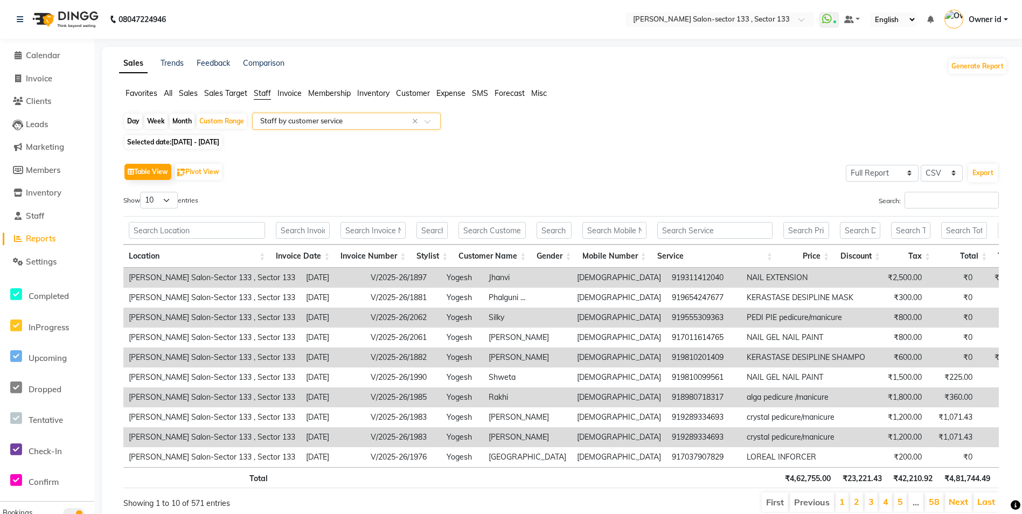
click at [311, 122] on input "text" at bounding box center [335, 121] width 155 height 11
click at [559, 132] on div "Day Week Month Custom Range Select Report Type × Staff by customer service ×" at bounding box center [563, 122] width 880 height 19
click at [226, 123] on div "Custom Range" at bounding box center [222, 121] width 50 height 15
select select "9"
select select "2025"
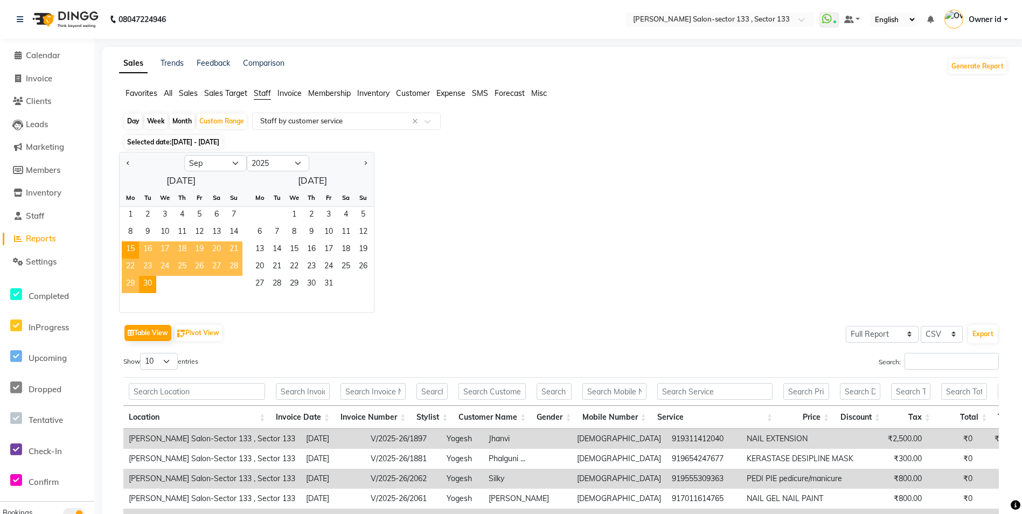
click at [134, 119] on div "Day" at bounding box center [133, 121] width 18 height 15
select select "9"
select select "2025"
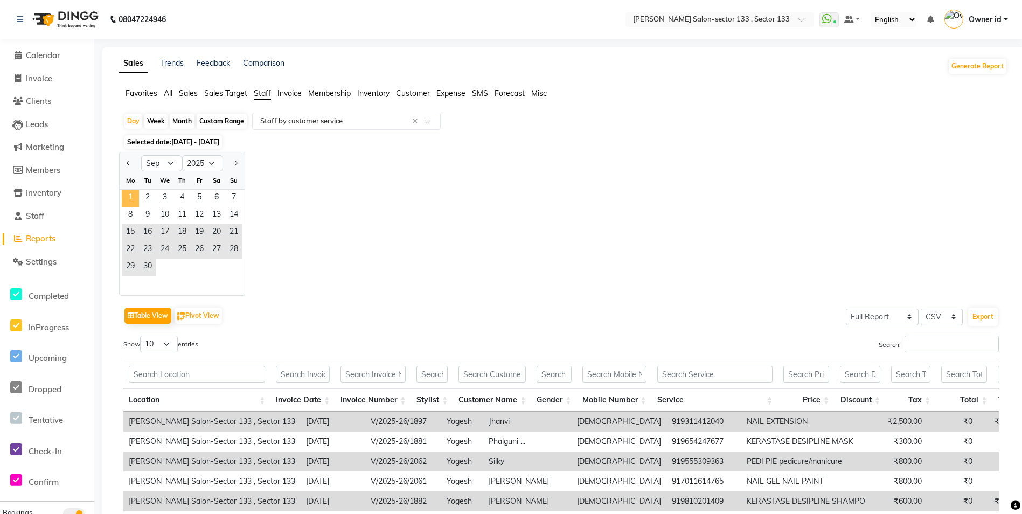
click at [128, 200] on span "1" at bounding box center [130, 198] width 17 height 17
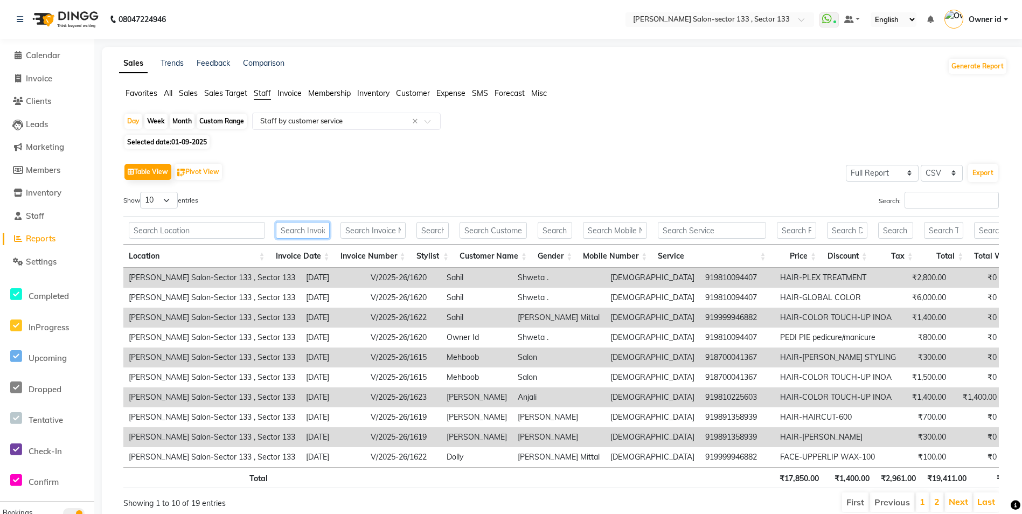
click at [302, 234] on input "text" at bounding box center [303, 230] width 54 height 17
click at [428, 234] on input "text" at bounding box center [432, 230] width 32 height 17
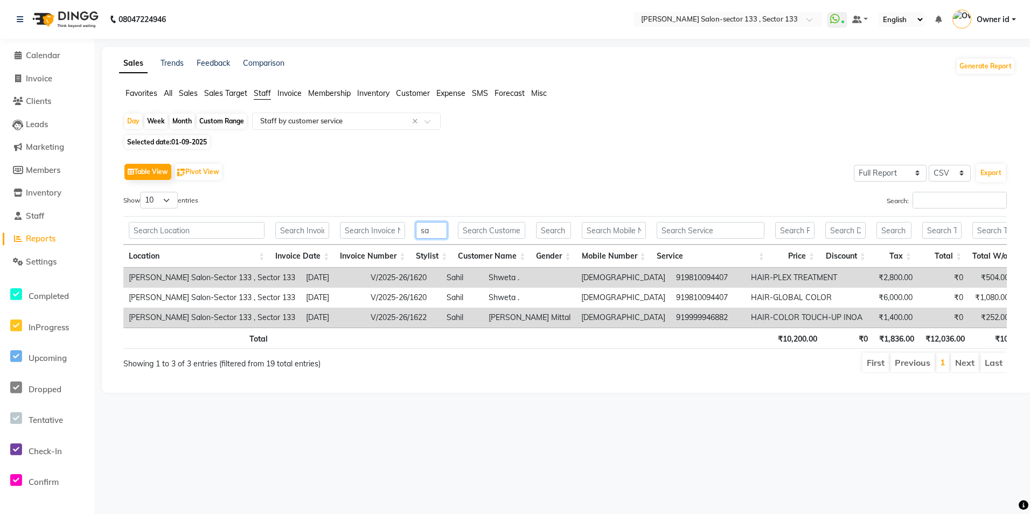
type input "s"
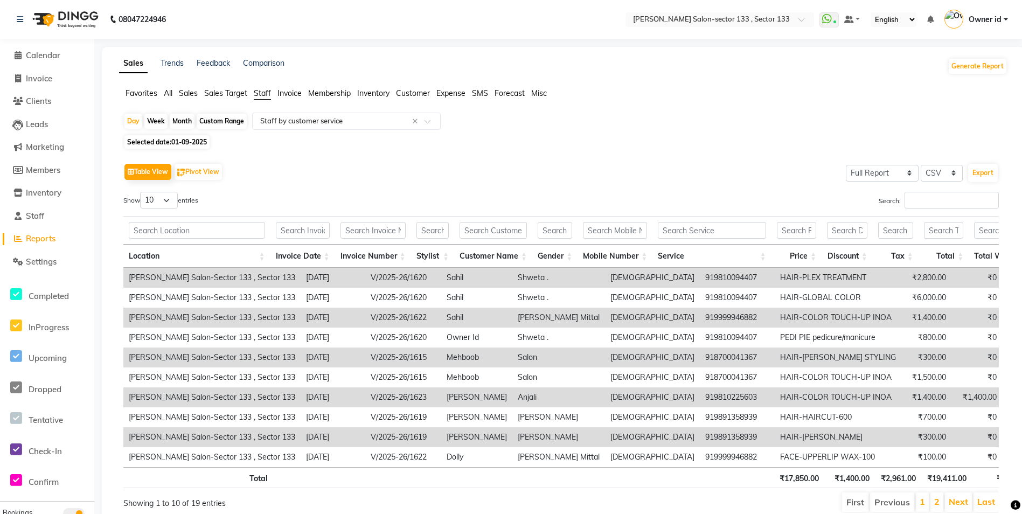
click at [300, 112] on app-reports "Favorites All Sales Sales Target Staff Invoice Membership Inventory Customer Ex…" at bounding box center [563, 305] width 901 height 434
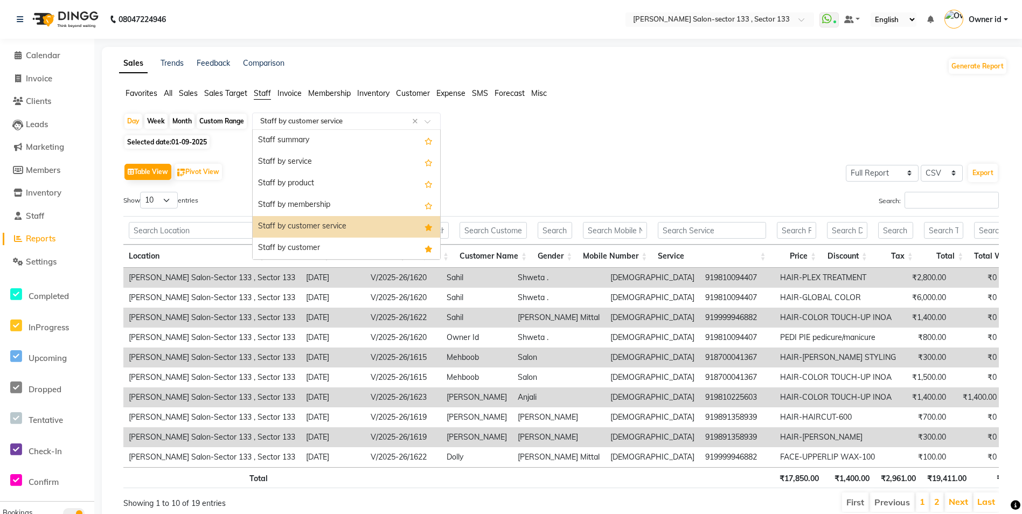
click at [301, 118] on input "text" at bounding box center [335, 121] width 155 height 11
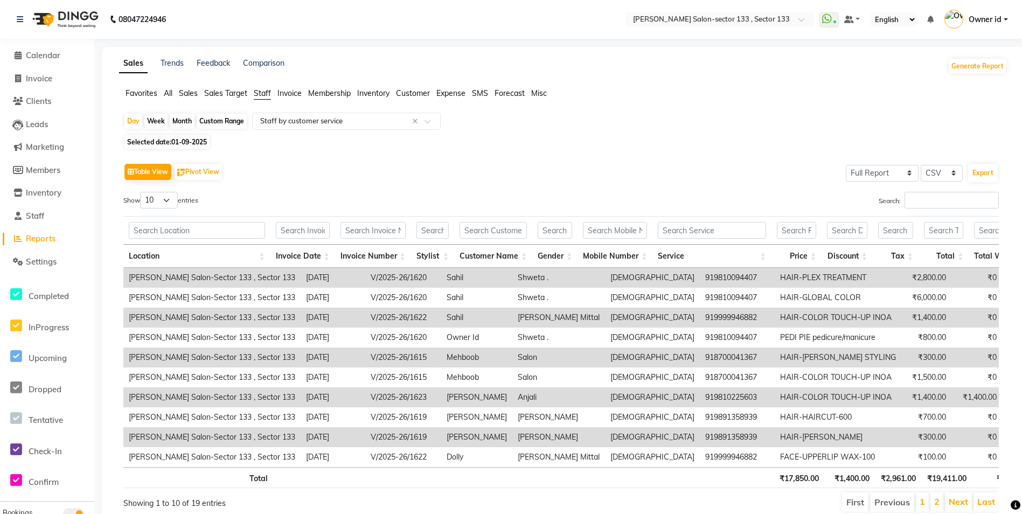
click at [170, 95] on span "All" at bounding box center [168, 93] width 9 height 10
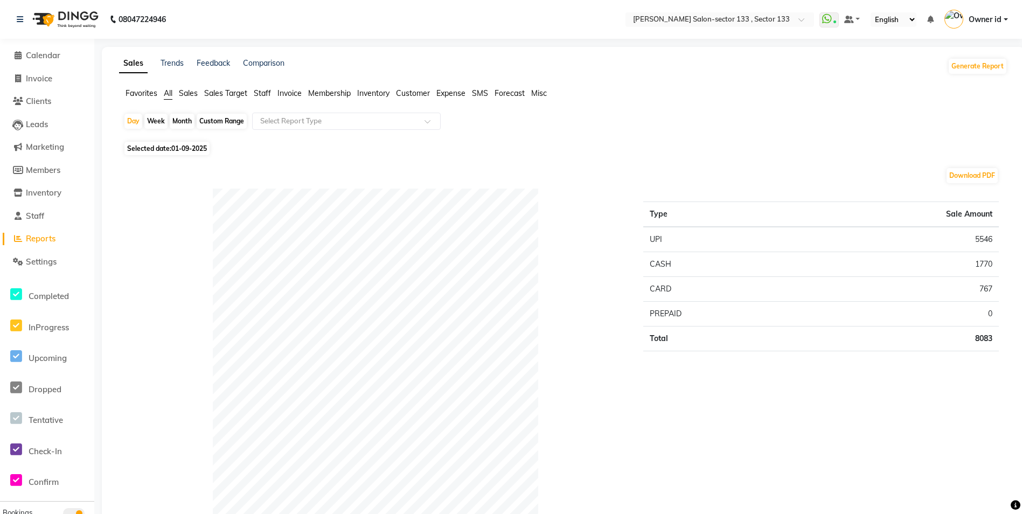
click at [274, 89] on ul "Favorites All Sales Sales Target Staff Invoice Membership Inventory Customer Ex…" at bounding box center [563, 94] width 888 height 12
click at [270, 92] on span "Staff" at bounding box center [262, 93] width 17 height 10
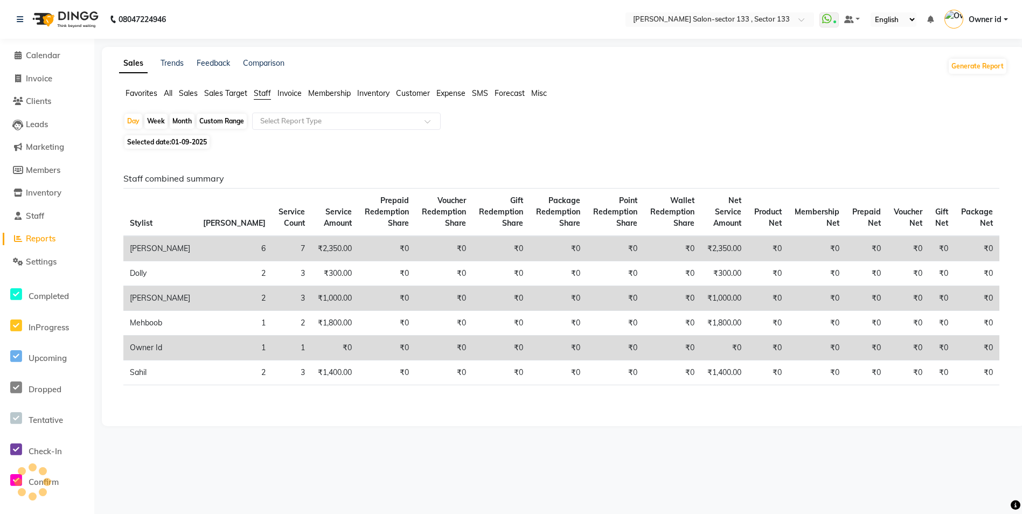
click at [307, 131] on div "Day Week Month Custom Range Select Report Type" at bounding box center [563, 122] width 880 height 19
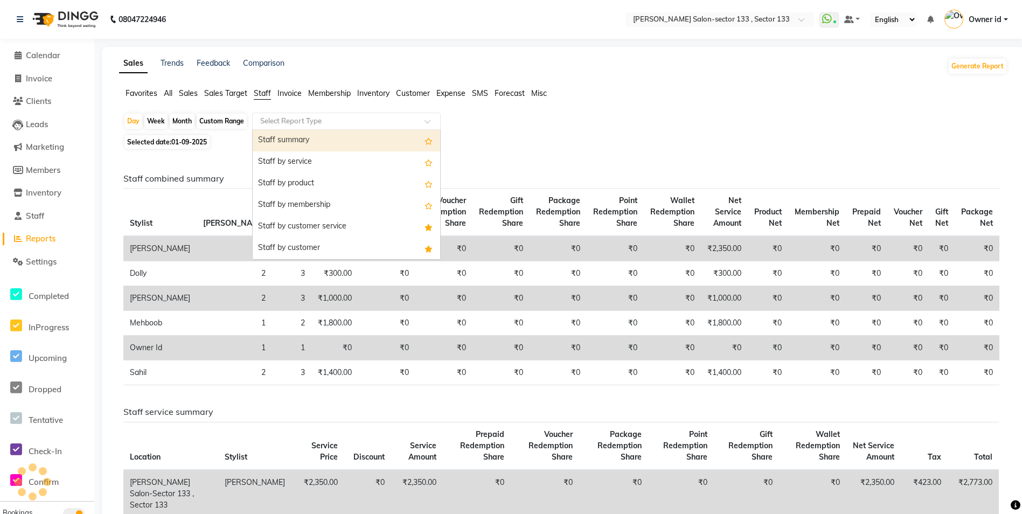
click at [306, 123] on input "text" at bounding box center [335, 121] width 155 height 11
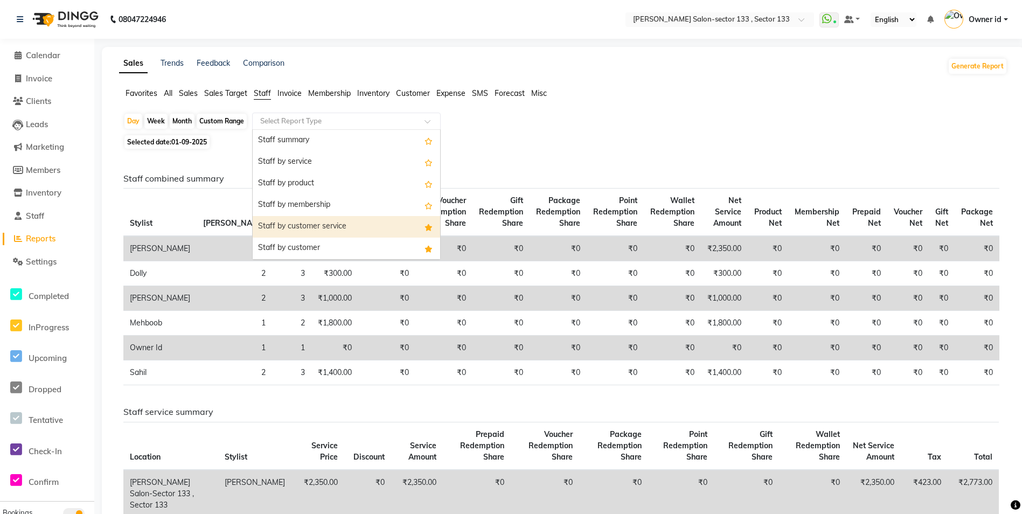
click at [310, 225] on div "Staff by customer service" at bounding box center [346, 227] width 187 height 22
select select "full_report"
select select "csv"
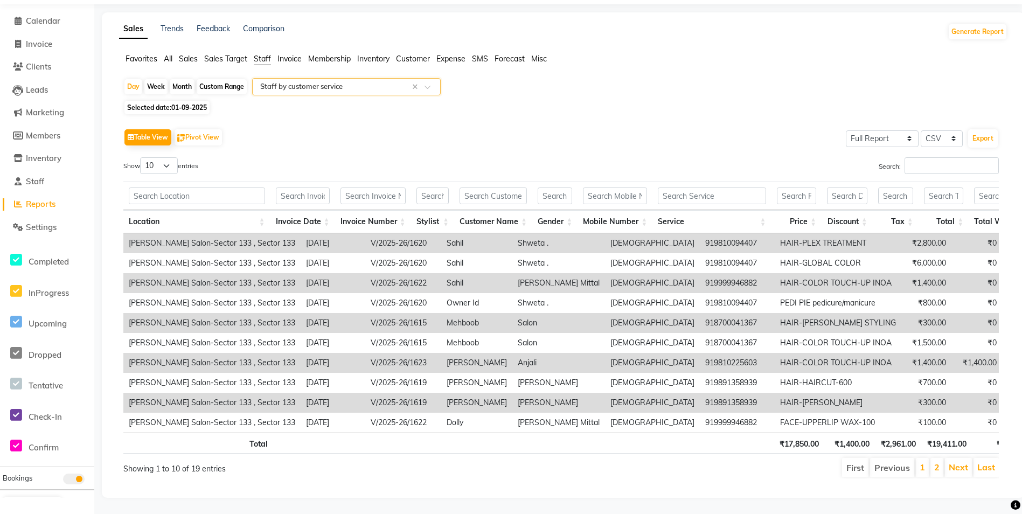
scroll to position [51, 0]
click at [141, 101] on span "Selected date: [DATE]" at bounding box center [166, 107] width 85 height 13
select select "9"
select select "2025"
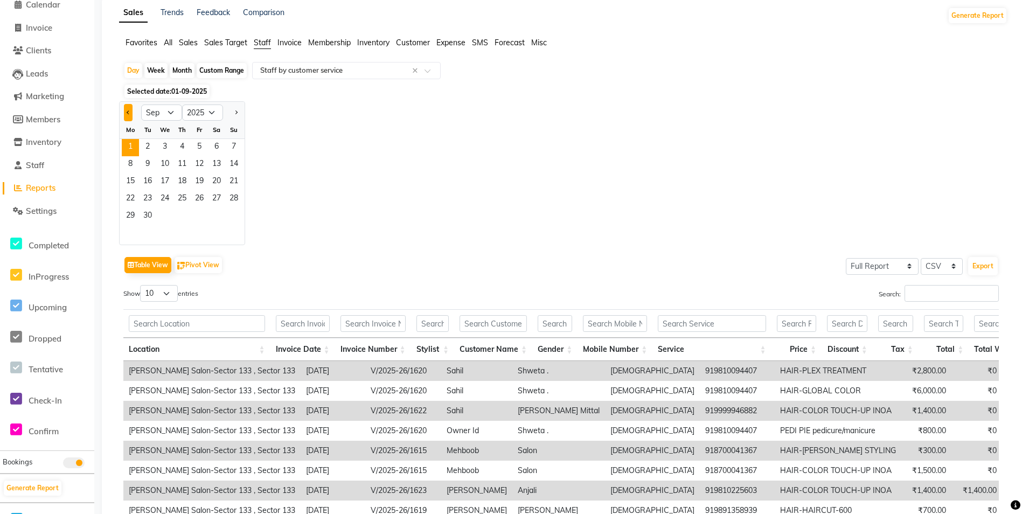
click at [128, 107] on button "Previous month" at bounding box center [128, 112] width 9 height 17
select select "8"
click at [203, 188] on span "15" at bounding box center [199, 181] width 17 height 17
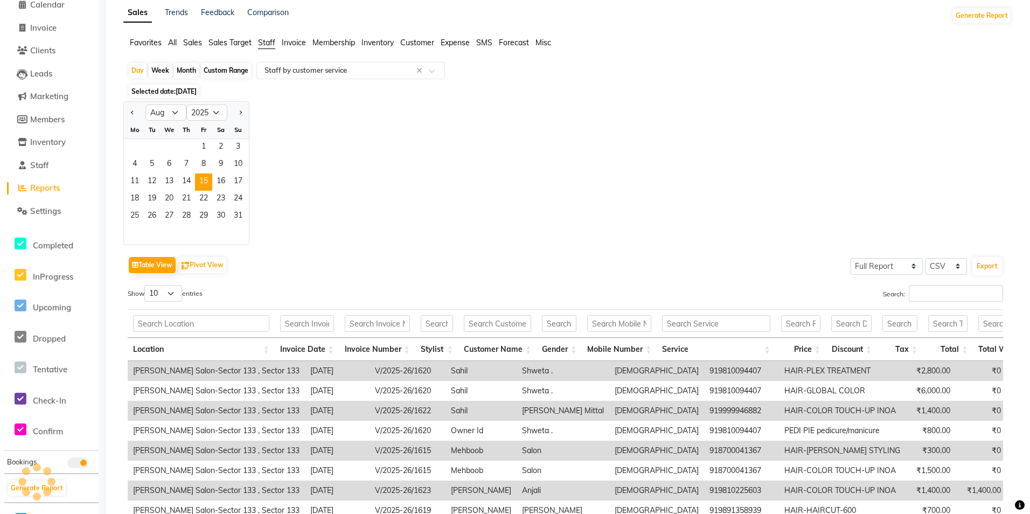
scroll to position [0, 0]
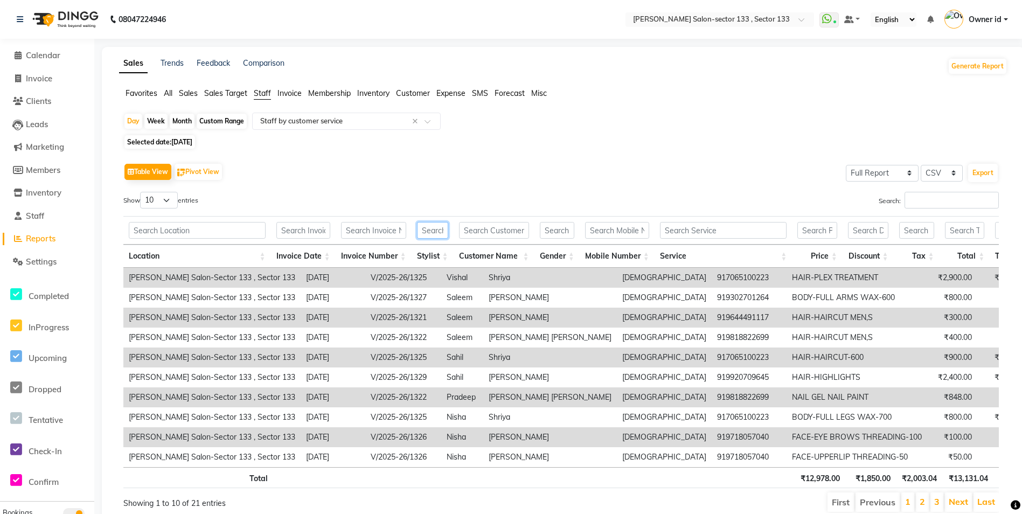
click at [430, 227] on input "text" at bounding box center [432, 230] width 31 height 17
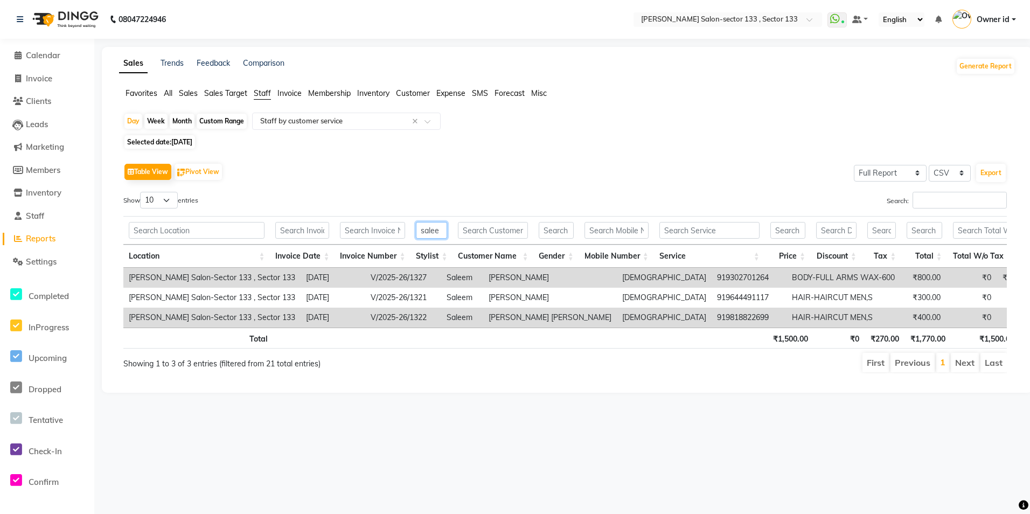
type input "salee"
click at [145, 140] on span "Selected date: [DATE]" at bounding box center [159, 141] width 71 height 13
select select "8"
select select "2025"
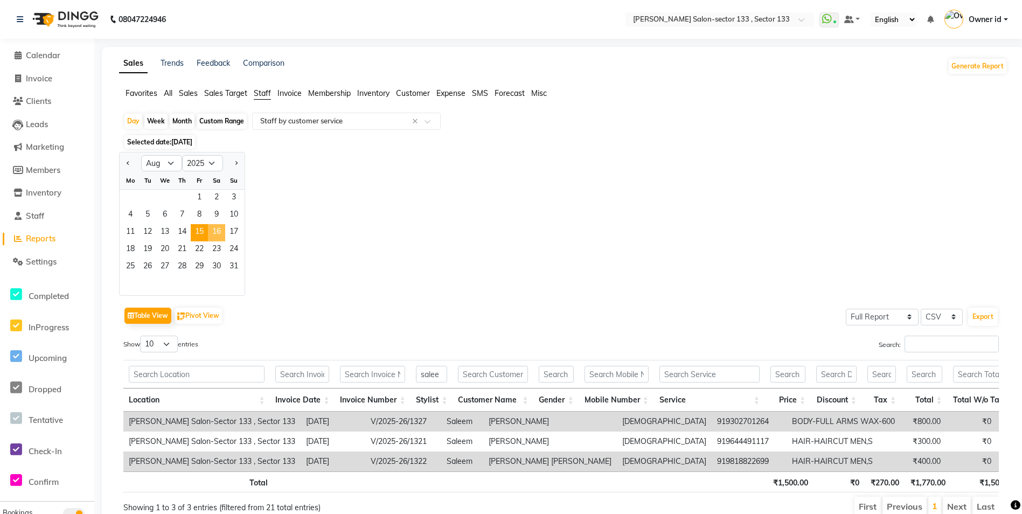
click at [215, 229] on span "16" at bounding box center [216, 232] width 17 height 17
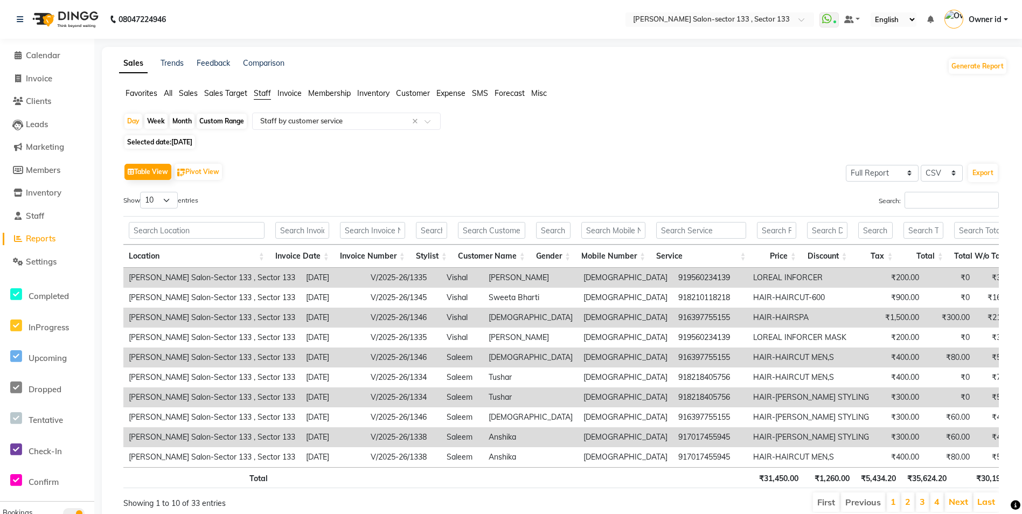
click at [180, 145] on span "[DATE]" at bounding box center [181, 142] width 21 height 8
select select "8"
select select "2025"
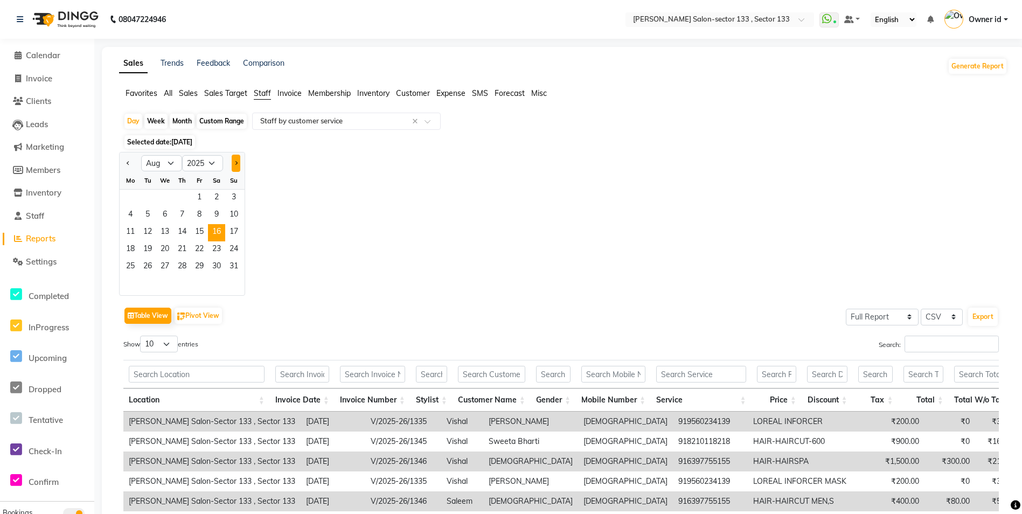
click at [240, 163] on button "Next month" at bounding box center [236, 163] width 9 height 17
select select "9"
click at [136, 231] on span "15" at bounding box center [130, 232] width 17 height 17
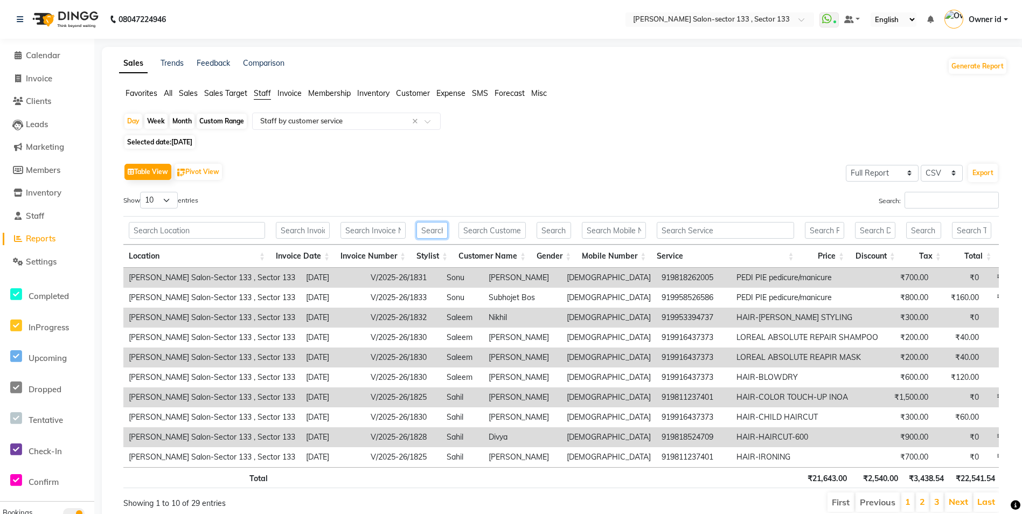
click at [428, 235] on input "text" at bounding box center [431, 230] width 31 height 17
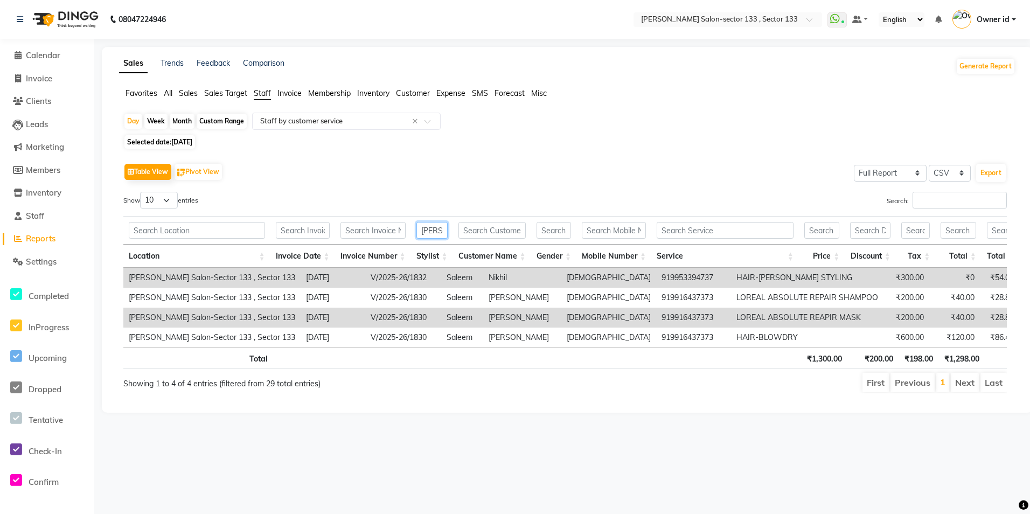
type input "[PERSON_NAME]"
click at [168, 140] on span "Selected date: [DATE]" at bounding box center [159, 141] width 71 height 13
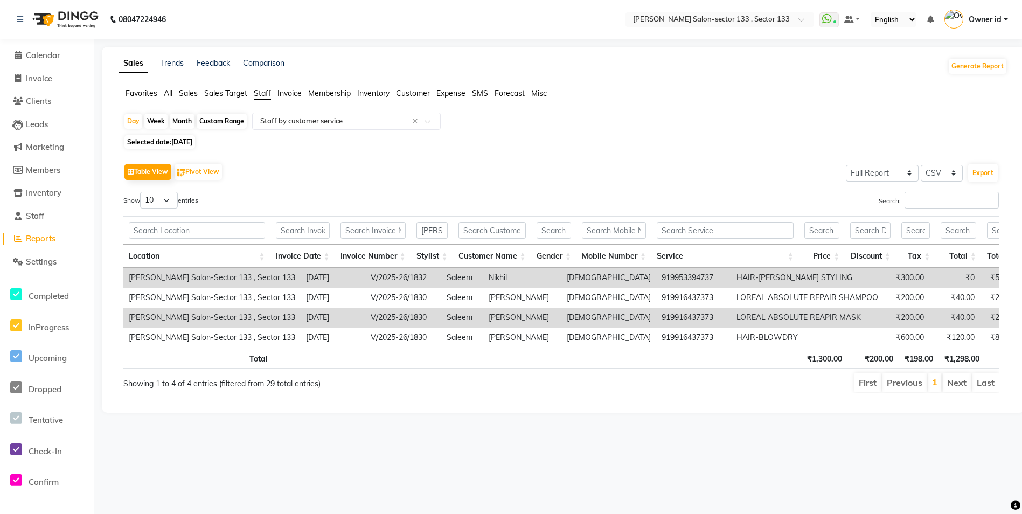
select select "9"
select select "2025"
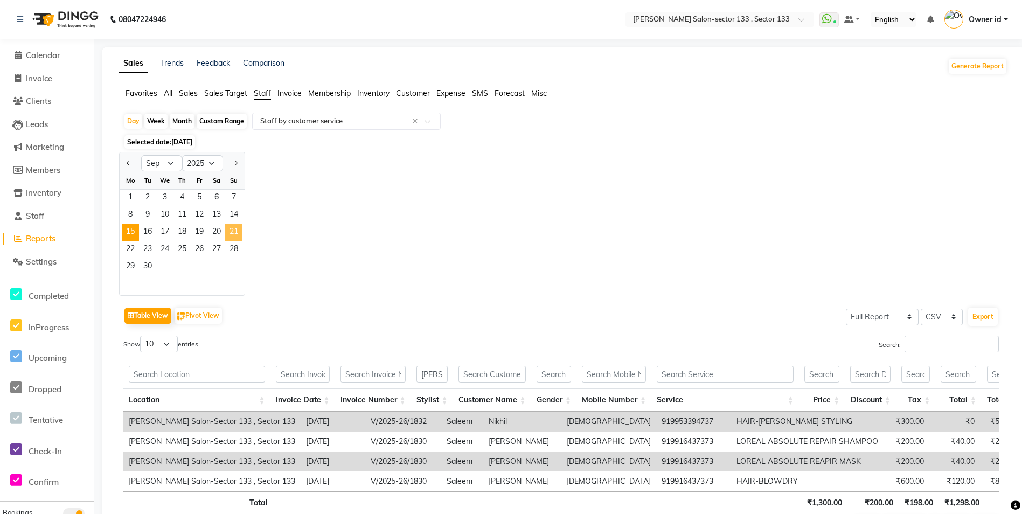
click at [231, 234] on span "21" at bounding box center [233, 232] width 17 height 17
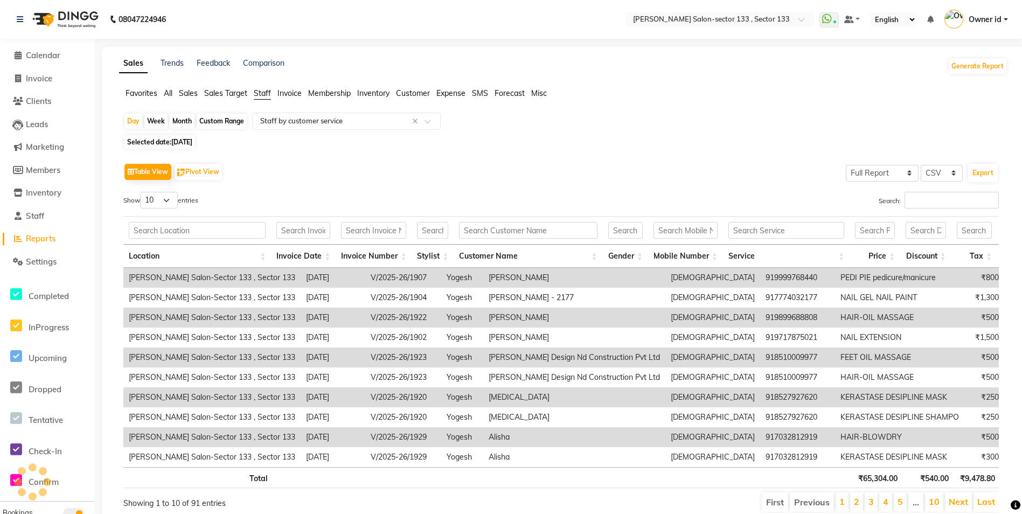
click at [191, 142] on span "[DATE]" at bounding box center [181, 142] width 21 height 8
select select "9"
select select "2025"
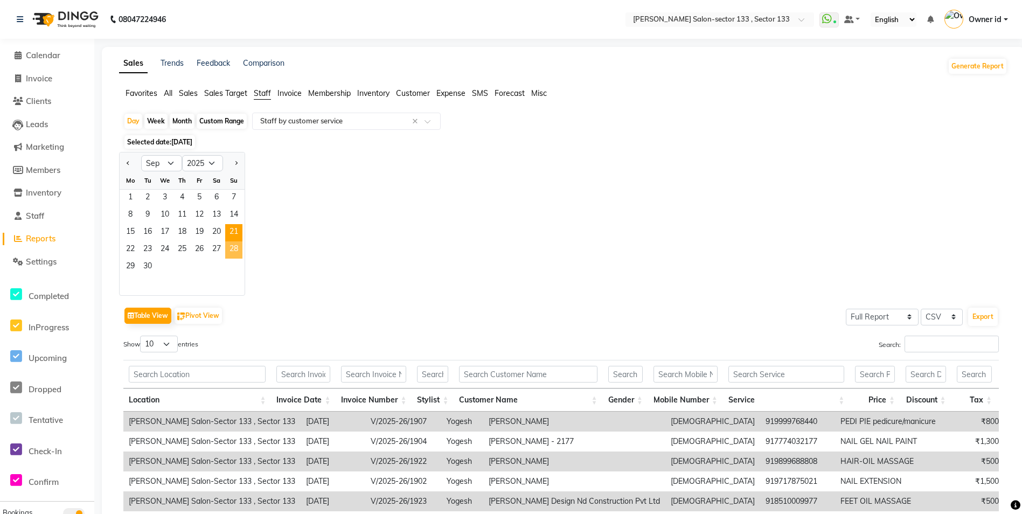
click at [234, 245] on span "28" at bounding box center [233, 249] width 17 height 17
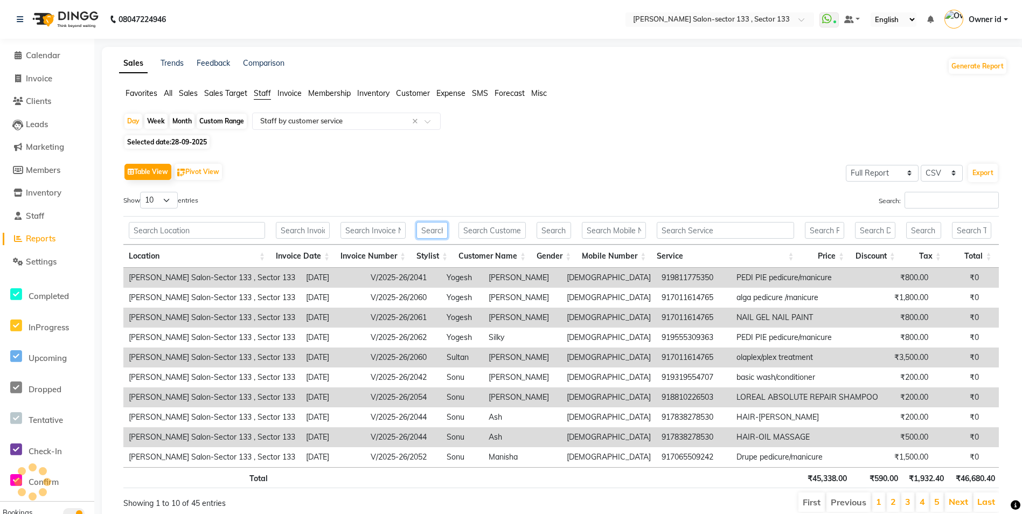
click at [431, 228] on input "text" at bounding box center [431, 230] width 31 height 17
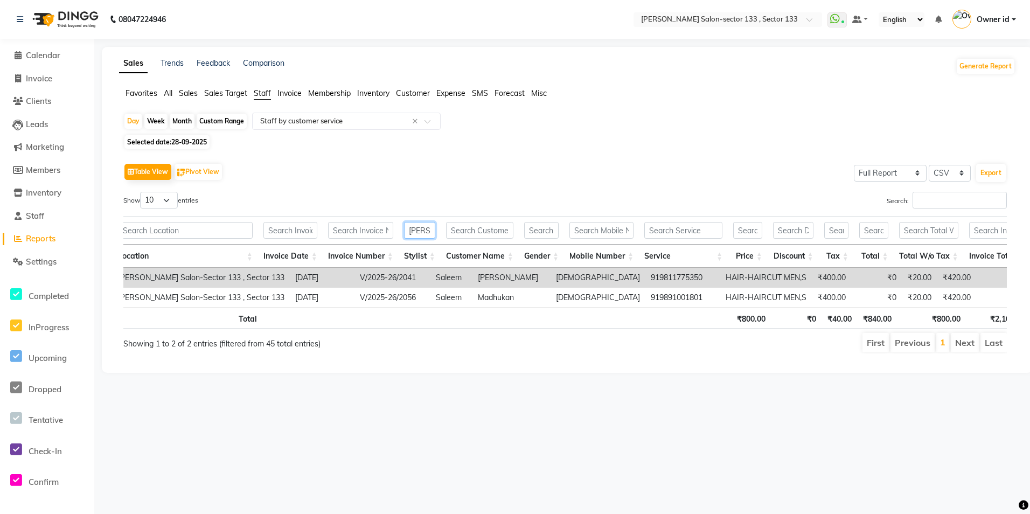
scroll to position [0, 21]
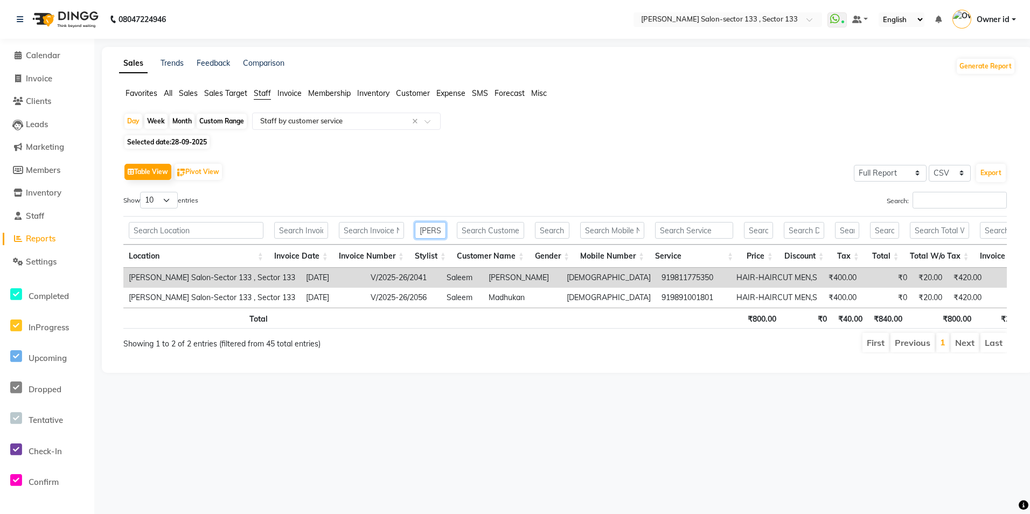
type input "[PERSON_NAME]"
click at [176, 145] on span "28-09-2025" at bounding box center [189, 142] width 36 height 8
select select "9"
select select "2025"
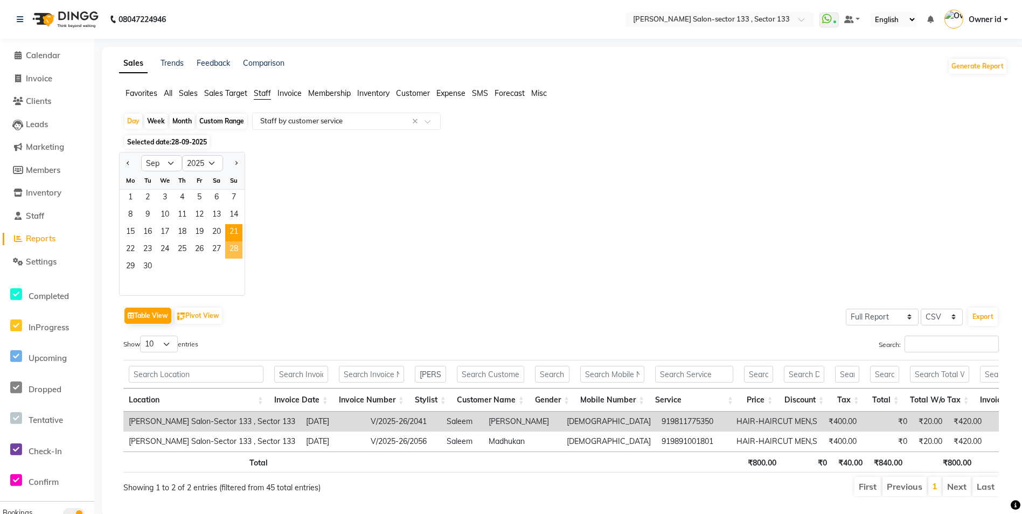
click at [233, 235] on span "21" at bounding box center [233, 232] width 17 height 17
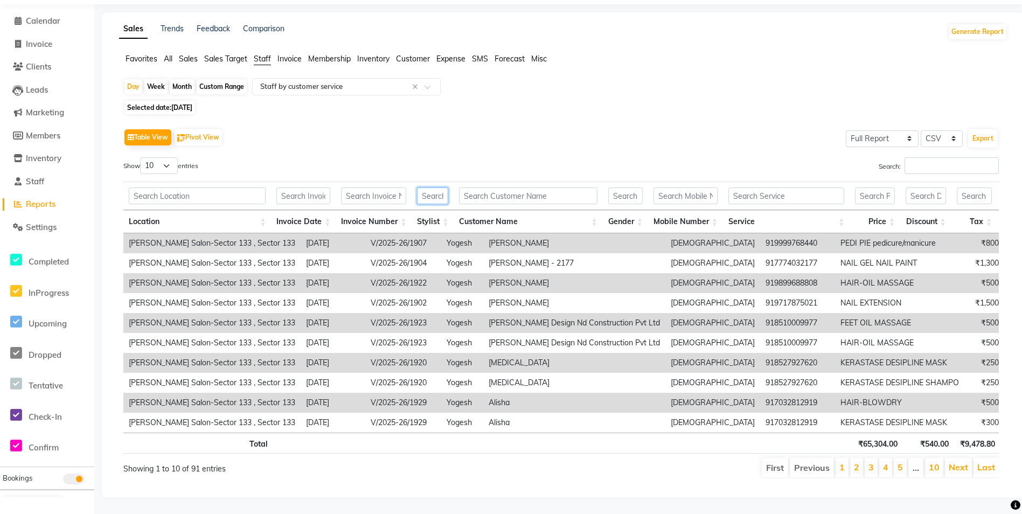
click at [428, 187] on input "text" at bounding box center [432, 195] width 31 height 17
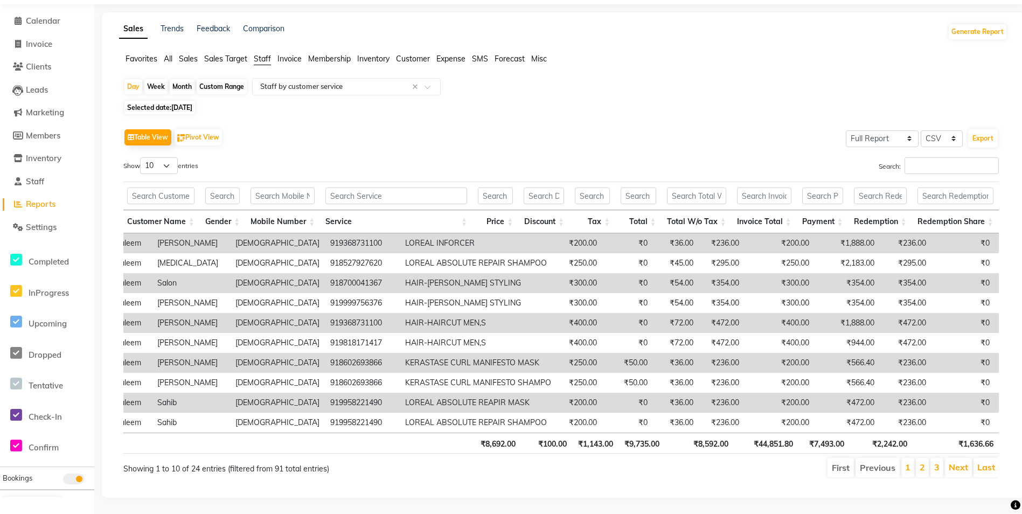
type input "salee"
click at [179, 103] on span "[DATE]" at bounding box center [181, 107] width 21 height 8
select select "9"
select select "2025"
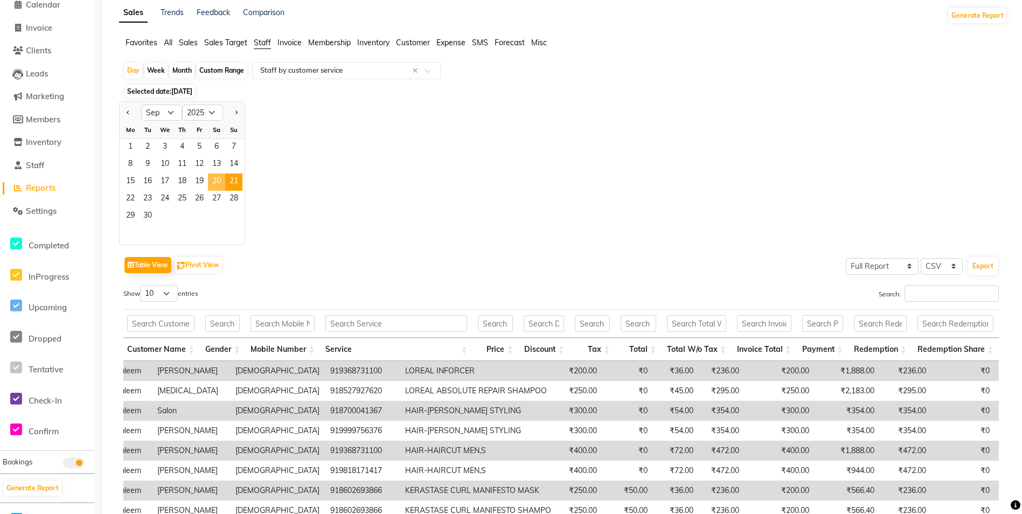
click at [217, 186] on span "20" at bounding box center [216, 181] width 17 height 17
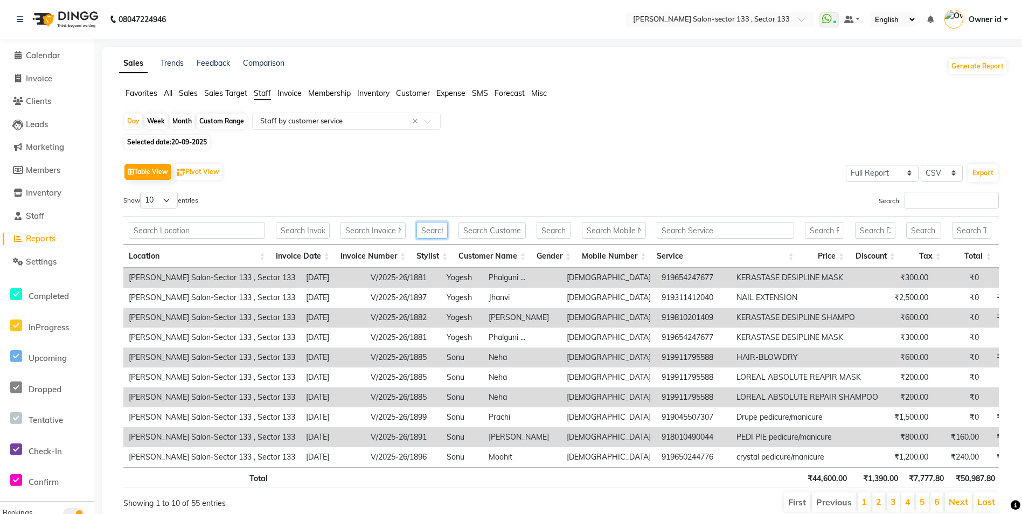
click at [434, 226] on input "text" at bounding box center [431, 230] width 31 height 17
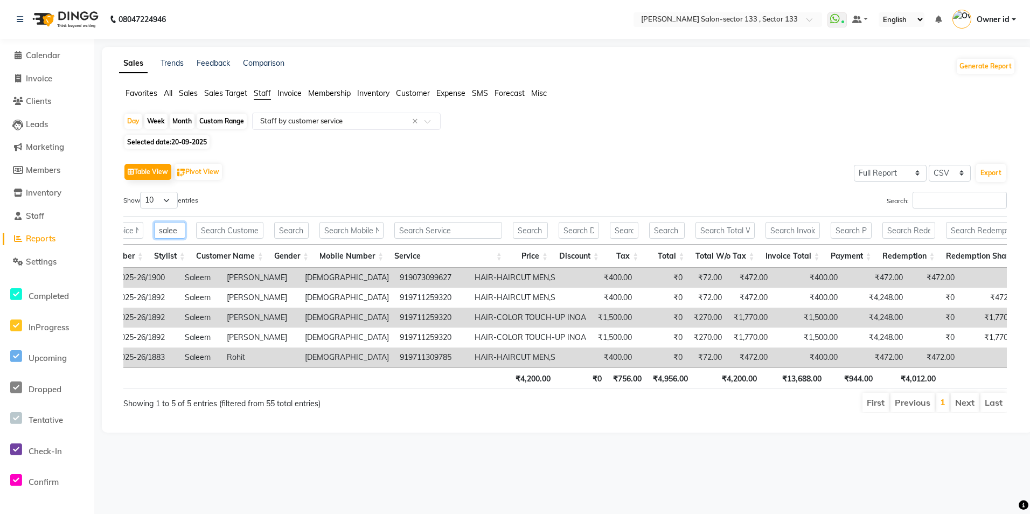
type input "salee"
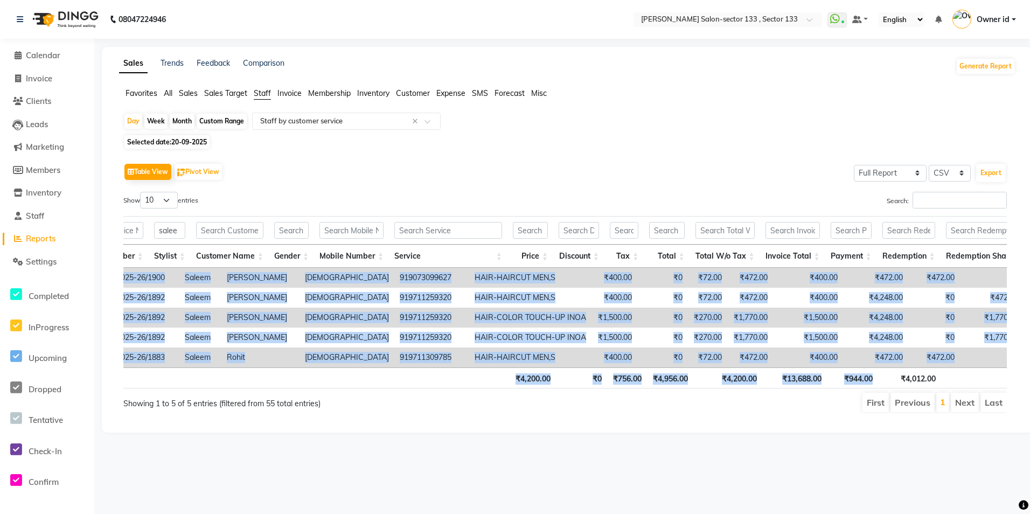
drag, startPoint x: 890, startPoint y: 376, endPoint x: 709, endPoint y: 375, distance: 180.5
click at [709, 375] on div "salee Location Invoice Date Invoice Number Stylist Customer Name Gender Mobile …" at bounding box center [564, 302] width 883 height 179
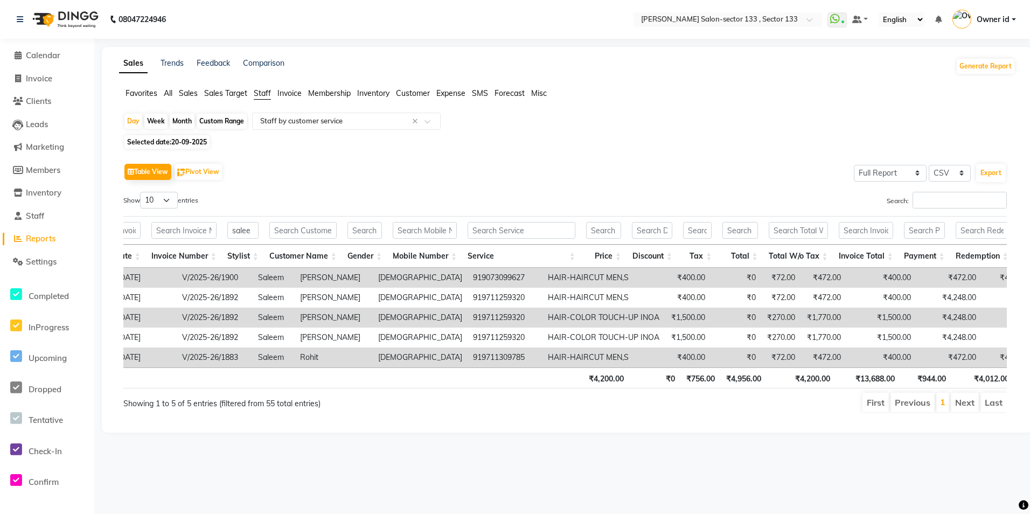
click at [1000, 16] on span "Owner id" at bounding box center [993, 19] width 33 height 11
click at [992, 80] on link "Sign out" at bounding box center [960, 77] width 99 height 17
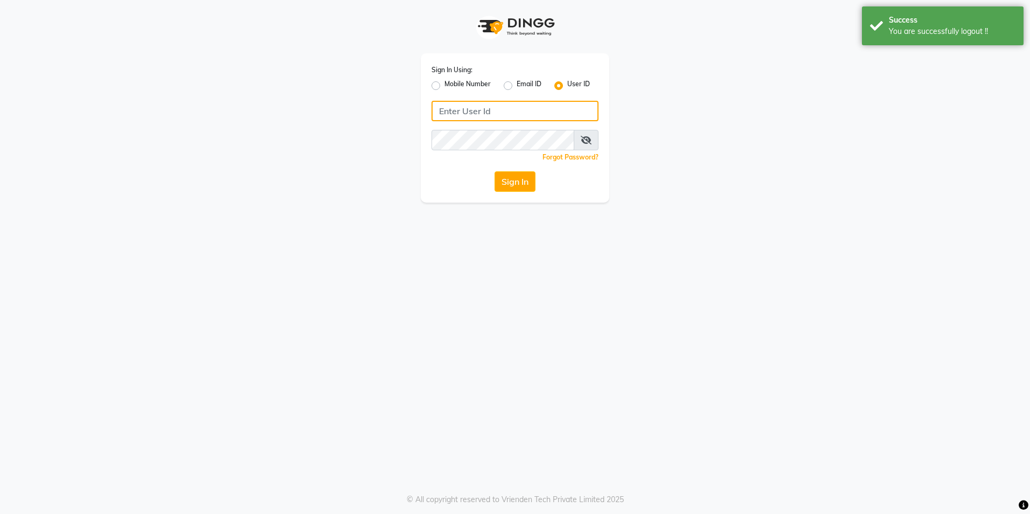
type input "9482903370"
click at [444, 84] on label "Mobile Number" at bounding box center [467, 85] width 46 height 13
click at [444, 84] on input "Mobile Number" at bounding box center [447, 82] width 7 height 7
radio input "true"
radio input "false"
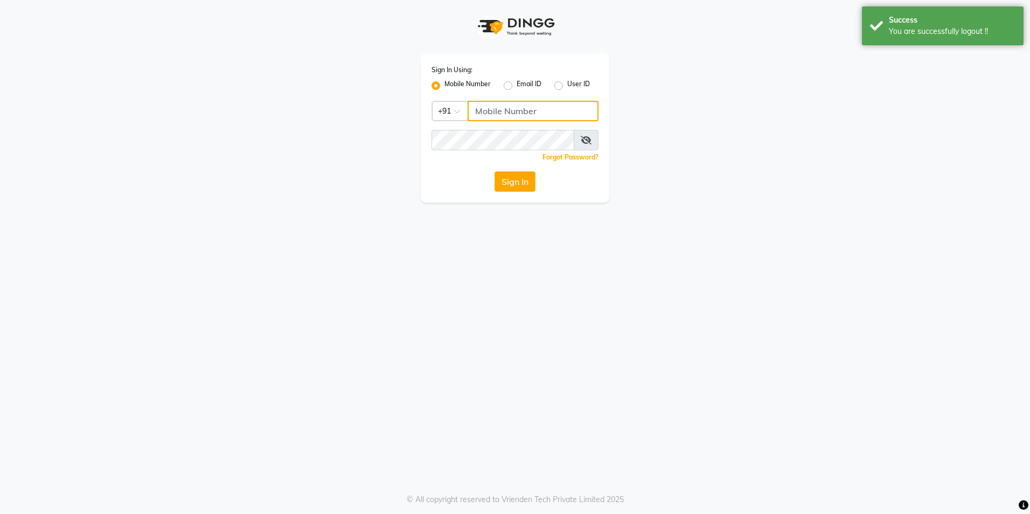
click at [510, 116] on input "Username" at bounding box center [533, 111] width 131 height 20
type input "9482903370"
click at [581, 141] on span at bounding box center [586, 140] width 25 height 20
click at [585, 136] on icon at bounding box center [586, 140] width 11 height 9
click at [585, 136] on icon at bounding box center [587, 140] width 10 height 9
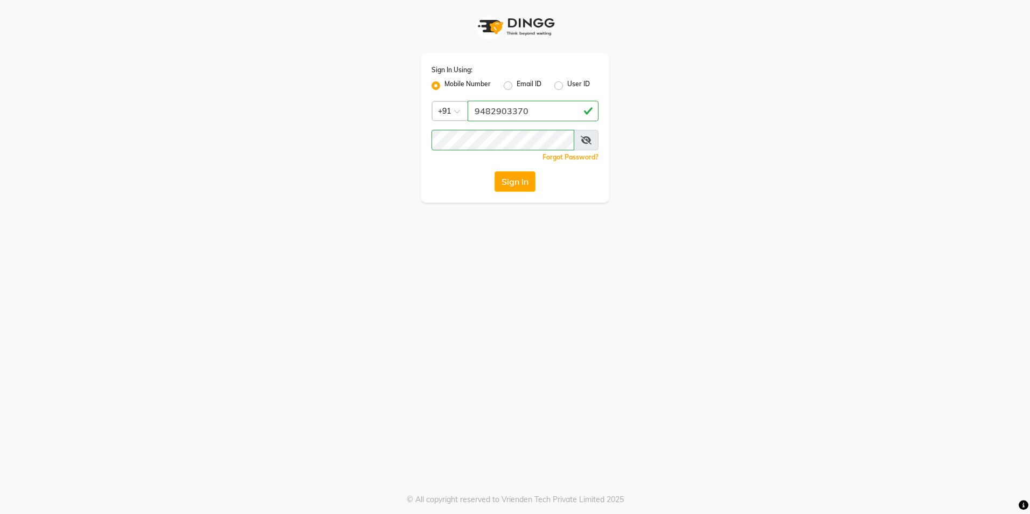
click at [444, 86] on label "Mobile Number" at bounding box center [467, 85] width 46 height 13
click at [444, 86] on input "Mobile Number" at bounding box center [447, 82] width 7 height 7
click at [539, 110] on input "Username" at bounding box center [533, 111] width 131 height 20
type input "8700041367"
click at [535, 184] on button "Sign In" at bounding box center [515, 181] width 41 height 20
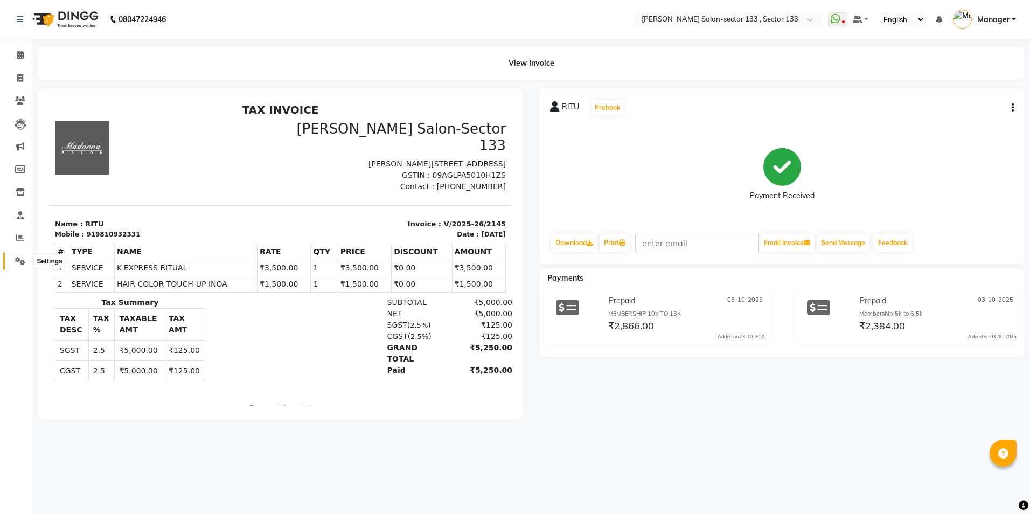
click at [22, 262] on icon at bounding box center [20, 261] width 10 height 8
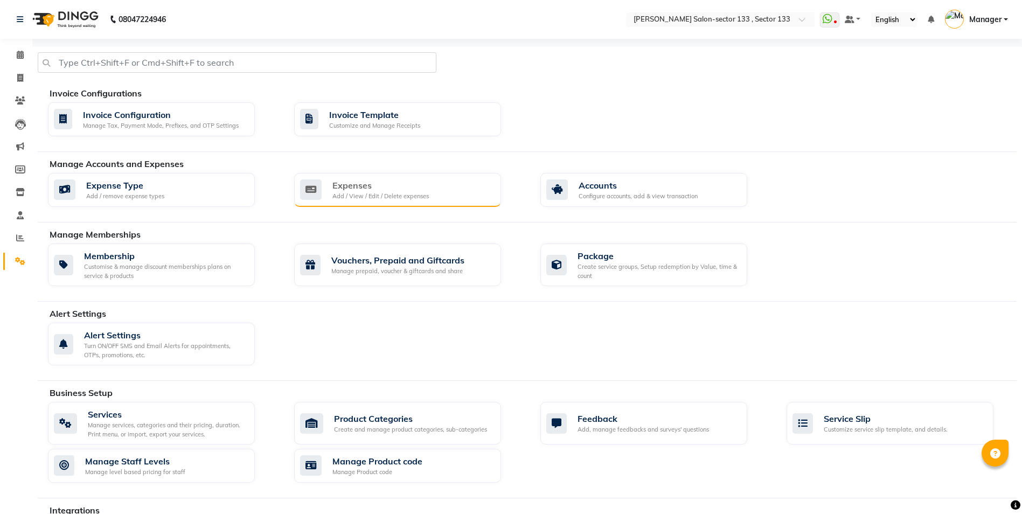
click at [379, 192] on div "Add / View / Edit / Delete expenses" at bounding box center [380, 196] width 96 height 9
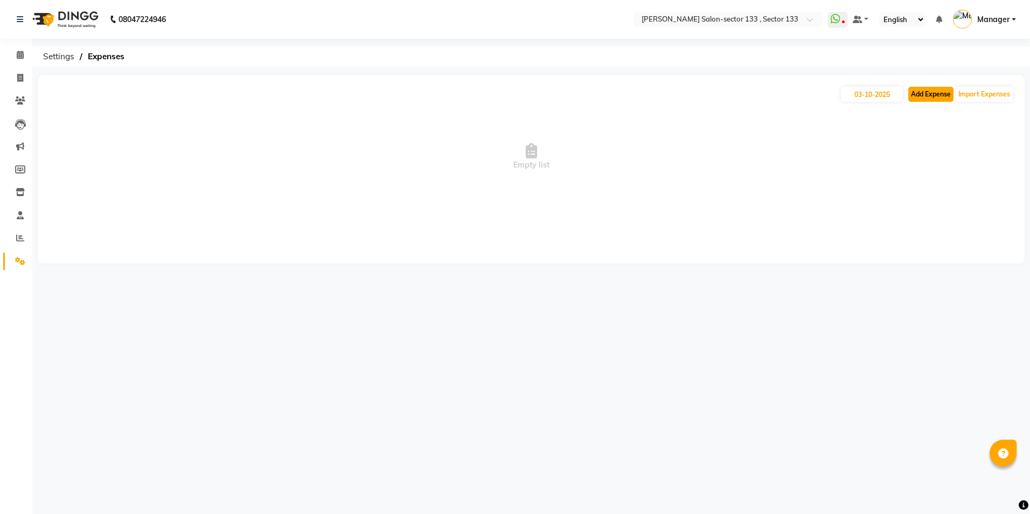
click at [934, 100] on button "Add Expense" at bounding box center [930, 94] width 45 height 15
select select "1"
select select "7429"
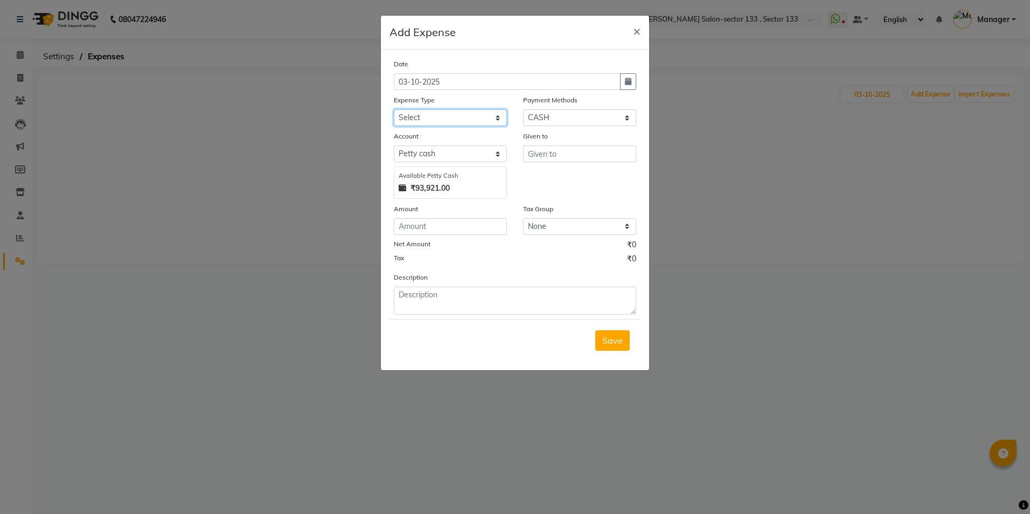
click at [462, 115] on select "Select Advance Salary BILLS client change paytm Client Snacks Coffee CONVEYANCE…" at bounding box center [450, 117] width 113 height 17
click at [638, 30] on span "×" at bounding box center [637, 31] width 8 height 16
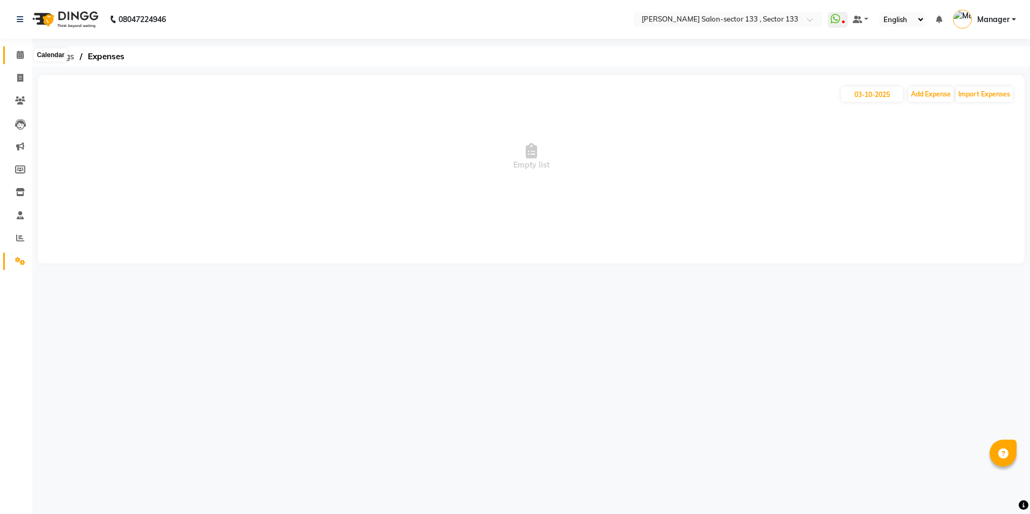
click at [17, 60] on span at bounding box center [20, 55] width 19 height 12
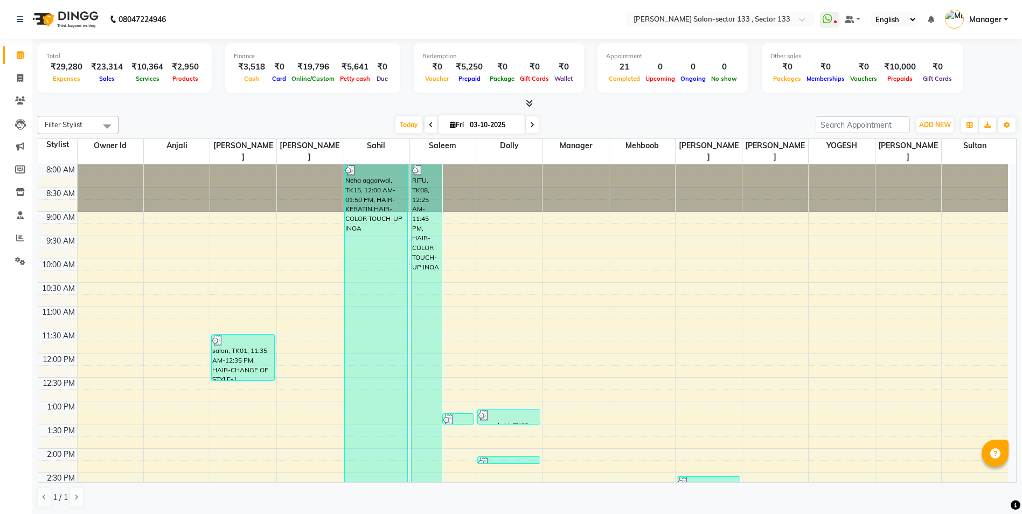
click at [17, 60] on span at bounding box center [20, 55] width 19 height 12
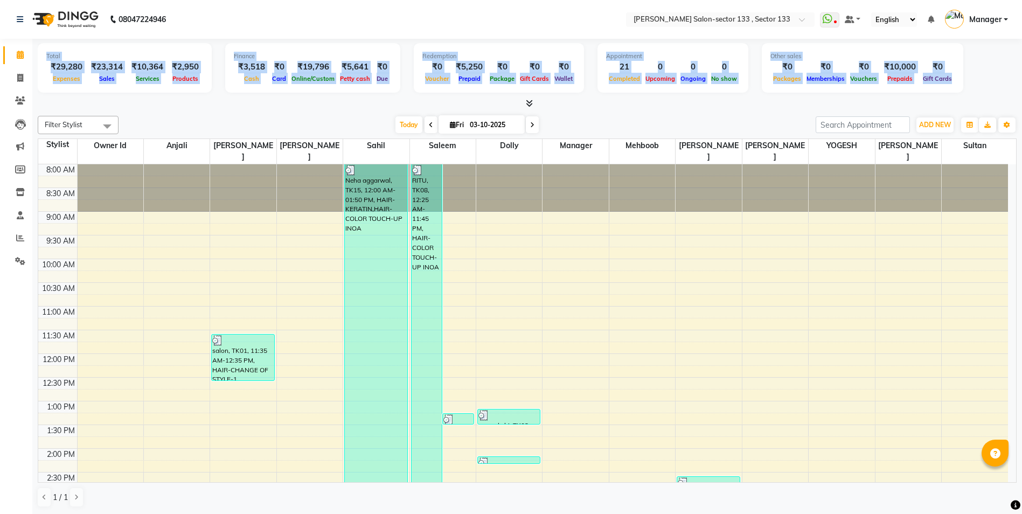
drag, startPoint x: 38, startPoint y: 60, endPoint x: 1032, endPoint y: 87, distance: 994.2
click at [1022, 87] on html "08047224946 Select Location × Madonna Salon-sector 133 , Sector 133 WhatsApp St…" at bounding box center [511, 257] width 1022 height 514
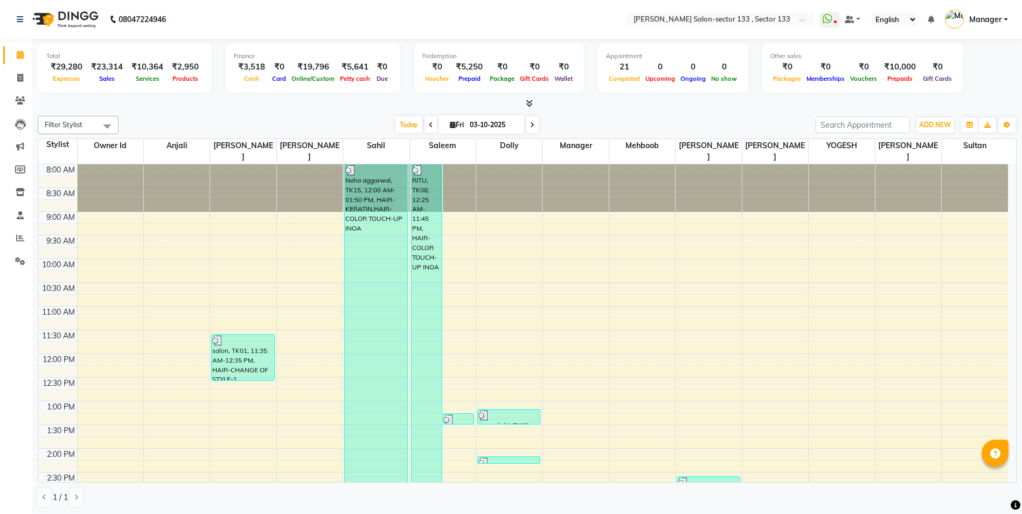
click at [987, 87] on div "Total ₹29,280 Expenses ₹23,314 Sales ₹10,364 Services ₹2,950 Products Finance ₹…" at bounding box center [527, 69] width 979 height 53
click at [15, 75] on span at bounding box center [20, 78] width 19 height 12
select select "service"
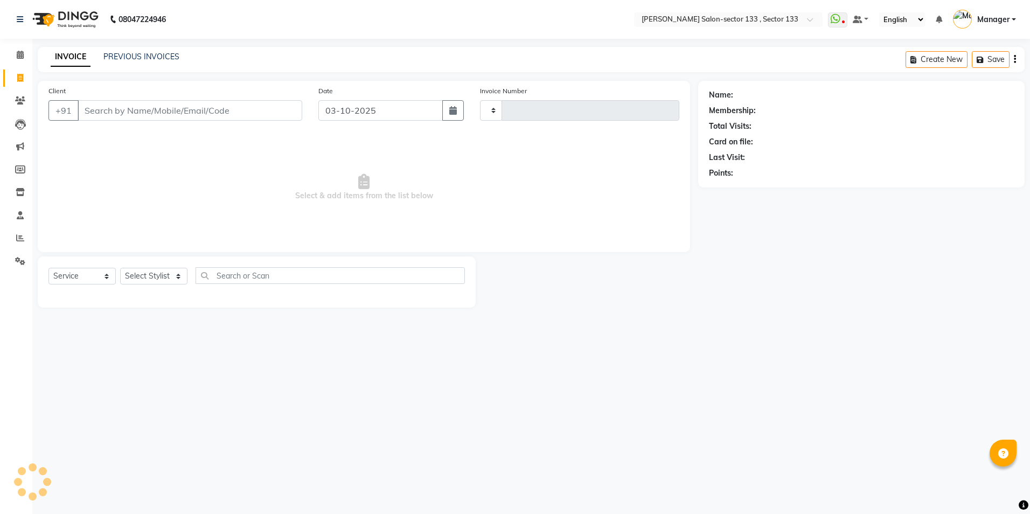
type input "2151"
select select "8302"
click at [153, 277] on select "Select Stylist" at bounding box center [153, 276] width 67 height 17
select select "83256"
click at [120, 268] on select "Select Stylist Anjali Anwar BUSHRA Dolly jaspal KIRTI Manager Mehboob Owner id …" at bounding box center [153, 276] width 67 height 17
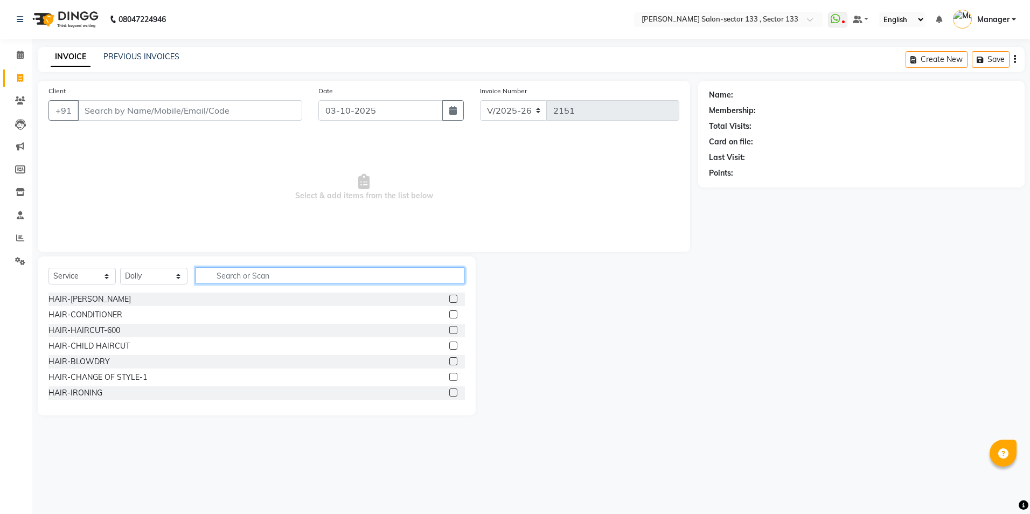
click at [238, 267] on input "text" at bounding box center [330, 275] width 269 height 17
type input "eye"
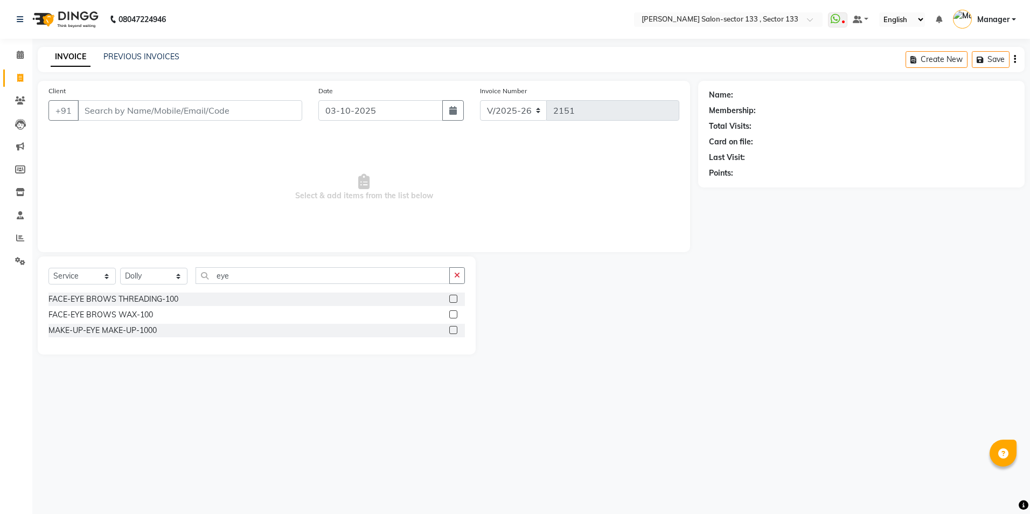
click at [458, 298] on div at bounding box center [457, 299] width 16 height 13
click at [455, 298] on label at bounding box center [453, 299] width 8 height 8
click at [455, 298] on input "checkbox" at bounding box center [452, 299] width 7 height 7
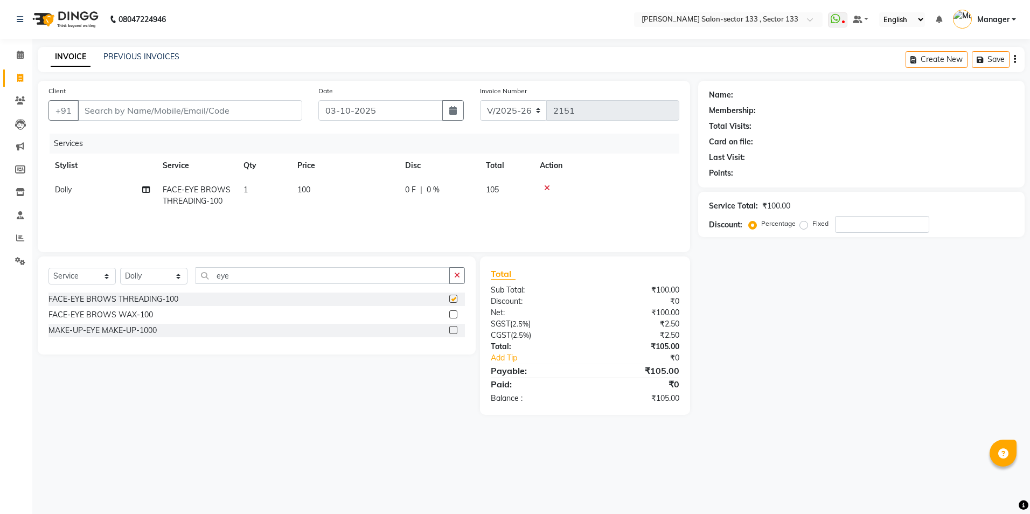
checkbox input "false"
click at [405, 271] on input "eye" at bounding box center [323, 275] width 254 height 17
type input "e"
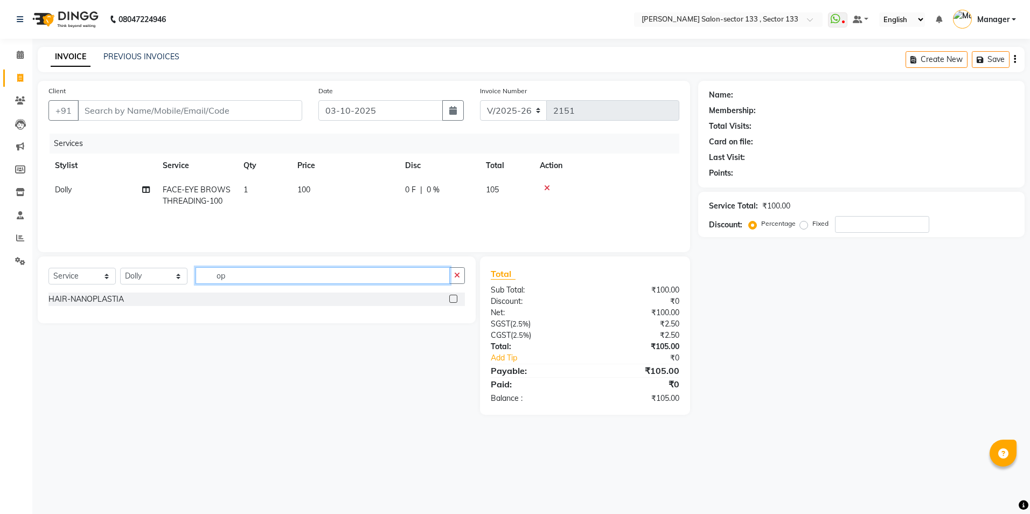
type input "o"
type input "upp"
click at [453, 315] on label at bounding box center [453, 314] width 8 height 8
click at [453, 315] on input "checkbox" at bounding box center [452, 314] width 7 height 7
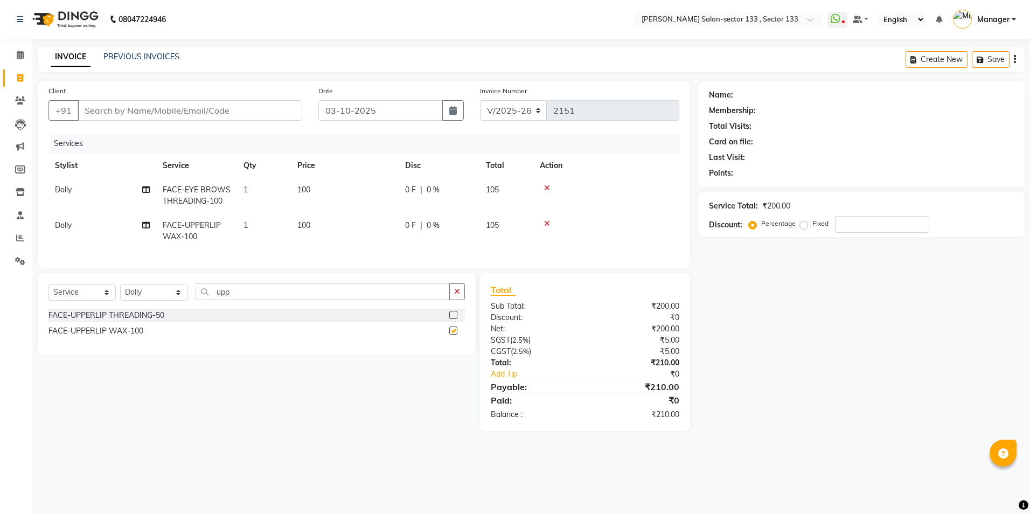
checkbox input "false"
click at [179, 103] on input "Client" at bounding box center [190, 110] width 225 height 20
type input "v"
type input "0"
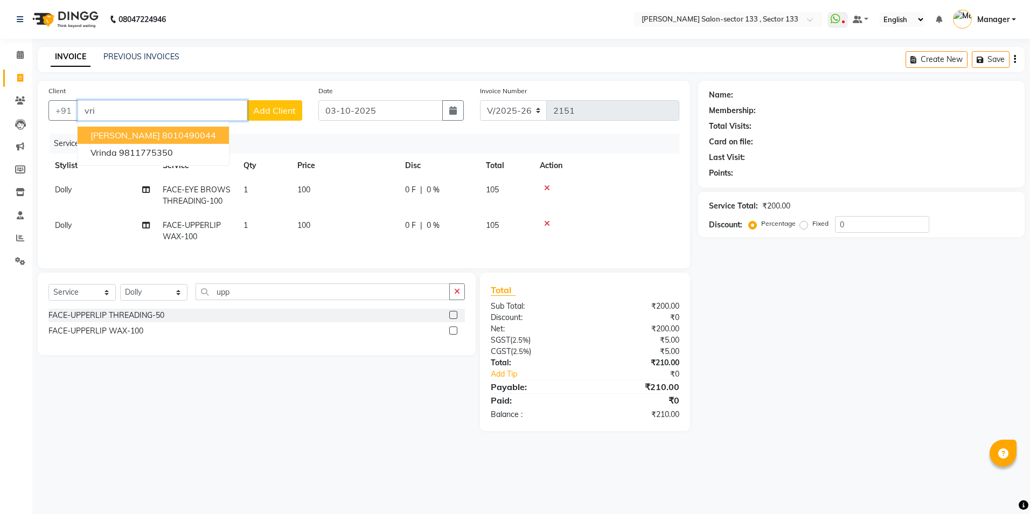
click at [169, 134] on ngb-highlight "8010490044" at bounding box center [189, 135] width 54 height 11
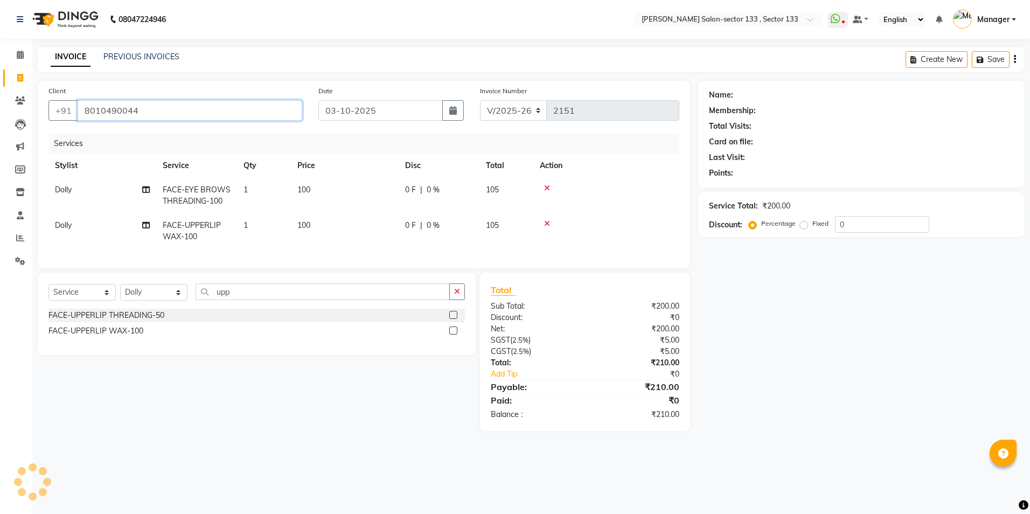
type input "8010490044"
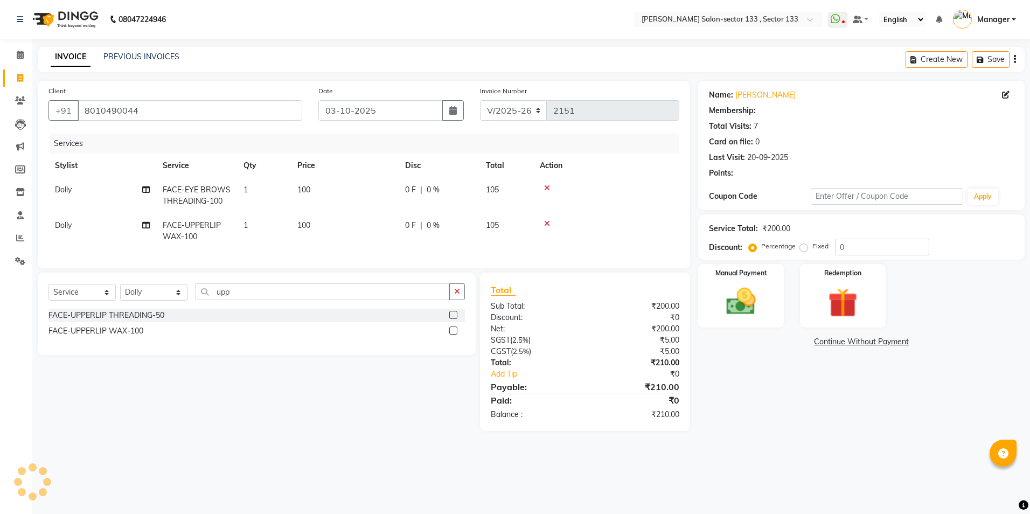
select select "1: Object"
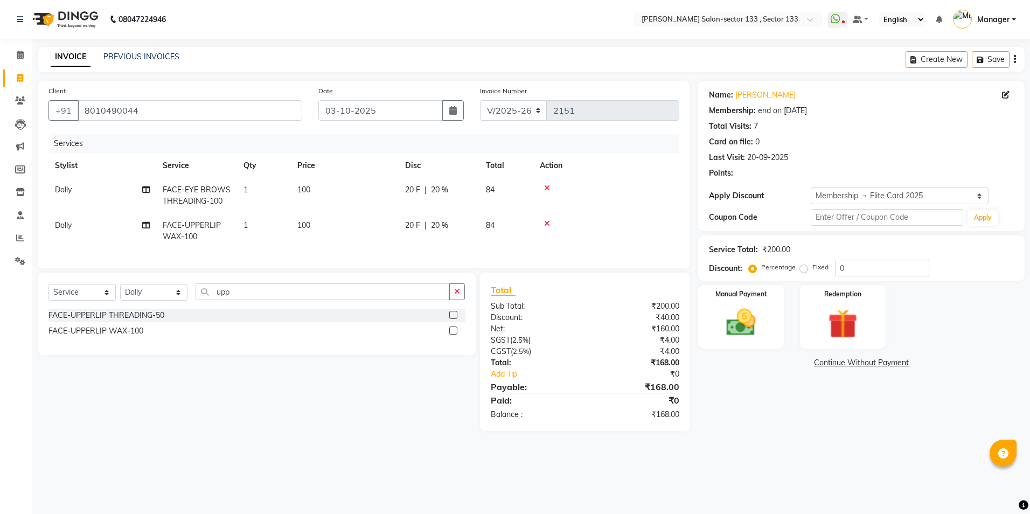
type input "20"
click at [166, 119] on input "8010490044" at bounding box center [190, 110] width 225 height 20
click at [317, 182] on td "100" at bounding box center [345, 196] width 108 height 36
select select "83256"
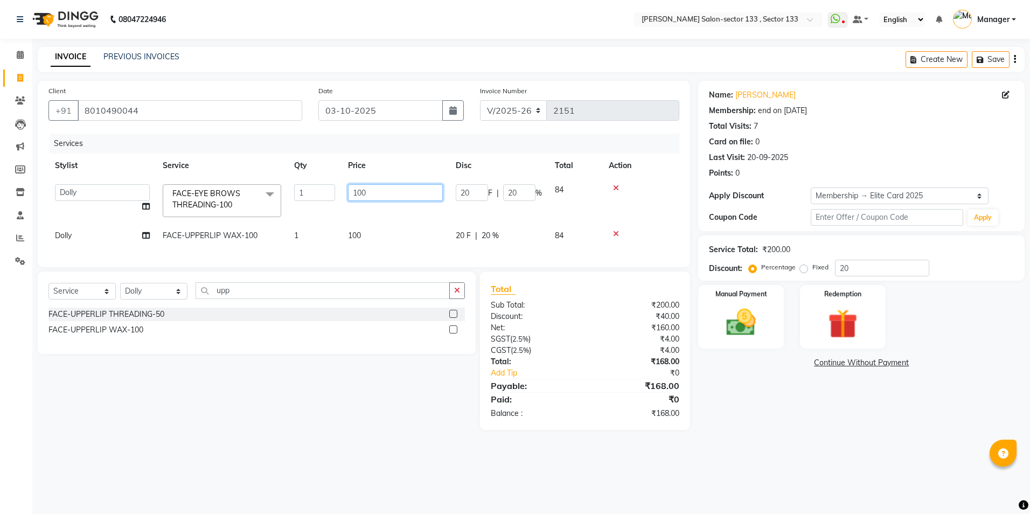
click at [383, 194] on input "100" at bounding box center [395, 192] width 95 height 17
type input "200"
click at [342, 241] on td "100" at bounding box center [396, 236] width 108 height 24
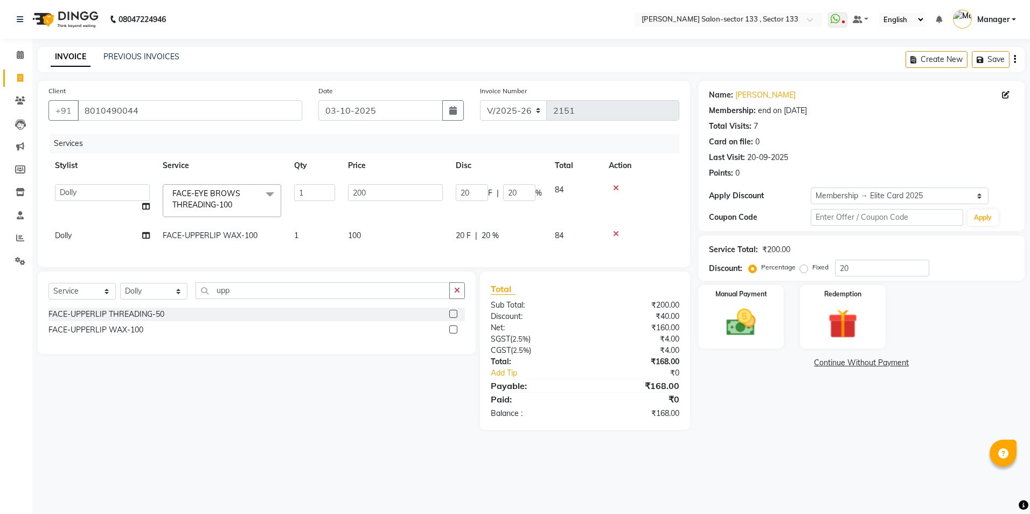
select select "83256"
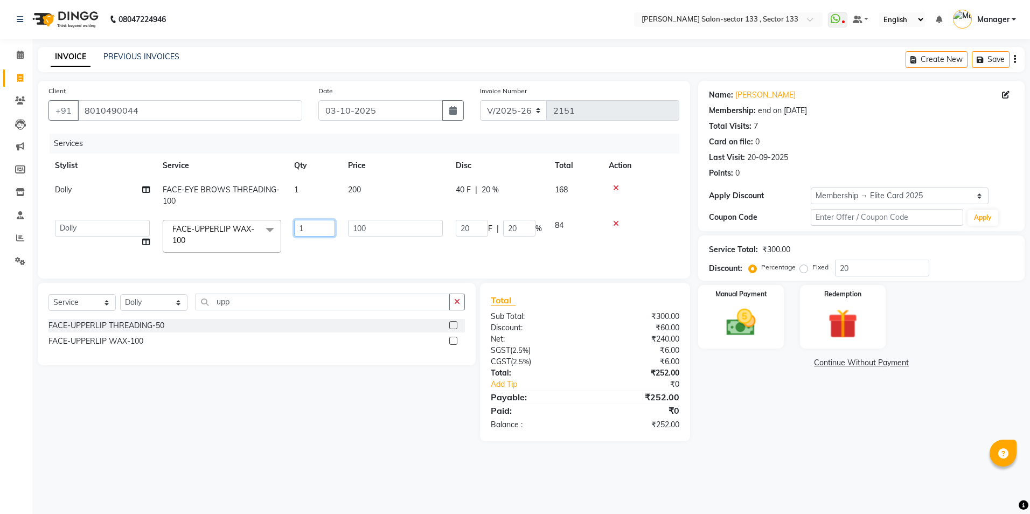
click at [329, 236] on input "1" at bounding box center [314, 228] width 41 height 17
type input "2"
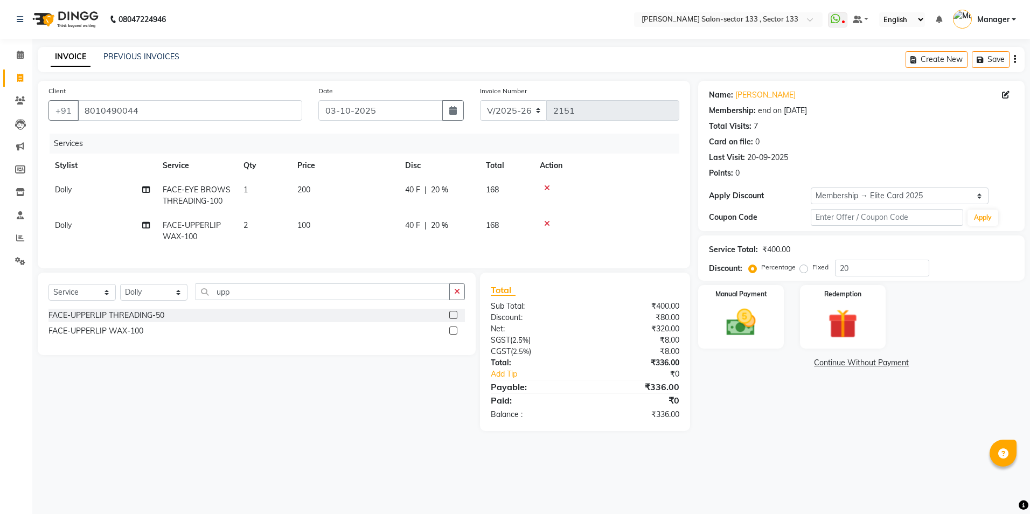
click at [375, 253] on div "Services Stylist Service Qty Price Disc Total Action Dolly FACE-EYE BROWS THREA…" at bounding box center [363, 196] width 631 height 124
click at [715, 348] on div "Manual Payment" at bounding box center [741, 317] width 89 height 66
click at [892, 370] on div "UPI" at bounding box center [890, 364] width 21 height 15
click at [892, 369] on span "UPI" at bounding box center [892, 363] width 17 height 12
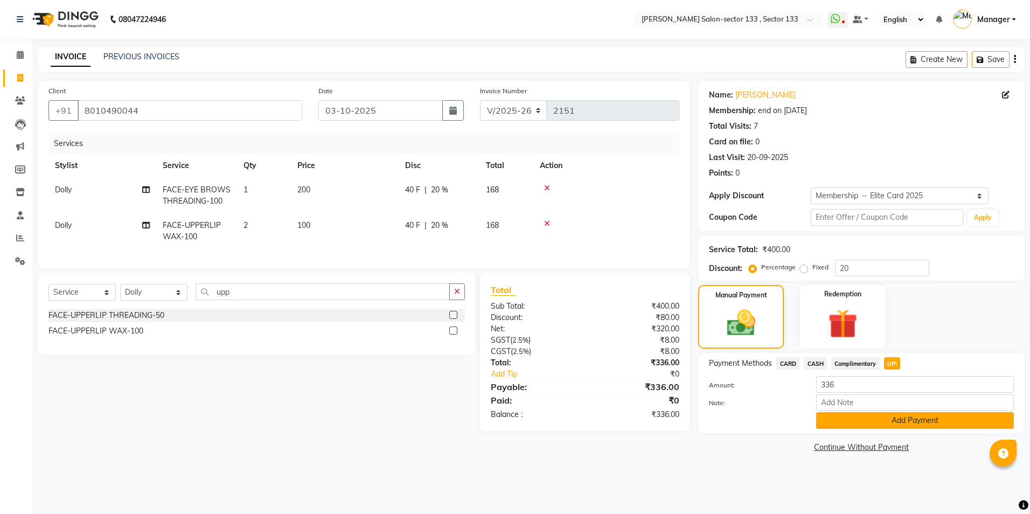
click at [889, 427] on button "Add Payment" at bounding box center [915, 420] width 198 height 17
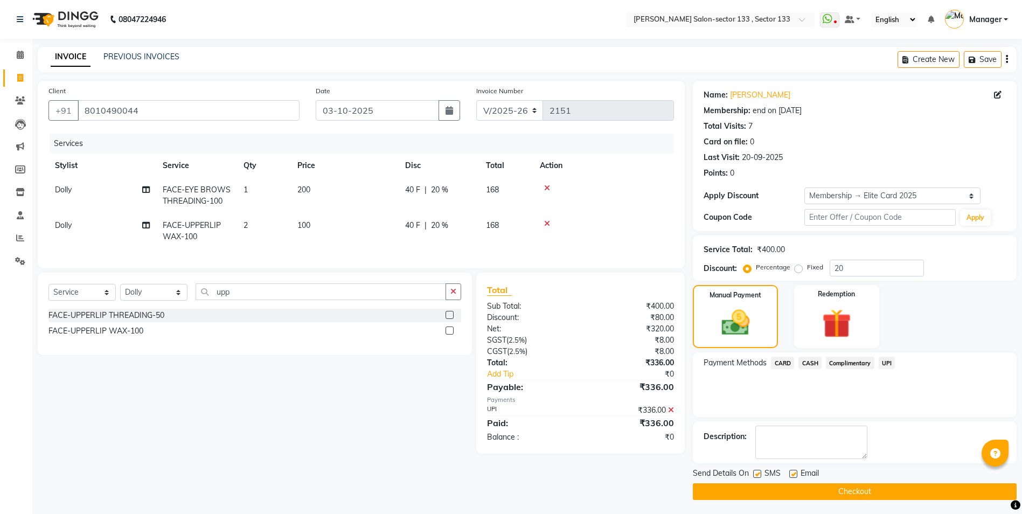
click at [871, 495] on button "Checkout" at bounding box center [855, 491] width 324 height 17
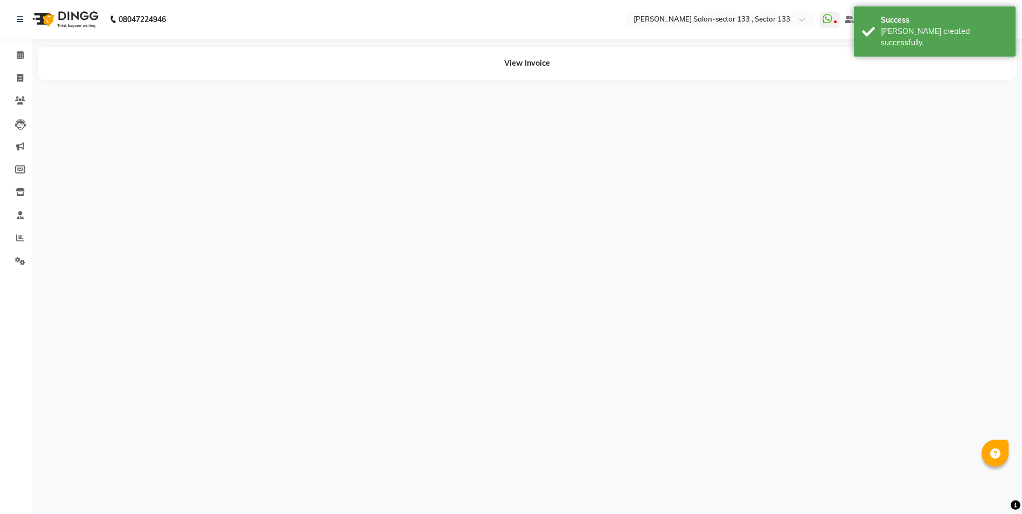
click at [864, 490] on div "08047224946 Select Location × Madonna Salon-sector 133 , Sector 133 WhatsApp St…" at bounding box center [511, 257] width 1022 height 514
